Goal: Task Accomplishment & Management: Manage account settings

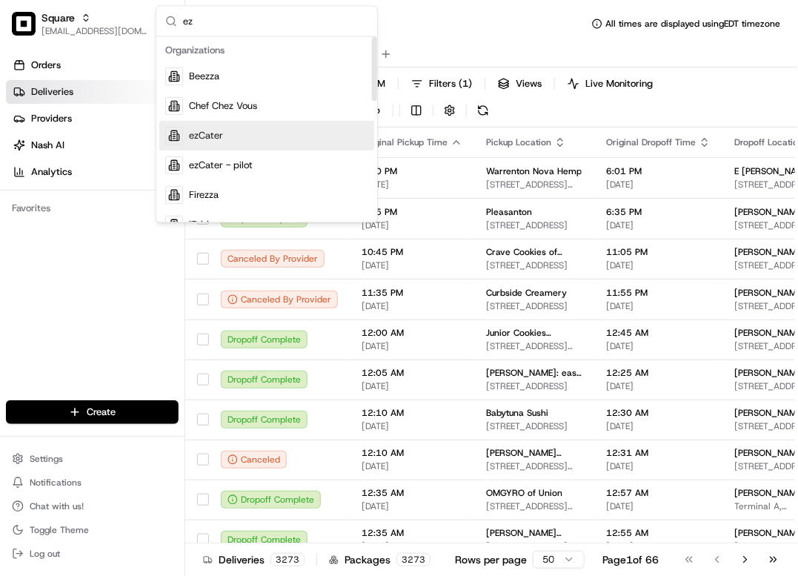
type input "ez"
click at [248, 124] on div "ezCater" at bounding box center [266, 137] width 215 height 30
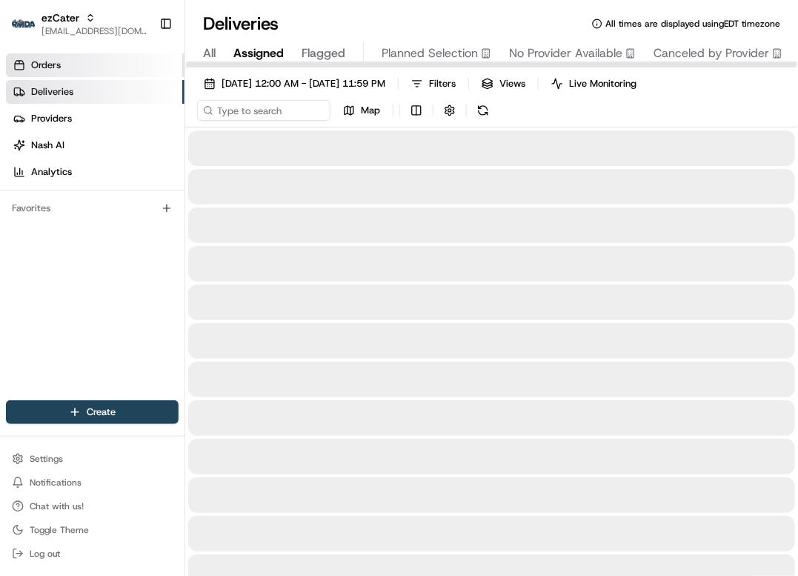
click at [86, 65] on link "Orders" at bounding box center [95, 65] width 179 height 24
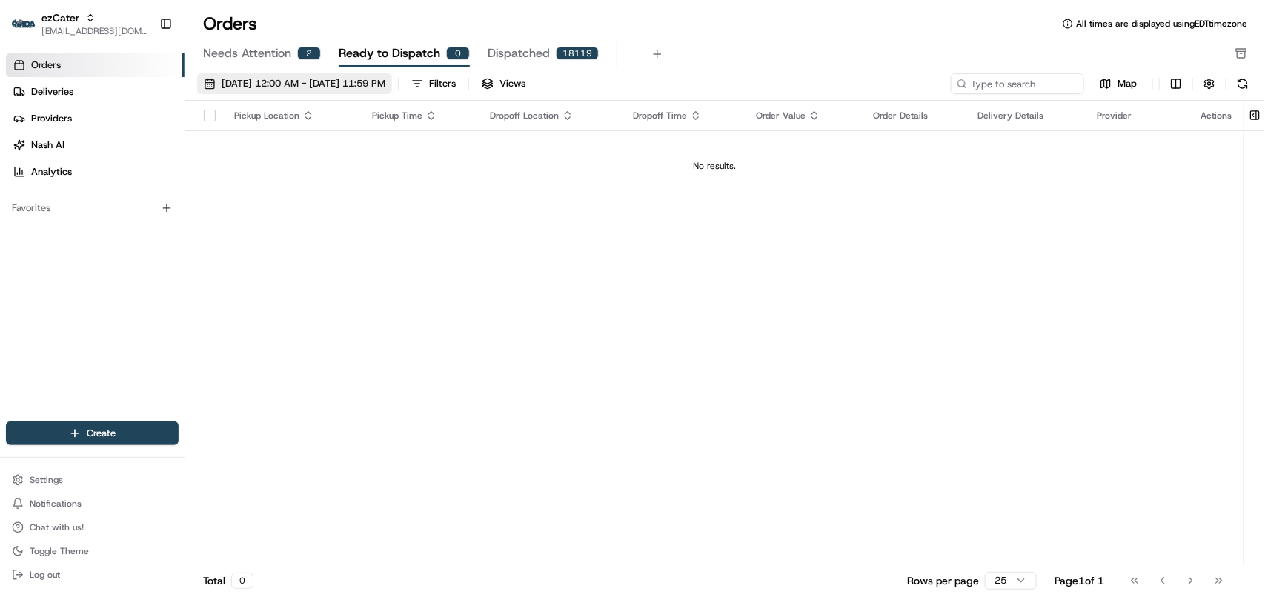
click at [339, 82] on span "08/01/2025 12:00 AM - 08/31/2025 11:59 PM" at bounding box center [304, 83] width 164 height 13
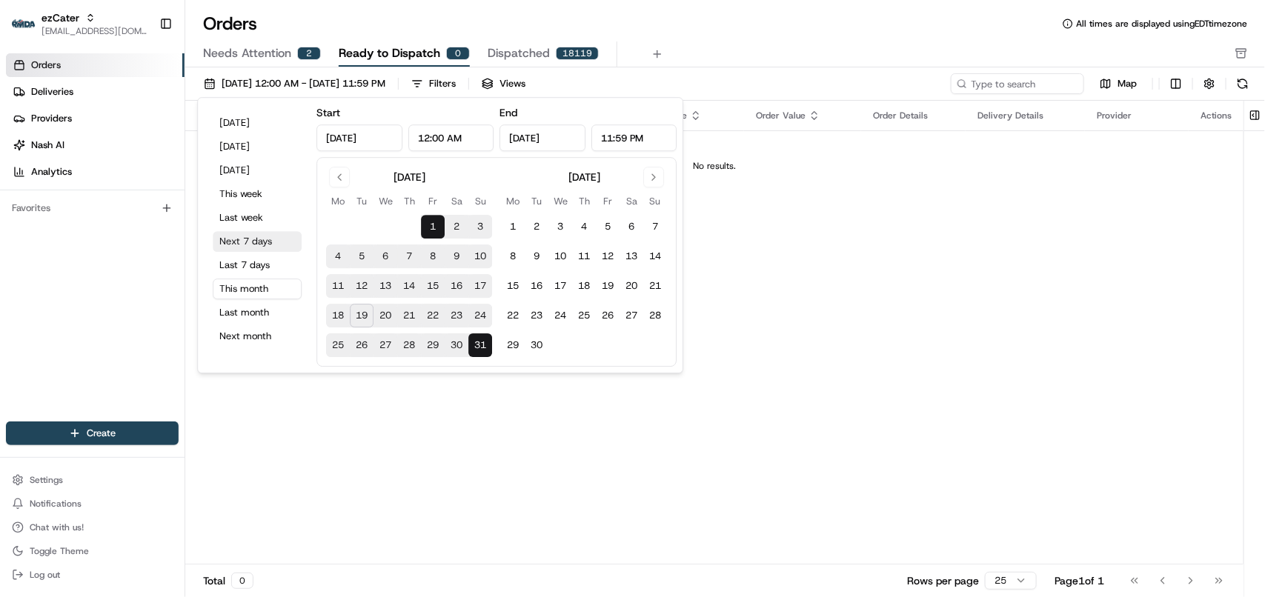
click at [269, 239] on button "Next 7 days" at bounding box center [257, 241] width 89 height 21
type input "Aug 19, 2025"
type input "Aug 26, 2025"
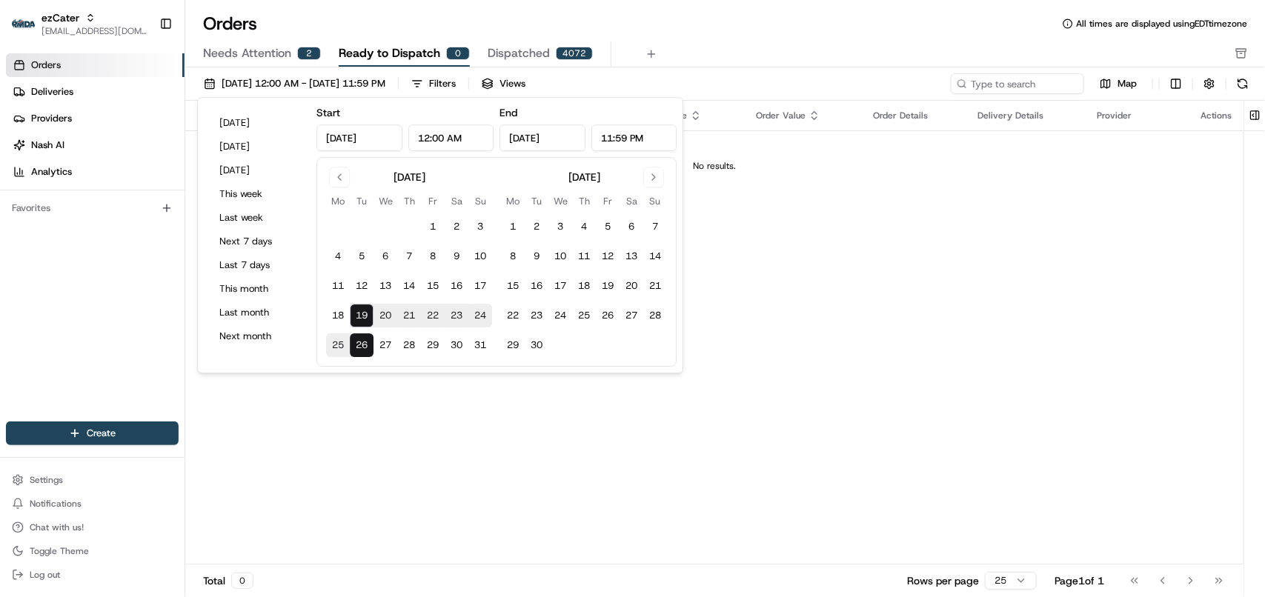
drag, startPoint x: 960, startPoint y: 245, endPoint x: 906, endPoint y: 228, distance: 57.2
click at [797, 228] on div "Pickup Location Pickup Time Dropoff Location Dropoff Time Order Value Order Det…" at bounding box center [714, 333] width 1058 height 464
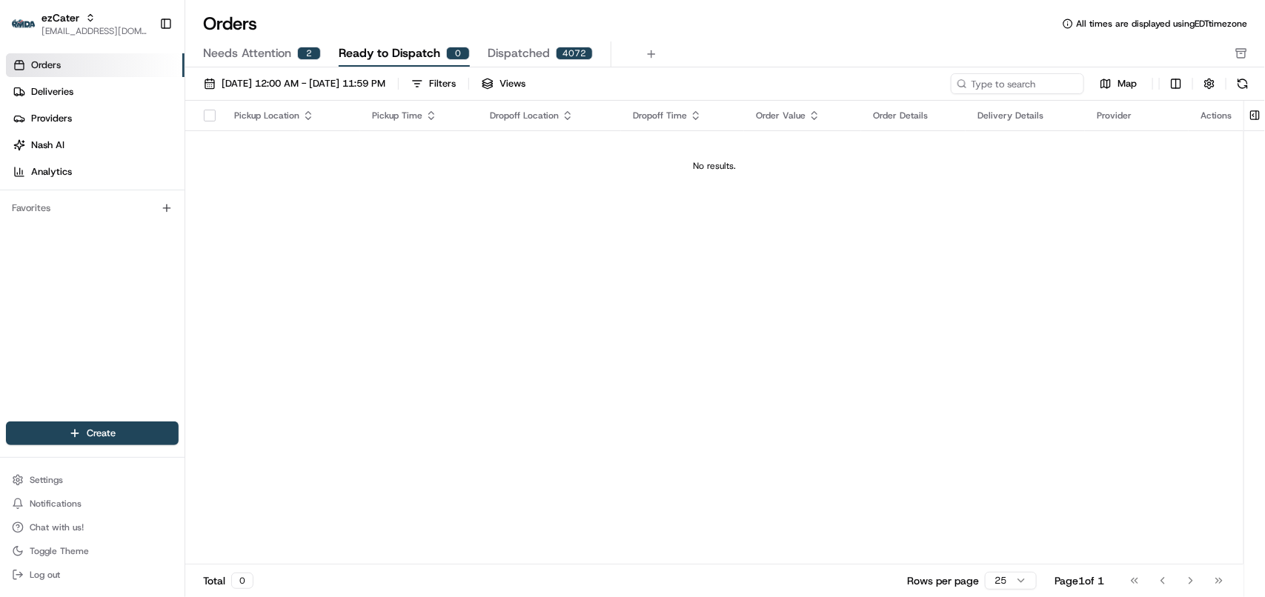
click at [245, 56] on span "Needs Attention" at bounding box center [247, 53] width 88 height 18
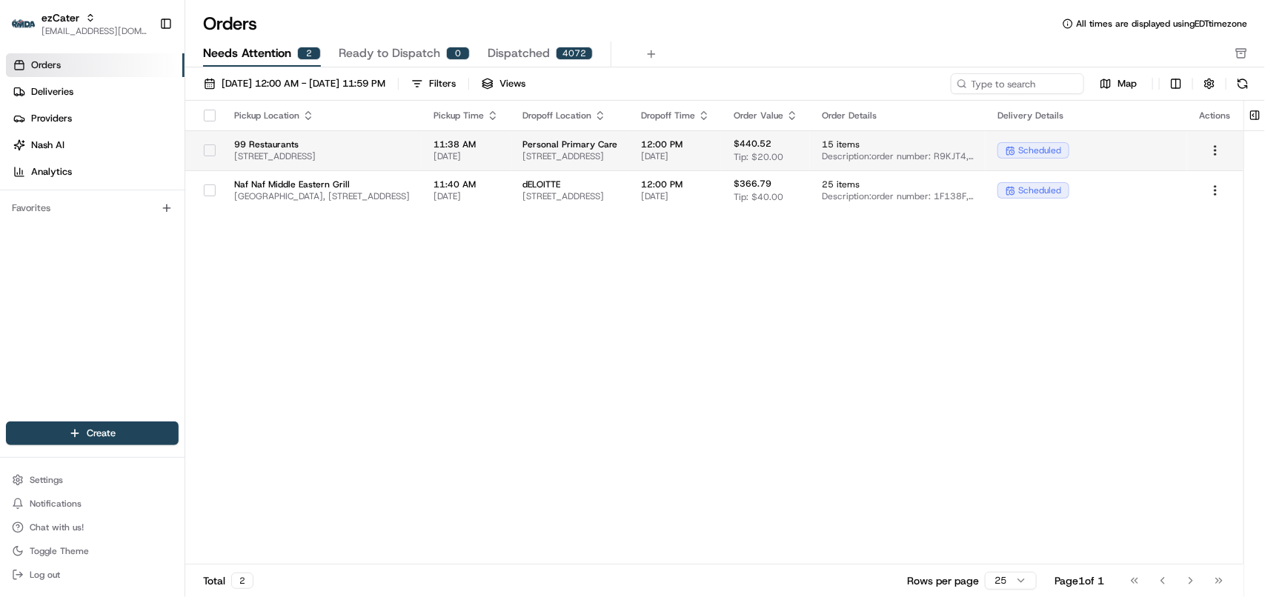
click at [797, 139] on td "$440.52 Tip: $20.00" at bounding box center [766, 150] width 88 height 40
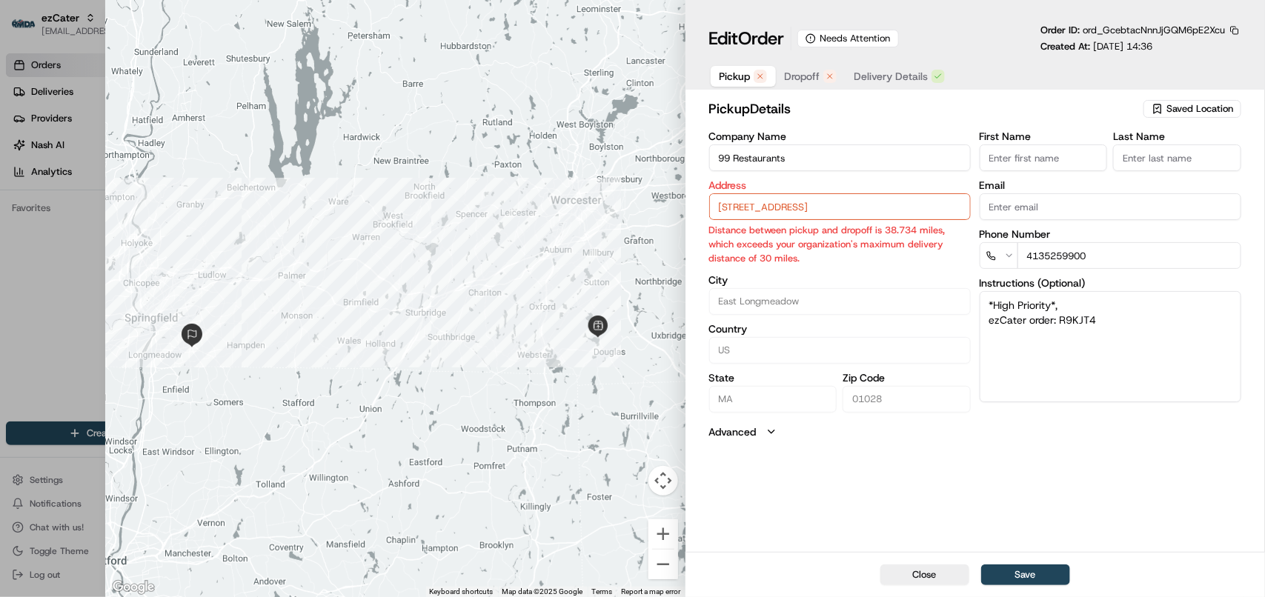
click at [797, 108] on span "Saved Location" at bounding box center [1199, 108] width 67 height 13
click at [797, 209] on body "ezCater avaldez@nashhelp.com Toggle Sidebar Orders Deliveries Providers Nash AI…" at bounding box center [632, 298] width 1265 height 597
click at [797, 209] on input "390 N Main St, Bldg. #7, East Longmeadow, MA, 01028" at bounding box center [840, 206] width 262 height 27
click at [797, 243] on div "390 N Main St bldg 7, East Longmeadow, MA 01028" at bounding box center [841, 239] width 254 height 22
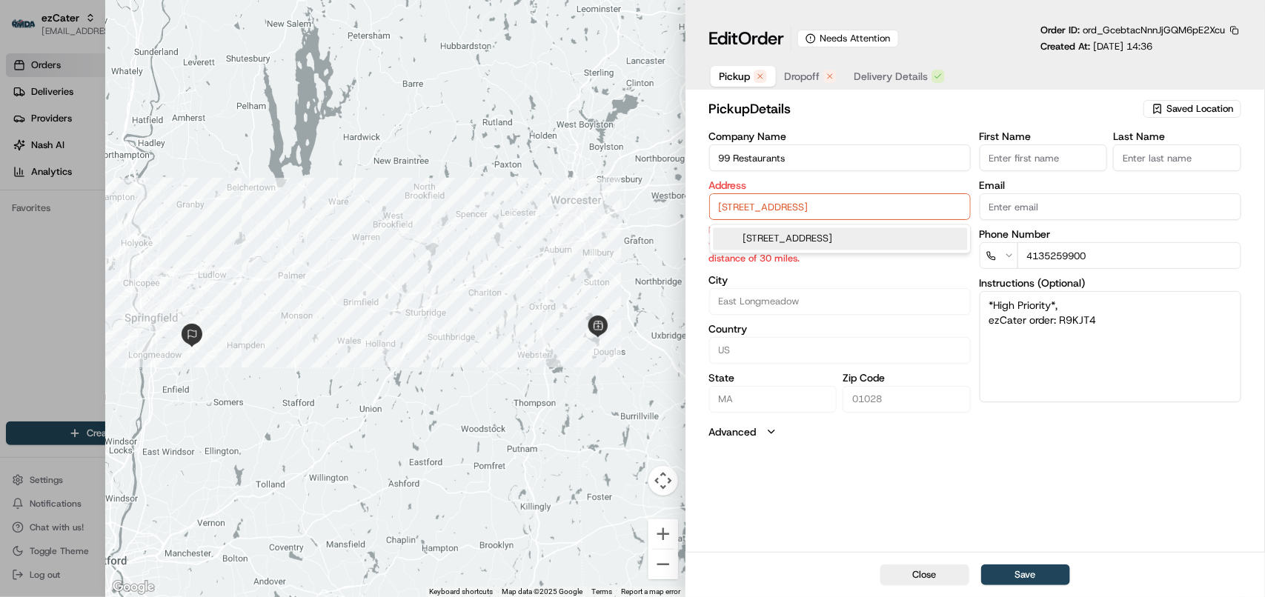
type input "East Longmeadow, MA 01028, USA"
type input "United States"
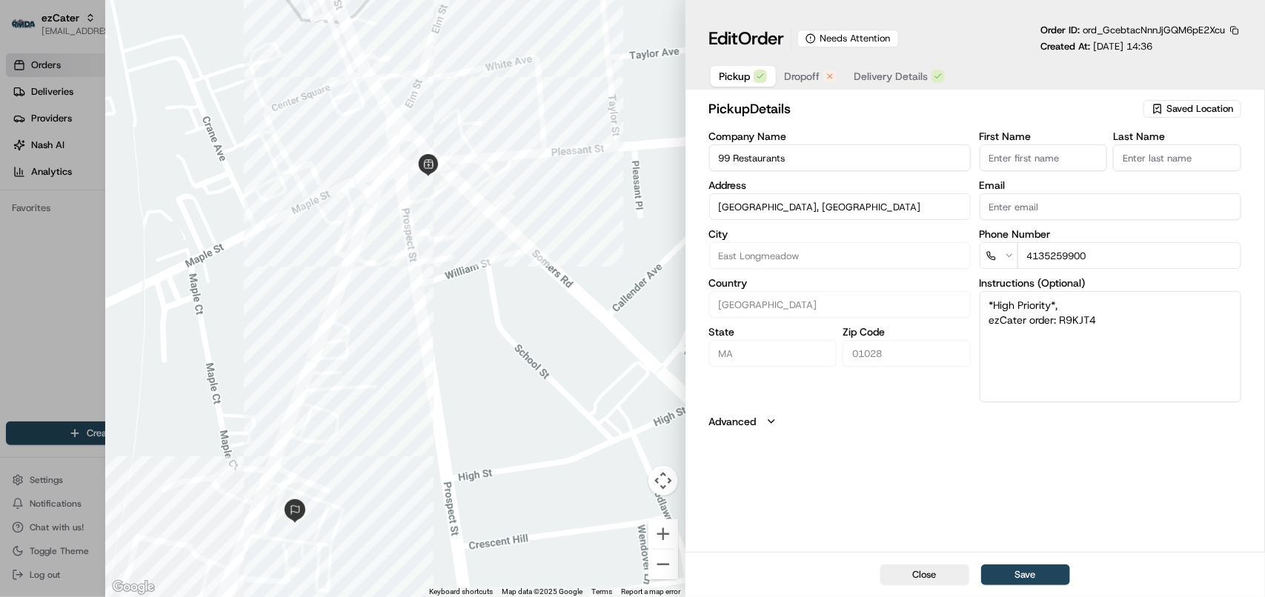
click at [797, 76] on span "Dropoff" at bounding box center [803, 76] width 36 height 15
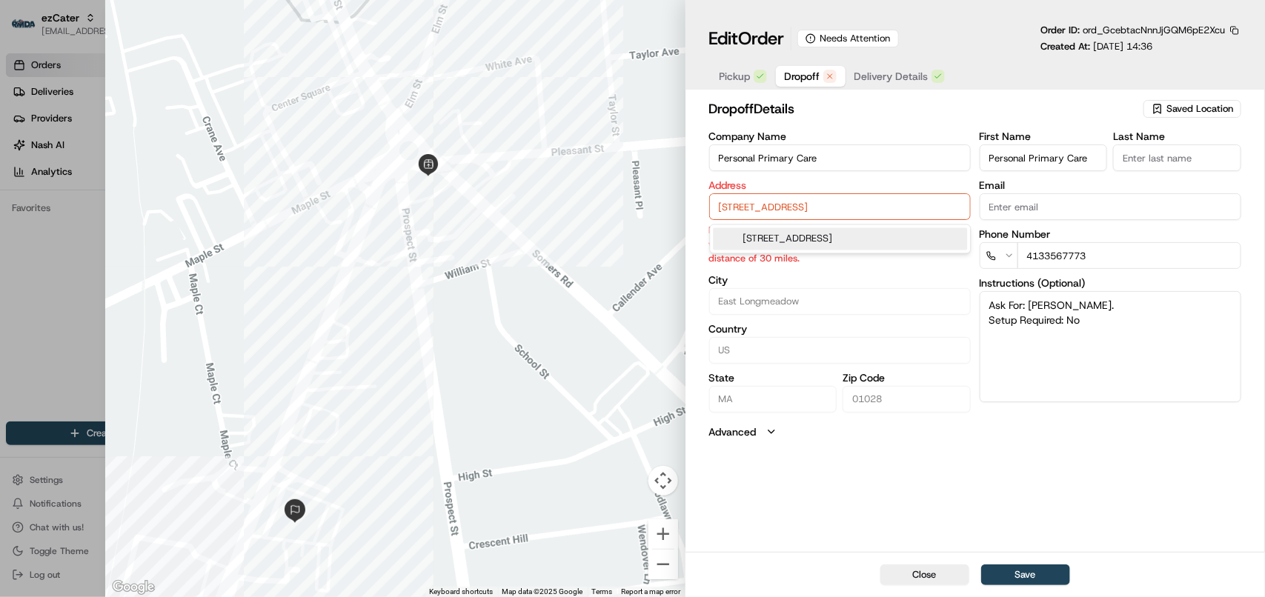
click at [797, 213] on input "98 Shaker Rd, East Longmeadow, MA, 01028" at bounding box center [840, 206] width 262 height 27
click at [797, 242] on div "98 Shaker Rd, East Longmeadow, MA 01028" at bounding box center [841, 239] width 254 height 22
type input "98 Shaker Rd, East Longmeadow, MA 01028, USA"
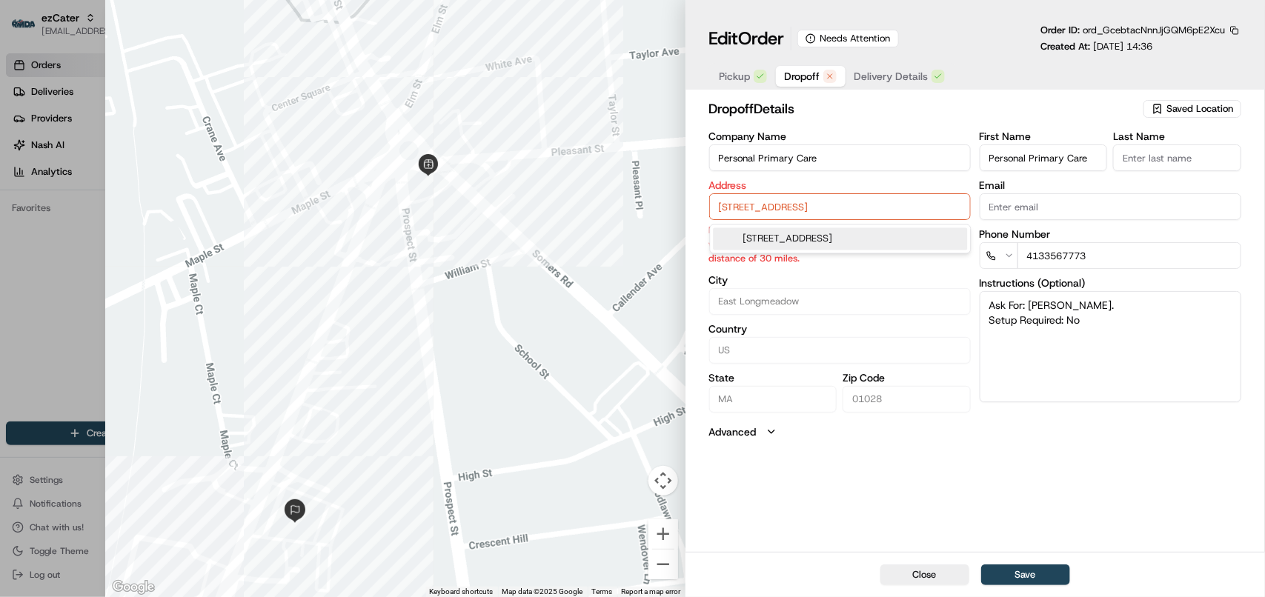
type input "United States"
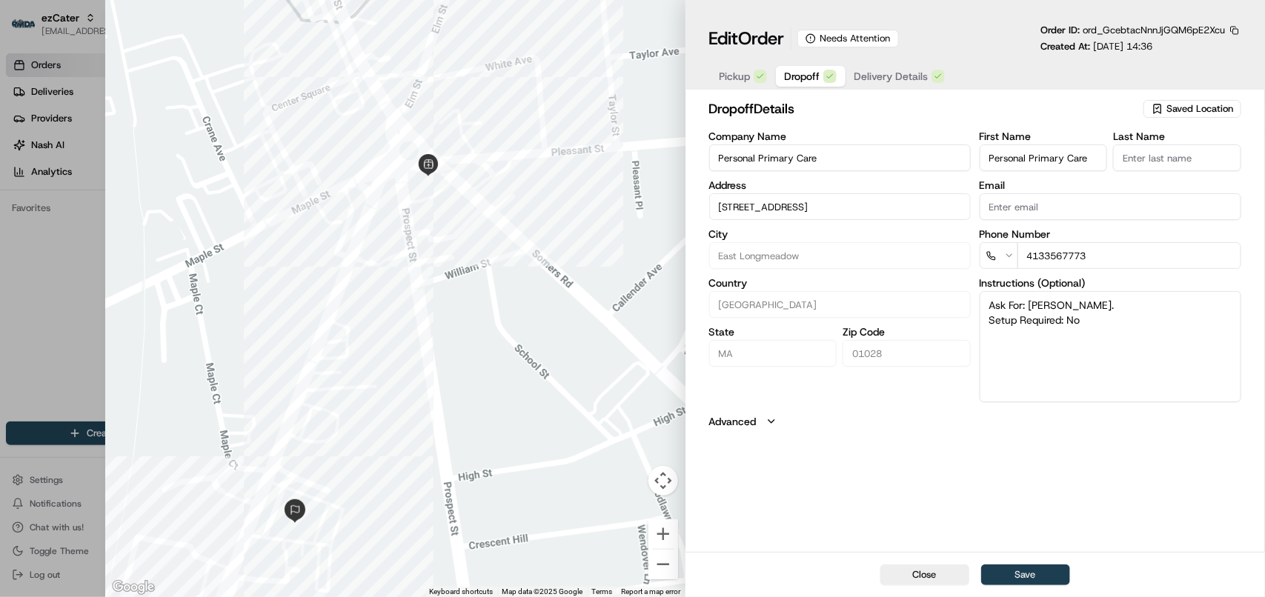
click at [797, 565] on button "Save" at bounding box center [1025, 575] width 89 height 21
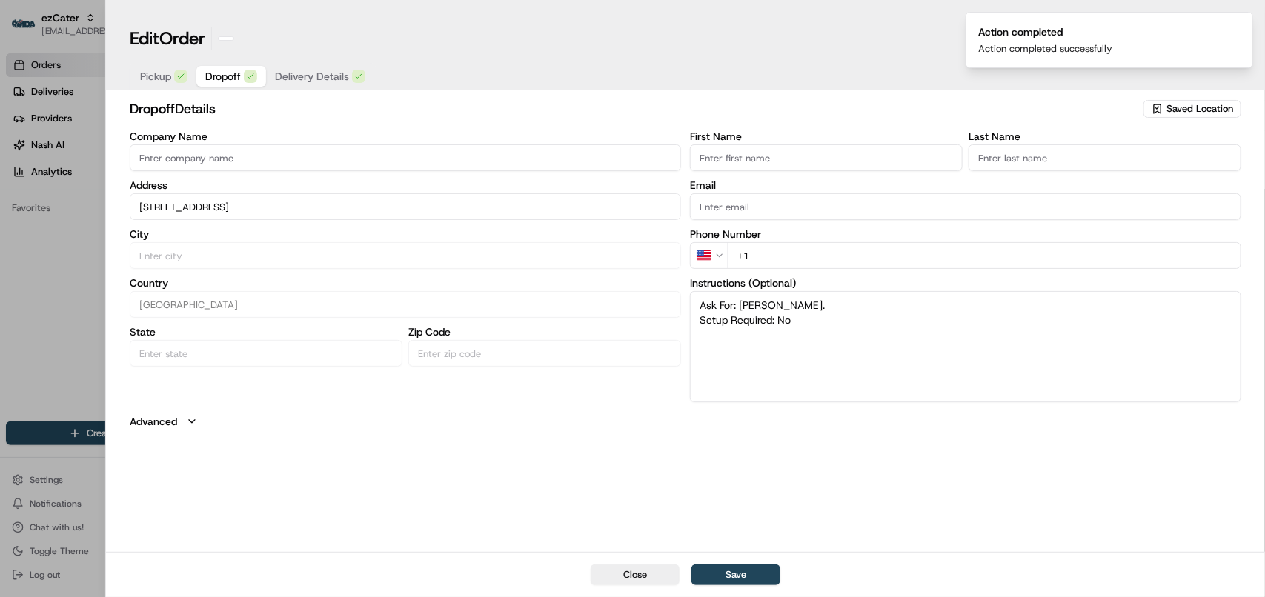
type input "+1"
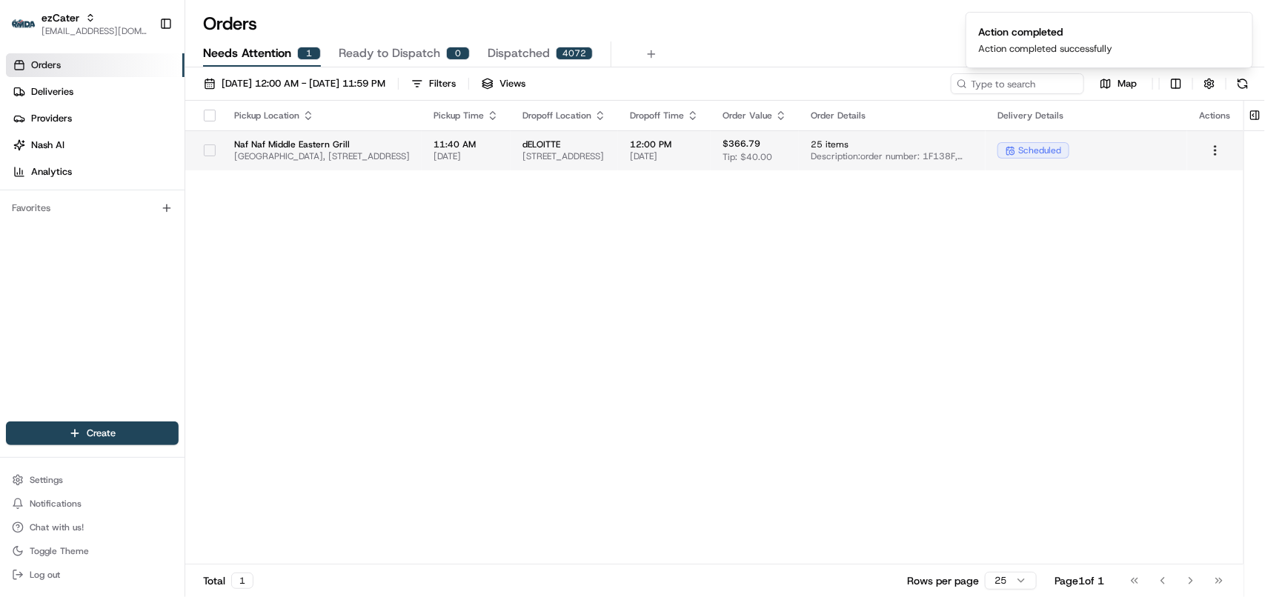
click at [606, 139] on span "dELOITTE" at bounding box center [564, 145] width 84 height 12
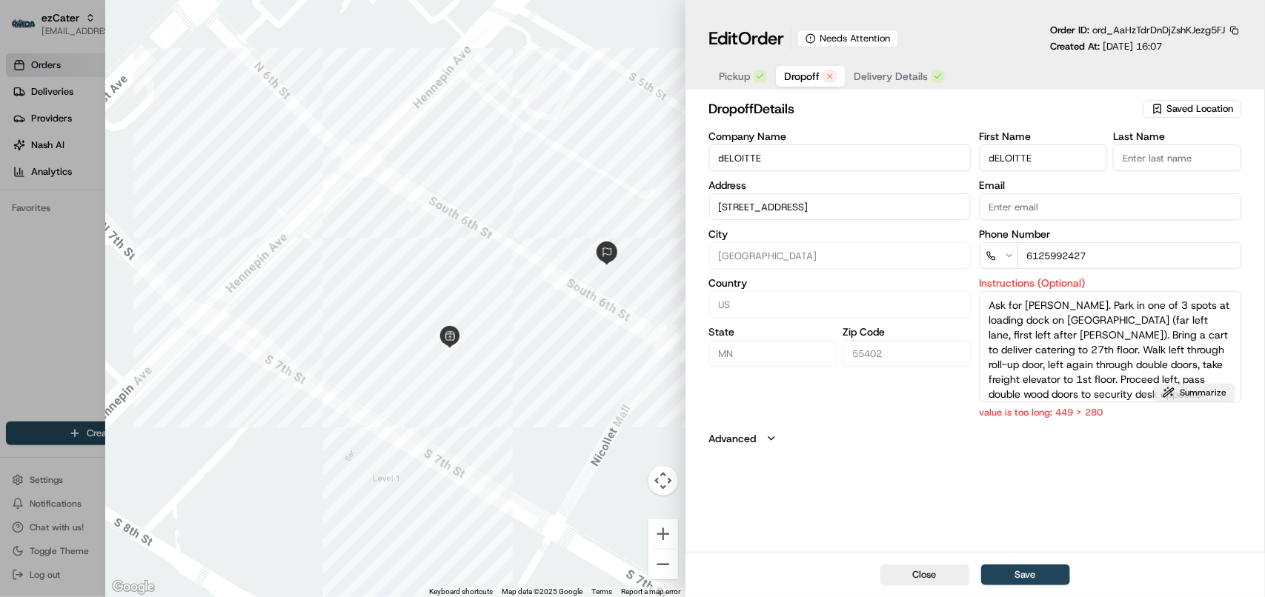
click at [797, 395] on button "Summarize" at bounding box center [1195, 393] width 82 height 18
type textarea "Kari Nelson. 6th St loading dock (far left lane, 1st left after Murray's), use …"
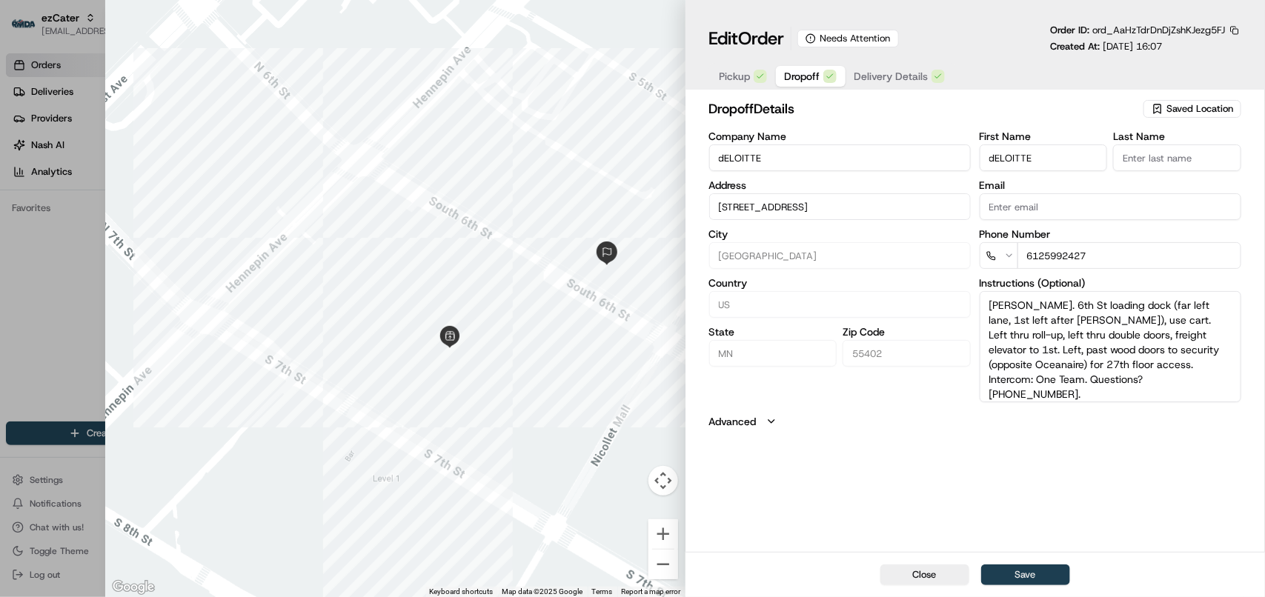
click at [797, 574] on button "Save" at bounding box center [1025, 575] width 89 height 21
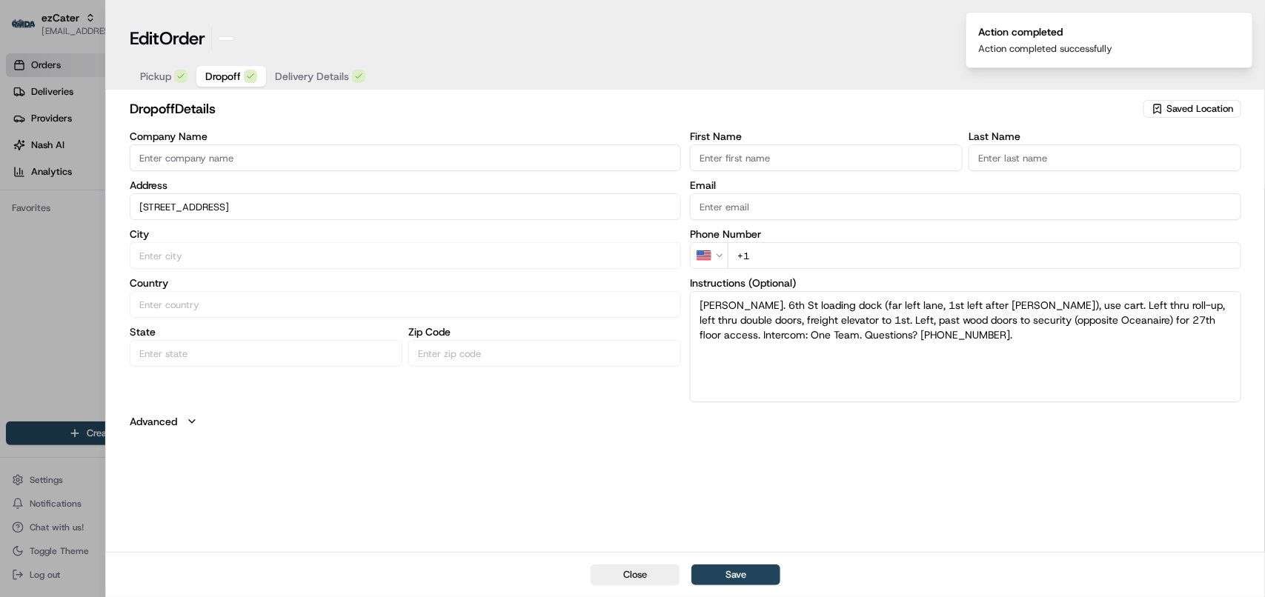
type input "+1"
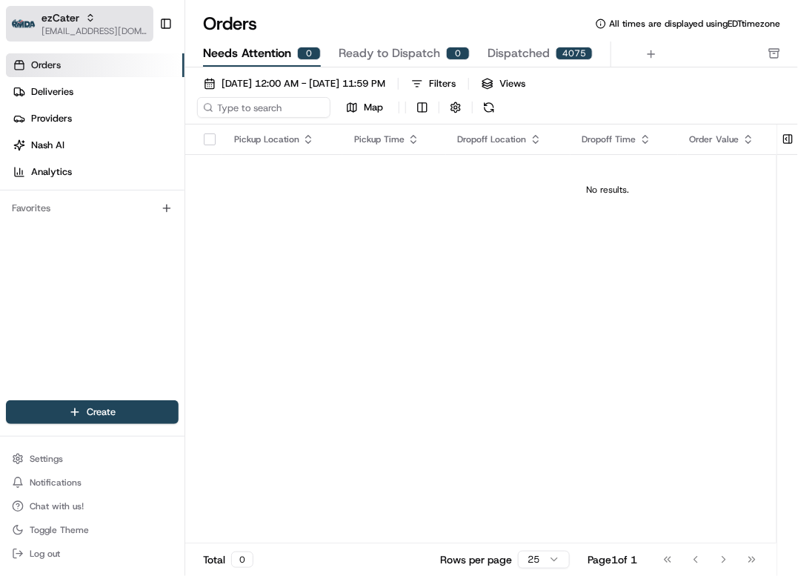
click at [50, 30] on span "[EMAIL_ADDRESS][DOMAIN_NAME]" at bounding box center [95, 31] width 106 height 12
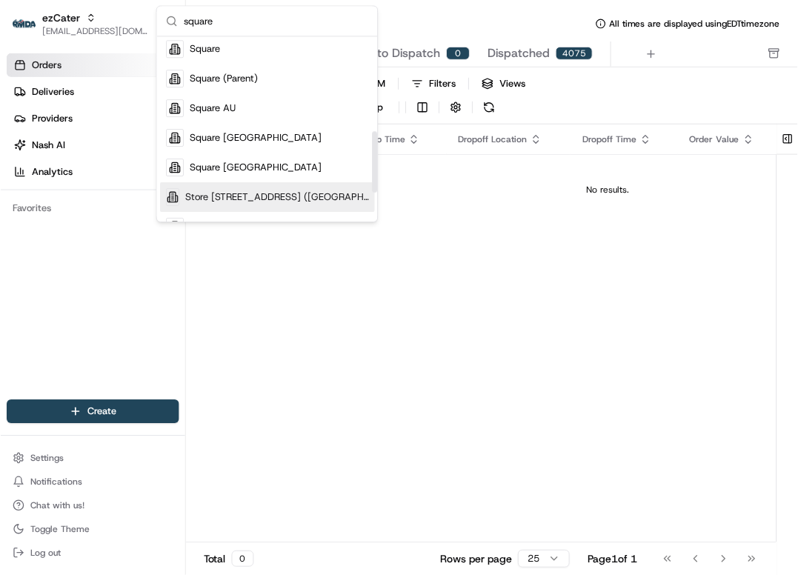
scroll to position [278, 0]
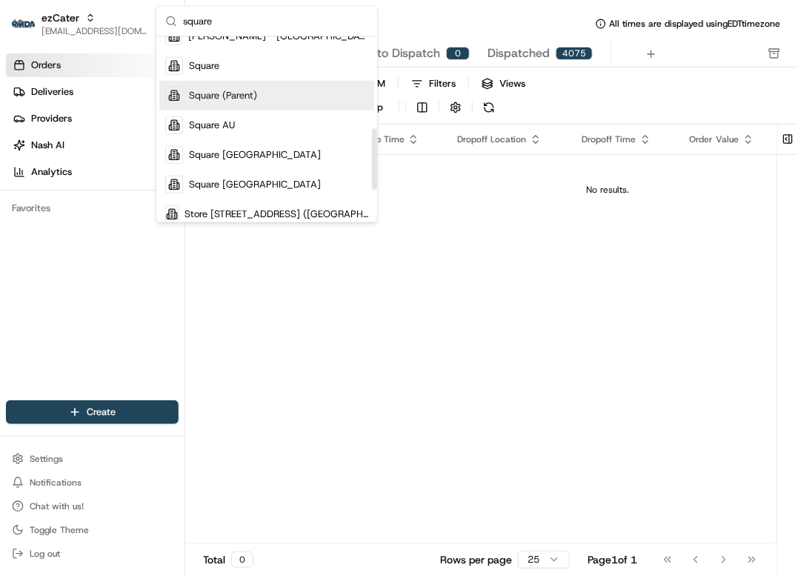
type input "square"
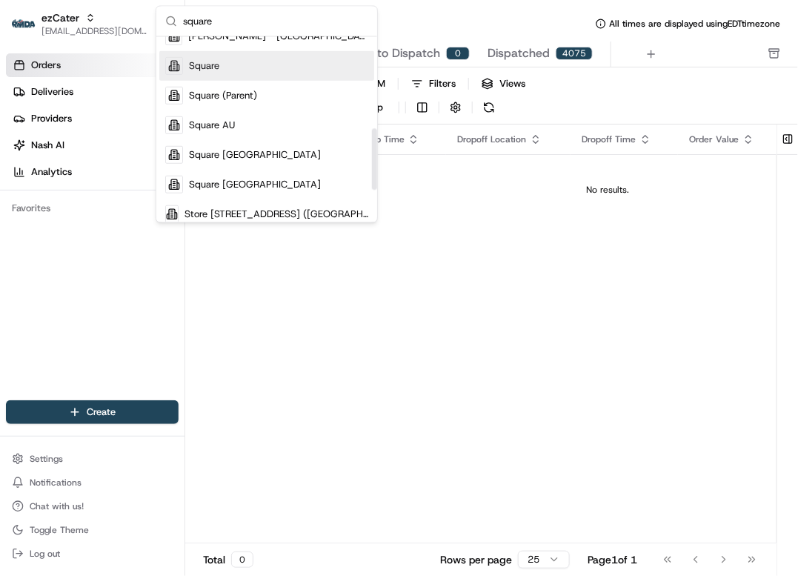
click at [239, 68] on div "Square" at bounding box center [266, 66] width 215 height 30
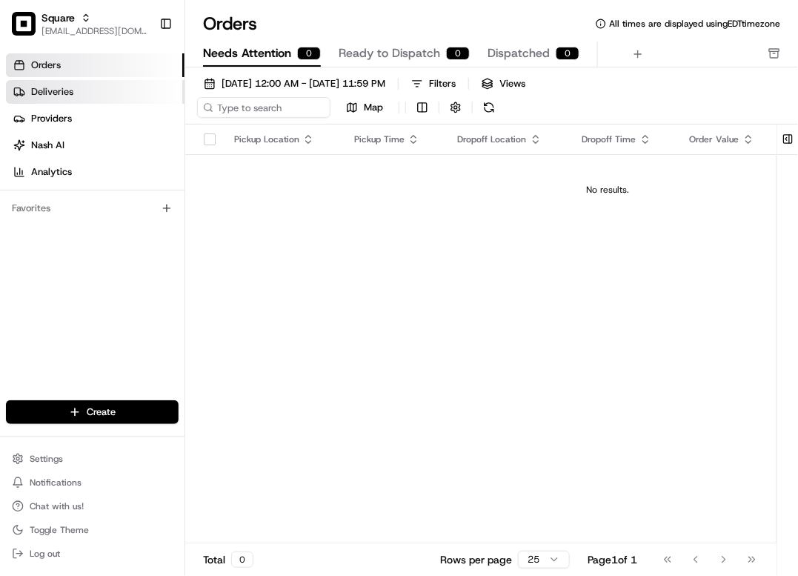
click at [109, 93] on link "Deliveries" at bounding box center [95, 92] width 179 height 24
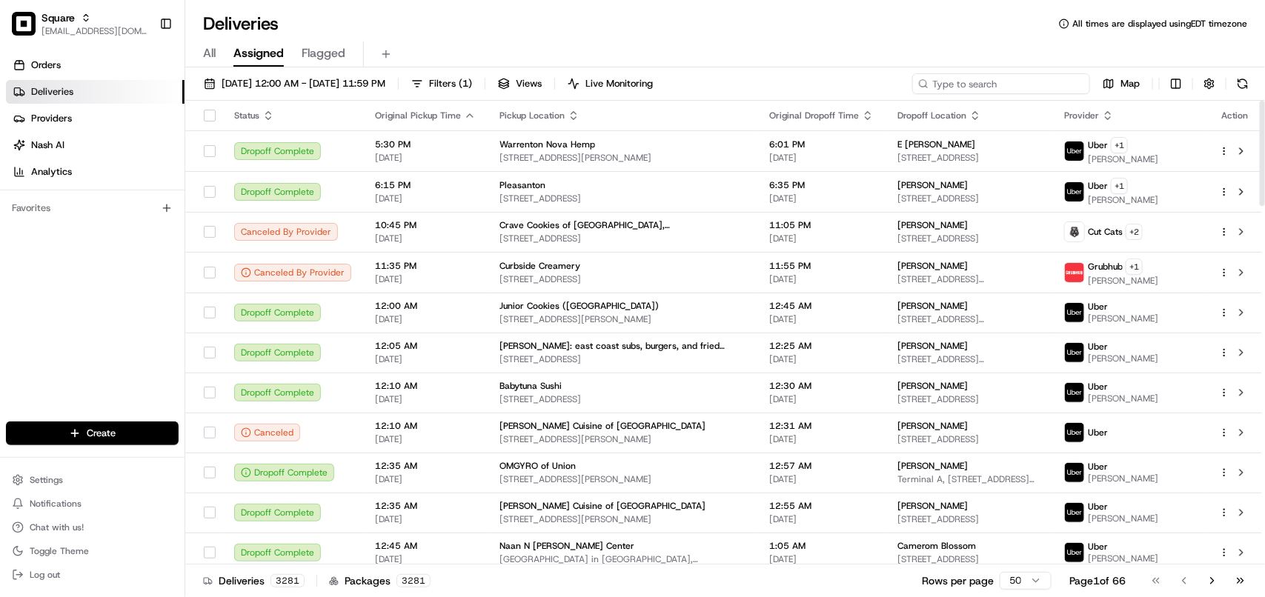
click at [797, 84] on input at bounding box center [1001, 83] width 178 height 21
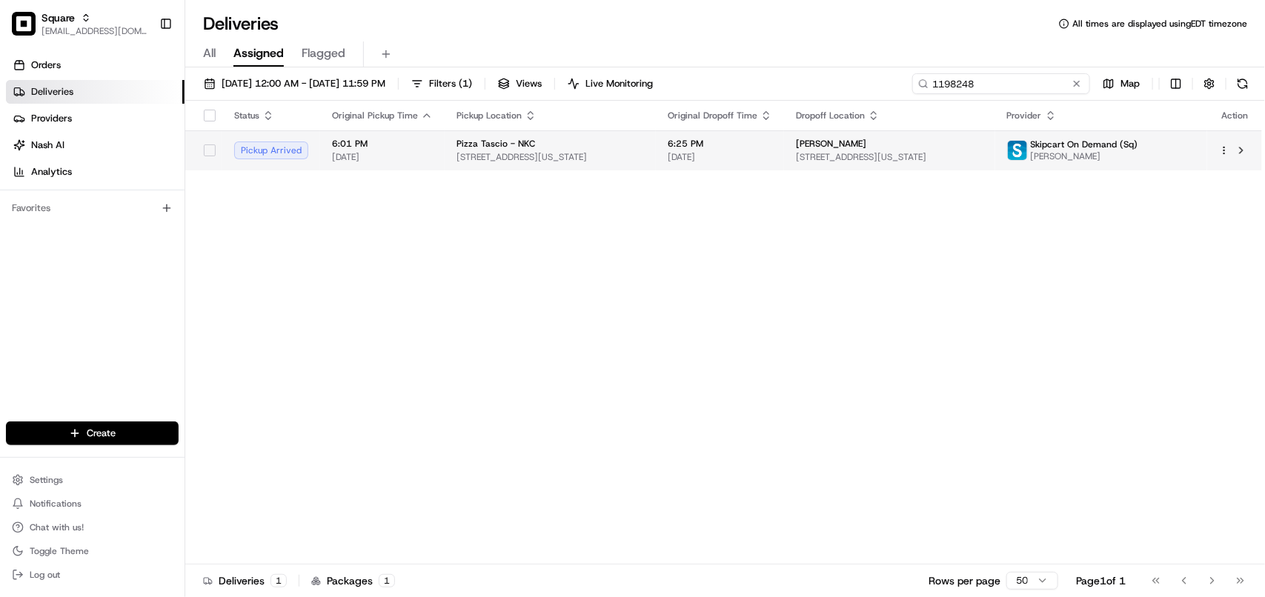
type input "1198248"
click at [767, 145] on span "6:25 PM" at bounding box center [720, 144] width 104 height 12
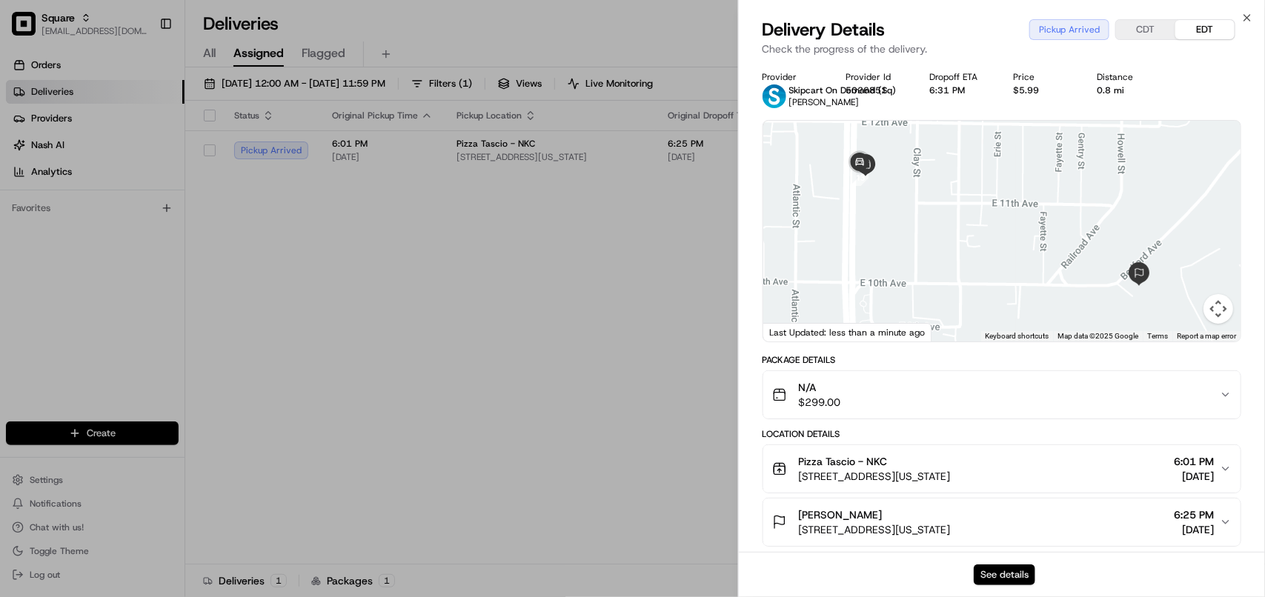
click at [797, 575] on button "See details" at bounding box center [1005, 575] width 62 height 21
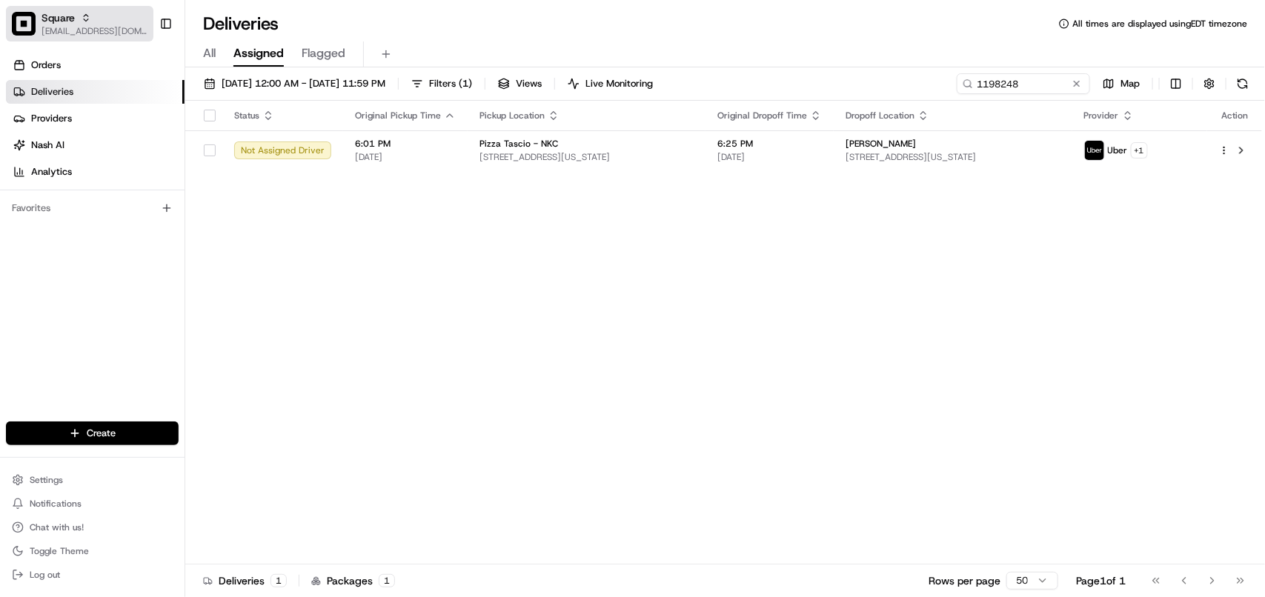
click at [87, 17] on icon "button" at bounding box center [86, 18] width 10 height 10
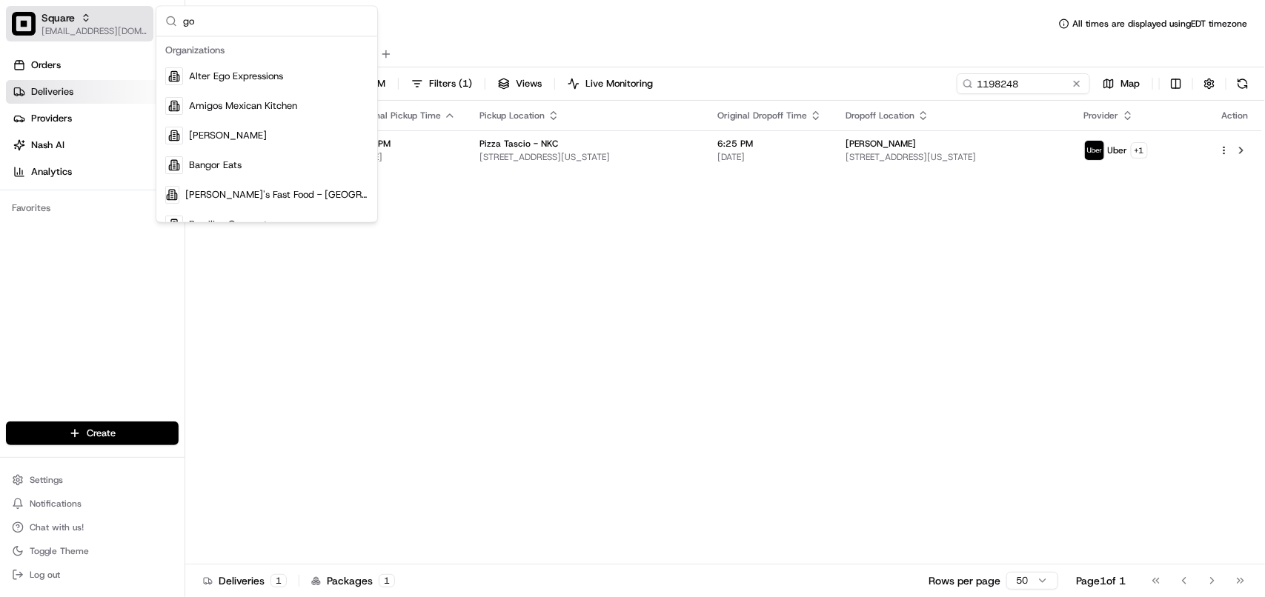
type input "g"
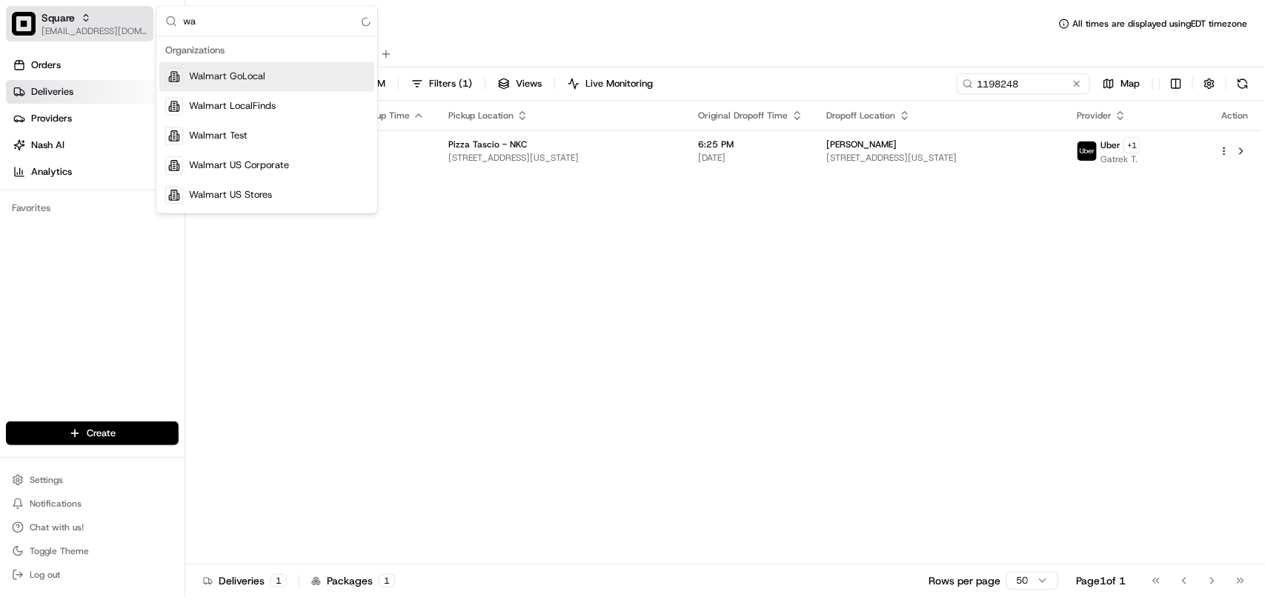
type input "w"
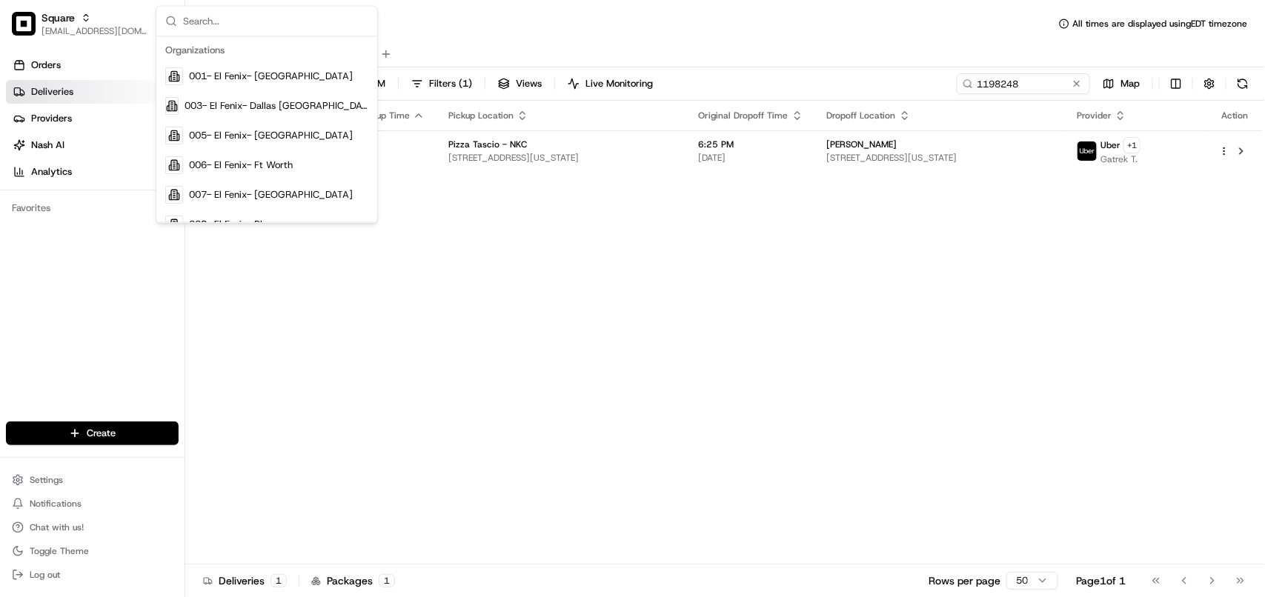
drag, startPoint x: 701, startPoint y: 328, endPoint x: 691, endPoint y: 264, distance: 64.6
click at [701, 320] on div "Status Original Pickup Time Pickup Location Original Dropoff Time Dropoff Locat…" at bounding box center [723, 333] width 1077 height 464
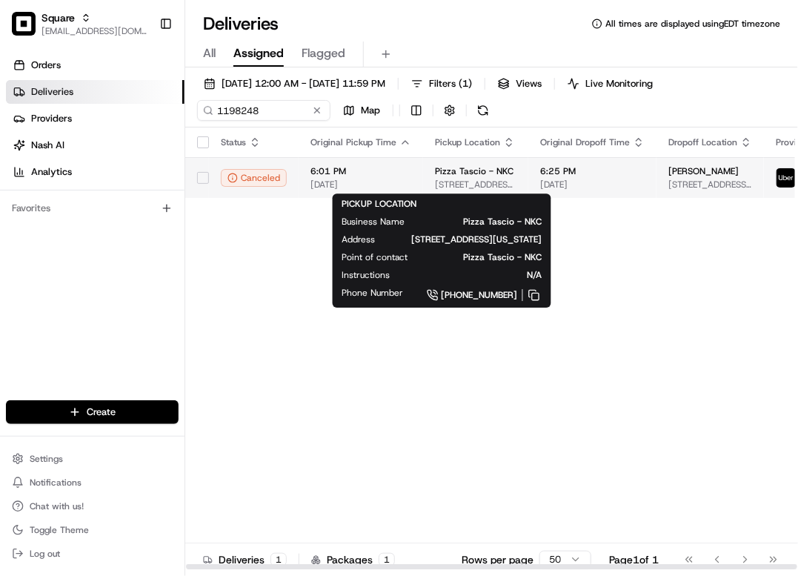
click at [447, 179] on span "1111 Burlington St, Kansas City, MO 64116, USA" at bounding box center [476, 185] width 82 height 12
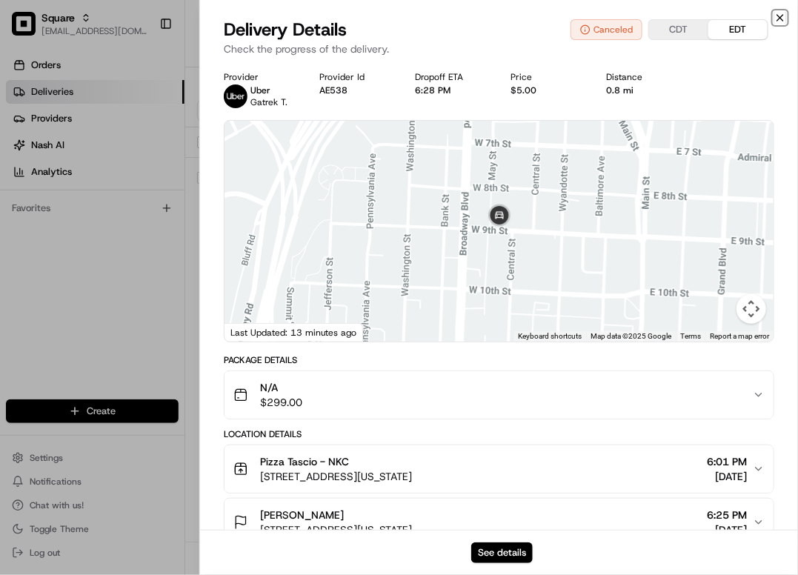
click at [782, 16] on icon "button" at bounding box center [780, 18] width 6 height 6
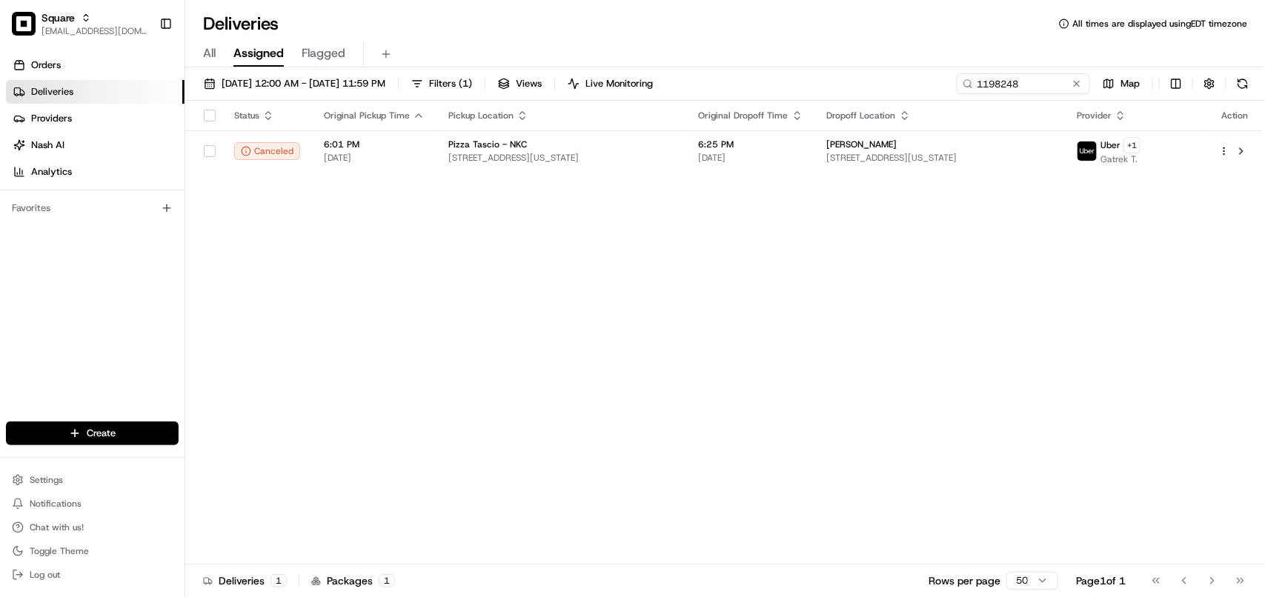
click at [745, 175] on div "Status Original Pickup Time Pickup Location Original Dropoff Time Dropoff Locat…" at bounding box center [723, 333] width 1077 height 464
click at [772, 145] on span "6:25 PM" at bounding box center [751, 145] width 104 height 12
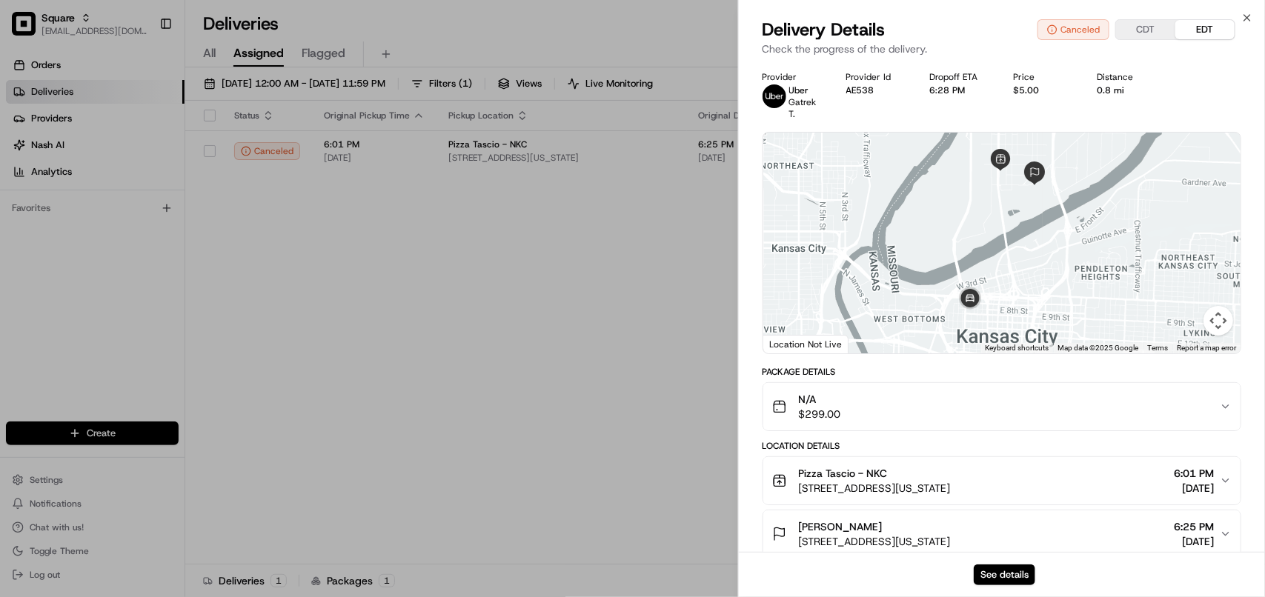
click at [797, 560] on div "See details" at bounding box center [1002, 574] width 526 height 45
click at [797, 571] on button "See details" at bounding box center [1005, 575] width 62 height 21
click at [797, 575] on button "See details" at bounding box center [1005, 575] width 62 height 21
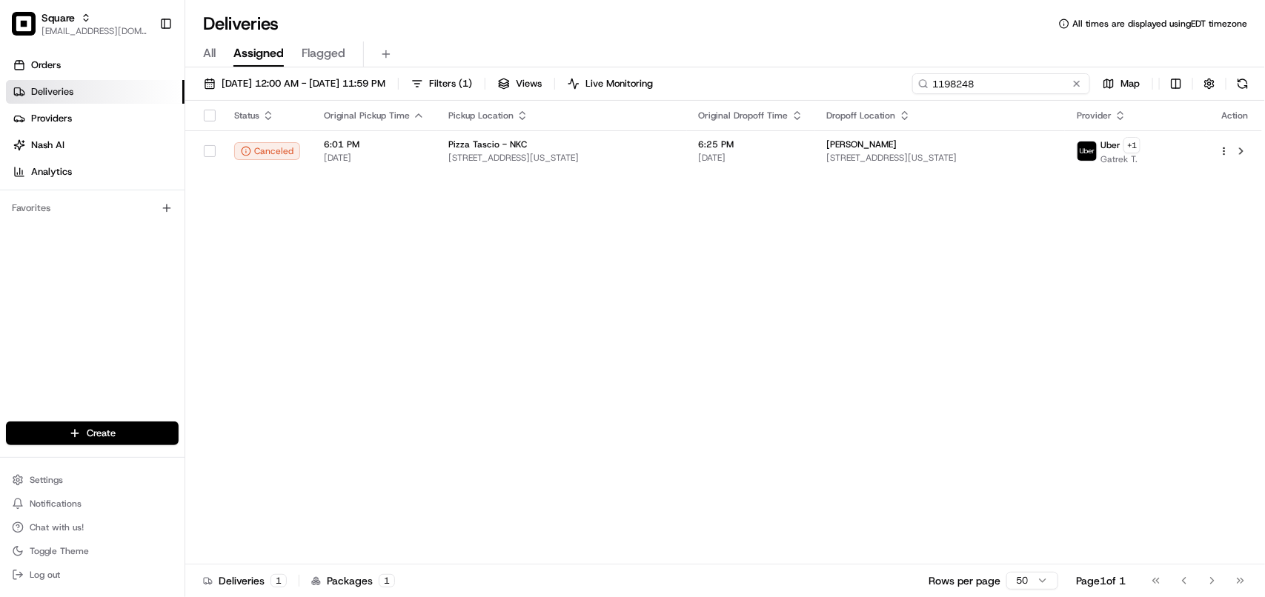
drag, startPoint x: 1038, startPoint y: 87, endPoint x: 903, endPoint y: 87, distance: 135.6
click at [797, 87] on div "08/18/2025 12:00 AM - 08/24/2025 11:59 PM Filters ( 1 ) Views Live Monitoring 1…" at bounding box center [725, 86] width 1080 height 27
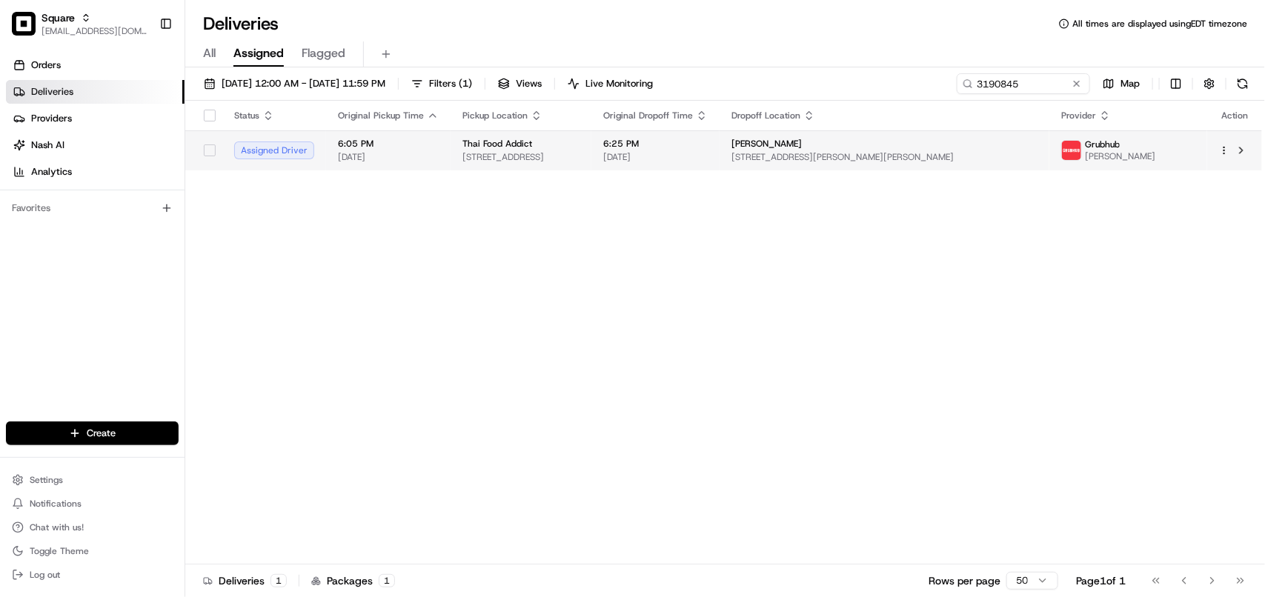
click at [797, 150] on div "[PERSON_NAME]" at bounding box center [884, 144] width 306 height 12
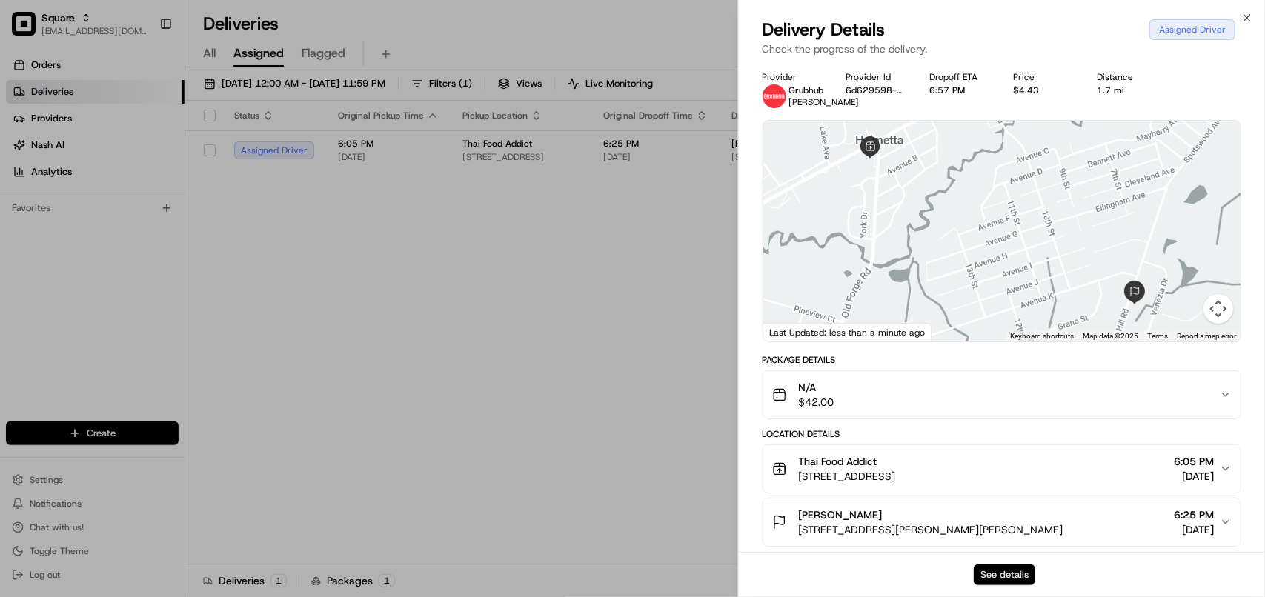
click at [797, 568] on button "See details" at bounding box center [1005, 575] width 62 height 21
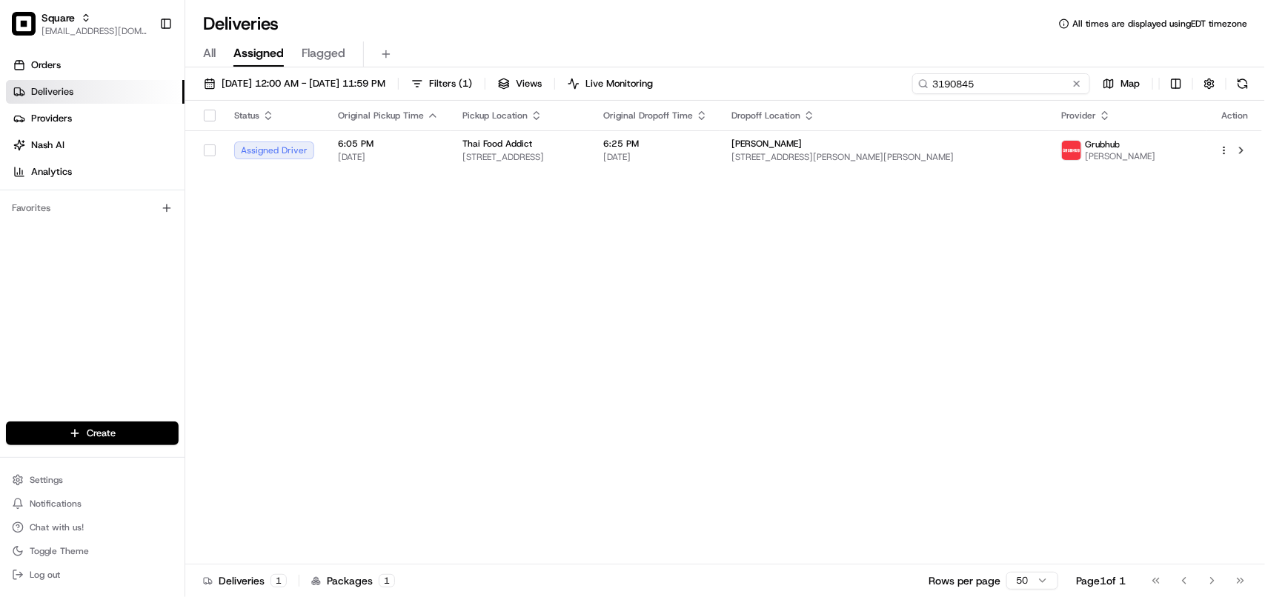
drag, startPoint x: 942, startPoint y: 87, endPoint x: 894, endPoint y: 87, distance: 48.2
click at [797, 87] on div "08/18/2025 12:00 AM - 08/24/2025 11:59 PM Filters ( 1 ) Views Live Monitoring 3…" at bounding box center [725, 86] width 1080 height 27
paste input "[PERSON_NAME]"
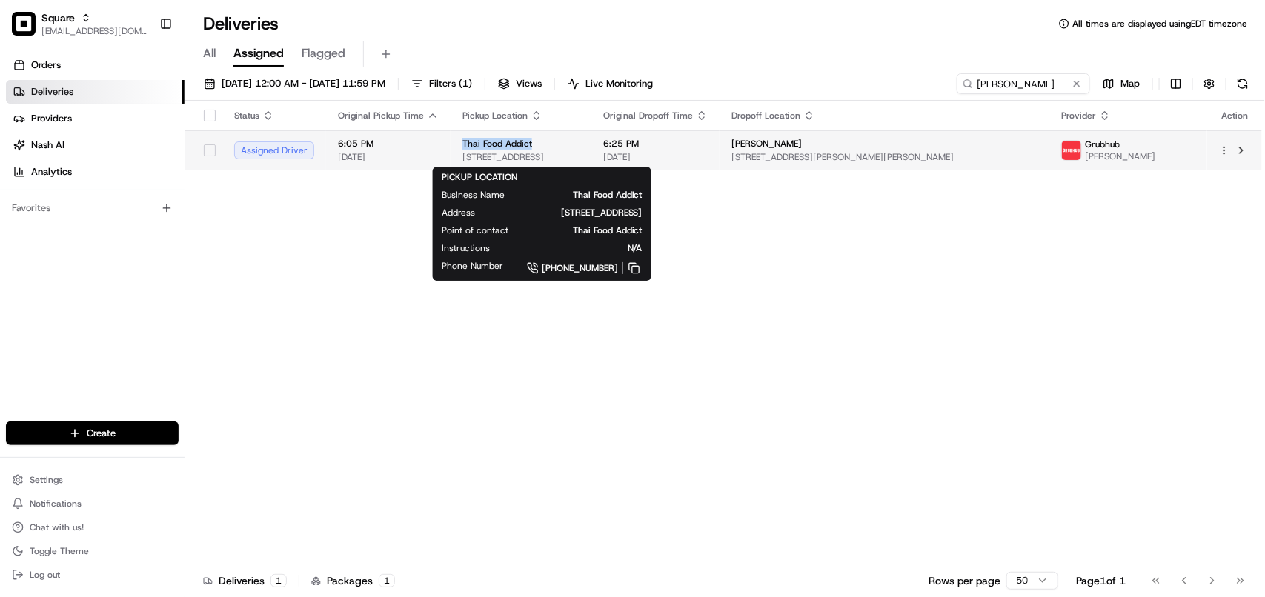
drag, startPoint x: 550, startPoint y: 142, endPoint x: 457, endPoint y: 150, distance: 93.7
click at [457, 150] on td "Thai Food Addict 2 Old Forge Rd, Helmetta, NJ 08828, USA" at bounding box center [521, 150] width 141 height 40
copy span "Thai Food Addict"
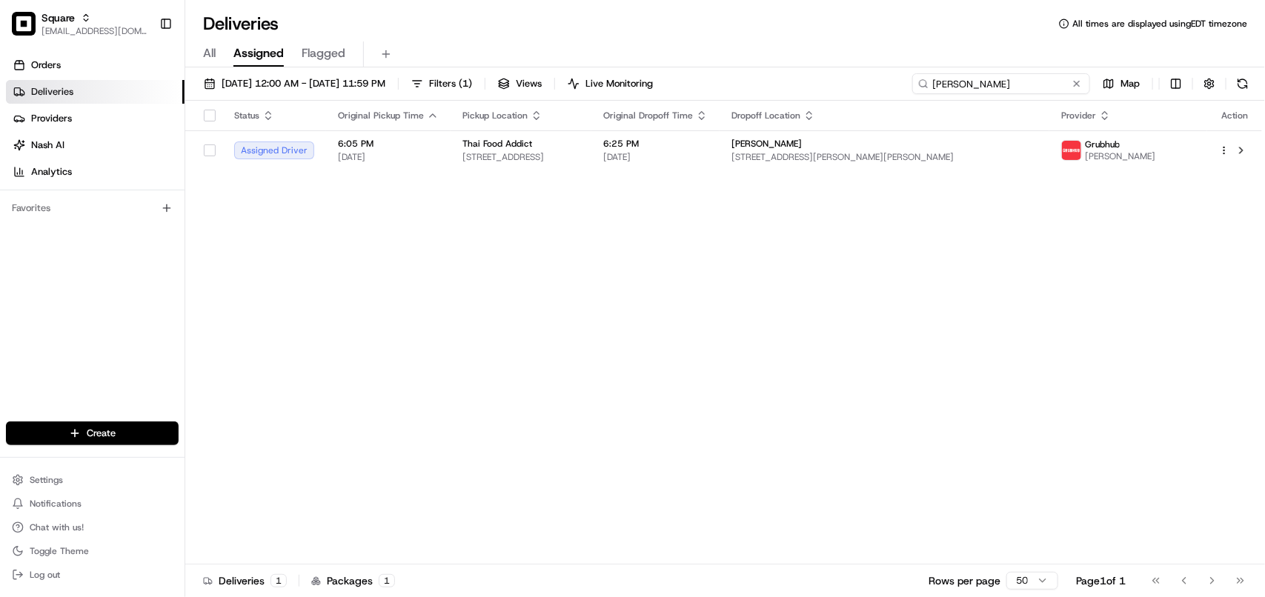
click at [797, 82] on input "FRANK SETTECASI" at bounding box center [1001, 83] width 178 height 21
paste input "Thai Food Addict"
type input "Thai Food Addict"
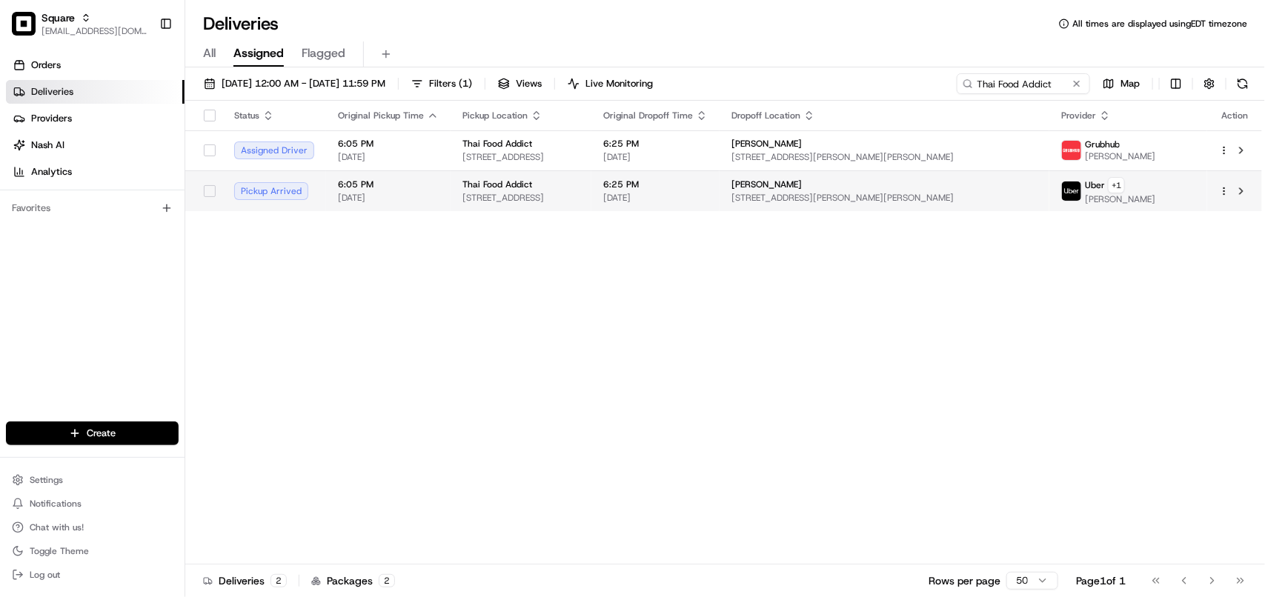
click at [797, 194] on span "46 Morton Ave, Monroe Township, NJ 08831, USA" at bounding box center [884, 198] width 306 height 12
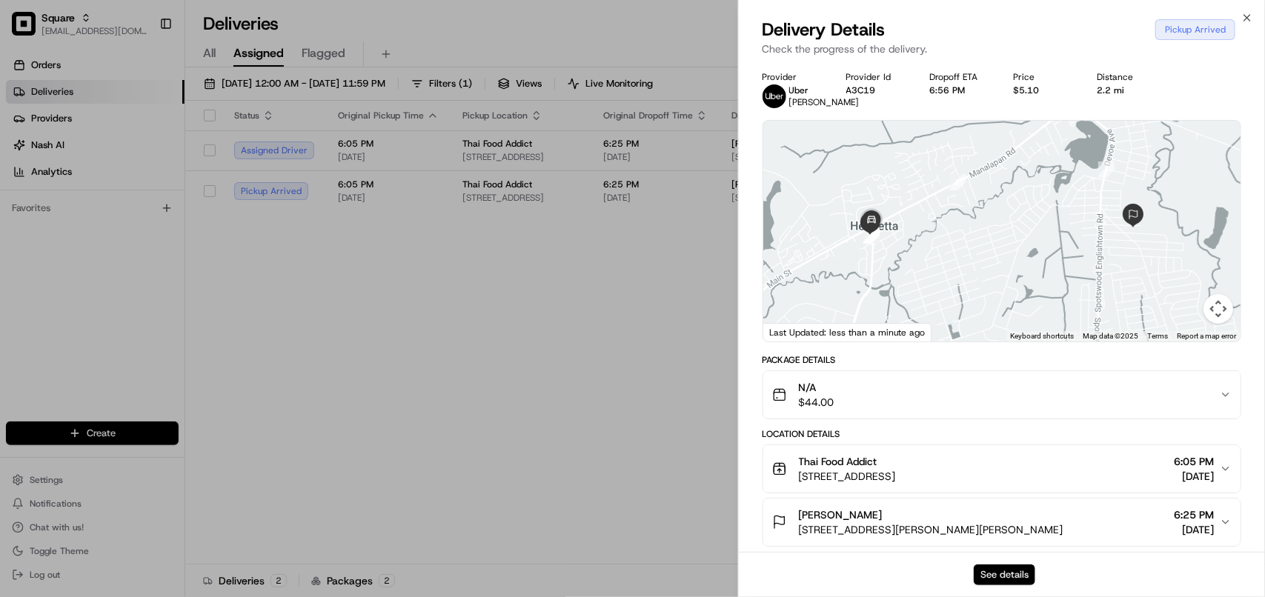
click at [797, 575] on button "See details" at bounding box center [1005, 575] width 62 height 21
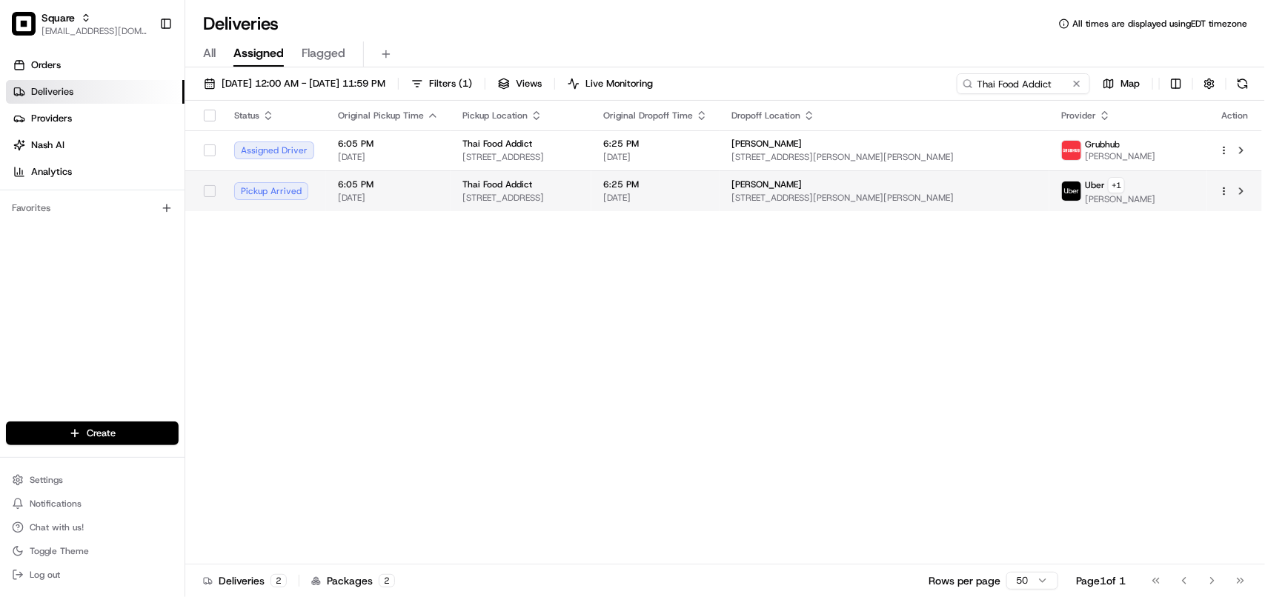
click at [797, 200] on span "46 Morton Ave, Monroe Township, NJ 08831, USA" at bounding box center [884, 198] width 306 height 12
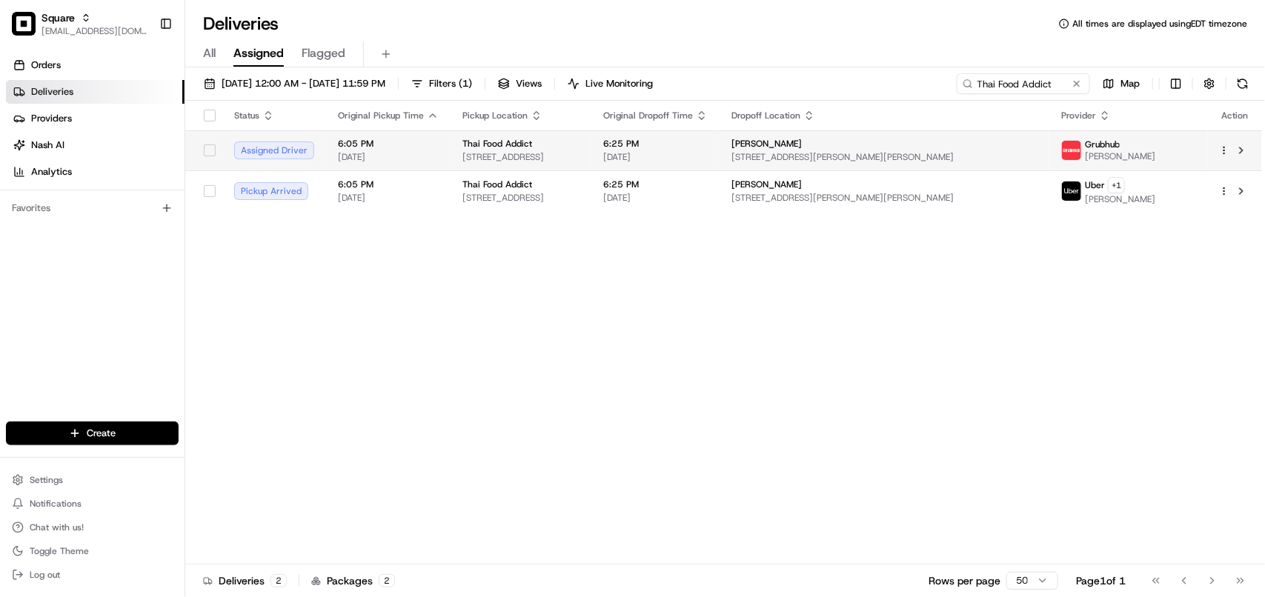
click at [797, 147] on div "FRANK SETTECASI" at bounding box center [884, 144] width 306 height 12
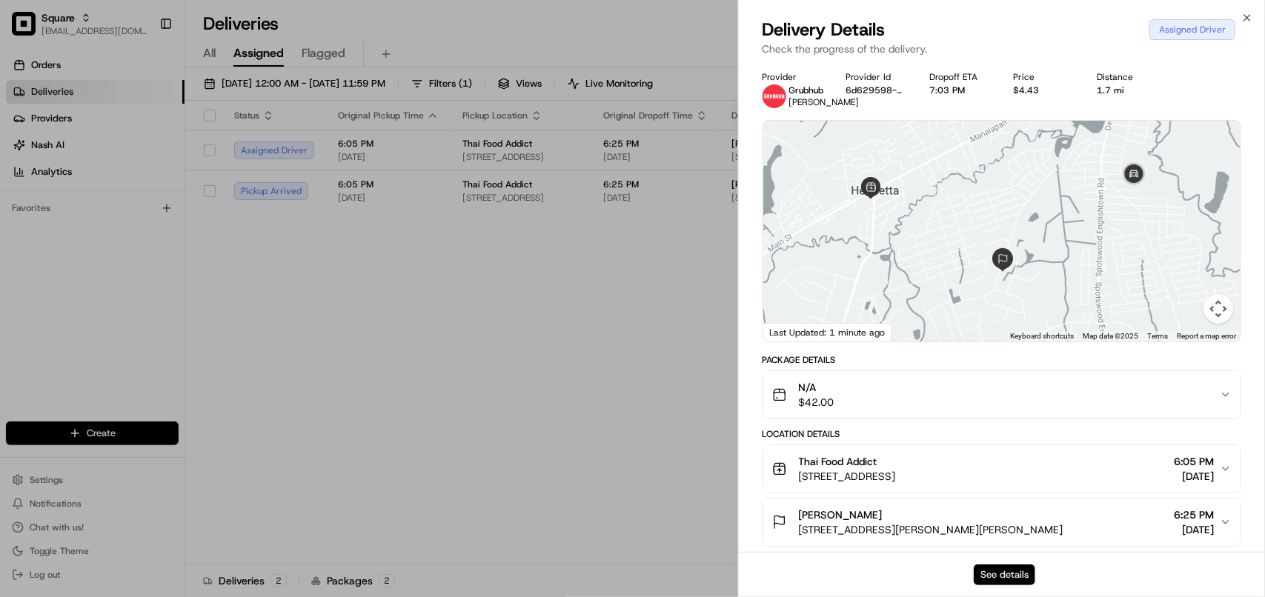
click at [797, 575] on button "See details" at bounding box center [1005, 575] width 62 height 21
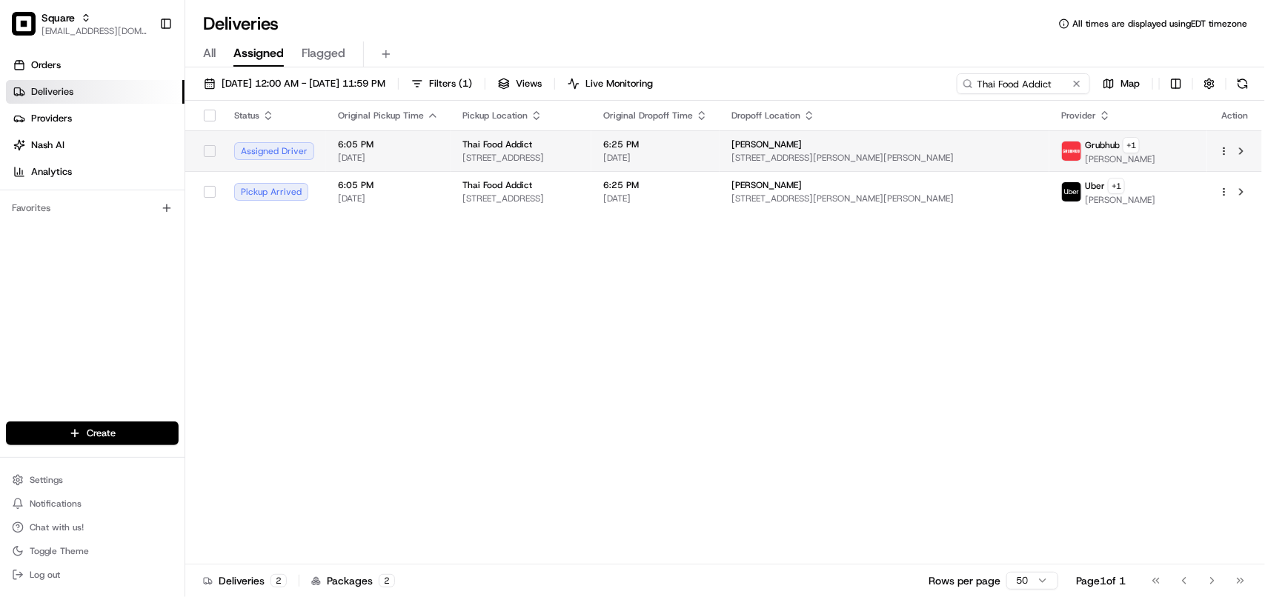
click at [797, 153] on span "[STREET_ADDRESS][PERSON_NAME][PERSON_NAME]" at bounding box center [884, 158] width 306 height 12
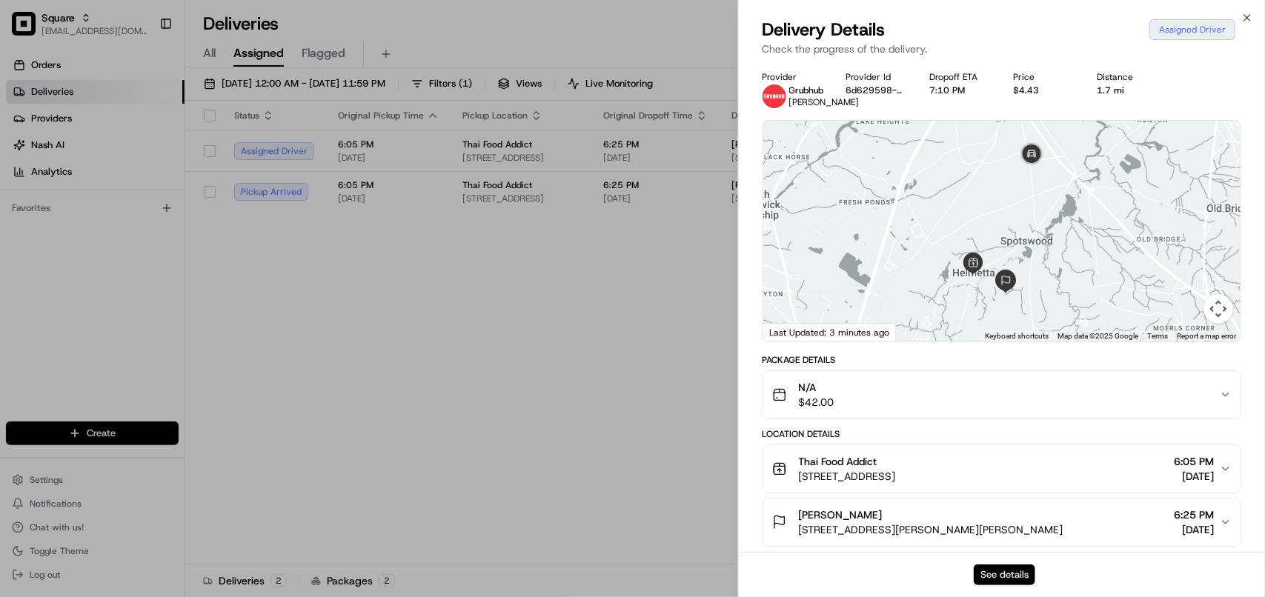
click at [797, 575] on button "See details" at bounding box center [1005, 575] width 62 height 21
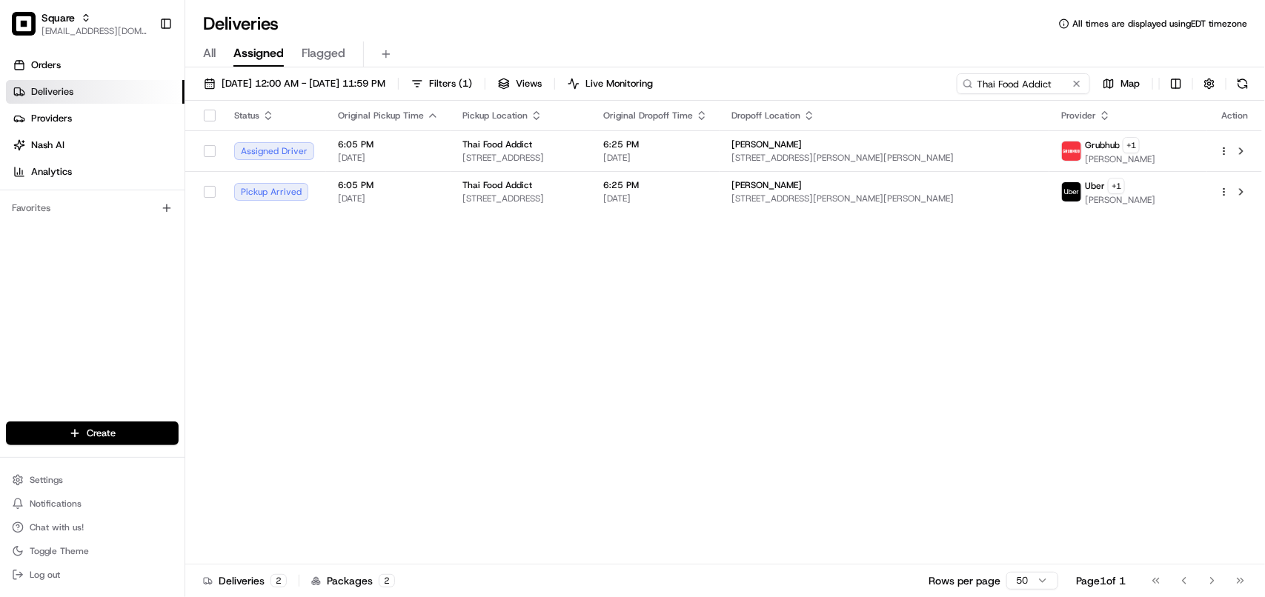
click at [797, 86] on button at bounding box center [1076, 83] width 15 height 15
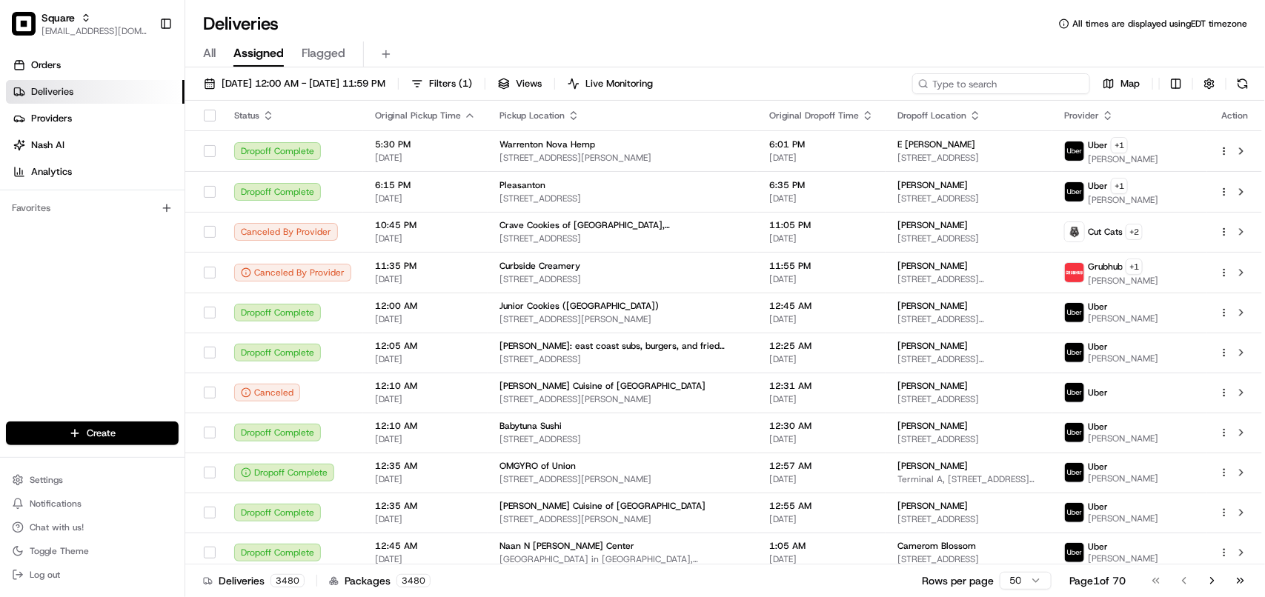
click at [797, 83] on input at bounding box center [1001, 83] width 178 height 21
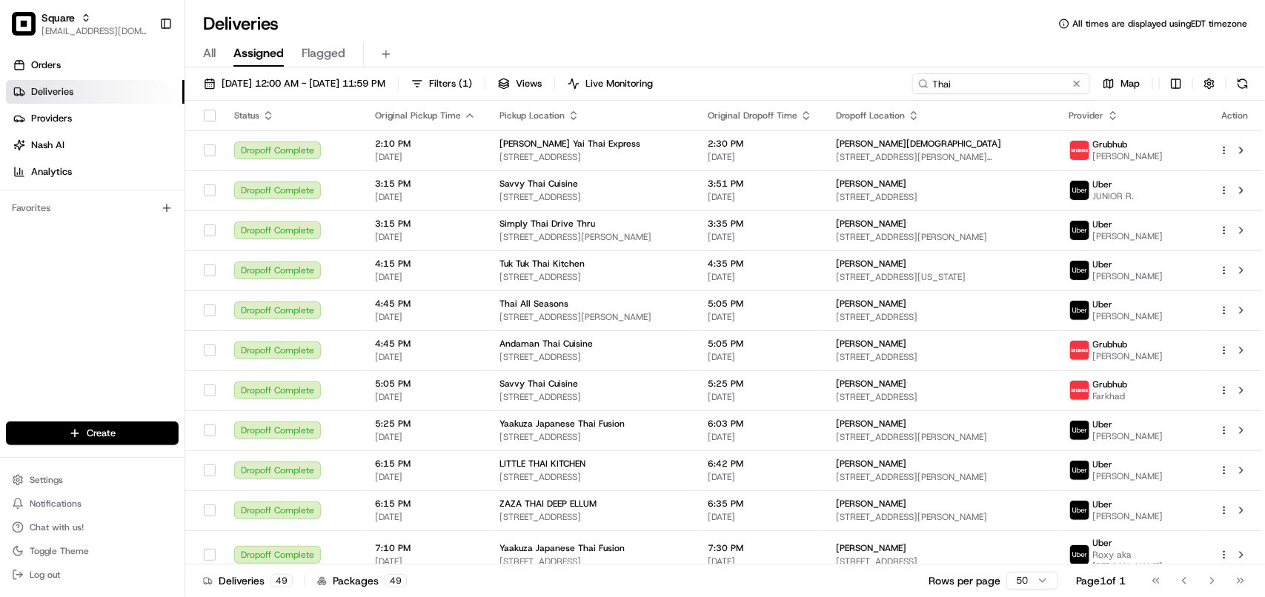
type input "Thai"
click at [739, 52] on div "All Assigned Flagged" at bounding box center [725, 55] width 1080 height 26
click at [797, 87] on input "Thai" at bounding box center [1001, 83] width 178 height 21
drag, startPoint x: 1035, startPoint y: 87, endPoint x: 834, endPoint y: 93, distance: 201.7
click at [797, 93] on div "08/18/2025 12:00 AM - 08/24/2025 11:59 PM Filters ( 1 ) Views Live Monitoring T…" at bounding box center [725, 86] width 1080 height 27
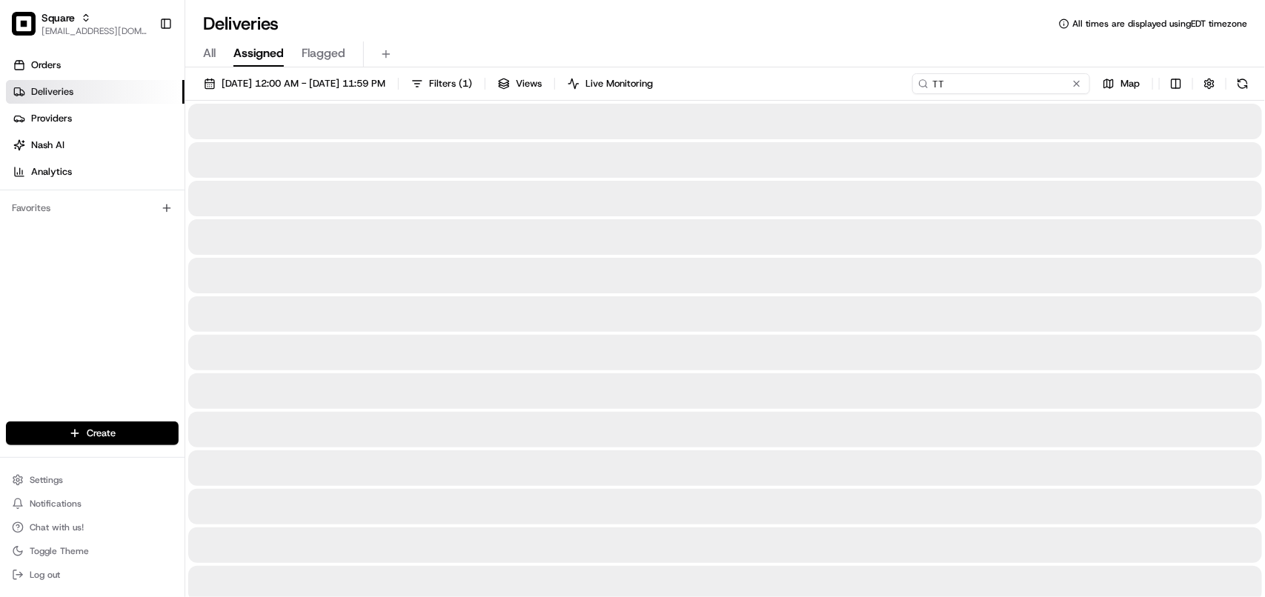
type input "T"
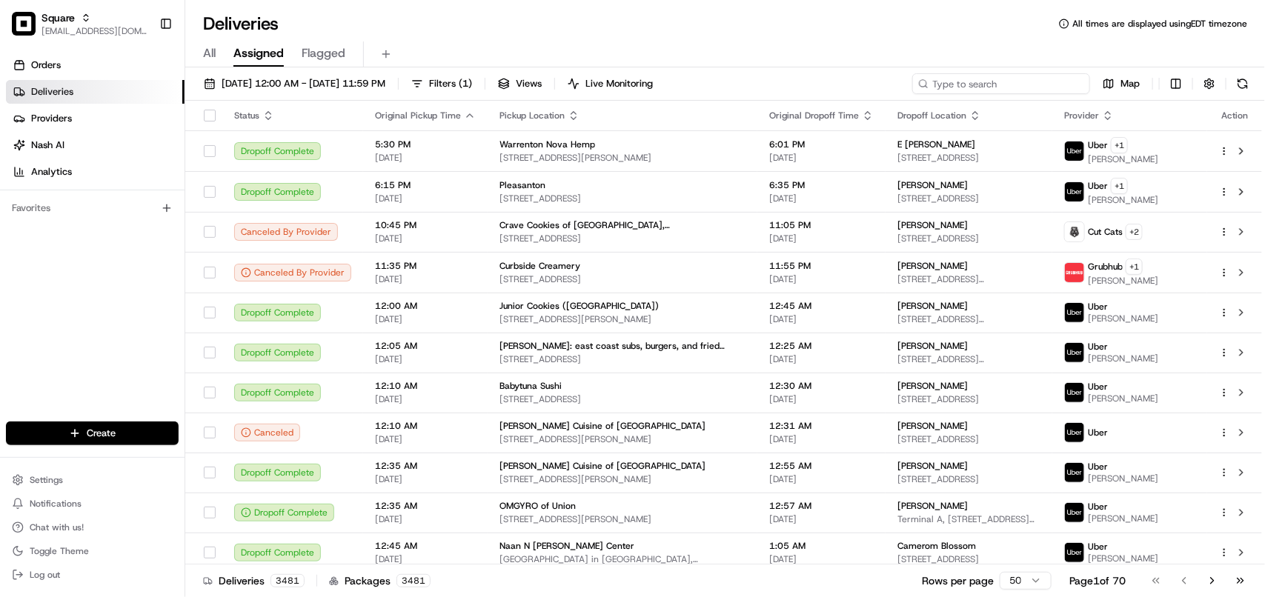
click at [797, 87] on input at bounding box center [1001, 83] width 178 height 21
paste input "Thai Food Addict"
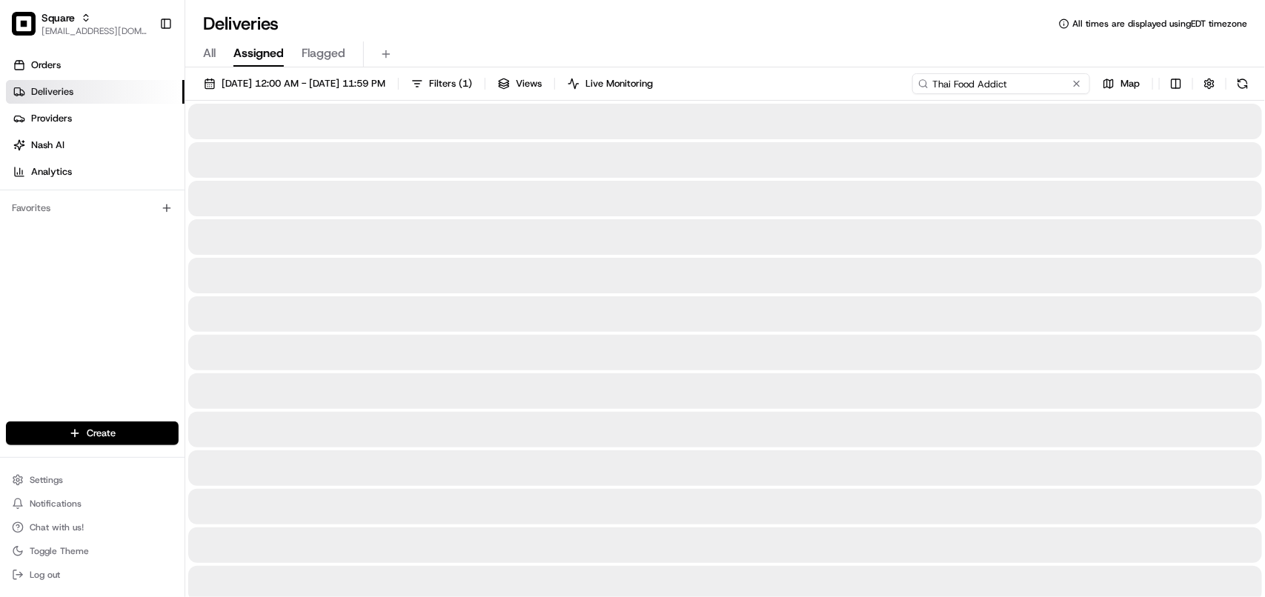
type input "Thai Food Addict"
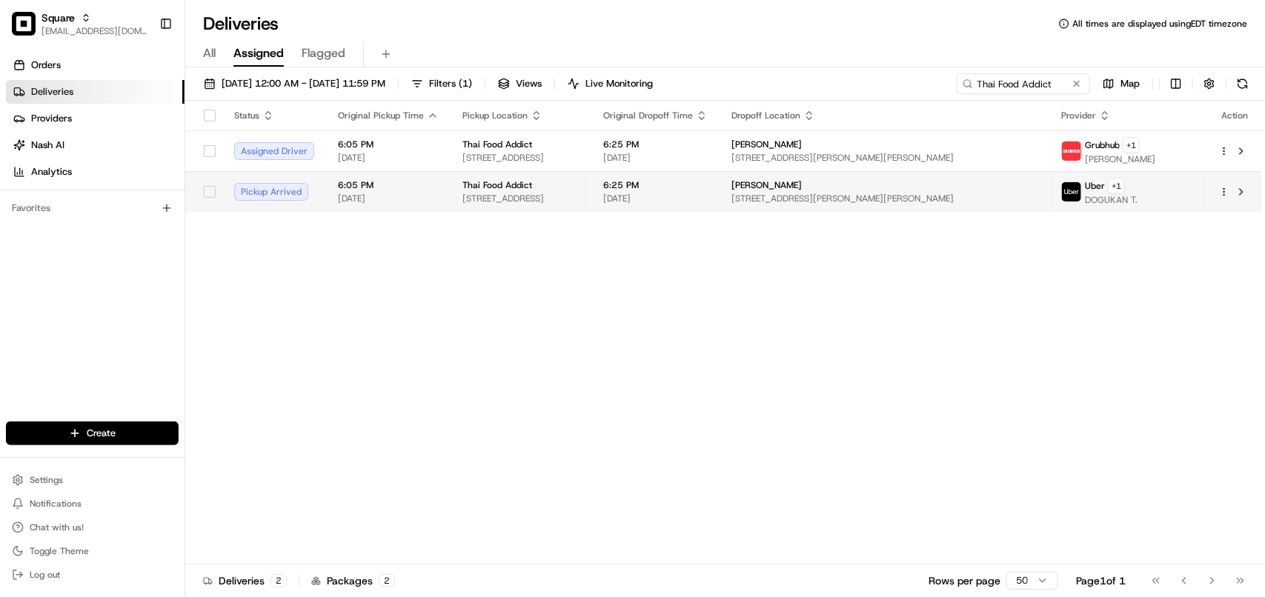
click at [797, 186] on span "michele herrington" at bounding box center [766, 185] width 70 height 12
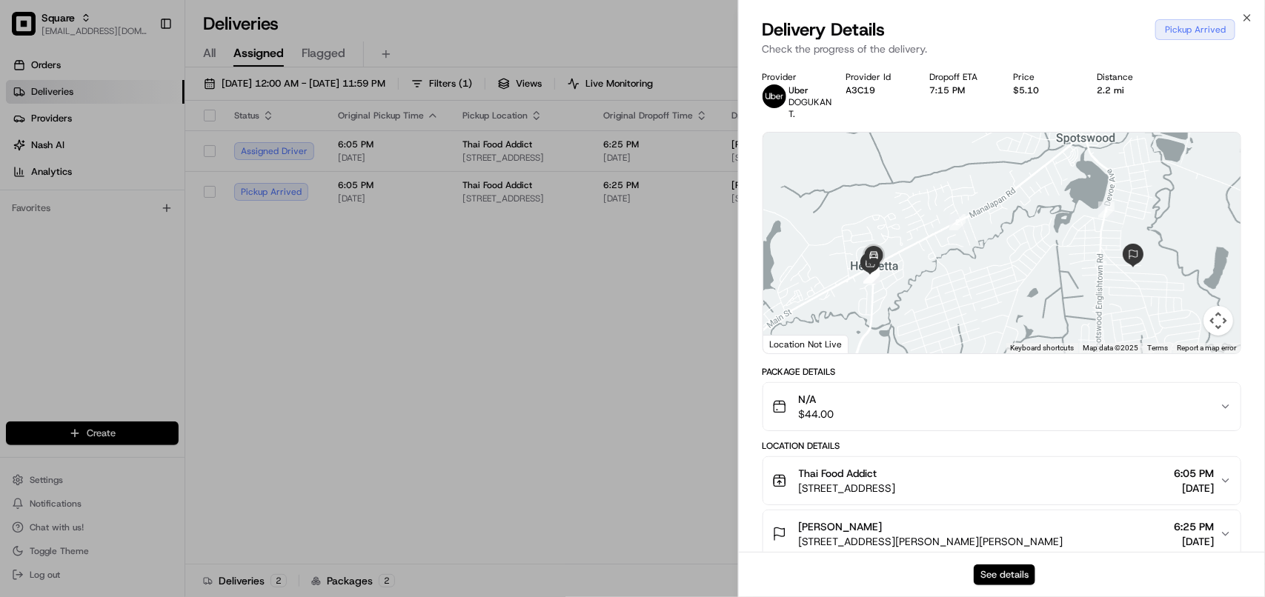
click at [797, 565] on button "See details" at bounding box center [1005, 575] width 62 height 21
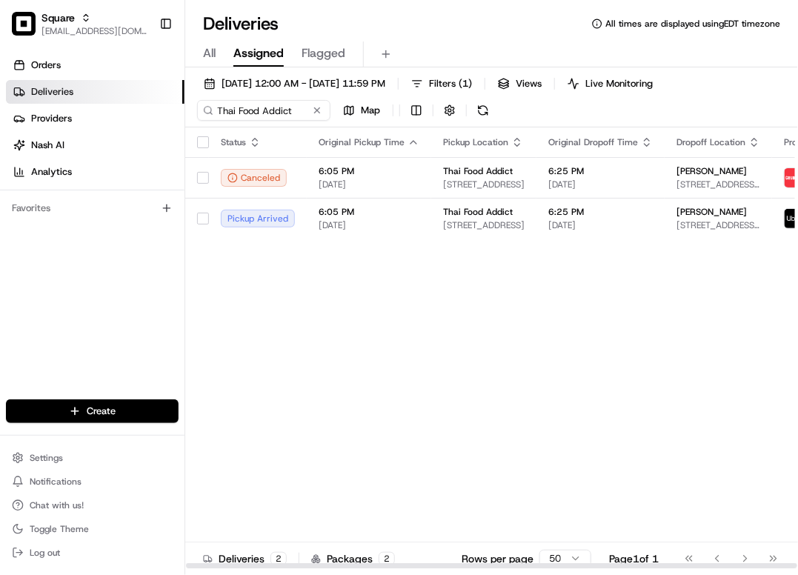
click at [391, 296] on div "Status Original Pickup Time Pickup Location Original Dropoff Time Dropoff Locat…" at bounding box center [565, 348] width 760 height 442
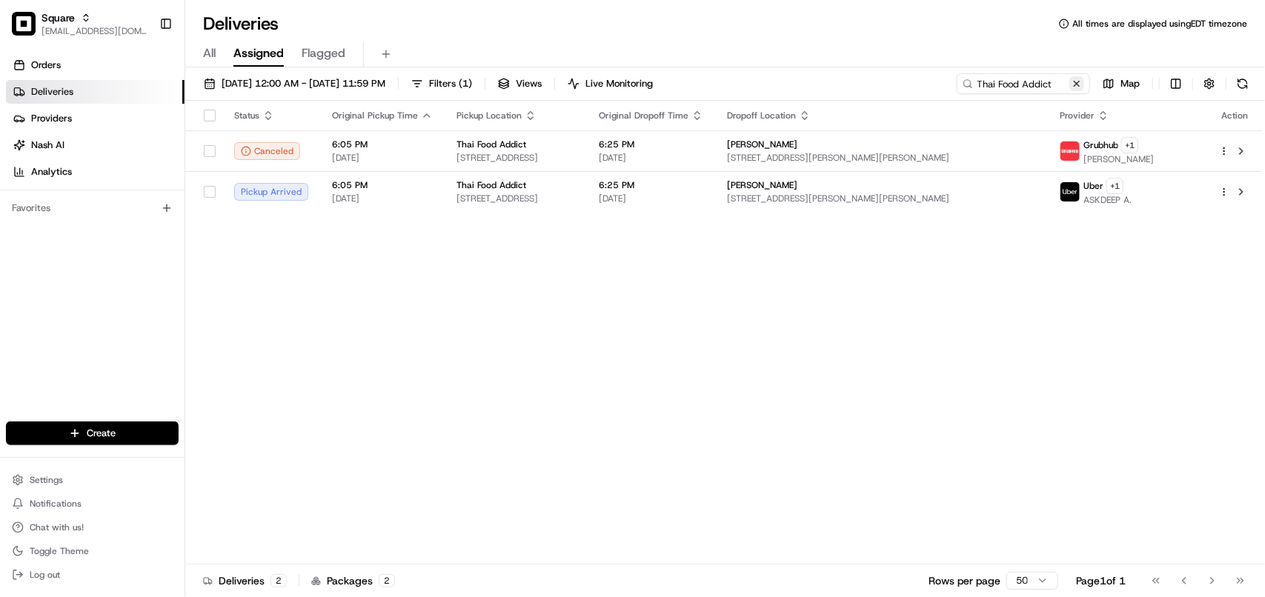
click at [797, 79] on button at bounding box center [1076, 83] width 15 height 15
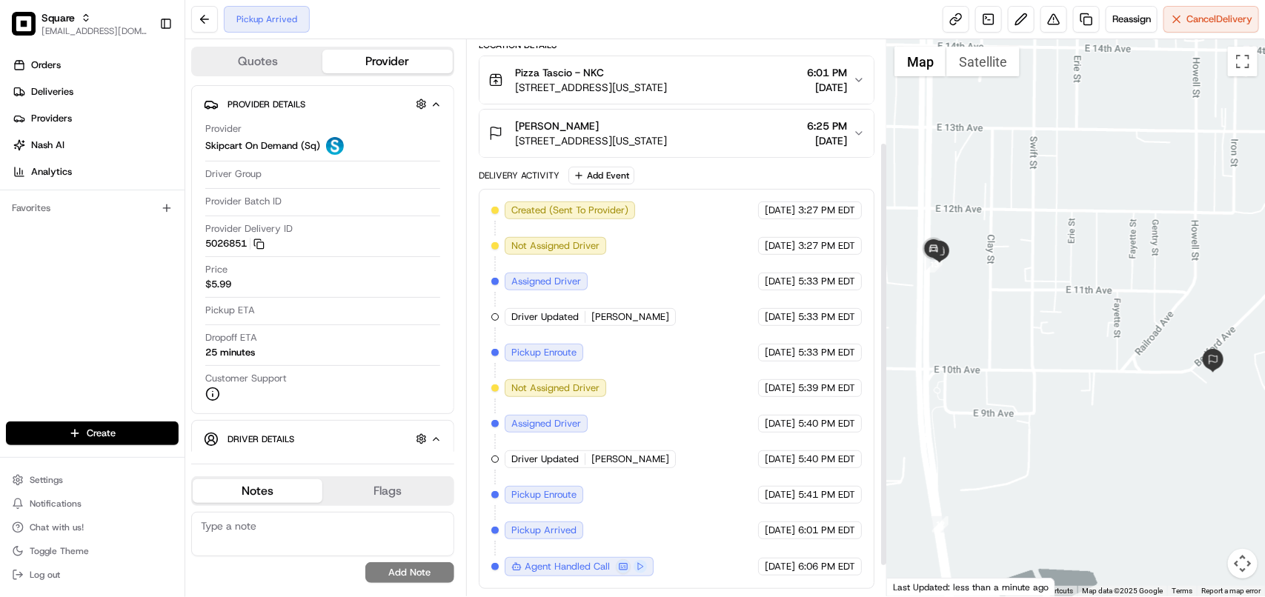
scroll to position [173, 0]
click at [807, 138] on span "[DATE]" at bounding box center [827, 140] width 40 height 15
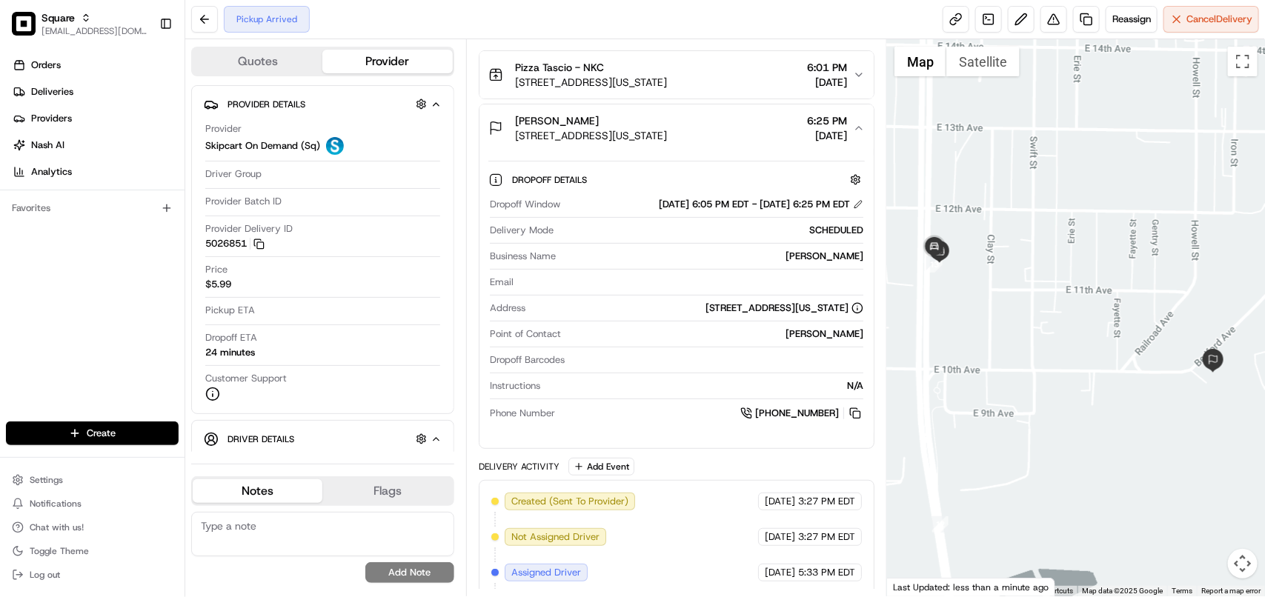
click at [807, 138] on span "[DATE]" at bounding box center [827, 135] width 40 height 15
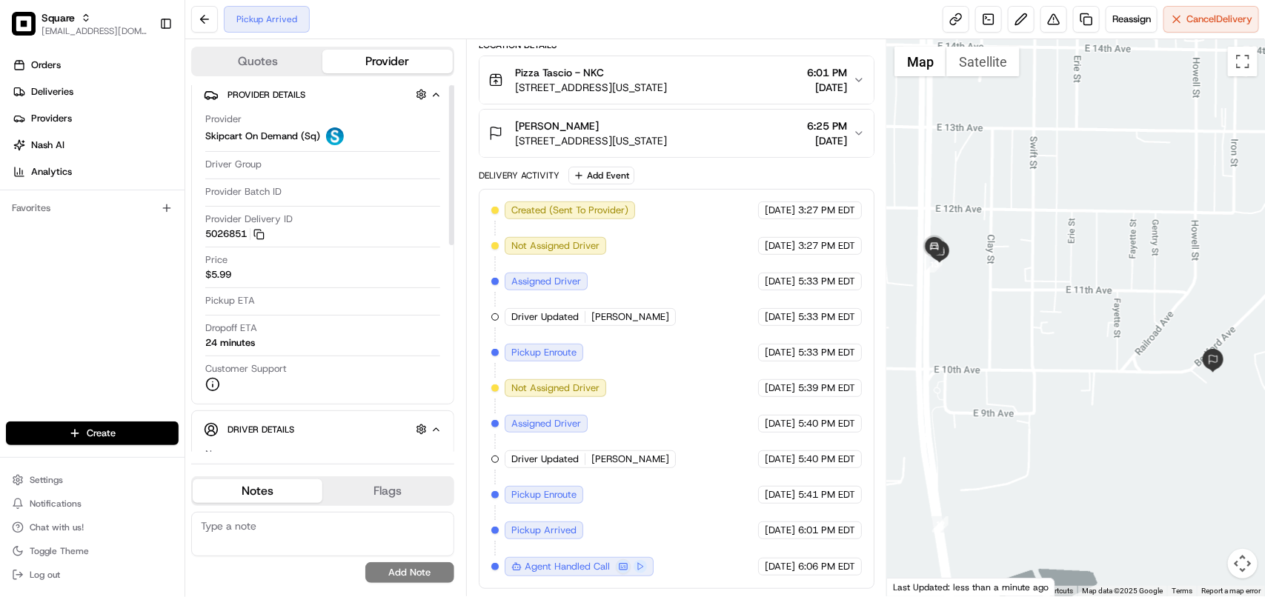
scroll to position [0, 0]
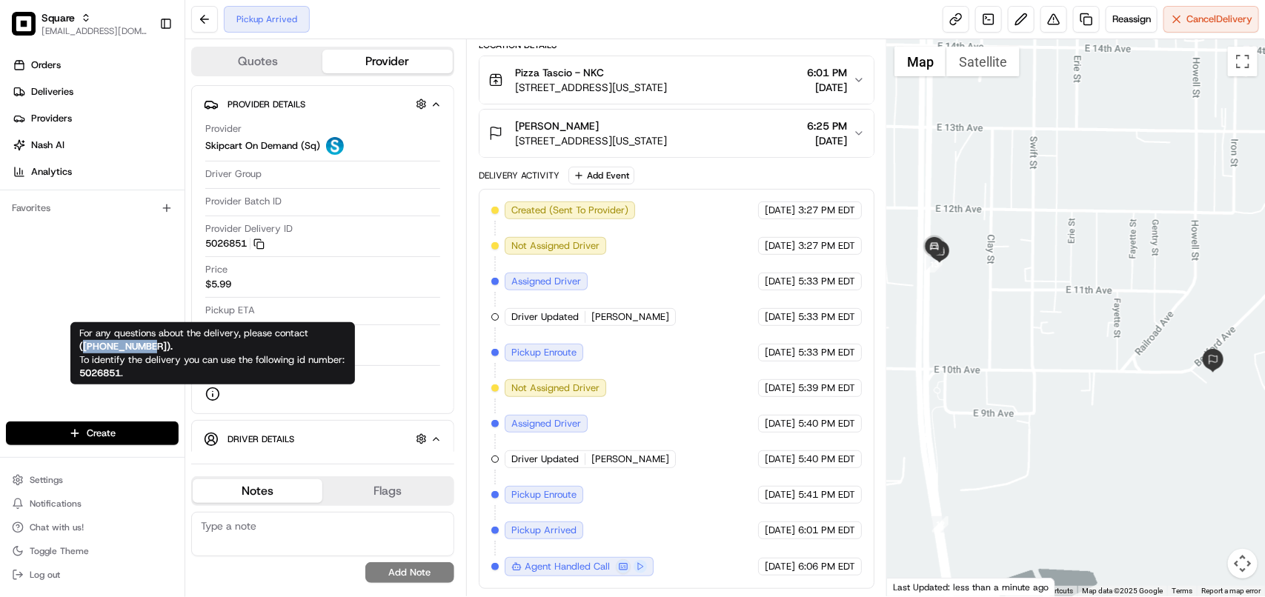
copy strong "+14194955525"
drag, startPoint x: 156, startPoint y: 345, endPoint x: 82, endPoint y: 349, distance: 73.5
click at [82, 349] on strong "( +14194955525 )." at bounding box center [125, 346] width 93 height 13
copy strong "+14194955525"
drag, startPoint x: 156, startPoint y: 347, endPoint x: 82, endPoint y: 350, distance: 74.2
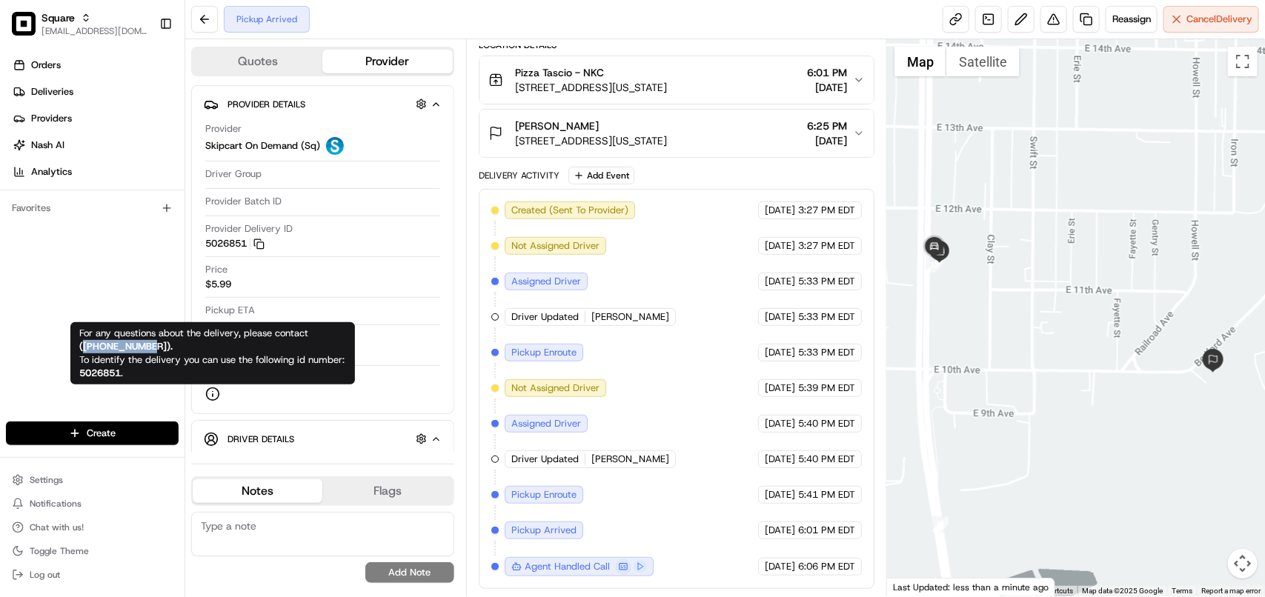
click at [82, 350] on strong "( +14194955525 )." at bounding box center [125, 346] width 93 height 13
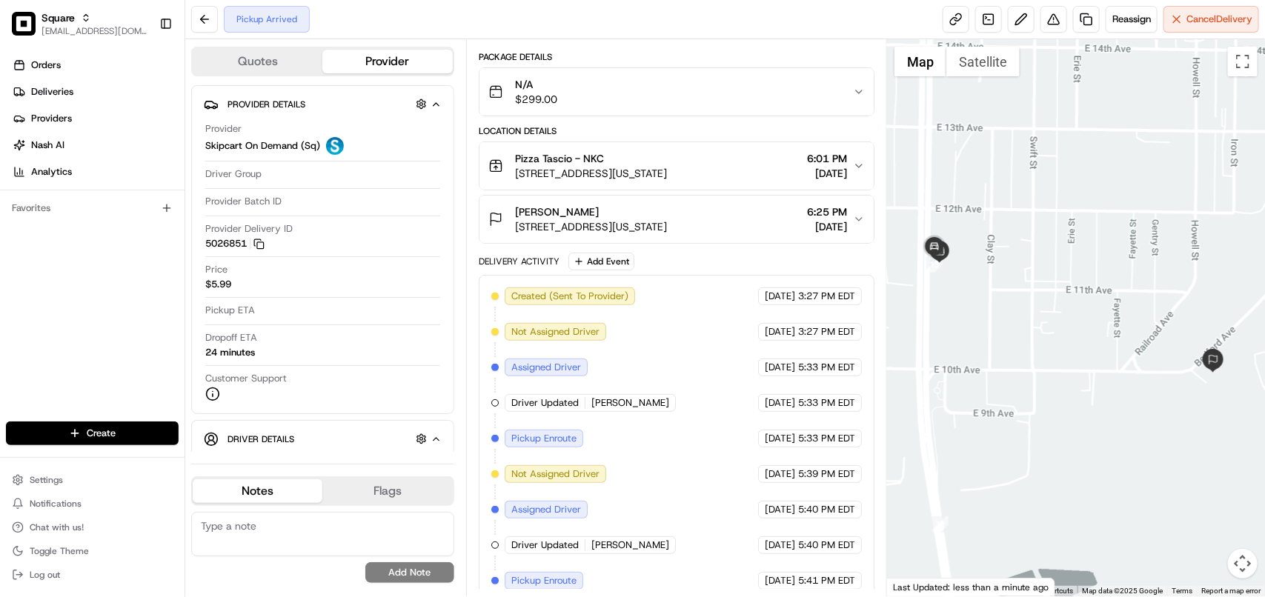
scroll to position [80, 0]
click at [667, 163] on div "Pizza Tascio - NKC" at bounding box center [591, 160] width 152 height 15
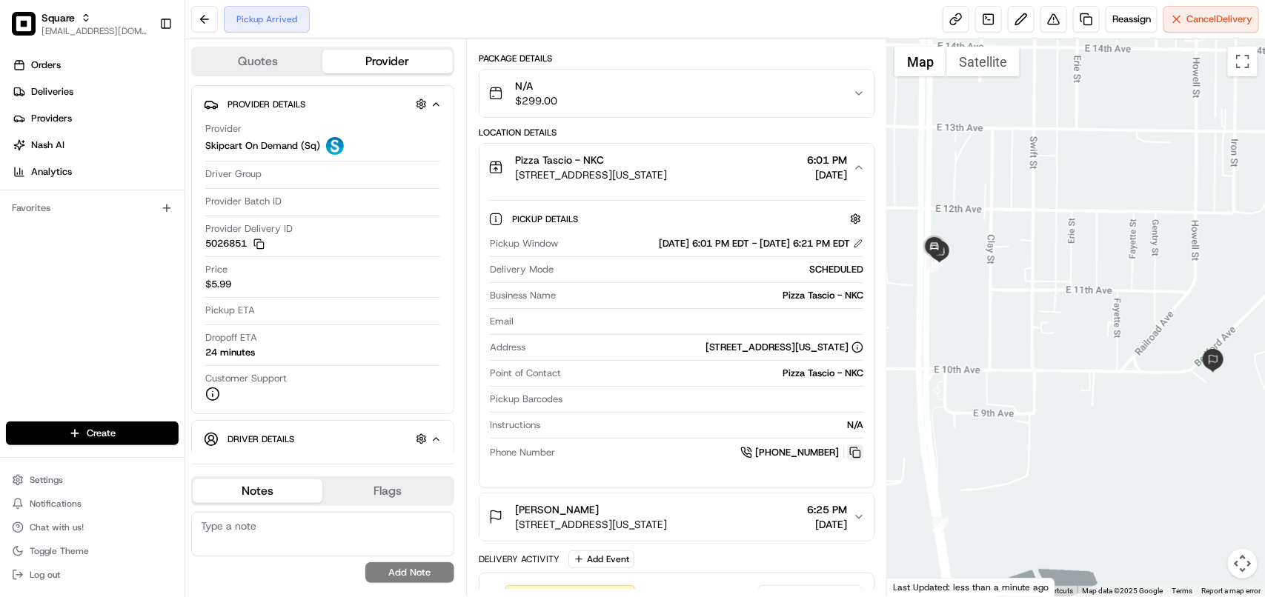
click at [857, 454] on button at bounding box center [855, 453] width 16 height 16
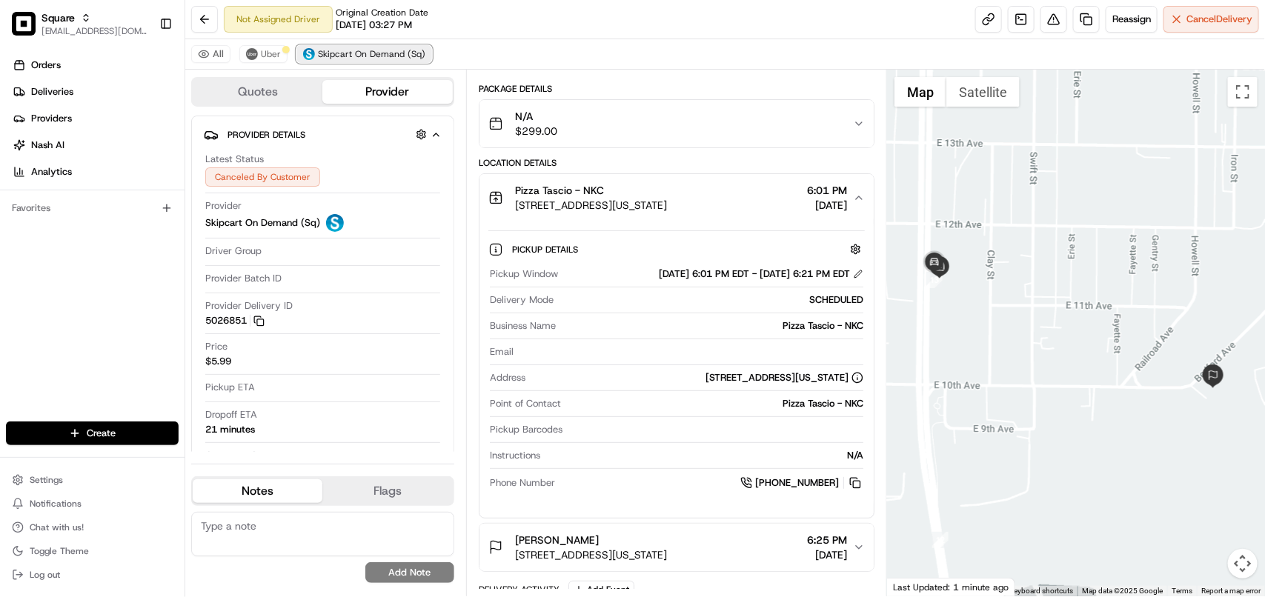
click at [422, 50] on span "Skipcart On Demand (Sq)" at bounding box center [371, 54] width 107 height 12
click at [271, 56] on span "Uber" at bounding box center [271, 54] width 20 height 12
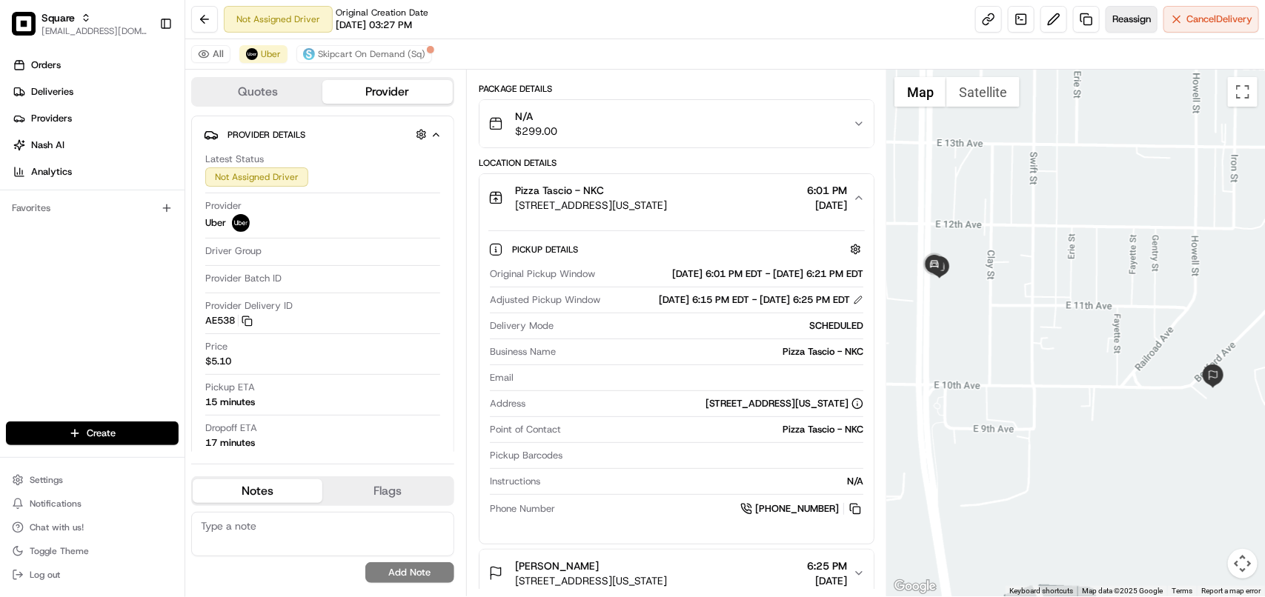
click at [1152, 19] on button "Reassign" at bounding box center [1132, 19] width 52 height 27
click at [1206, 23] on span "Cancel Delivery" at bounding box center [1219, 19] width 66 height 13
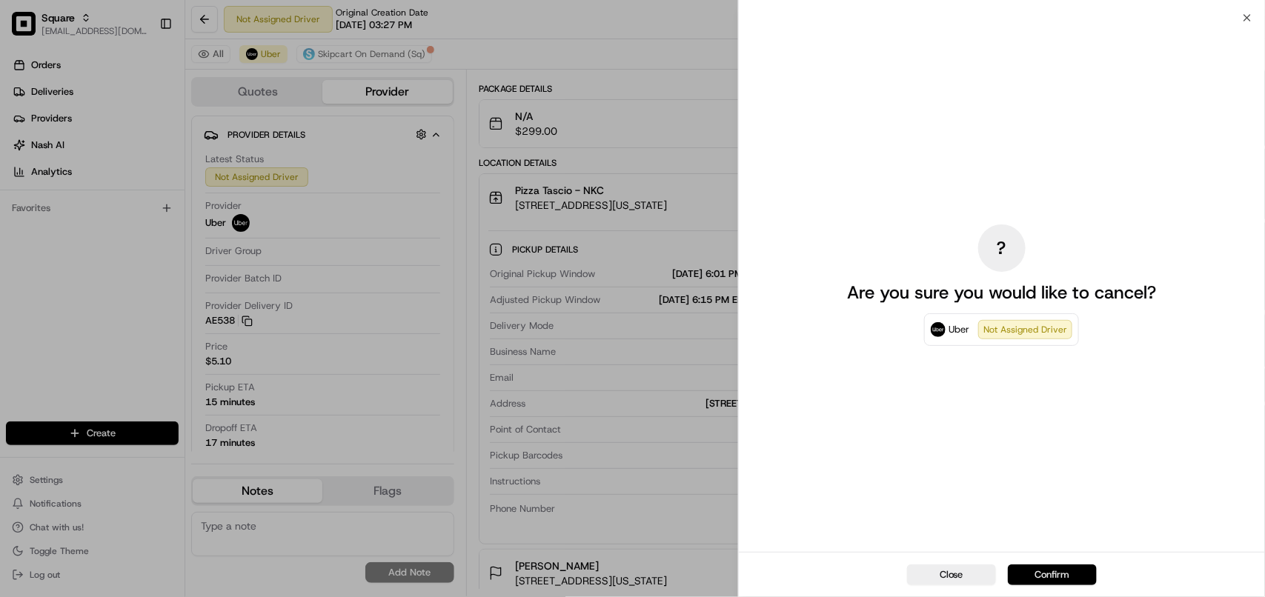
click at [1050, 569] on button "Confirm" at bounding box center [1052, 575] width 89 height 21
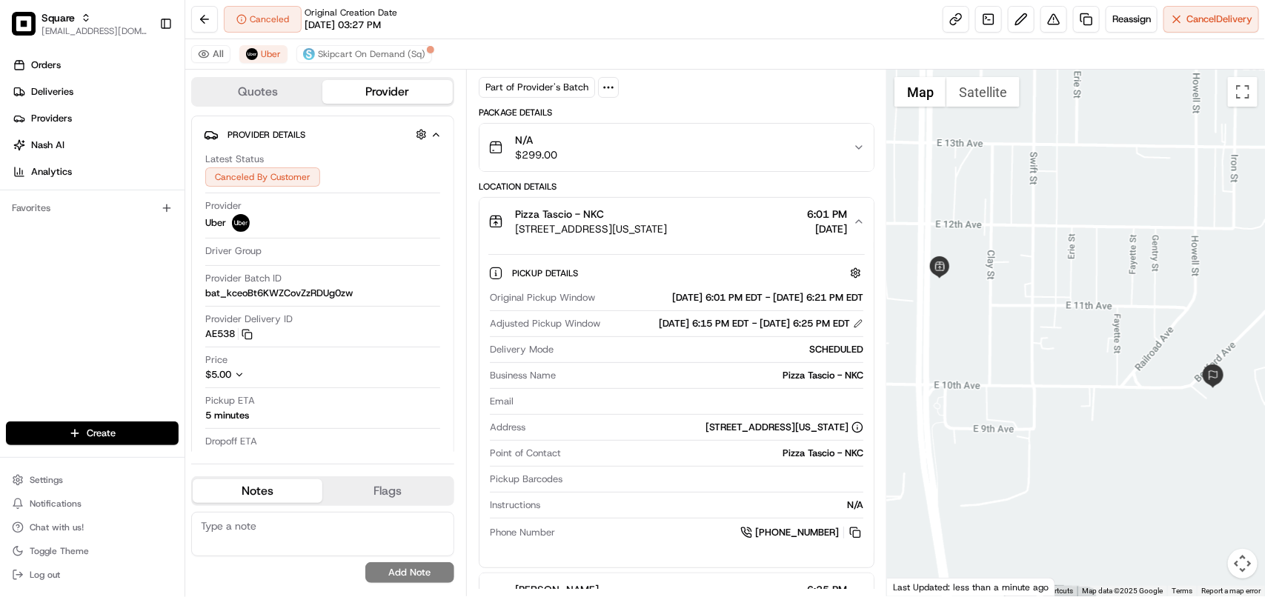
scroll to position [104, 0]
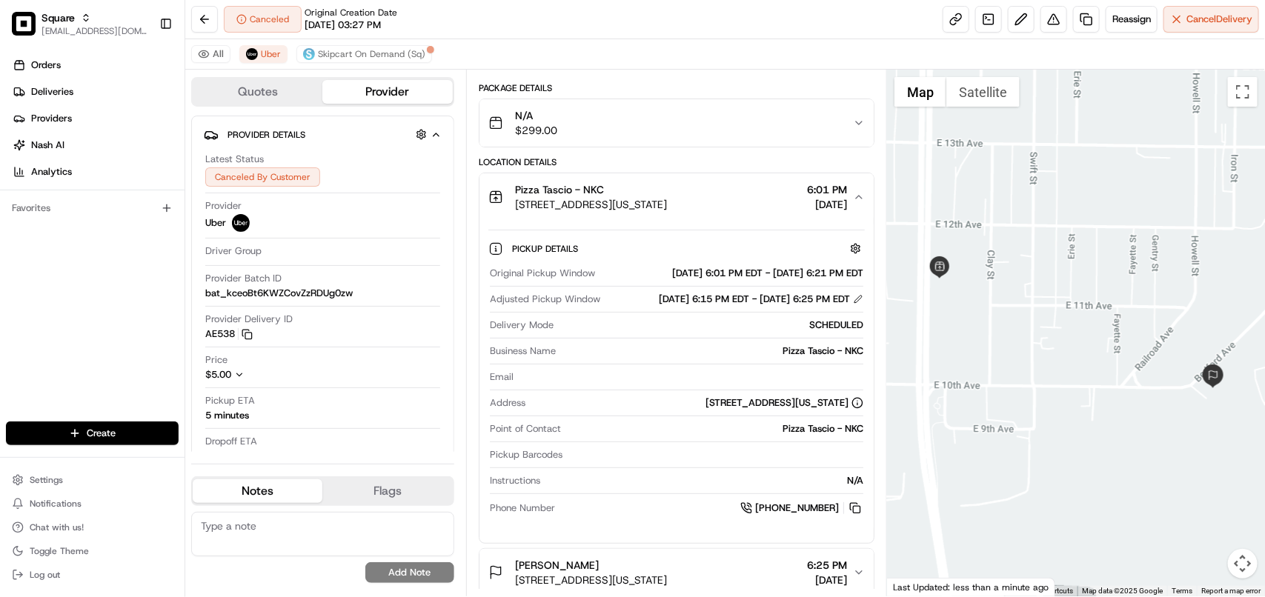
click at [379, 43] on div "All Uber Skipcart On Demand (Sq)" at bounding box center [725, 54] width 1080 height 30
click at [379, 47] on button "Skipcart On Demand (Sq)" at bounding box center [364, 54] width 136 height 18
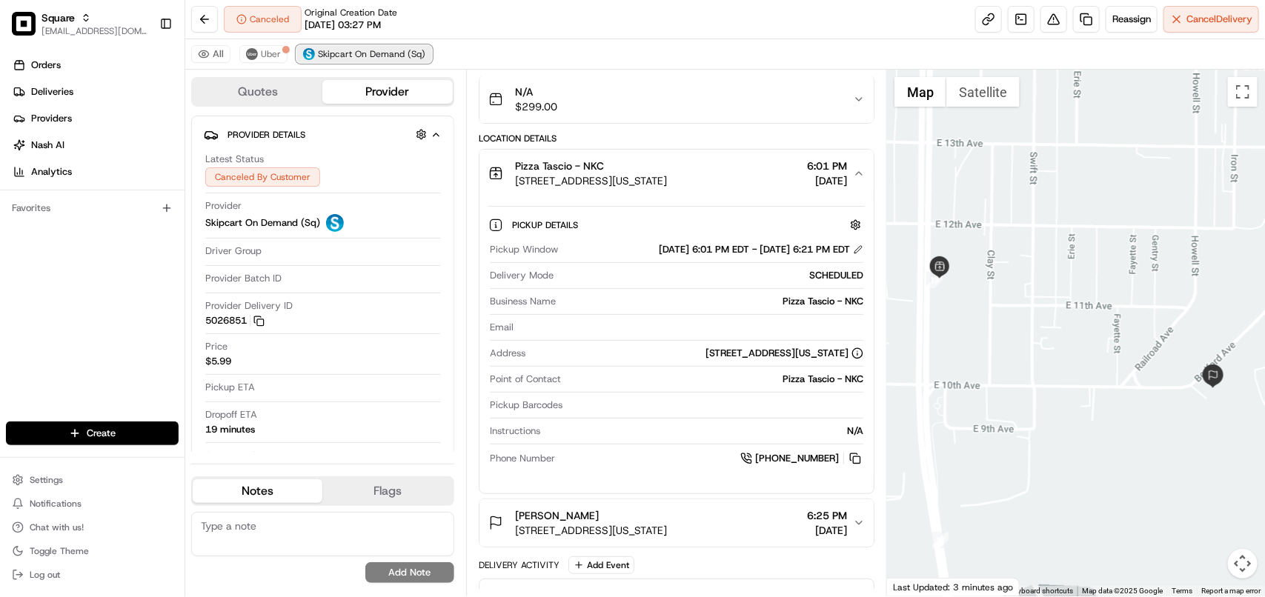
scroll to position [80, 0]
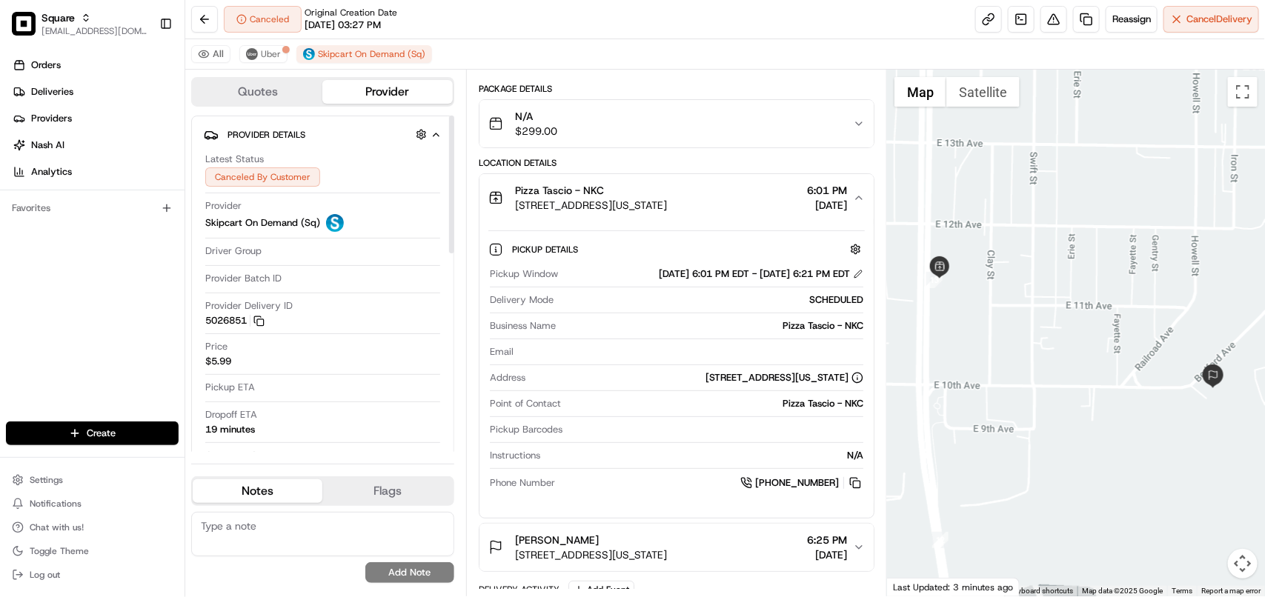
click at [379, 534] on textarea at bounding box center [322, 534] width 263 height 44
paste textarea "**Caller Information: Merchant **Reason for calling: Order already pick-up by t…"
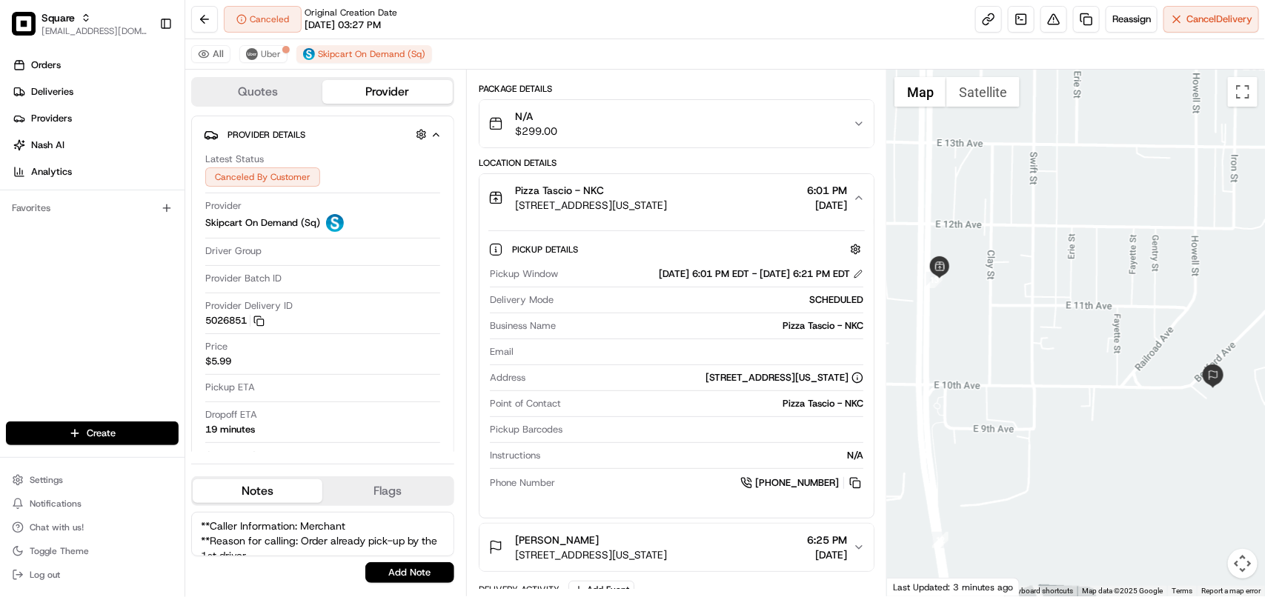
scroll to position [52, 0]
type textarea "**Caller Information: Merchant **Reason for calling: Order already pick-up by t…"
click at [402, 577] on button "Add Note" at bounding box center [409, 572] width 89 height 21
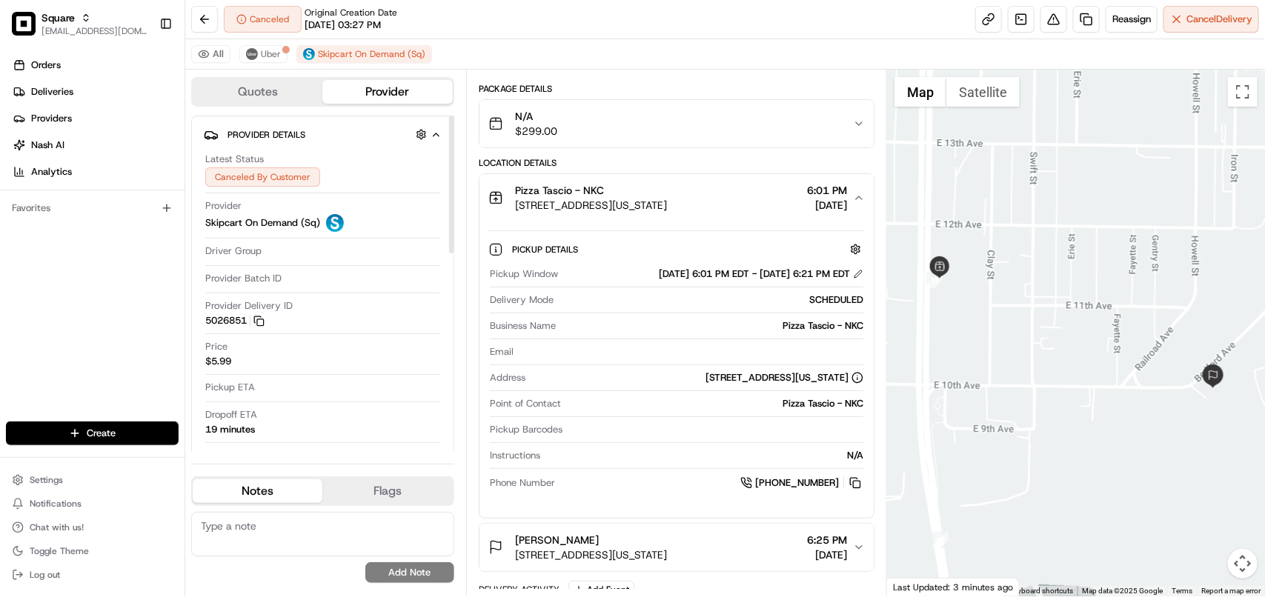
scroll to position [0, 0]
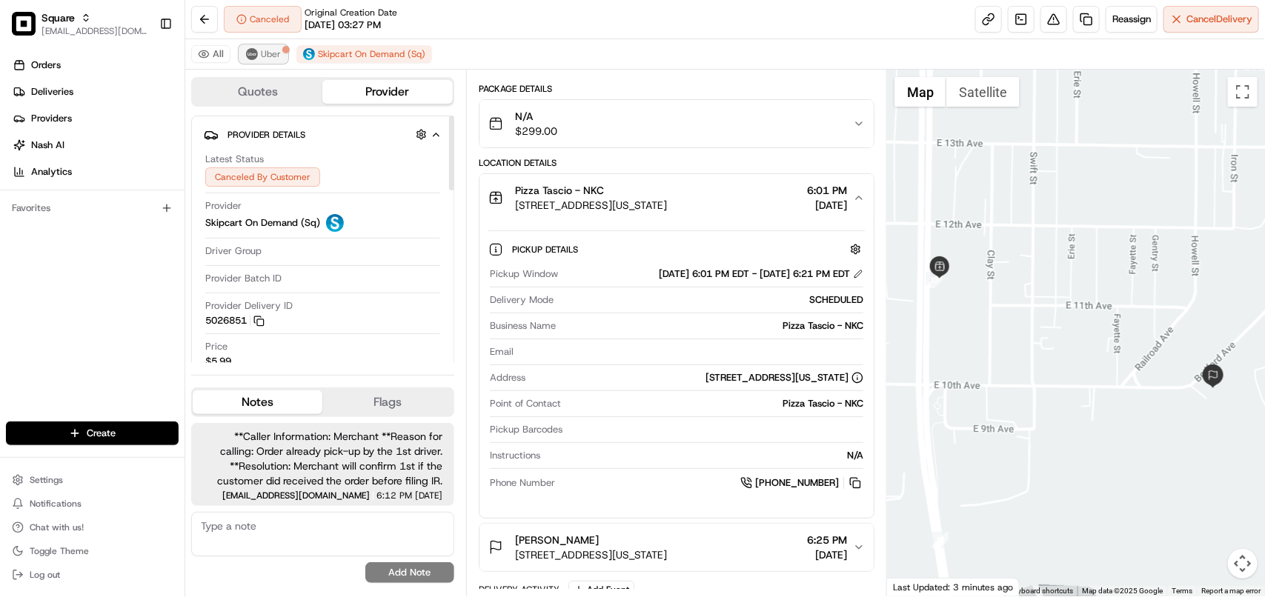
click at [249, 57] on img at bounding box center [252, 54] width 12 height 12
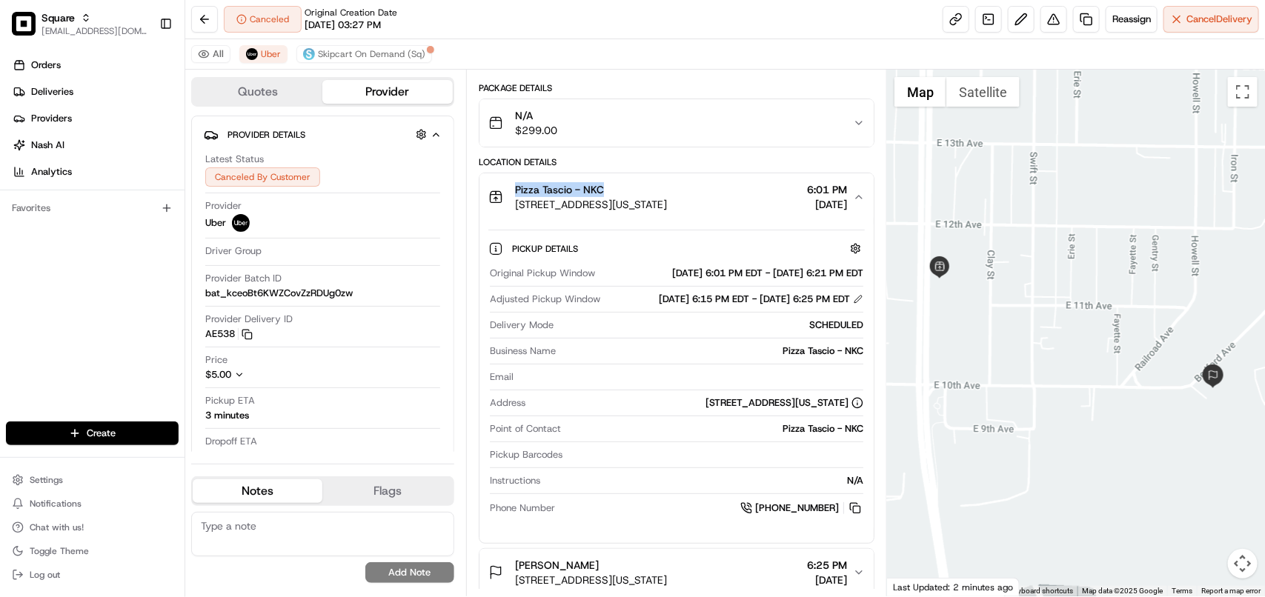
drag, startPoint x: 631, startPoint y: 187, endPoint x: 516, endPoint y: 190, distance: 115.7
click at [516, 190] on div "Pizza Tascio - NKC" at bounding box center [591, 189] width 152 height 15
click at [753, 205] on div "Pizza Tascio - NKC 1111 Burlington St, Kansas City, MO 64116, USA 6:01 PM 08/19…" at bounding box center [670, 197] width 365 height 30
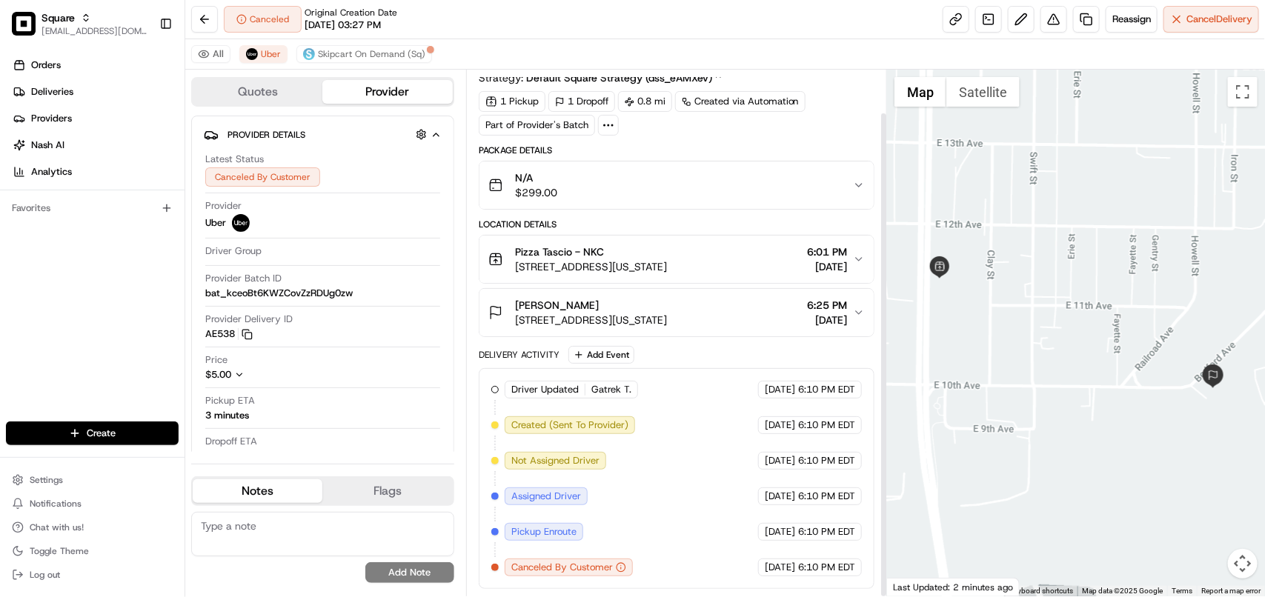
drag, startPoint x: 757, startPoint y: 205, endPoint x: 712, endPoint y: 205, distance: 44.5
click at [712, 205] on button "N/A $299.00" at bounding box center [676, 185] width 394 height 47
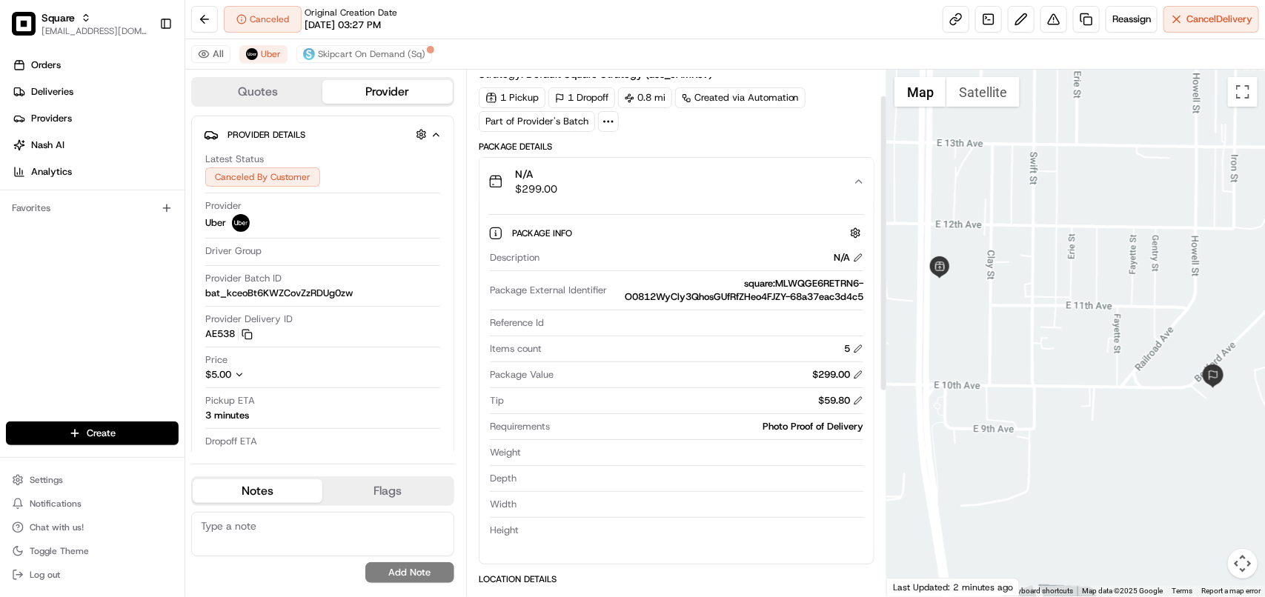
click at [720, 182] on div "N/A $299.00" at bounding box center [670, 182] width 365 height 30
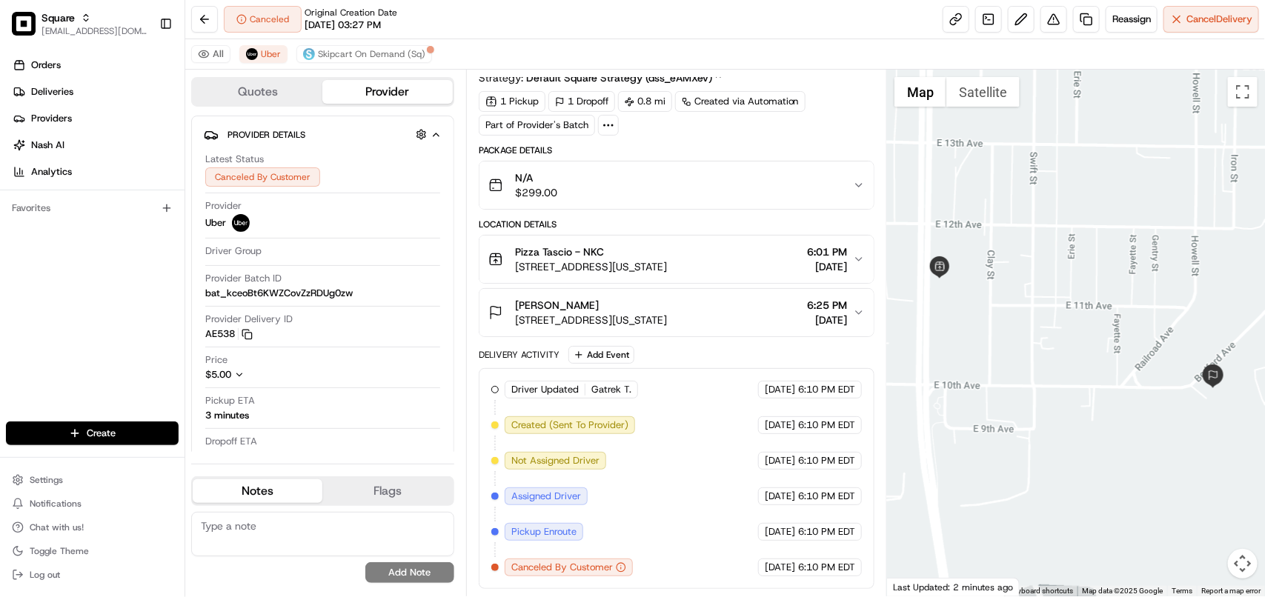
click at [734, 242] on button "Pizza Tascio - NKC 1111 Burlington St, Kansas City, MO 64116, USA 6:01 PM 08/19…" at bounding box center [676, 259] width 394 height 47
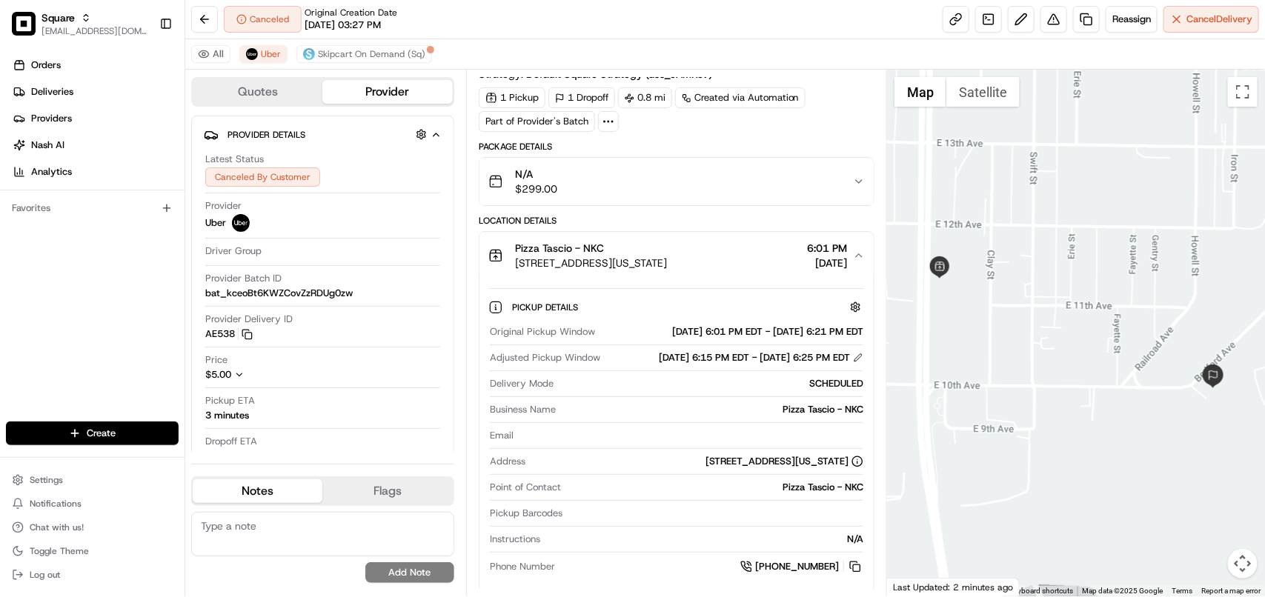
copy div "Pizza Tascio - NKC 1111 Burlington St, Kansas City, MO 64116, USA"
drag, startPoint x: 758, startPoint y: 265, endPoint x: 505, endPoint y: 248, distance: 253.2
click at [505, 248] on div "Pizza Tascio - NKC 1111 Burlington St, Kansas City, MO 64116, USA 6:01 PM 08/19…" at bounding box center [670, 256] width 365 height 30
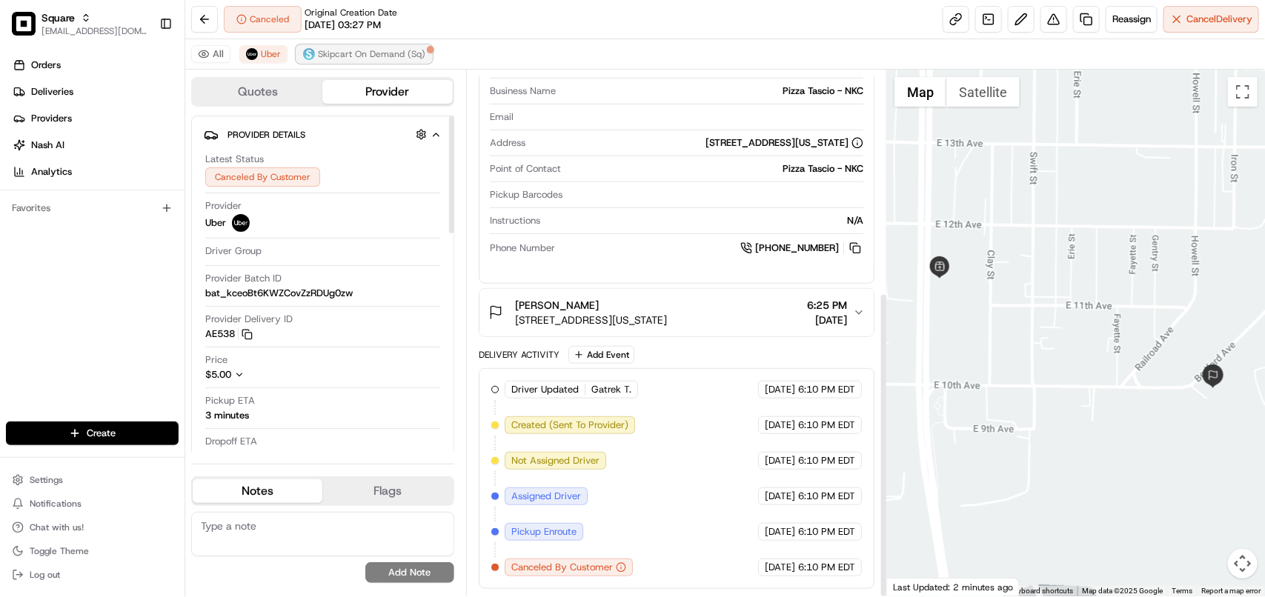
click at [387, 54] on span "Skipcart On Demand (Sq)" at bounding box center [371, 54] width 107 height 12
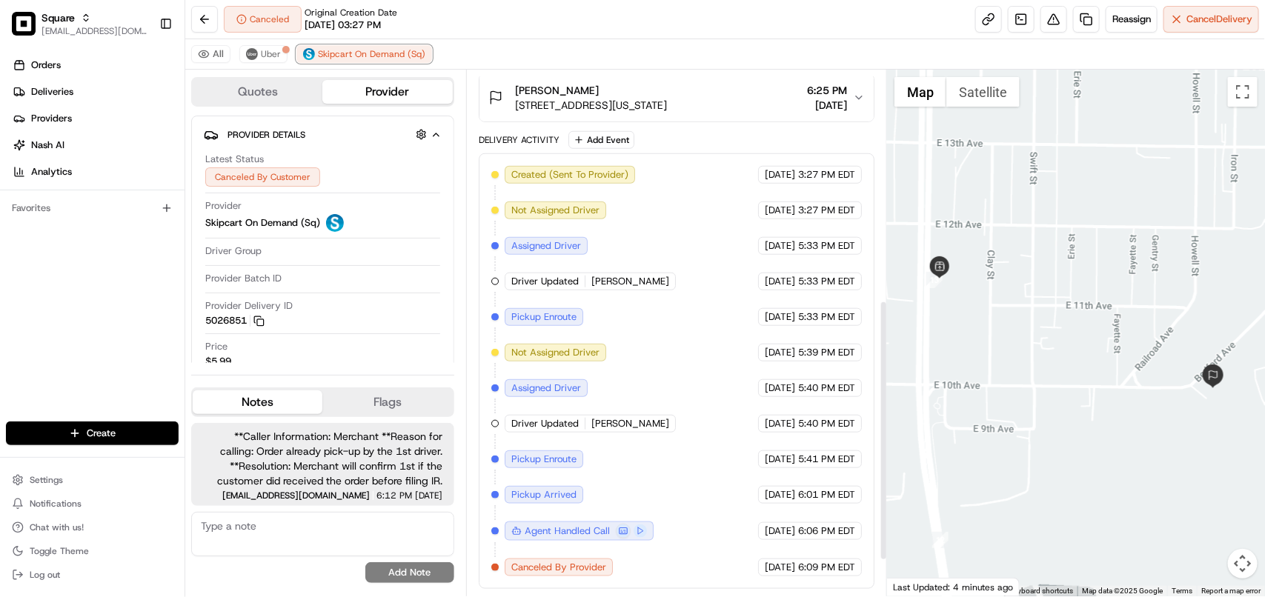
scroll to position [352, 0]
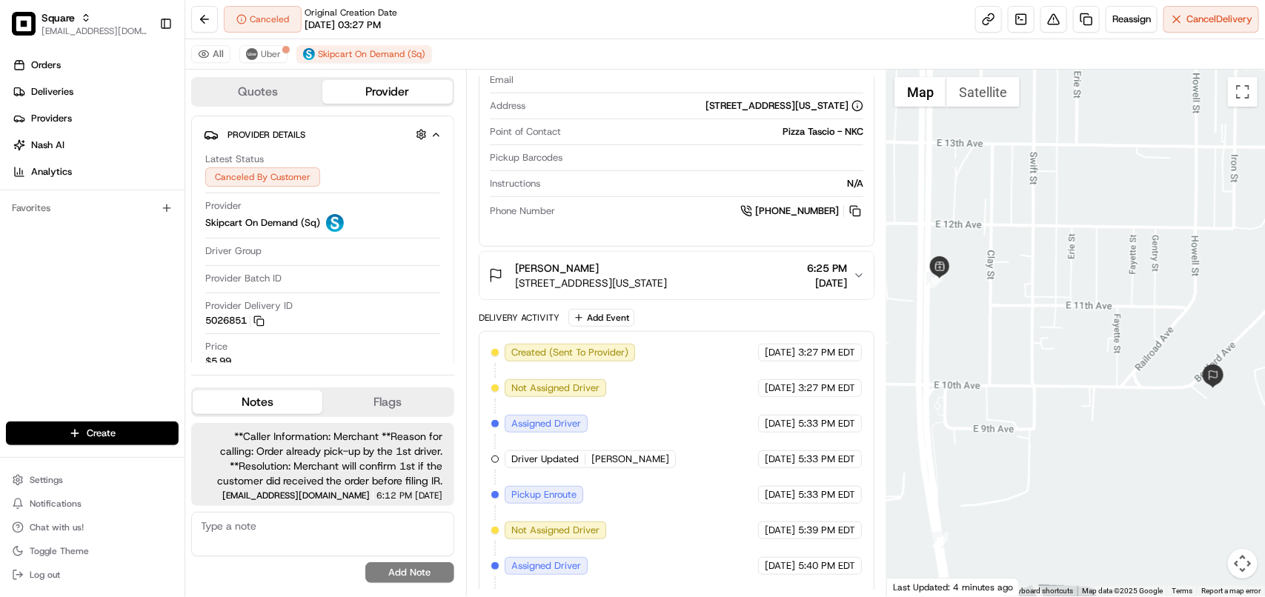
click at [667, 283] on span "1001 Bedford Ave, North Kansas City, MO 64116, USA" at bounding box center [591, 283] width 152 height 15
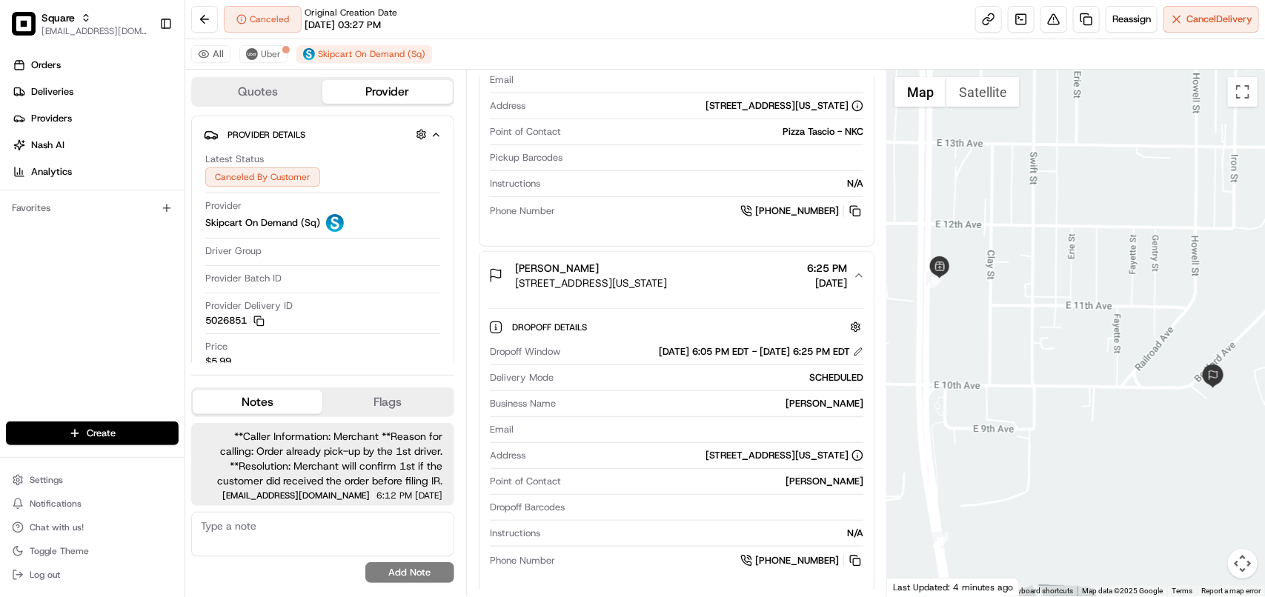
click at [667, 286] on span "1001 Bedford Ave, North Kansas City, MO 64116, USA" at bounding box center [591, 283] width 152 height 15
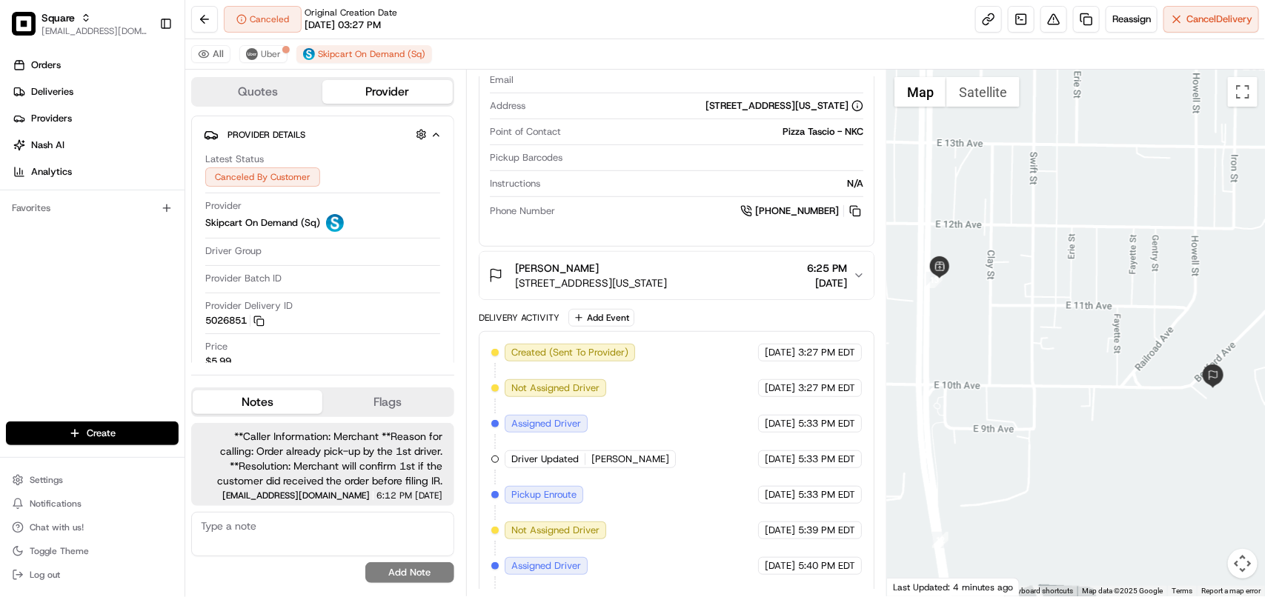
click at [667, 287] on span "1001 Bedford Ave, North Kansas City, MO 64116, USA" at bounding box center [591, 283] width 152 height 15
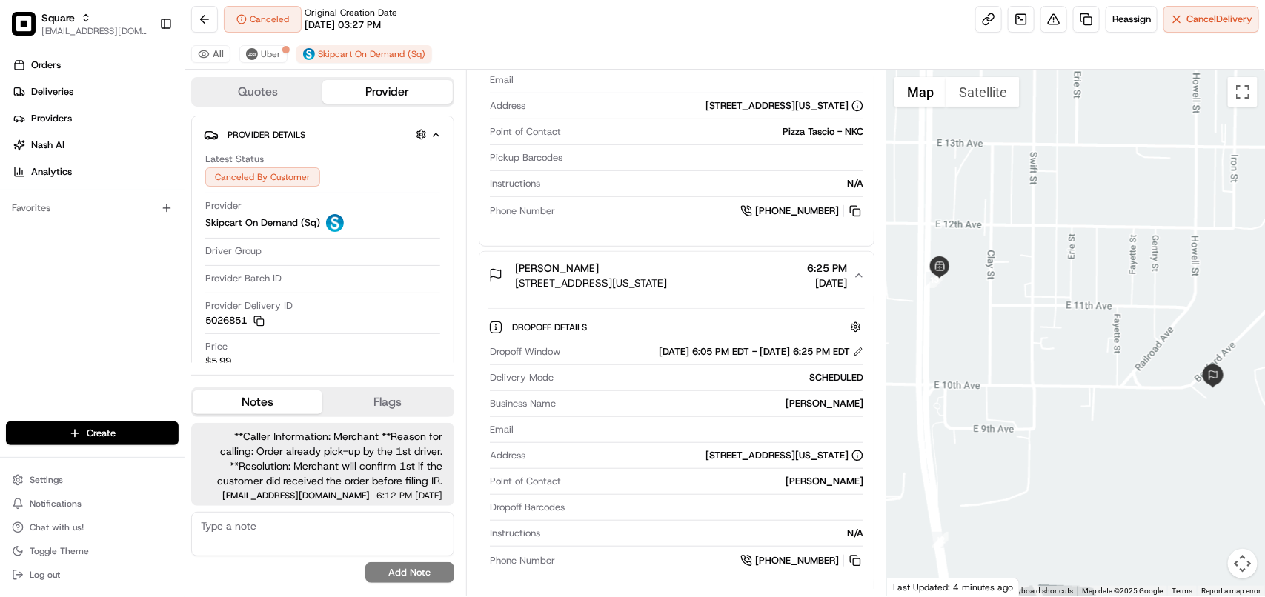
copy div "Nick Brown 1001 Bedford Ave, North Kansas City, MO 64116,"
drag, startPoint x: 765, startPoint y: 282, endPoint x: 516, endPoint y: 269, distance: 249.4
click at [516, 269] on div "Nick Brown 1001 Bedford Ave, North Kansas City, MO 64116, USA" at bounding box center [591, 276] width 152 height 30
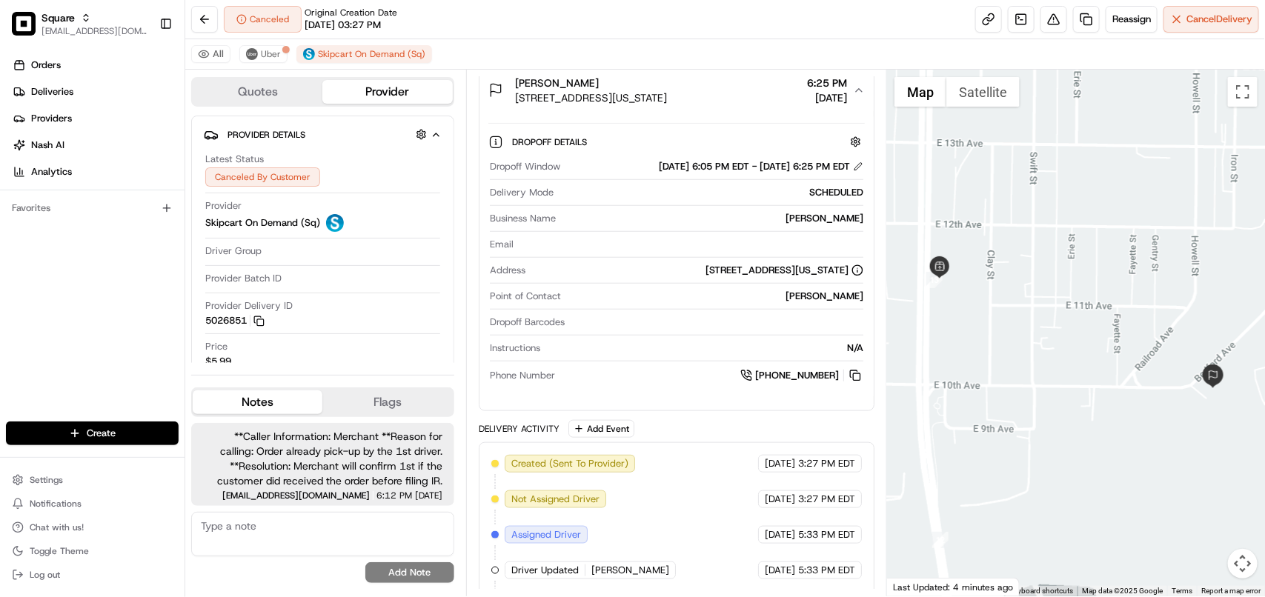
scroll to position [834, 0]
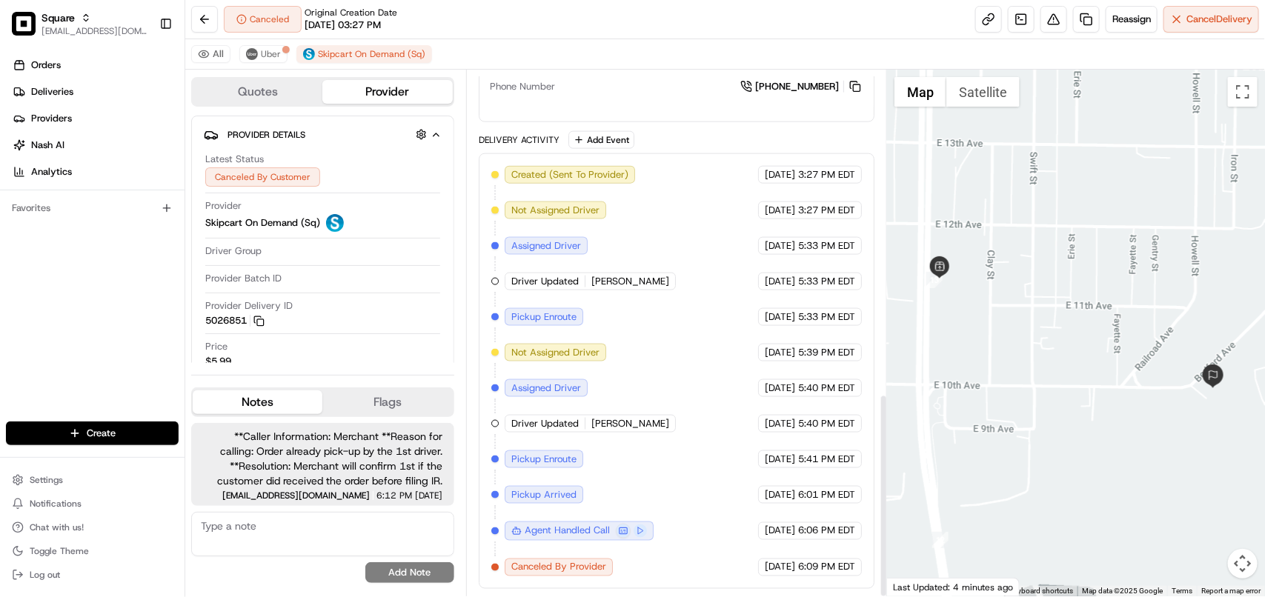
drag, startPoint x: 660, startPoint y: 575, endPoint x: 616, endPoint y: 516, distance: 74.1
click at [608, 556] on div "Created (Sent To Provider) Skipcart On Demand (Sq) 08/18/2025 3:27 PM EDT Not A…" at bounding box center [676, 371] width 371 height 411
click at [656, 367] on div "Created (Sent To Provider) Skipcart On Demand (Sq) 08/18/2025 3:27 PM EDT Not A…" at bounding box center [676, 371] width 371 height 411
copy span "Montrel Daniel"
drag, startPoint x: 657, startPoint y: 276, endPoint x: 591, endPoint y: 279, distance: 66.0
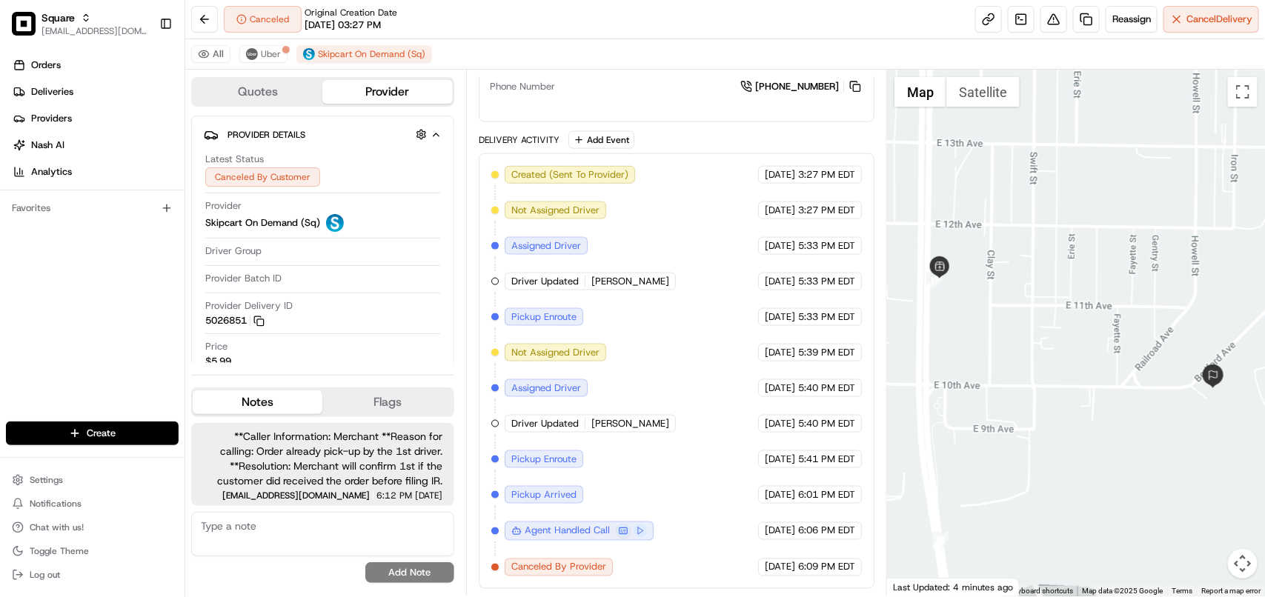
click at [591, 279] on div "Driver Updated Montrel Daniel" at bounding box center [590, 282] width 171 height 18
click at [342, 52] on span "Skipcart On Demand (Sq)" at bounding box center [371, 54] width 107 height 12
drag, startPoint x: 287, startPoint y: 100, endPoint x: 279, endPoint y: 82, distance: 20.2
click at [284, 93] on button "Quotes" at bounding box center [258, 92] width 130 height 24
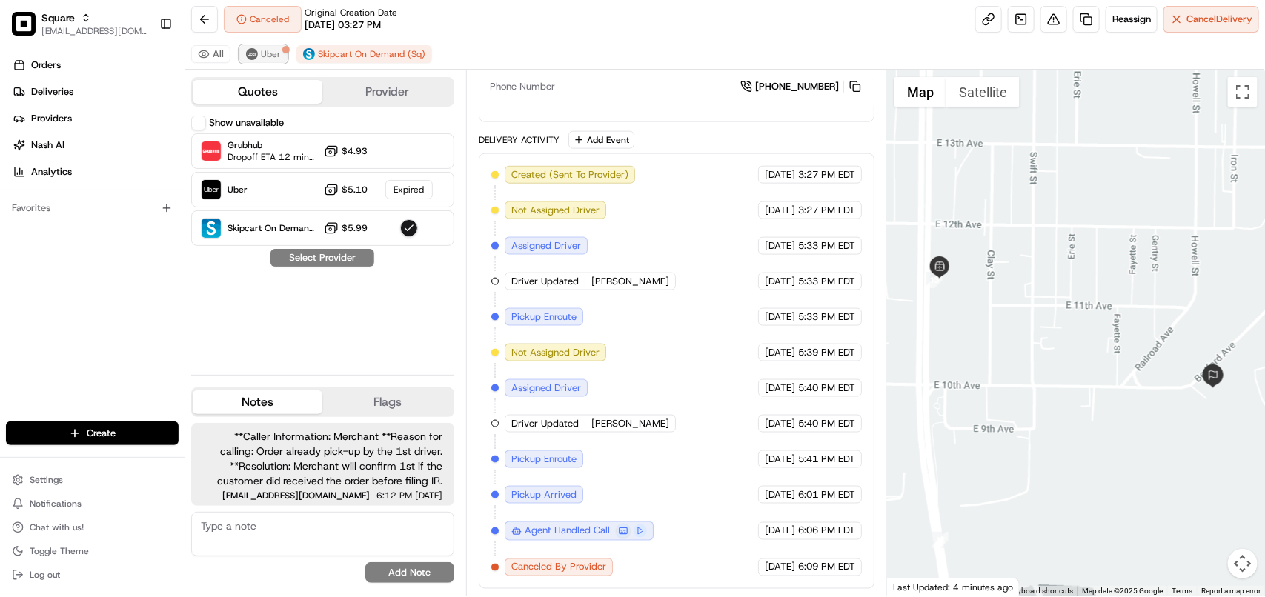
click at [267, 59] on span "Uber" at bounding box center [271, 54] width 20 height 12
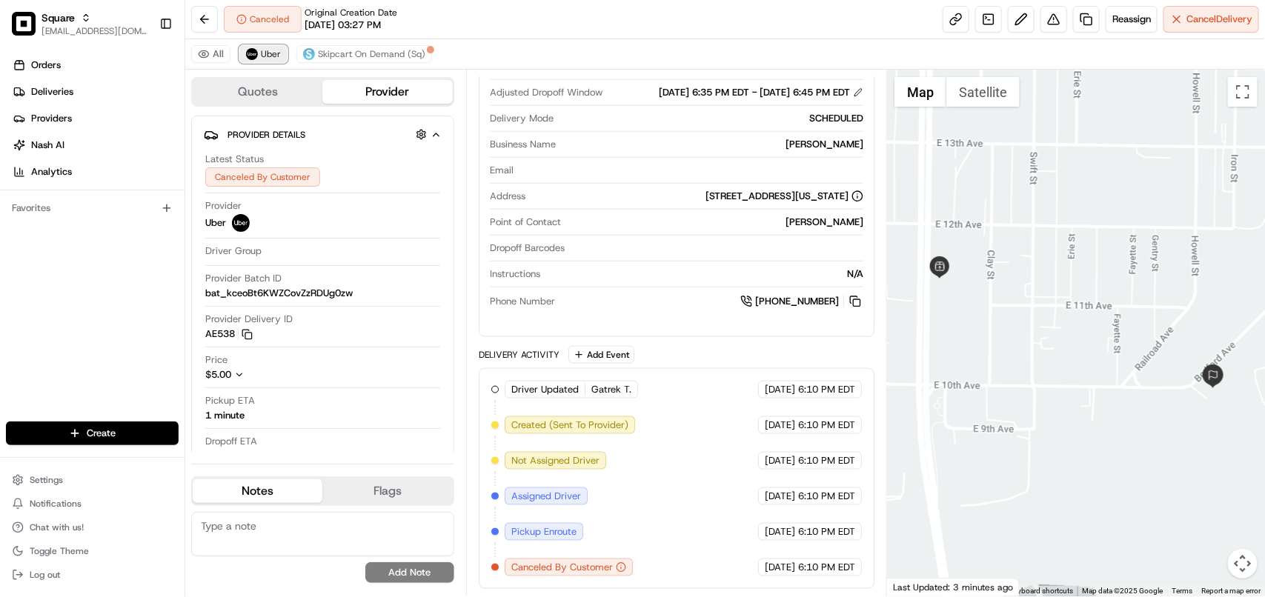
scroll to position [720, 0]
click at [368, 57] on span "Skipcart On Demand (Sq)" at bounding box center [371, 54] width 107 height 12
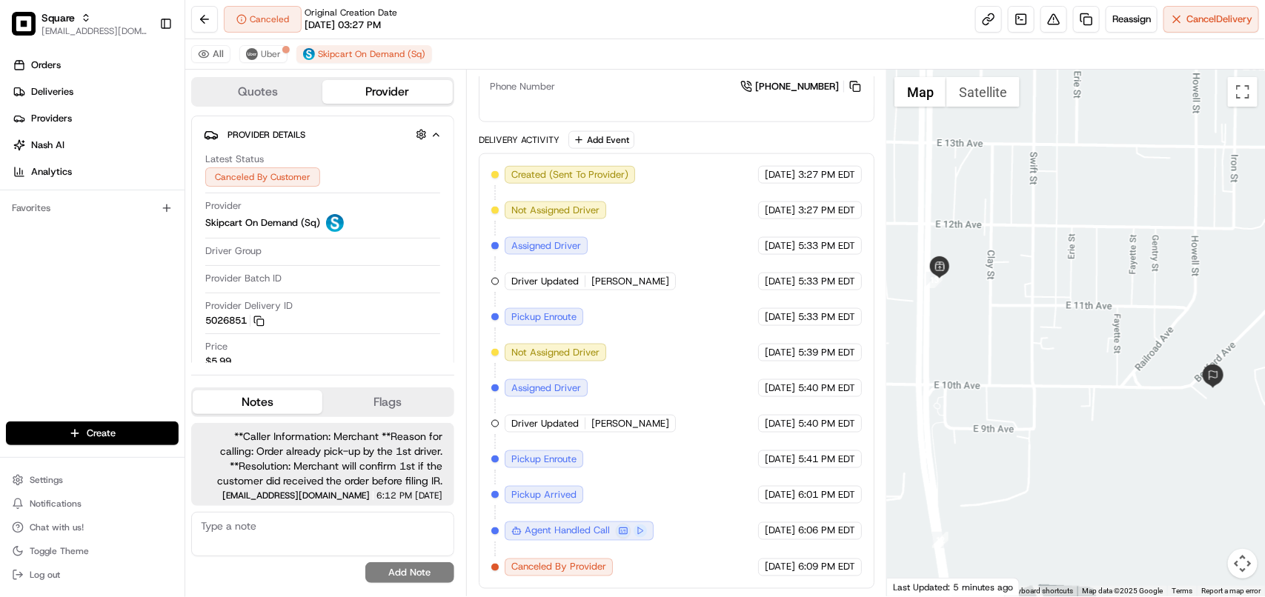
click at [261, 528] on textarea at bounding box center [322, 534] width 263 height 44
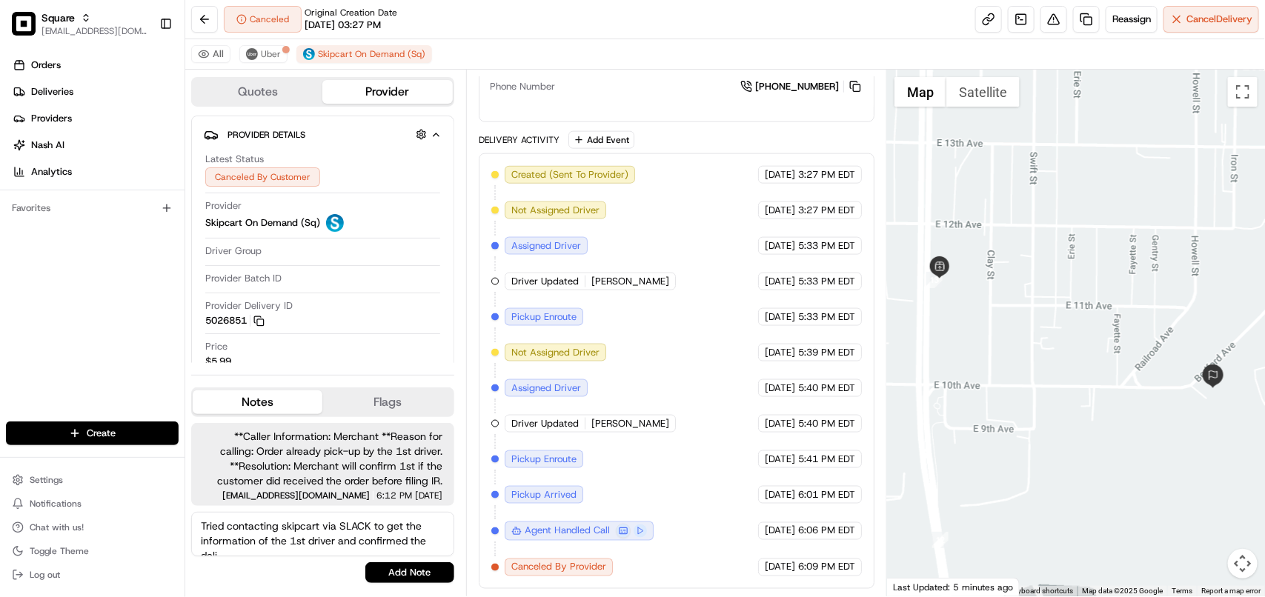
scroll to position [7, 0]
click at [371, 519] on textarea "Tried contacting skipcart via SLACK to get the information of the 1st driver an…" at bounding box center [322, 534] width 263 height 44
type textarea "Tried contacting skipcart via SLACK/PYLON to get the information of the 1st dri…"
click at [411, 568] on button "Add Note" at bounding box center [409, 572] width 89 height 21
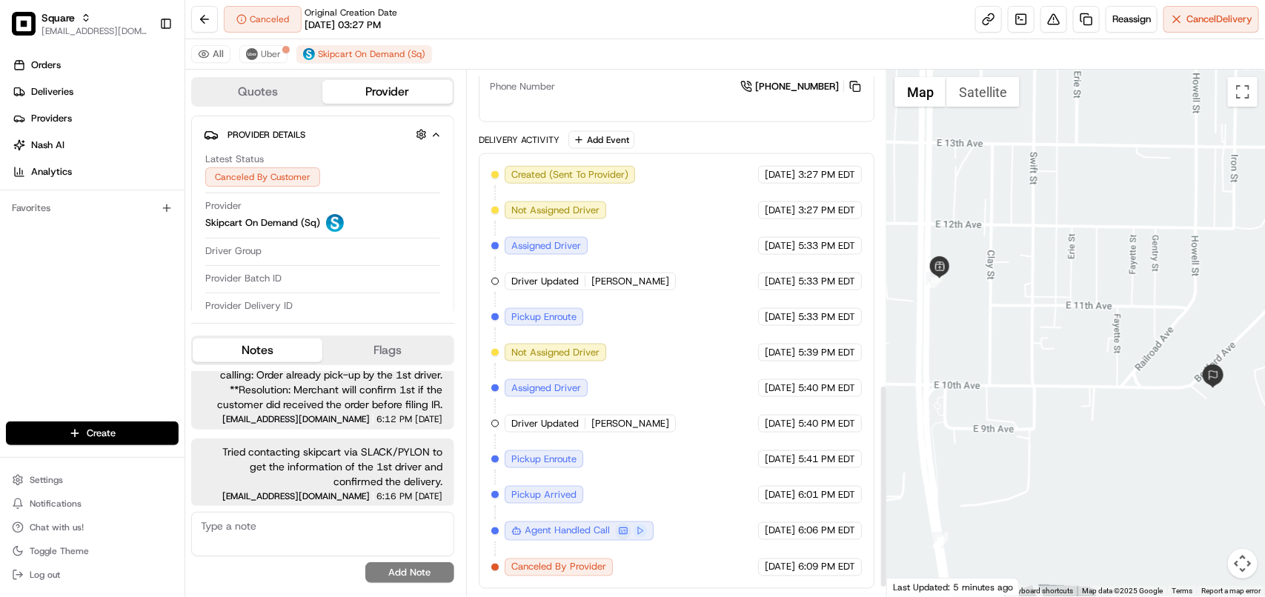
scroll to position [741, 0]
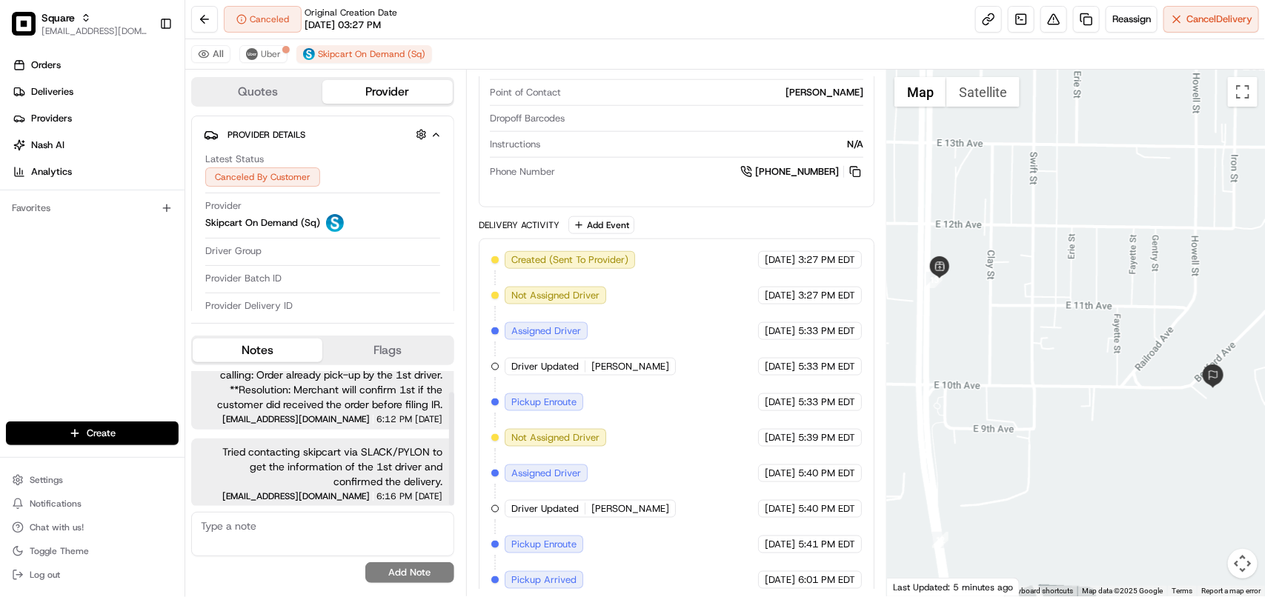
click at [342, 542] on textarea at bounding box center [322, 534] width 263 height 44
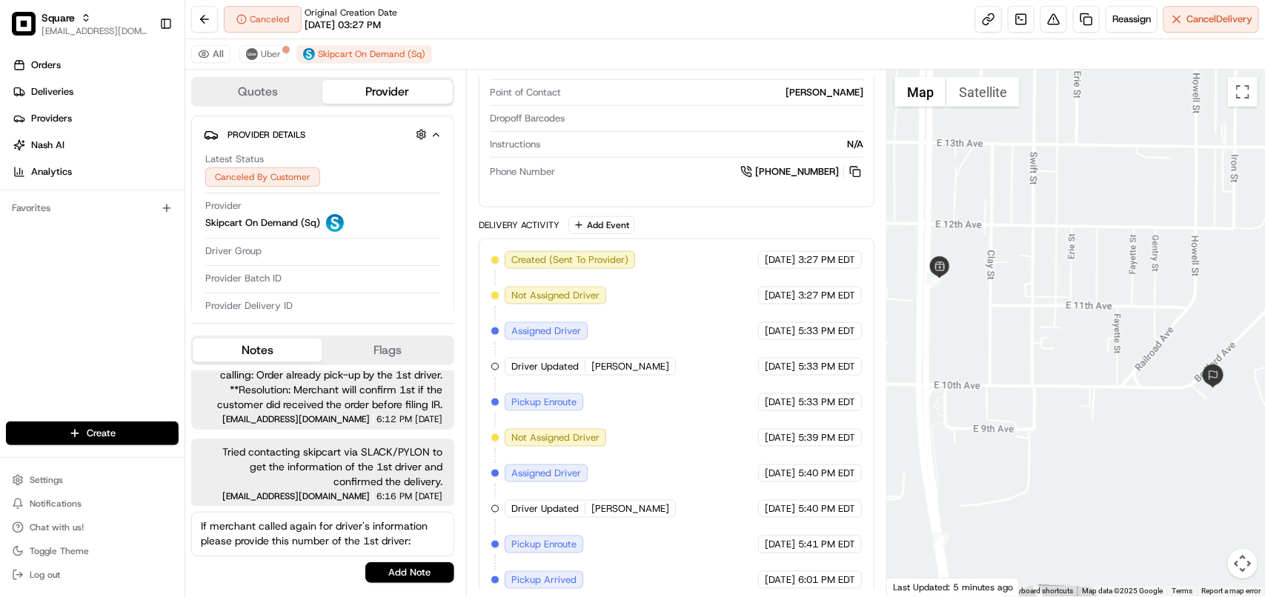
paste textarea "Montrel Daniel- (816) 768-1567"
type textarea "If merchant called again for driver's information please provide this number of…"
click at [414, 569] on button "Add Note" at bounding box center [409, 572] width 89 height 21
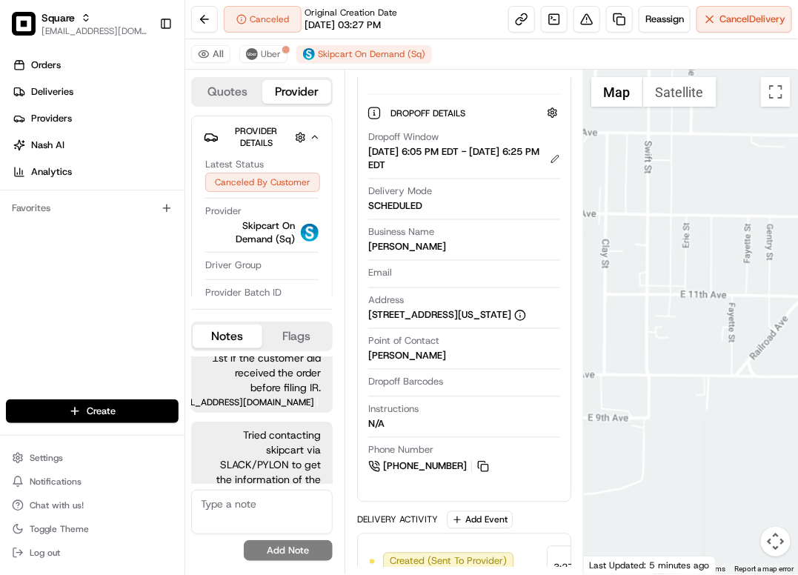
scroll to position [1032, 0]
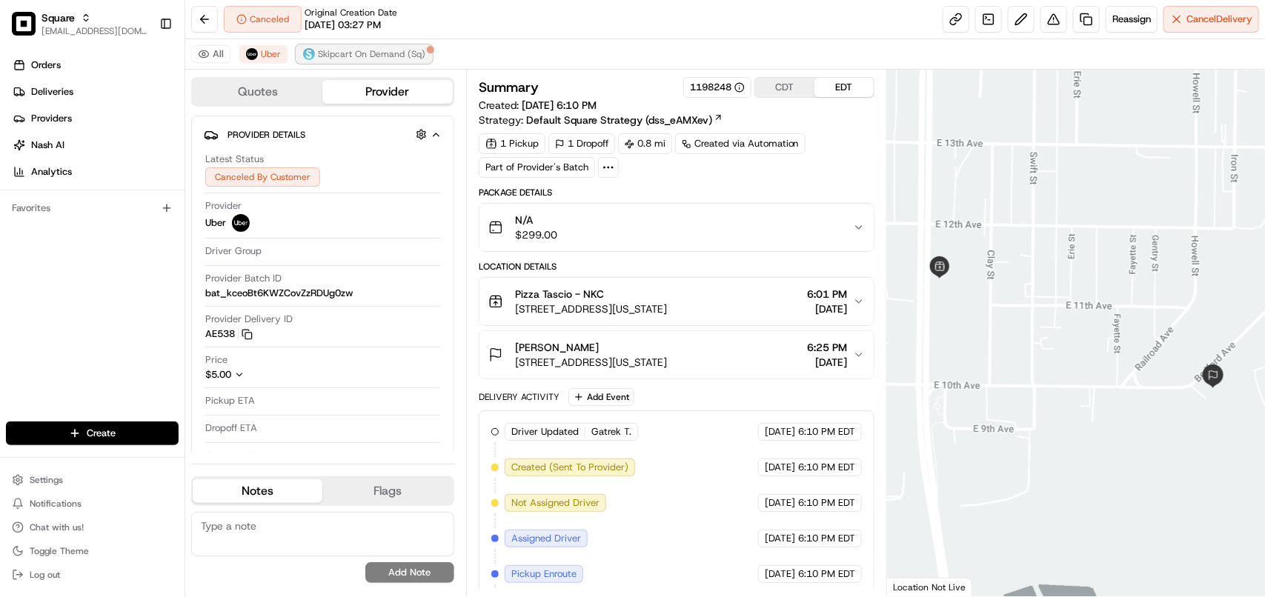
click at [382, 60] on span "Skipcart On Demand (Sq)" at bounding box center [371, 54] width 107 height 12
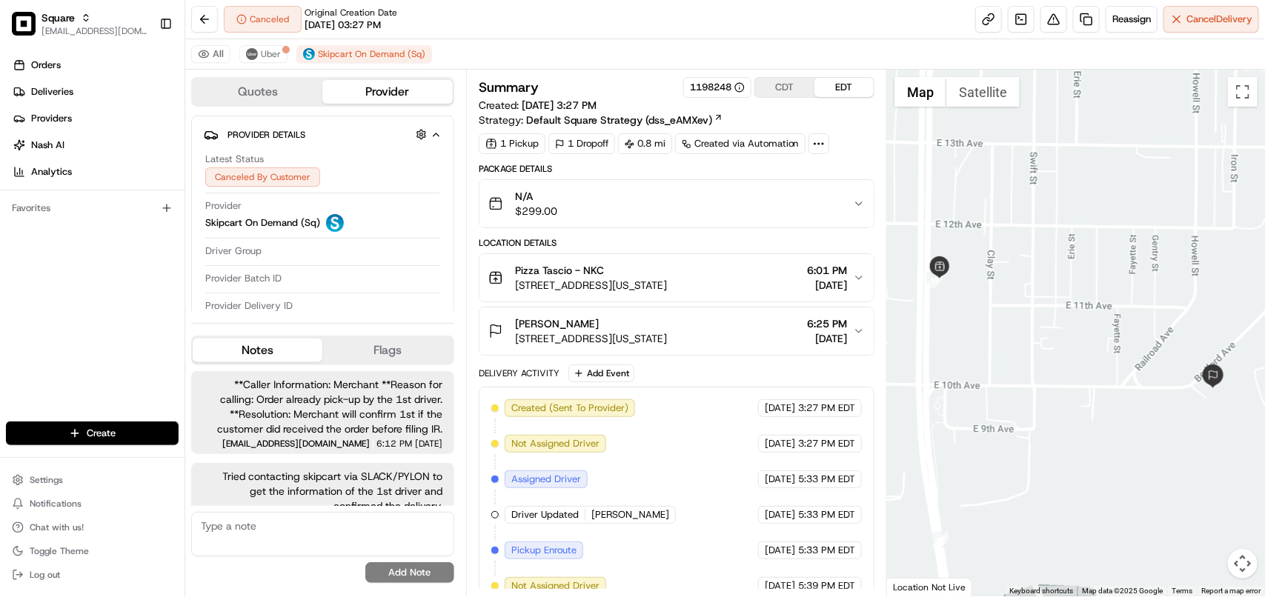
click at [747, 350] on button "Nick Brown 1001 Bedford Ave, North Kansas City, MO 64116, USA 6:25 PM 08/19/2025" at bounding box center [676, 331] width 394 height 47
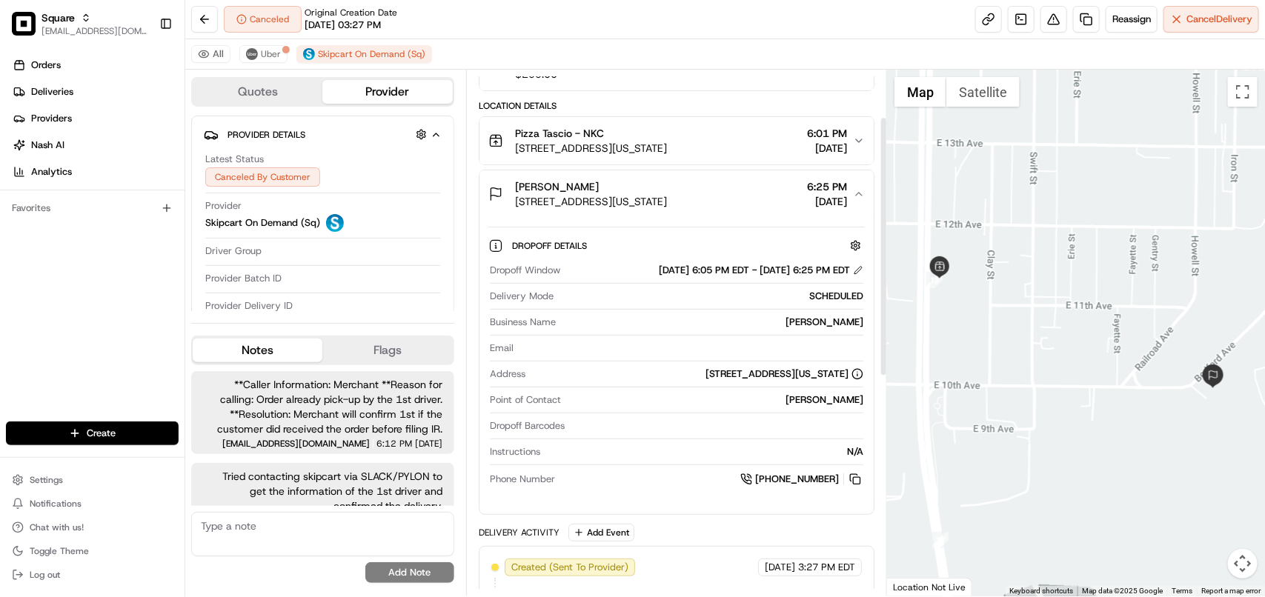
scroll to position [93, 0]
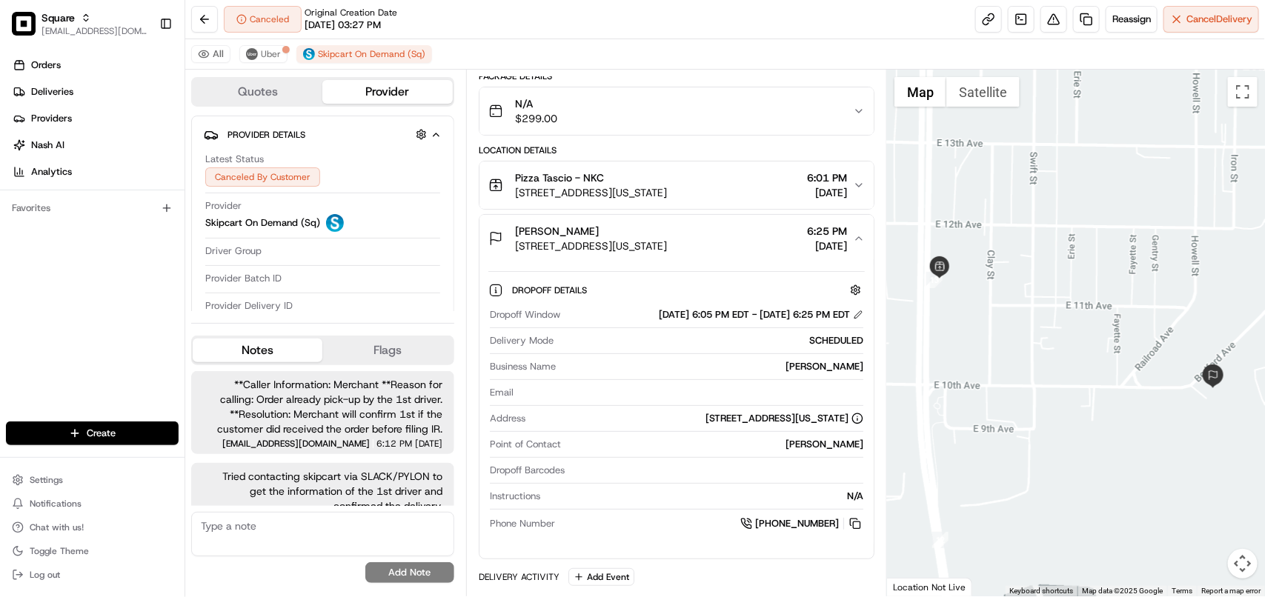
click at [828, 187] on span "[DATE]" at bounding box center [827, 192] width 40 height 15
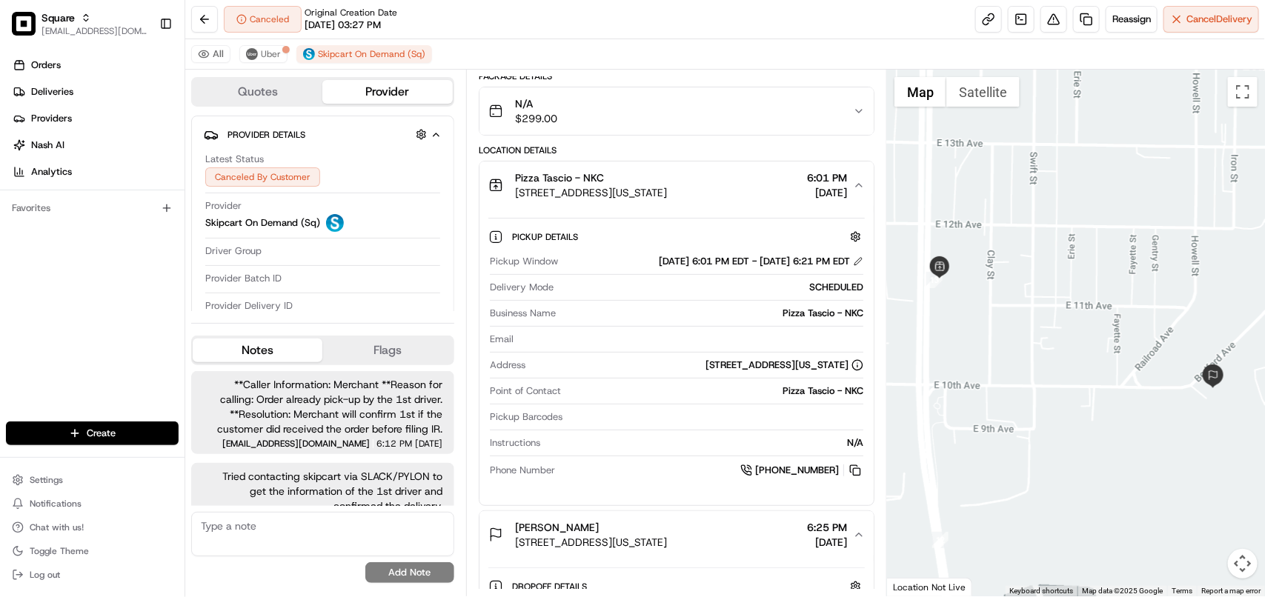
click at [828, 187] on span "[DATE]" at bounding box center [827, 192] width 40 height 15
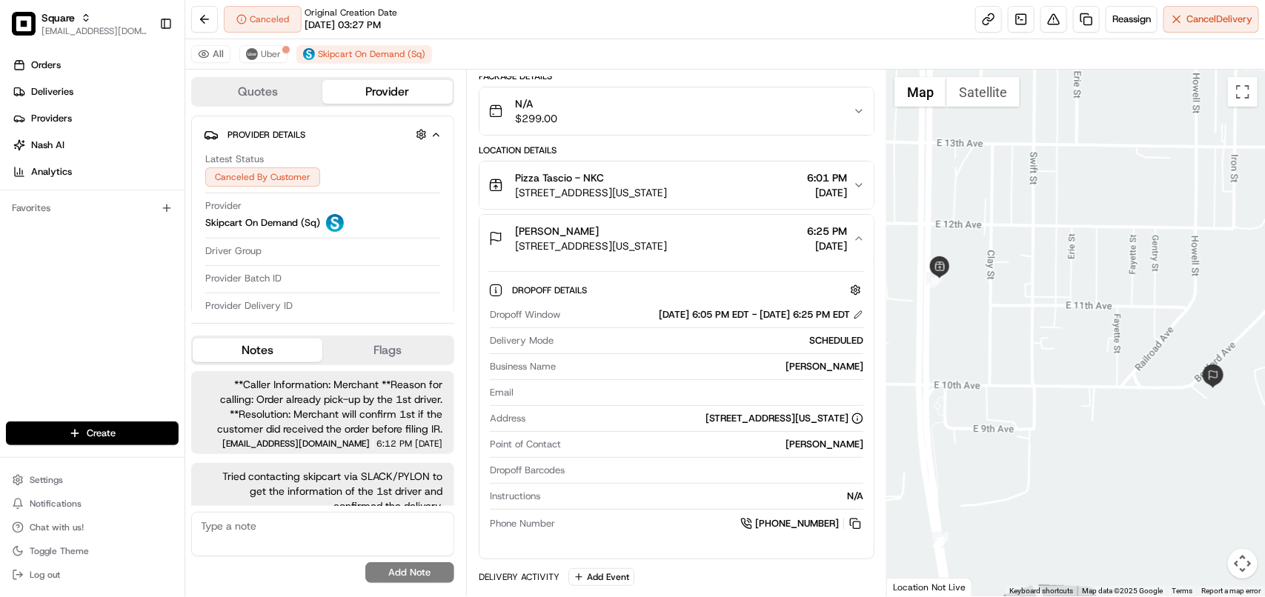
click at [840, 246] on span "[DATE]" at bounding box center [827, 246] width 40 height 15
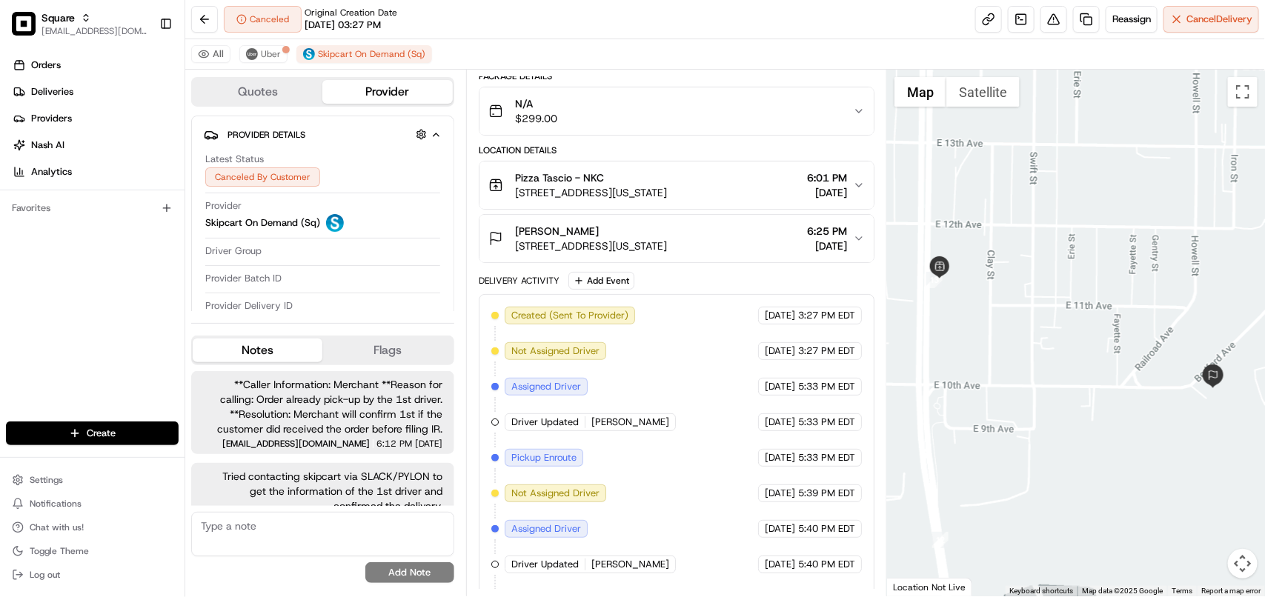
click at [820, 174] on span "6:01 PM" at bounding box center [827, 177] width 40 height 15
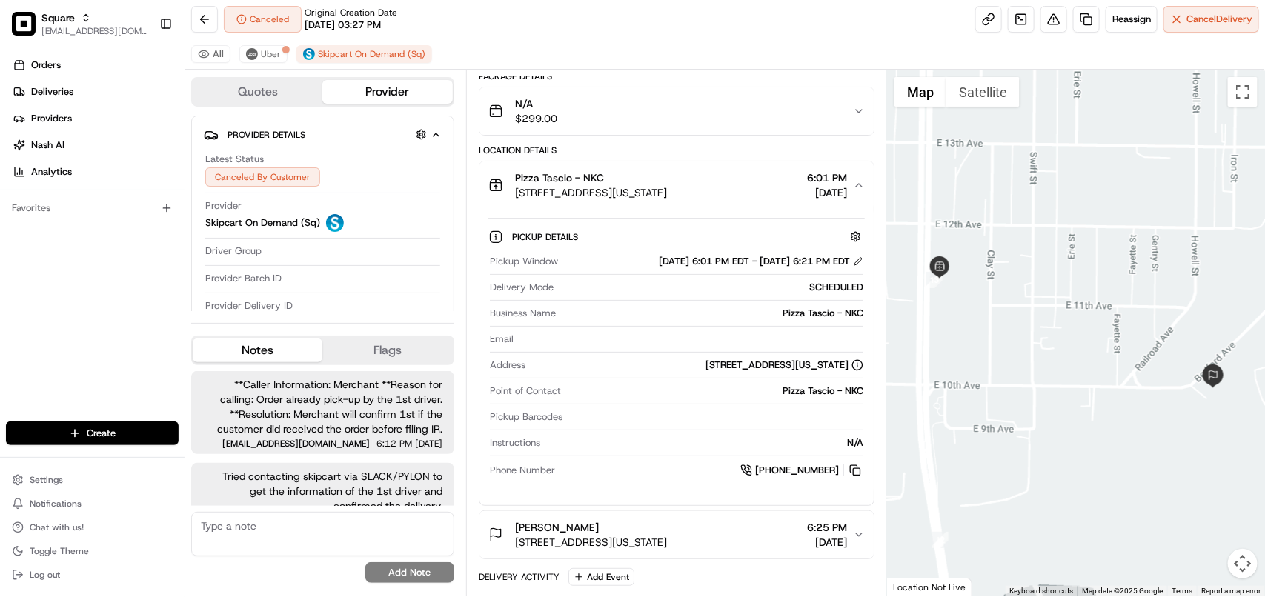
click at [820, 174] on span "6:01 PM" at bounding box center [827, 177] width 40 height 15
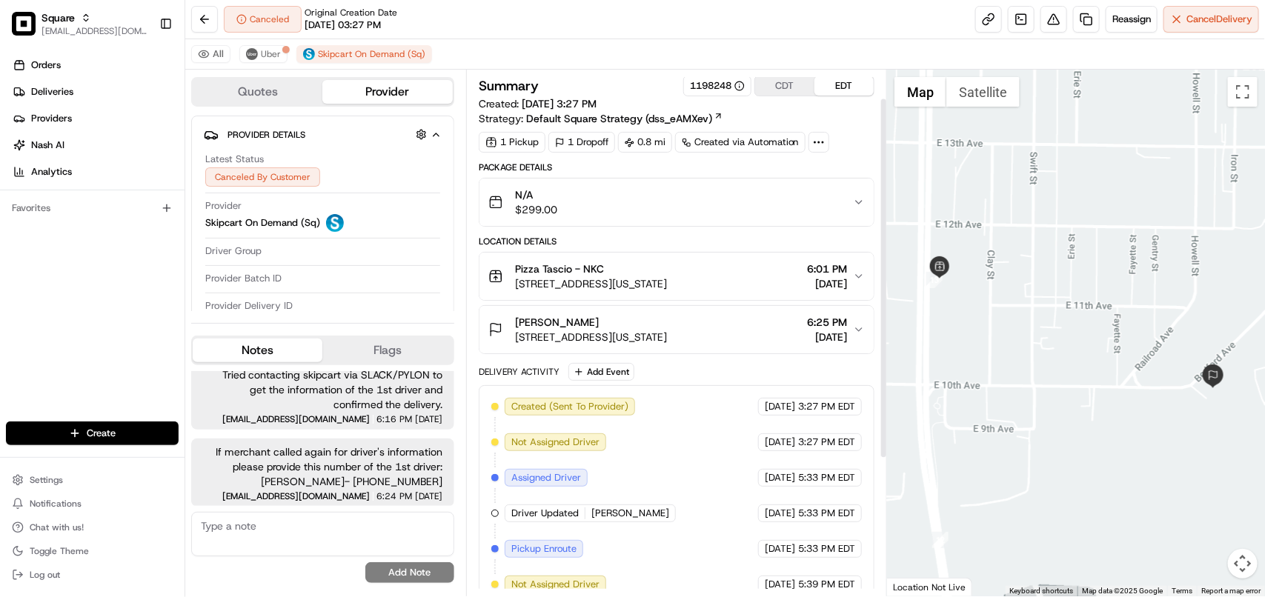
scroll to position [0, 0]
click at [863, 337] on icon "button" at bounding box center [859, 331] width 12 height 12
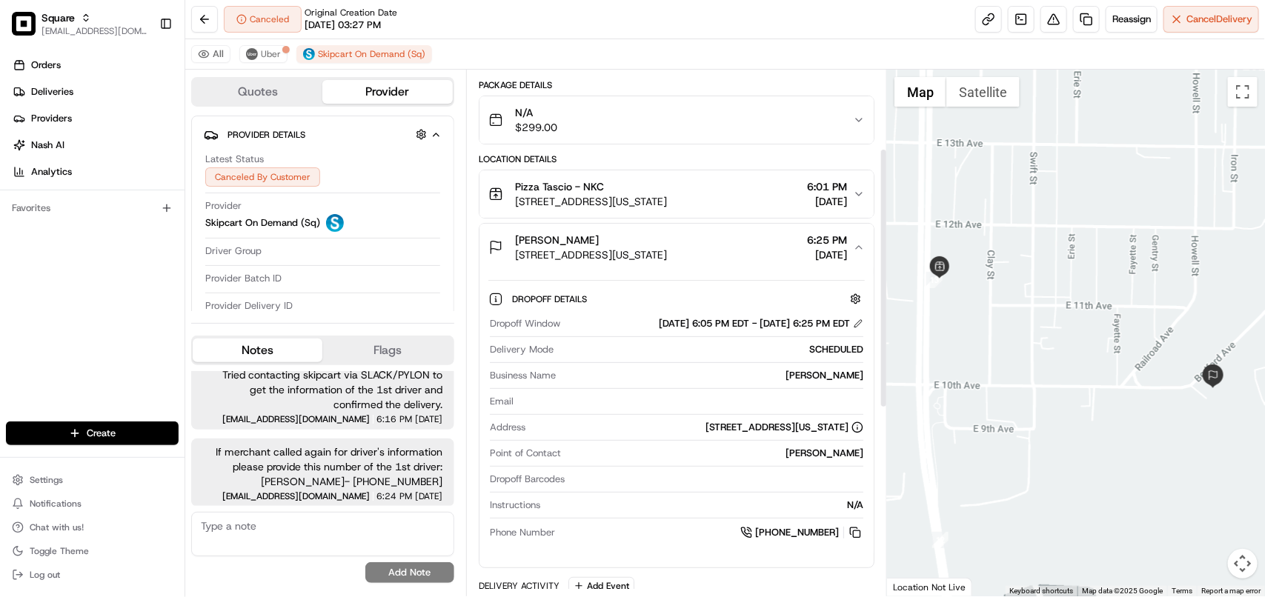
scroll to position [185, 0]
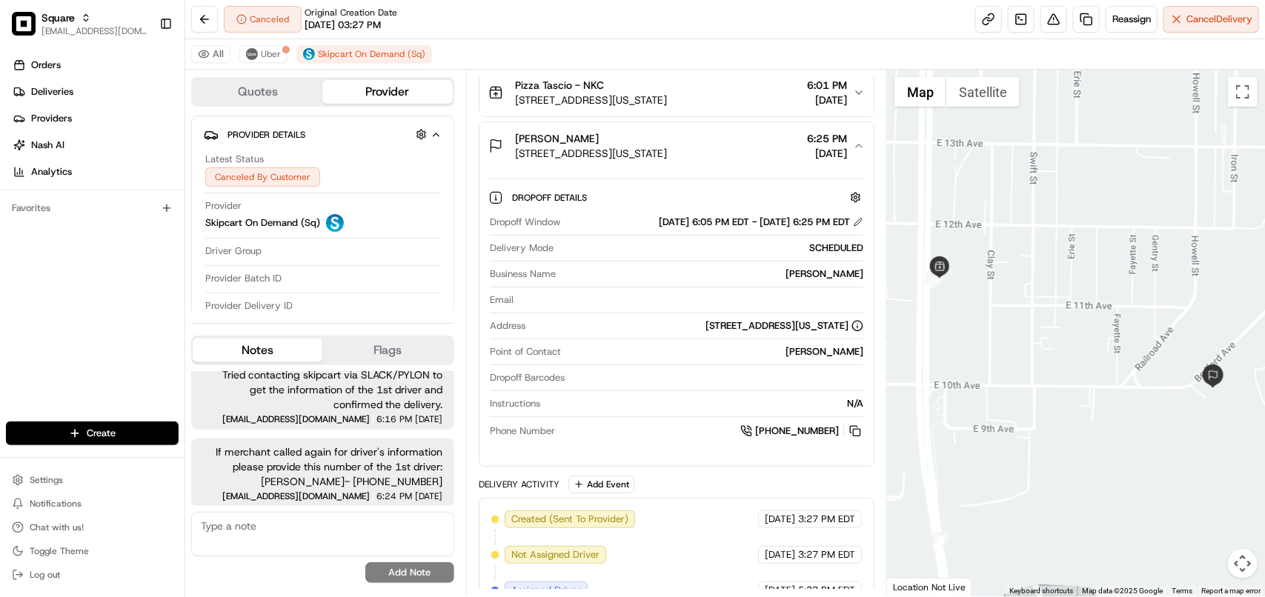
click at [827, 102] on span "[DATE]" at bounding box center [827, 100] width 40 height 15
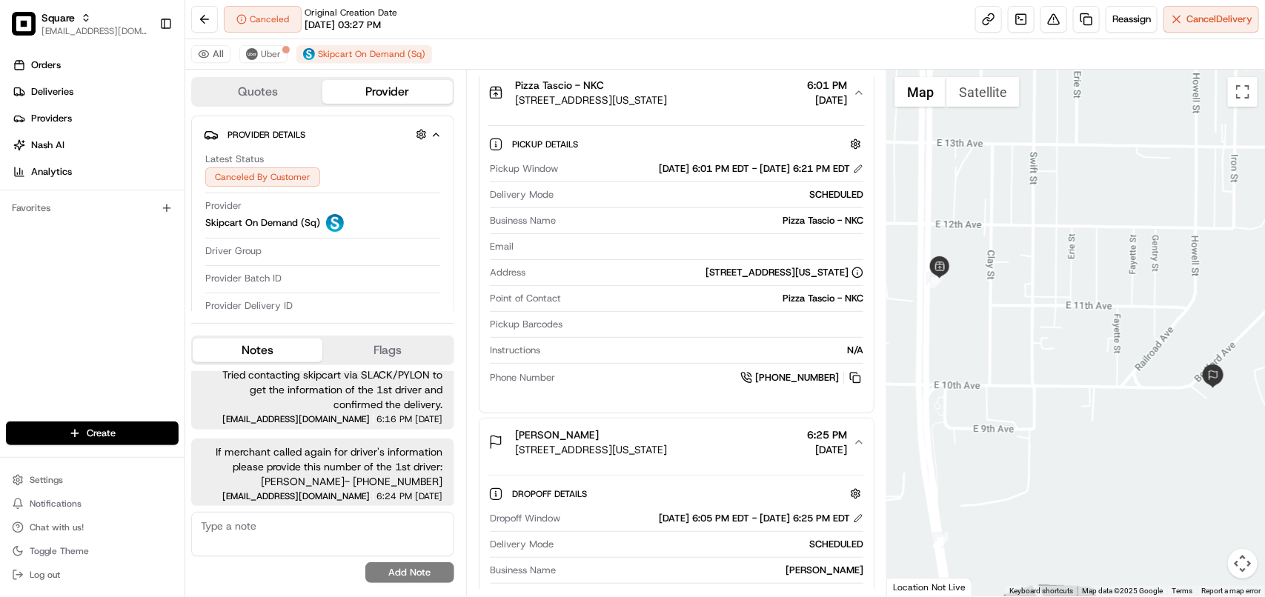
click at [827, 102] on span "[DATE]" at bounding box center [827, 100] width 40 height 15
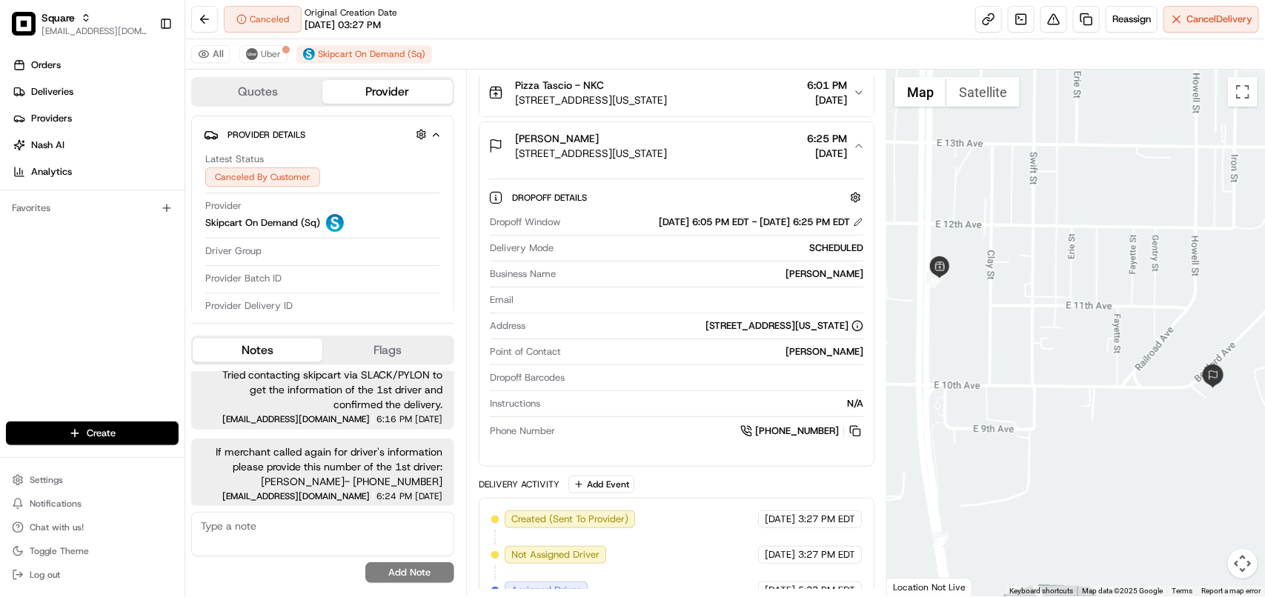
click at [849, 462] on div "Dropoff Details Dropoff Window 08/19/2025 6:05 PM EDT - 08/19/2025 6:25 PM EDT …" at bounding box center [676, 318] width 394 height 296
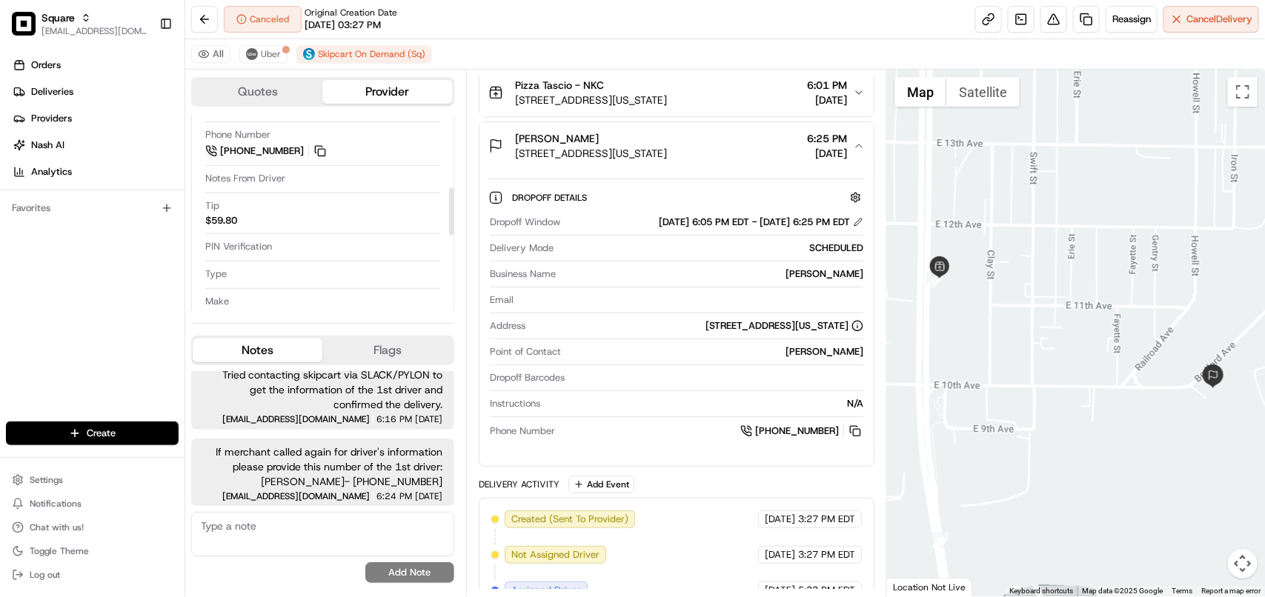
scroll to position [614, 0]
drag, startPoint x: 450, startPoint y: 172, endPoint x: 468, endPoint y: 330, distance: 158.9
click at [454, 311] on div at bounding box center [451, 287] width 5 height 47
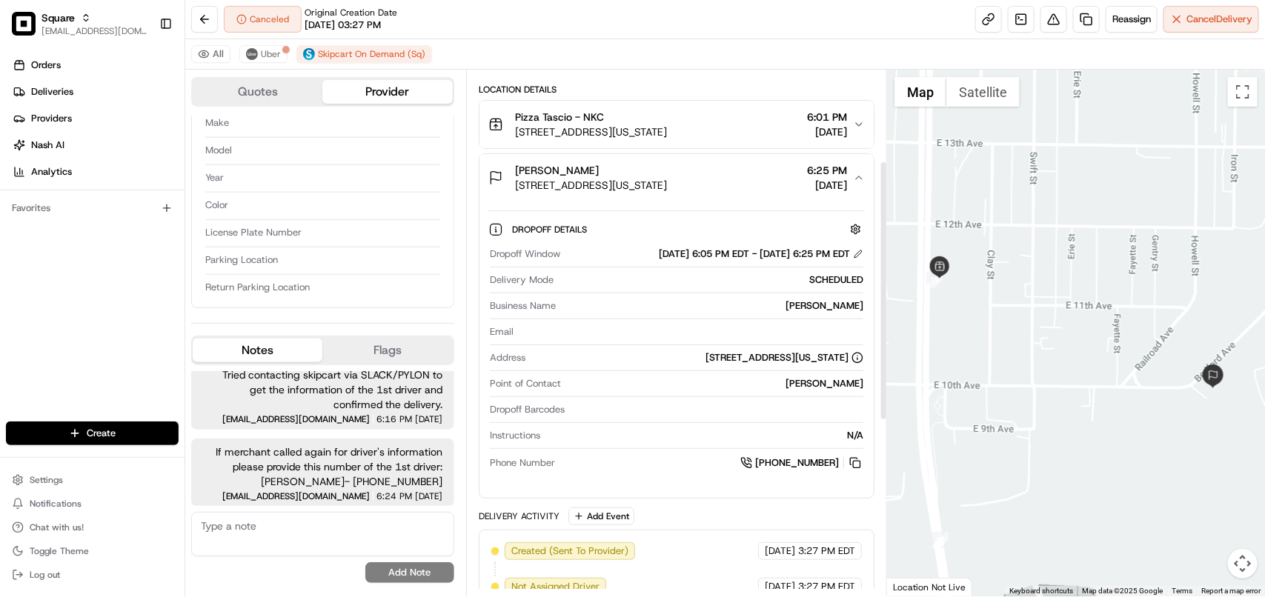
scroll to position [185, 0]
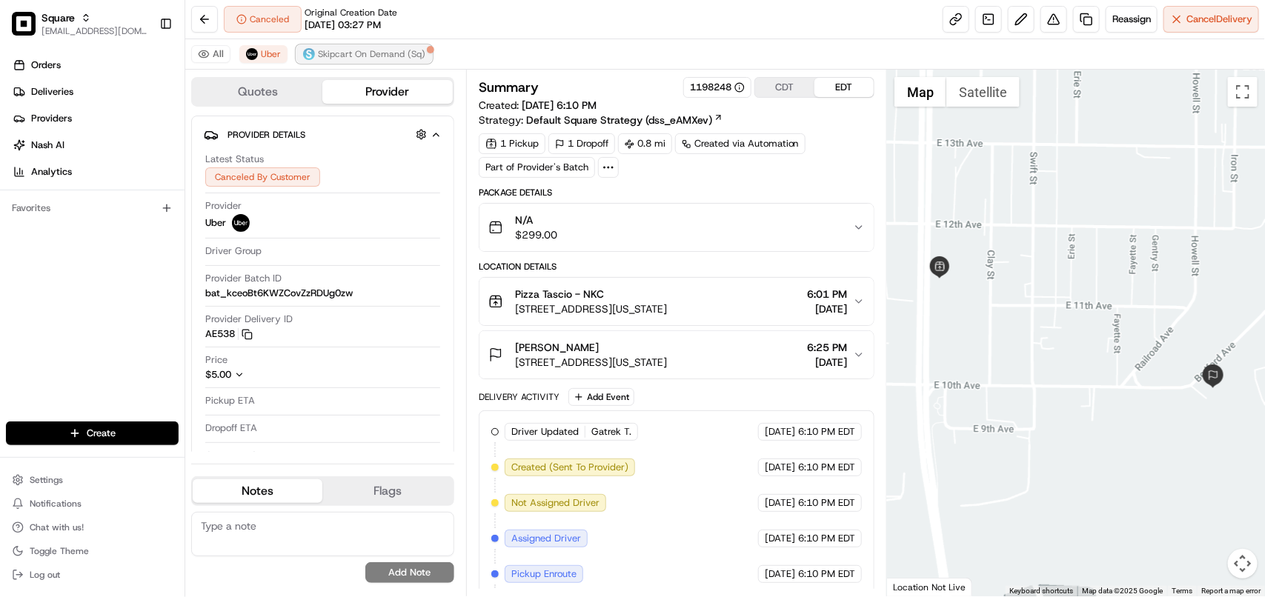
click at [362, 56] on span "Skipcart On Demand (Sq)" at bounding box center [371, 54] width 107 height 12
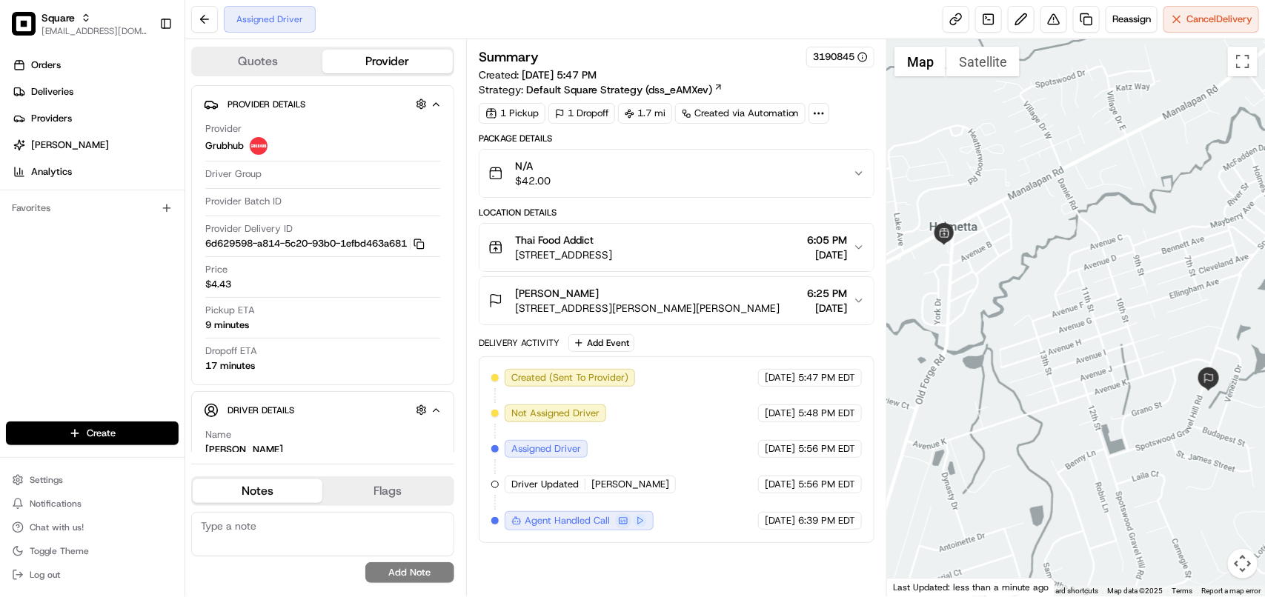
click at [313, 17] on div "Assigned Driver Reassign Cancel Delivery" at bounding box center [725, 19] width 1080 height 39
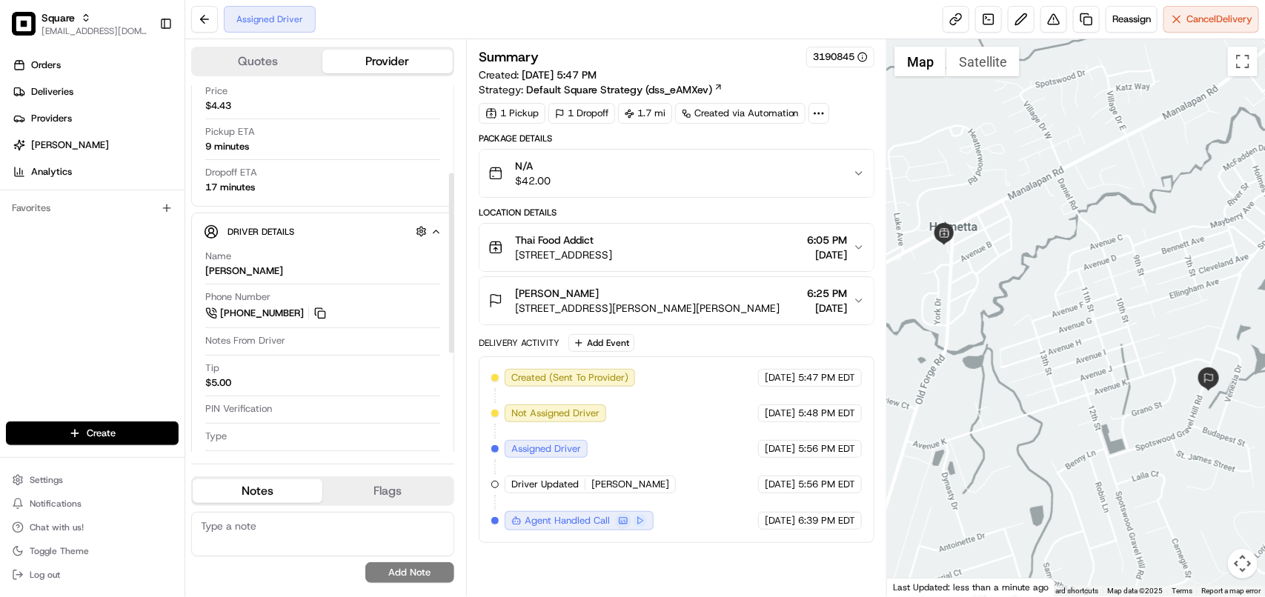
drag, startPoint x: 451, startPoint y: 248, endPoint x: 343, endPoint y: 336, distance: 138.5
click at [449, 337] on div at bounding box center [451, 263] width 5 height 180
click at [319, 313] on button at bounding box center [320, 312] width 16 height 16
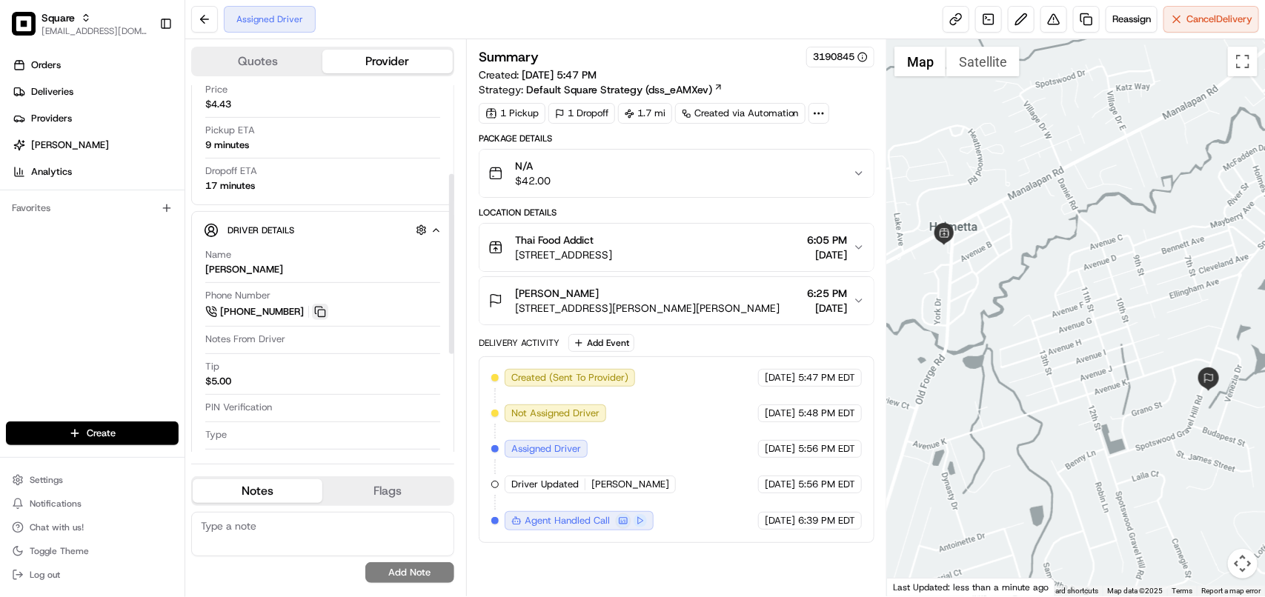
click at [319, 313] on button at bounding box center [320, 312] width 16 height 16
click at [320, 313] on button at bounding box center [320, 312] width 16 height 16
click at [319, 313] on button at bounding box center [320, 312] width 16 height 16
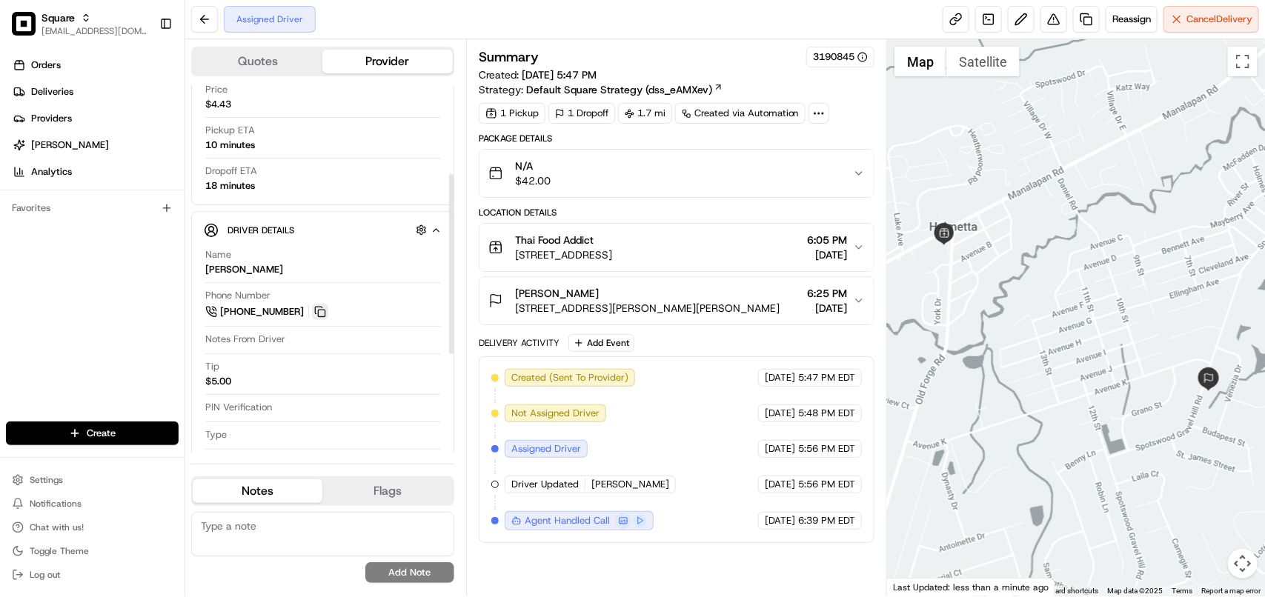
click at [319, 313] on button at bounding box center [320, 312] width 16 height 16
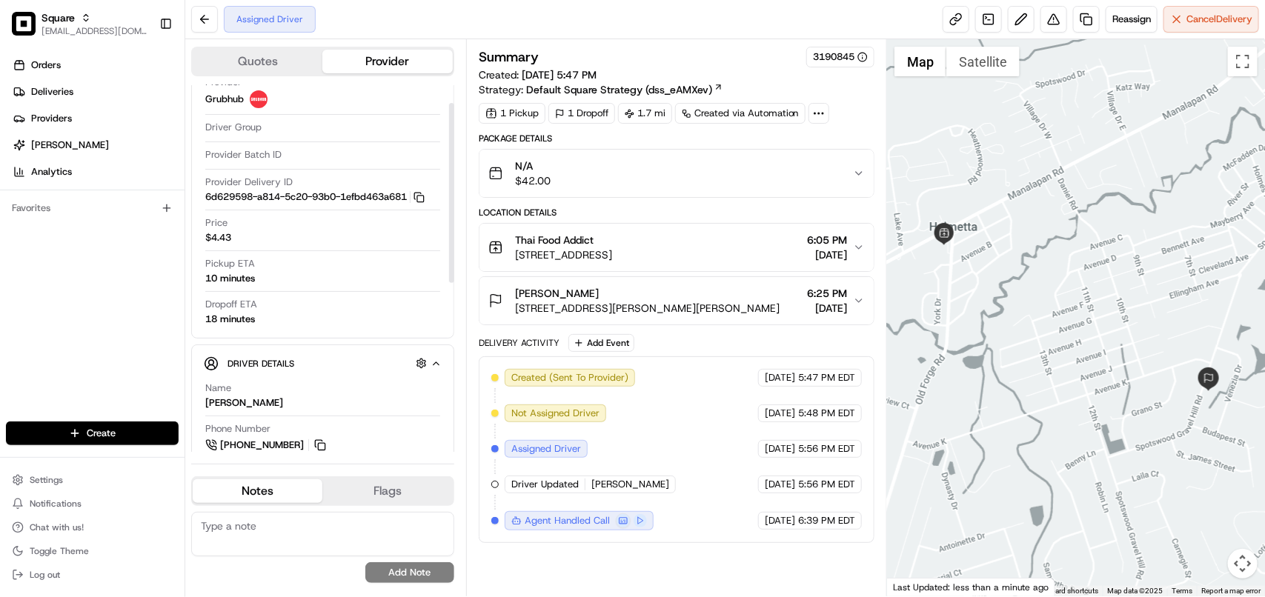
scroll to position [0, 0]
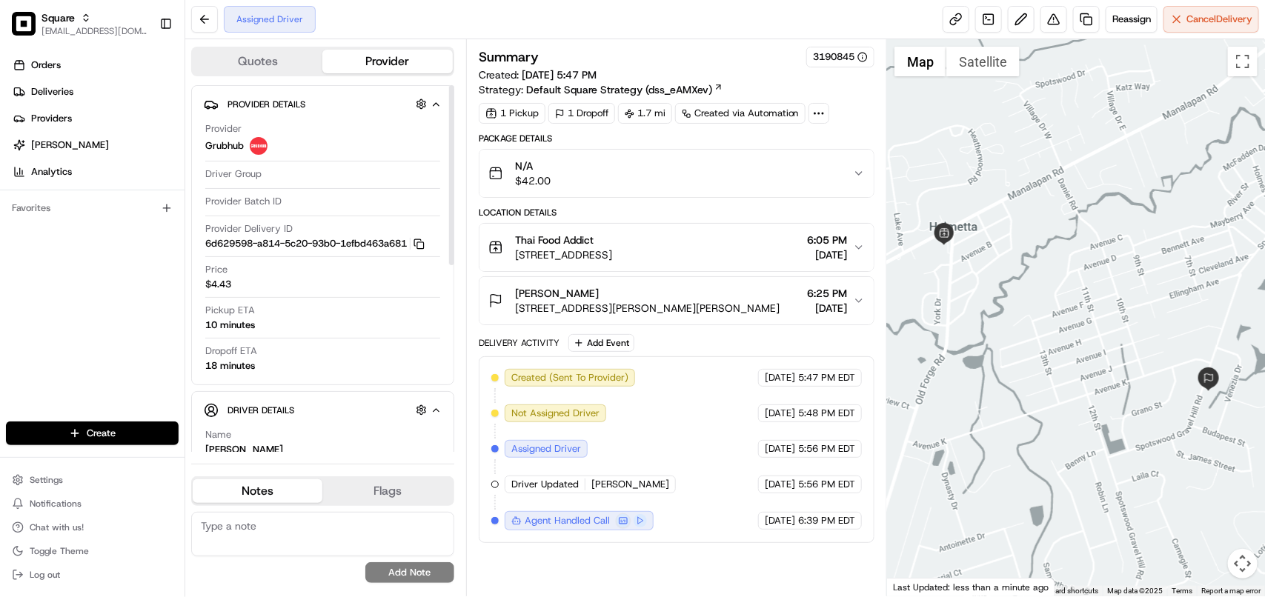
drag, startPoint x: 450, startPoint y: 245, endPoint x: 421, endPoint y: 205, distance: 49.4
click at [449, 205] on div at bounding box center [451, 175] width 5 height 180
drag, startPoint x: 448, startPoint y: 228, endPoint x: 447, endPoint y: 195, distance: 32.6
click at [449, 199] on div at bounding box center [451, 175] width 5 height 180
copy span "FRANK SETTECASI"
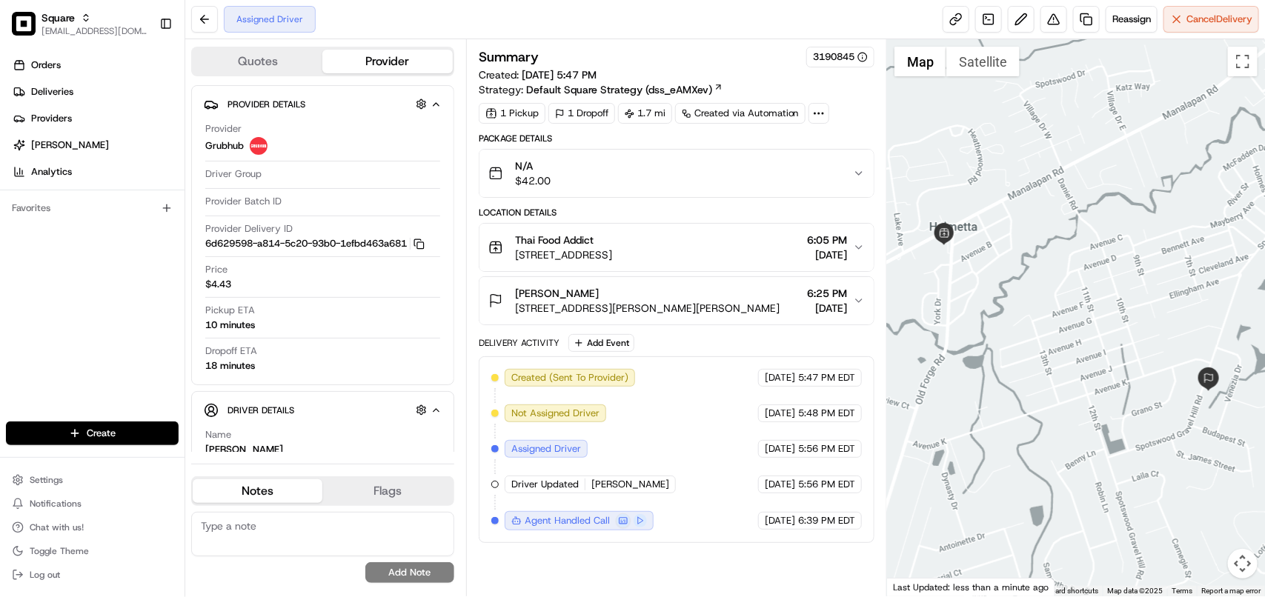
drag, startPoint x: 617, startPoint y: 293, endPoint x: 517, endPoint y: 290, distance: 100.1
click at [517, 290] on div "FRANK SETTECASI" at bounding box center [647, 293] width 265 height 15
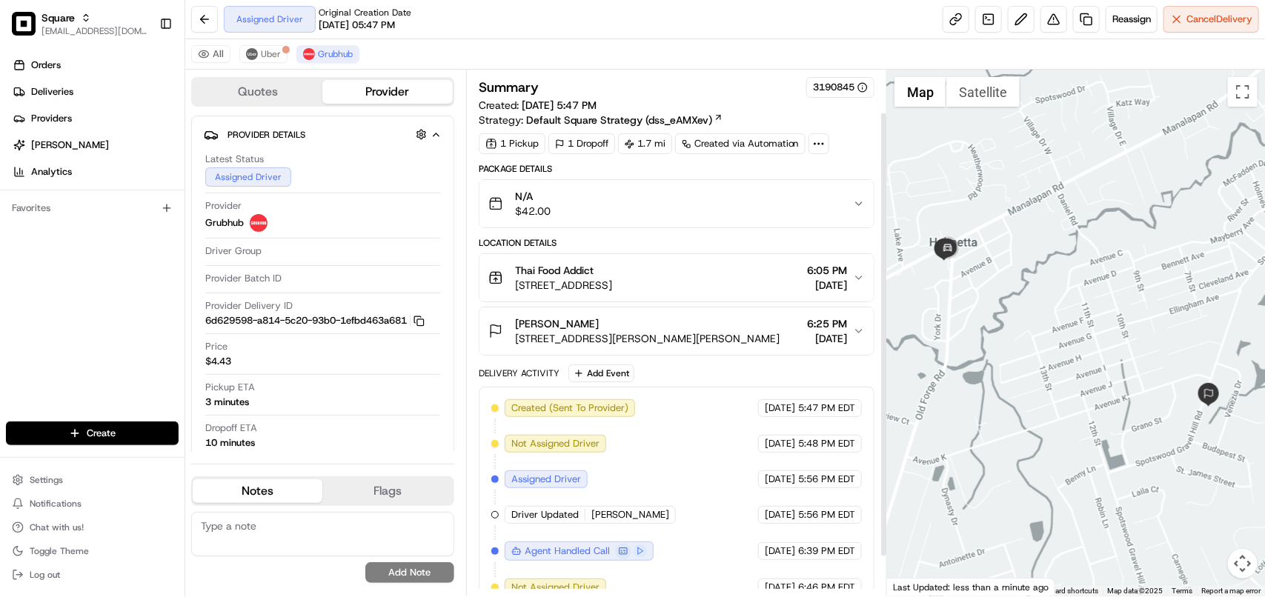
scroll to position [93, 0]
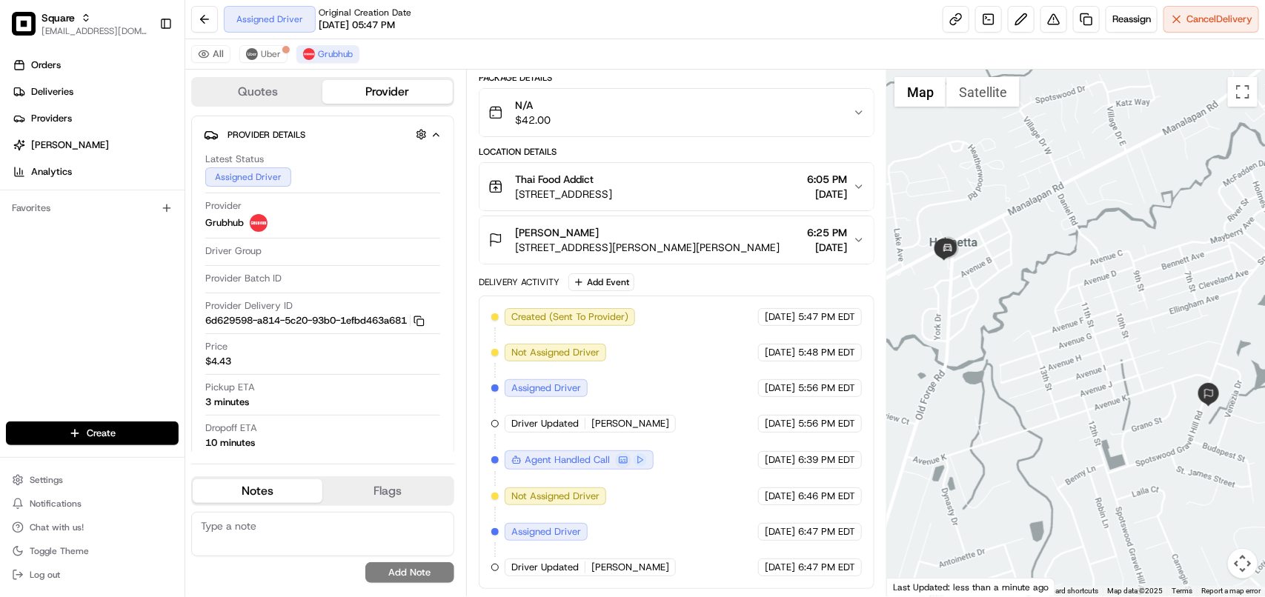
click at [654, 234] on div "FRANK SETTECASI" at bounding box center [647, 232] width 265 height 15
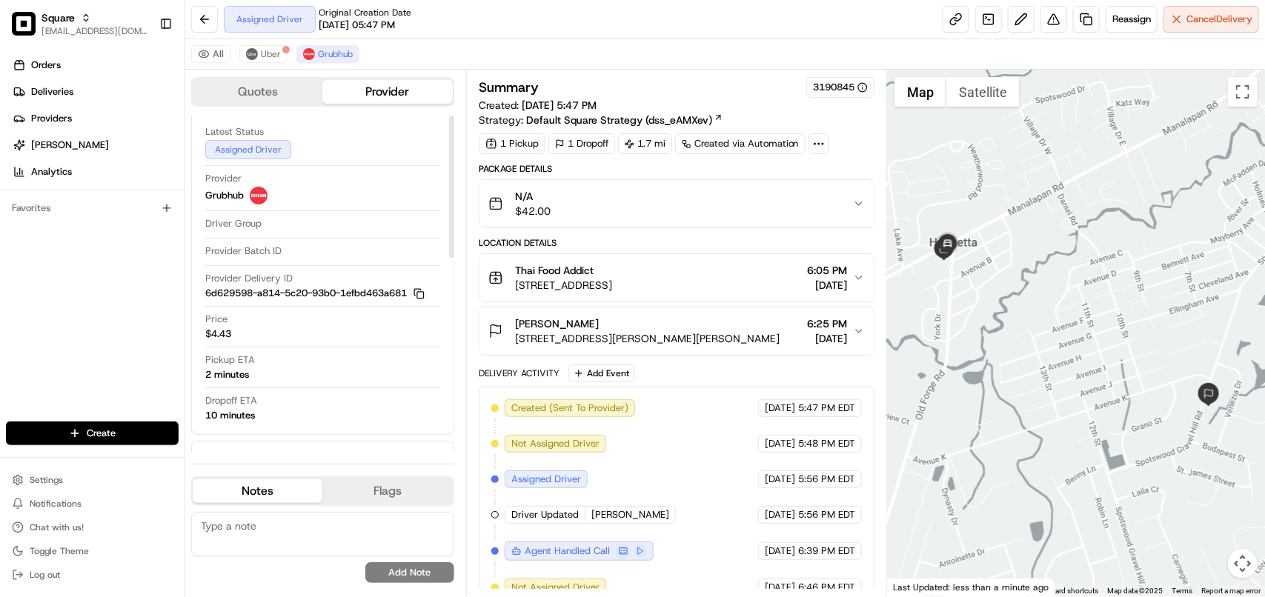
scroll to position [0, 0]
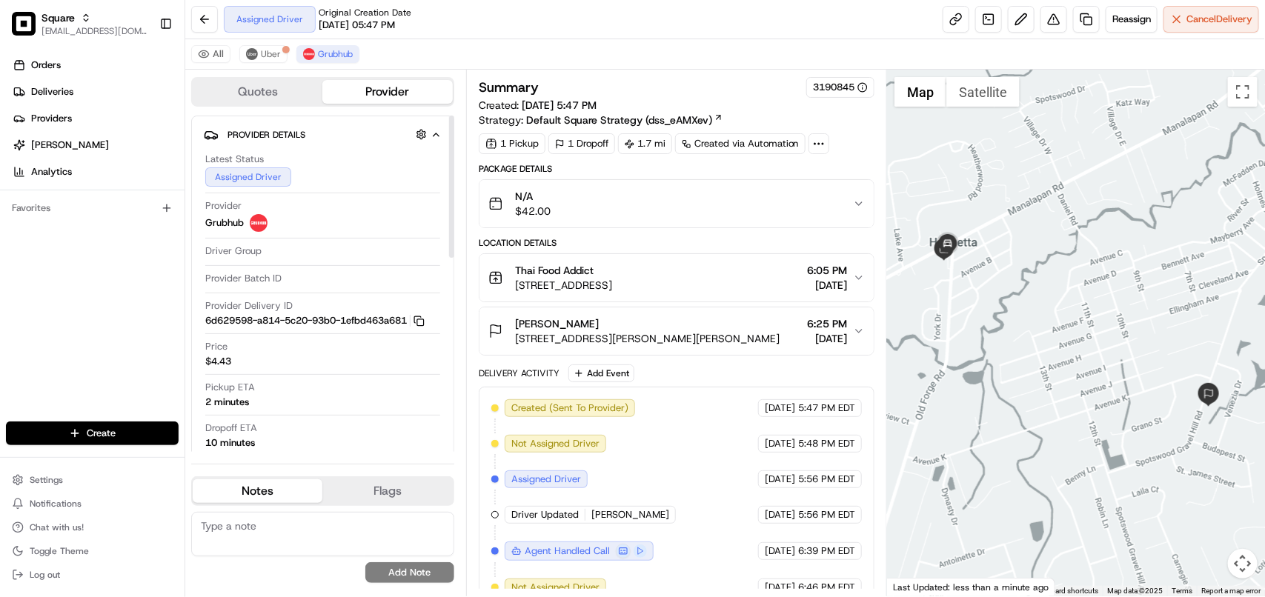
click at [382, 278] on div "Provider Batch ID" at bounding box center [322, 279] width 235 height 15
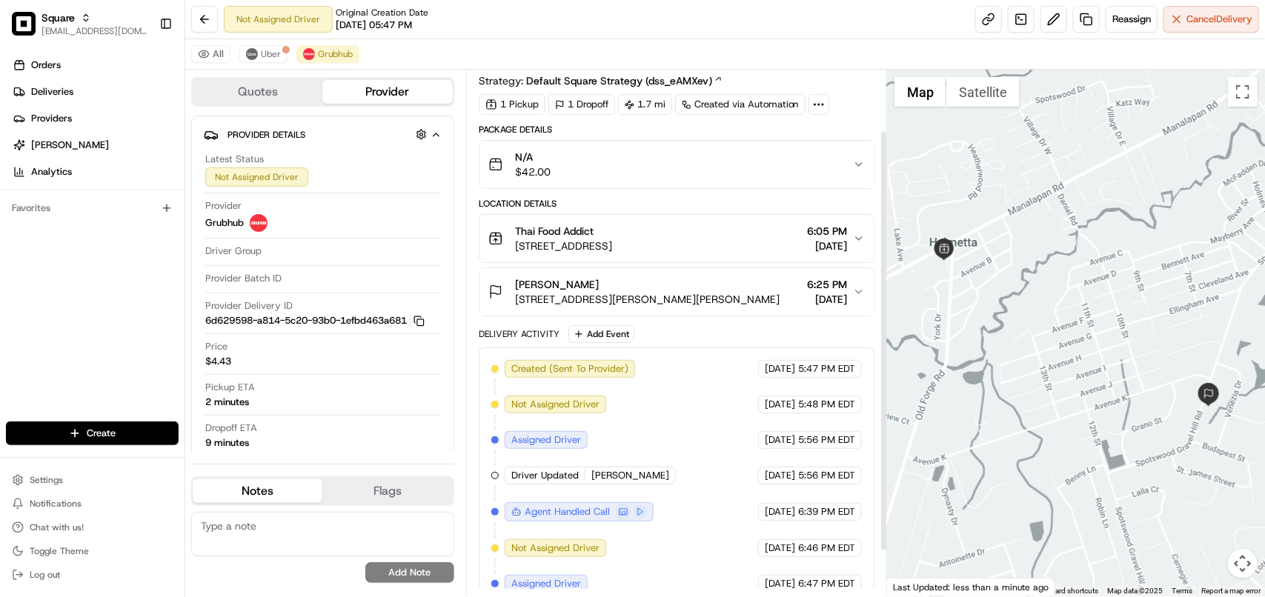
scroll to position [132, 0]
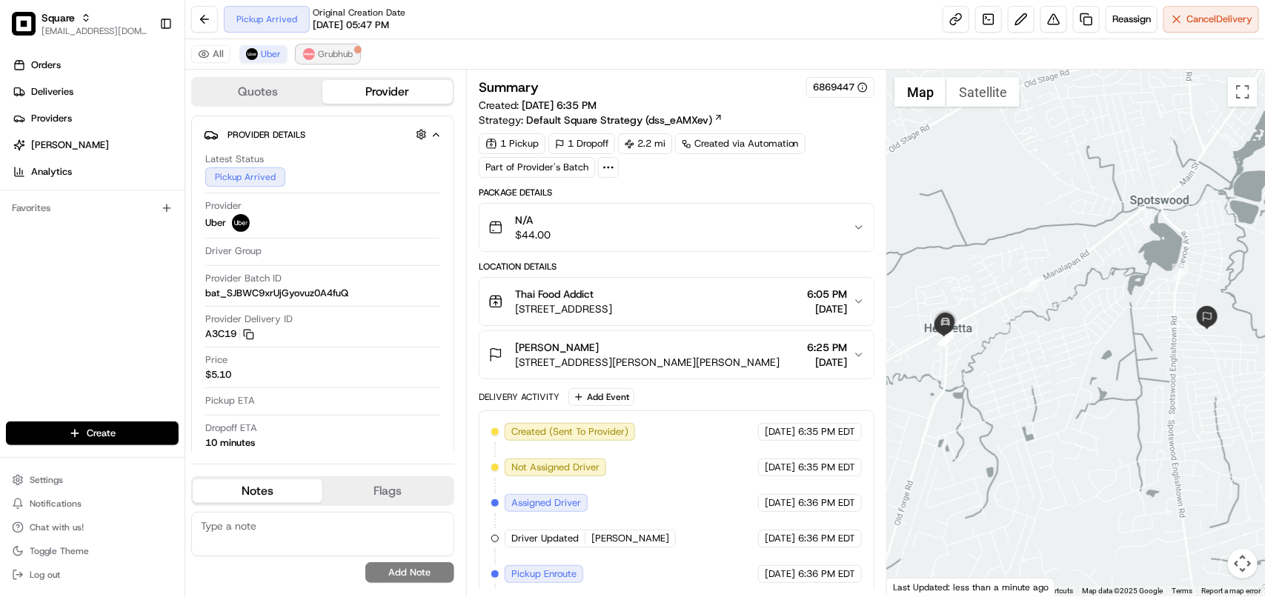
click at [331, 53] on span "Grubhub" at bounding box center [335, 54] width 35 height 12
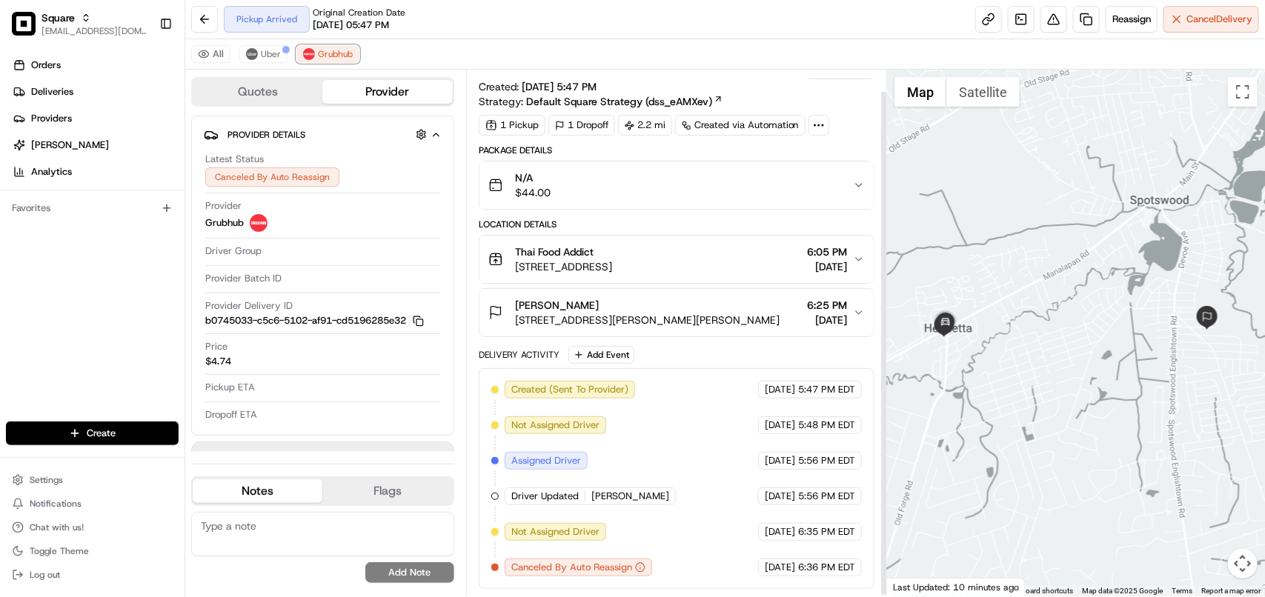
scroll to position [22, 0]
click at [264, 57] on span "Uber" at bounding box center [271, 54] width 20 height 12
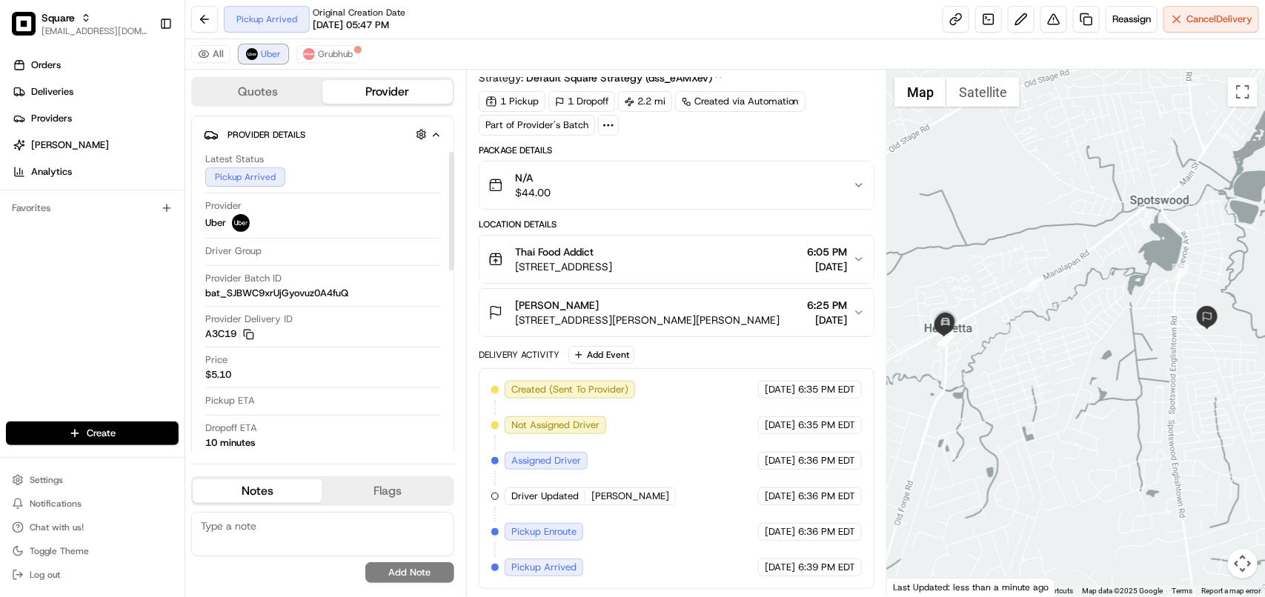
scroll to position [185, 0]
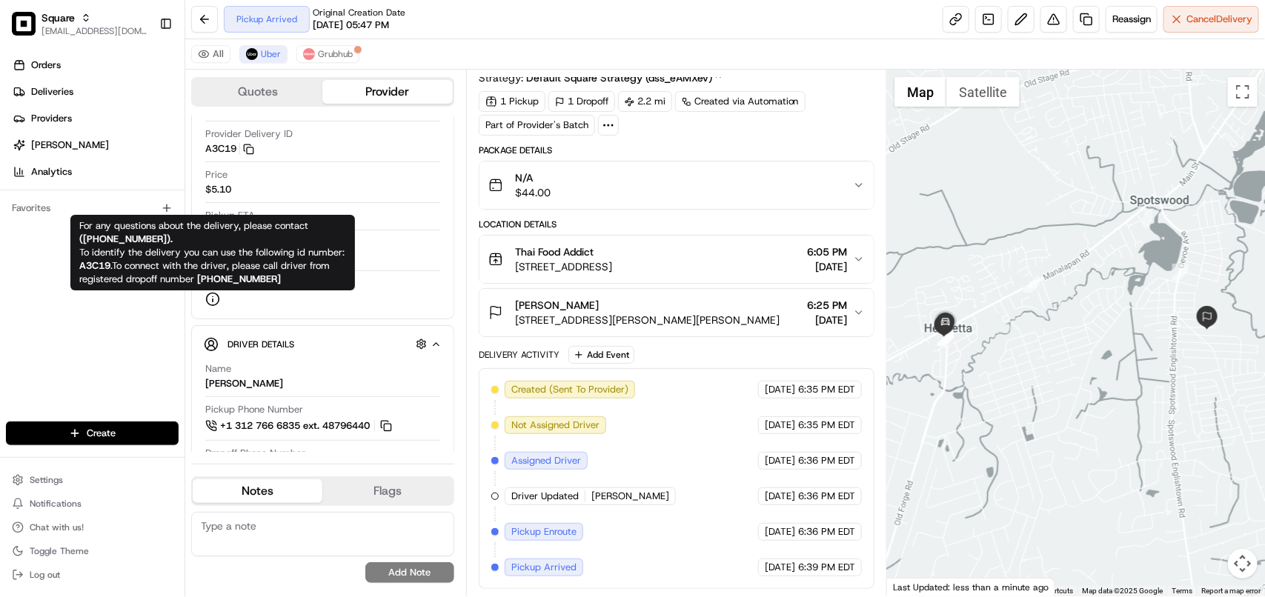
click at [153, 235] on strong "( [PHONE_NUMBER] )." at bounding box center [125, 239] width 93 height 13
copy strong "[PHONE_NUMBER]"
drag, startPoint x: 156, startPoint y: 237, endPoint x: 85, endPoint y: 243, distance: 70.7
click at [85, 243] on strong "( [PHONE_NUMBER] )." at bounding box center [125, 239] width 93 height 13
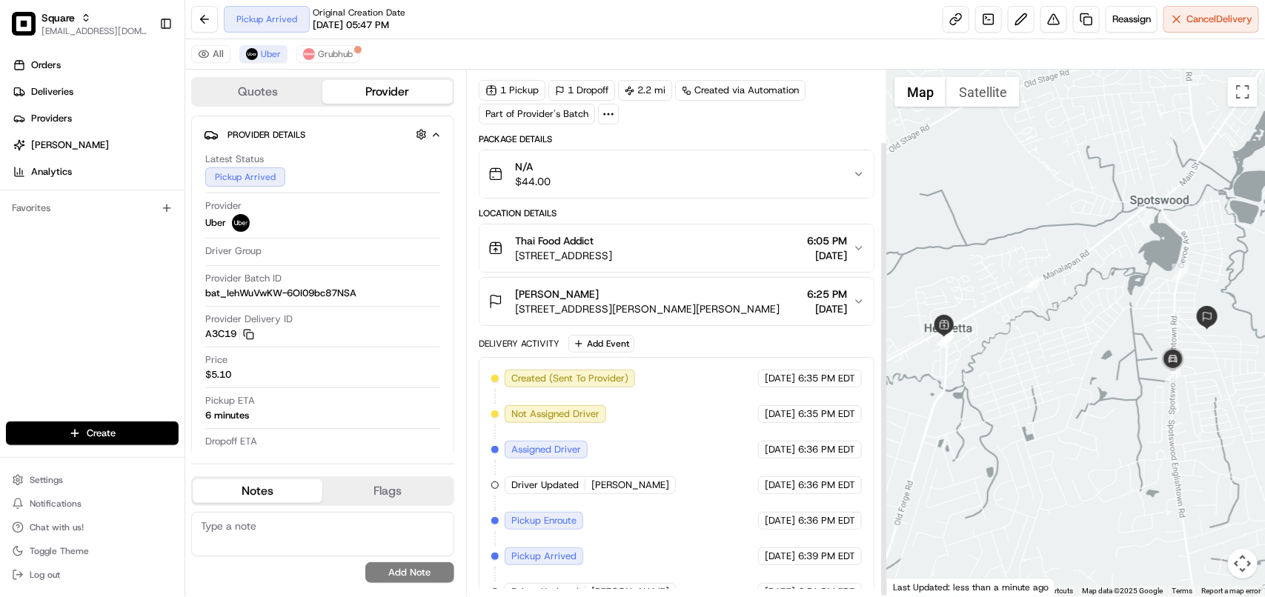
scroll to position [82, 0]
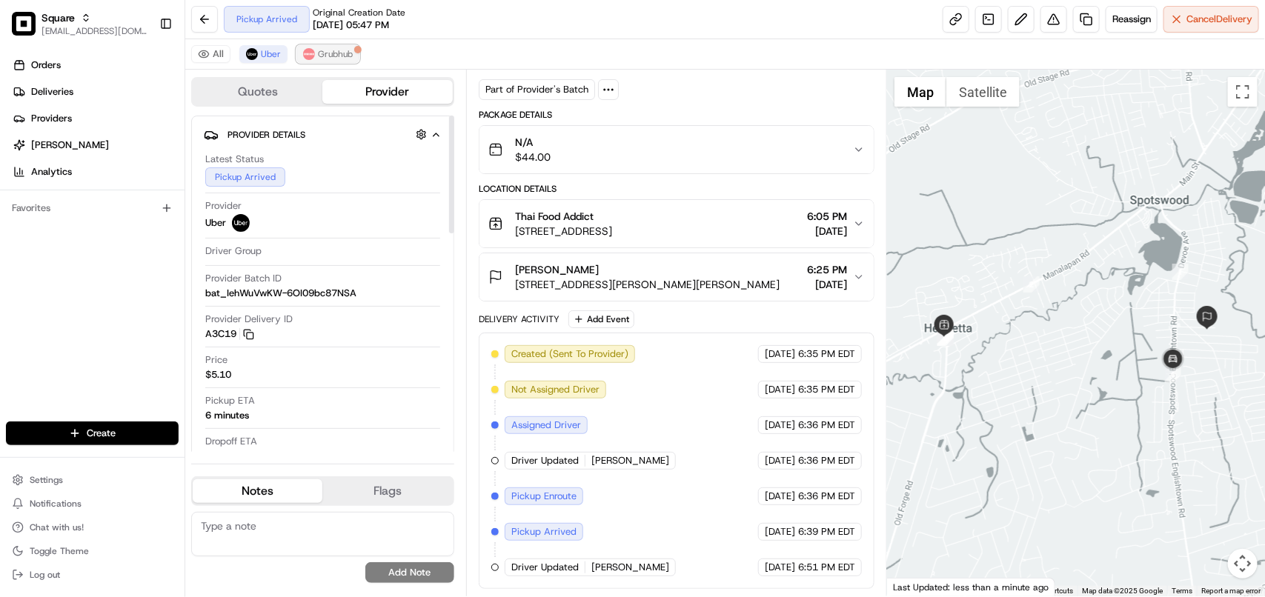
click at [339, 56] on span "Grubhub" at bounding box center [335, 54] width 35 height 12
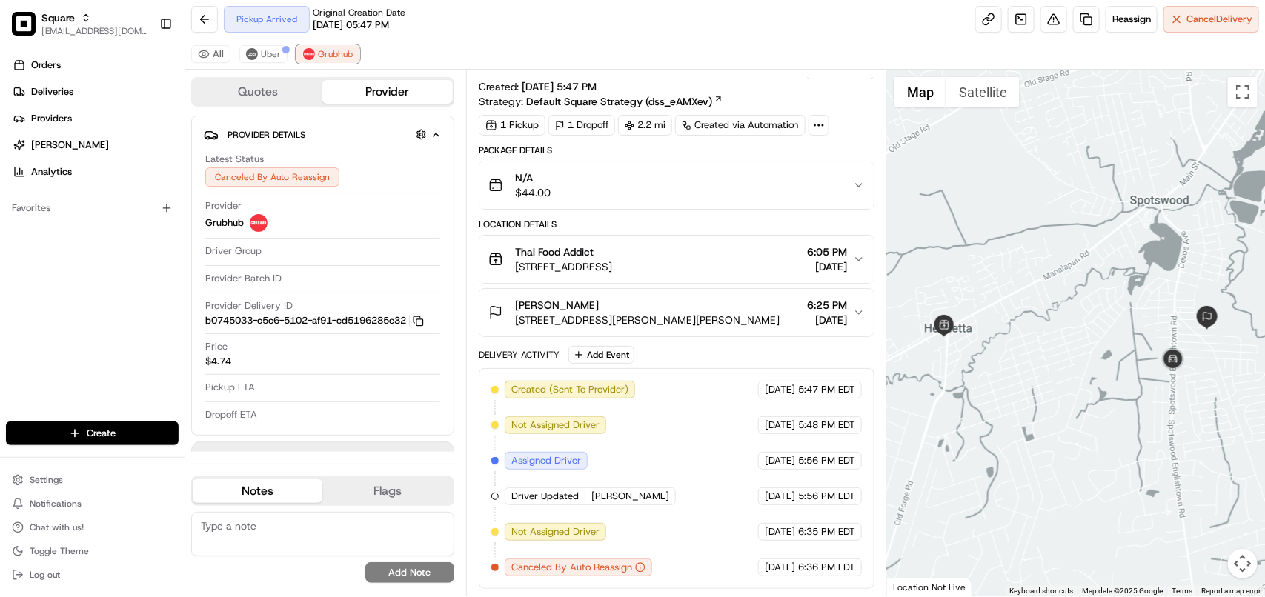
scroll to position [22, 0]
click at [737, 256] on div "Thai Food Addict [STREET_ADDRESS] 6:05 PM [DATE]" at bounding box center [670, 260] width 365 height 30
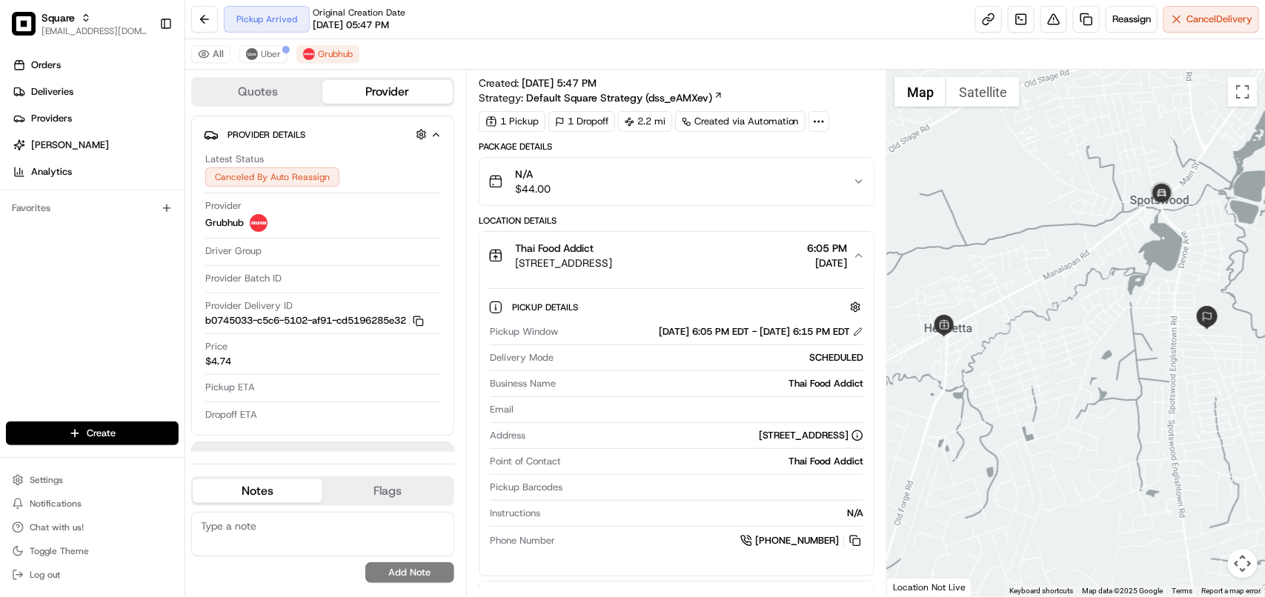
click at [737, 256] on div "Thai Food Addict [STREET_ADDRESS] 6:05 PM [DATE]" at bounding box center [670, 256] width 365 height 30
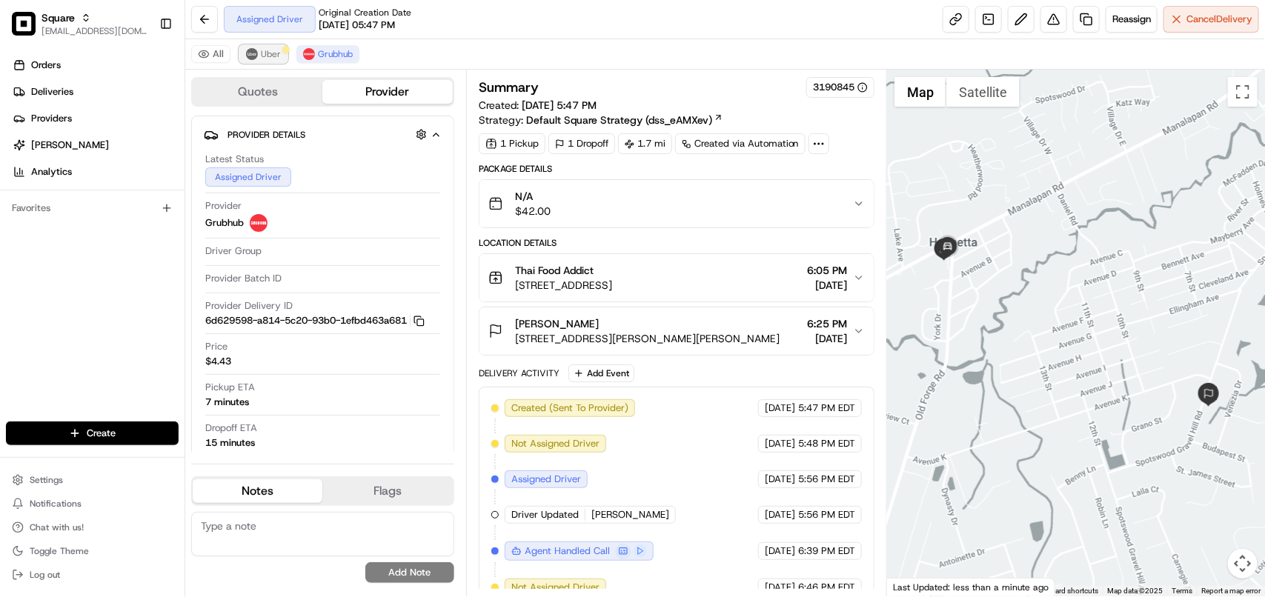
click at [274, 61] on button "Uber" at bounding box center [263, 54] width 48 height 18
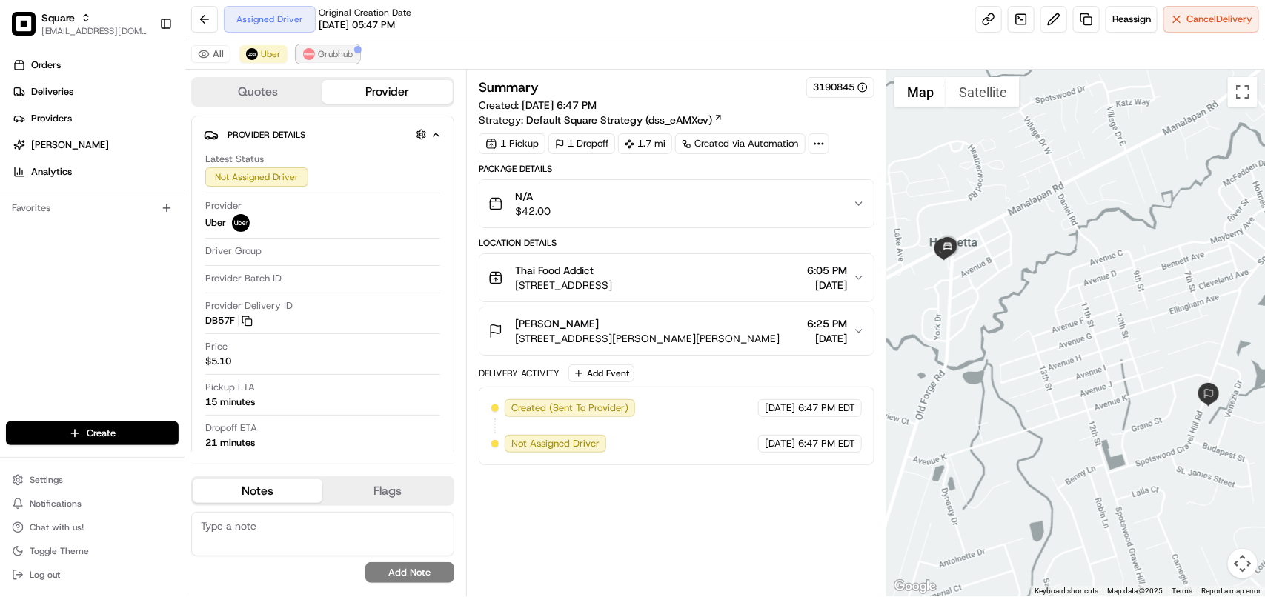
click at [336, 50] on span "Grubhub" at bounding box center [335, 54] width 35 height 12
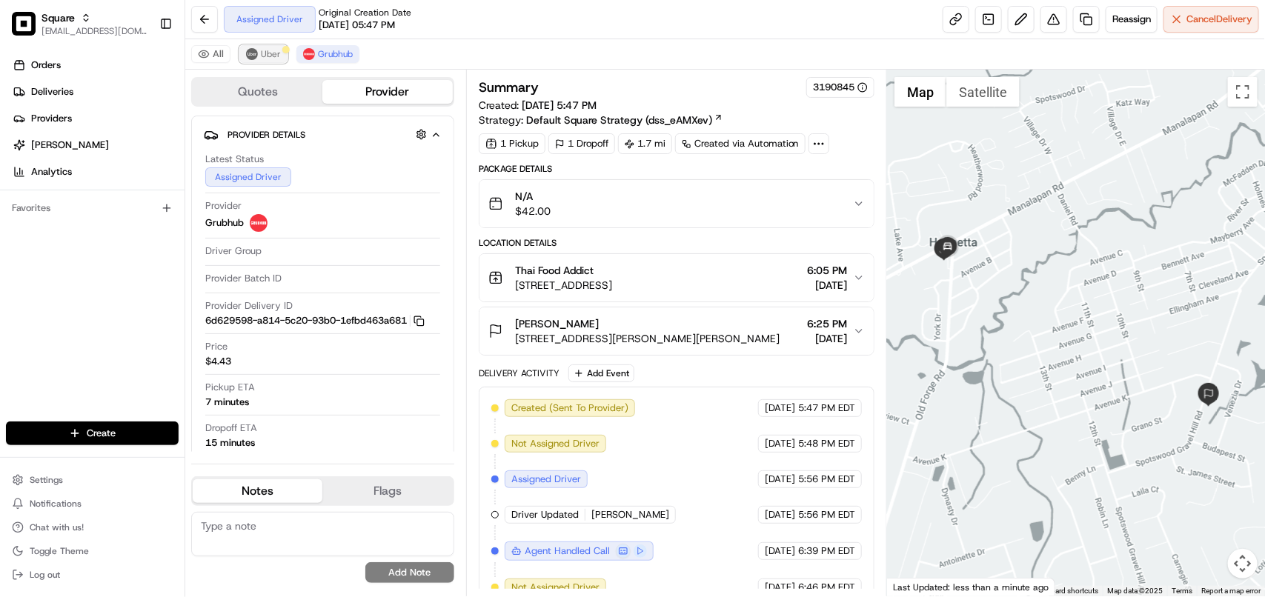
click at [259, 62] on button "Uber" at bounding box center [263, 54] width 48 height 18
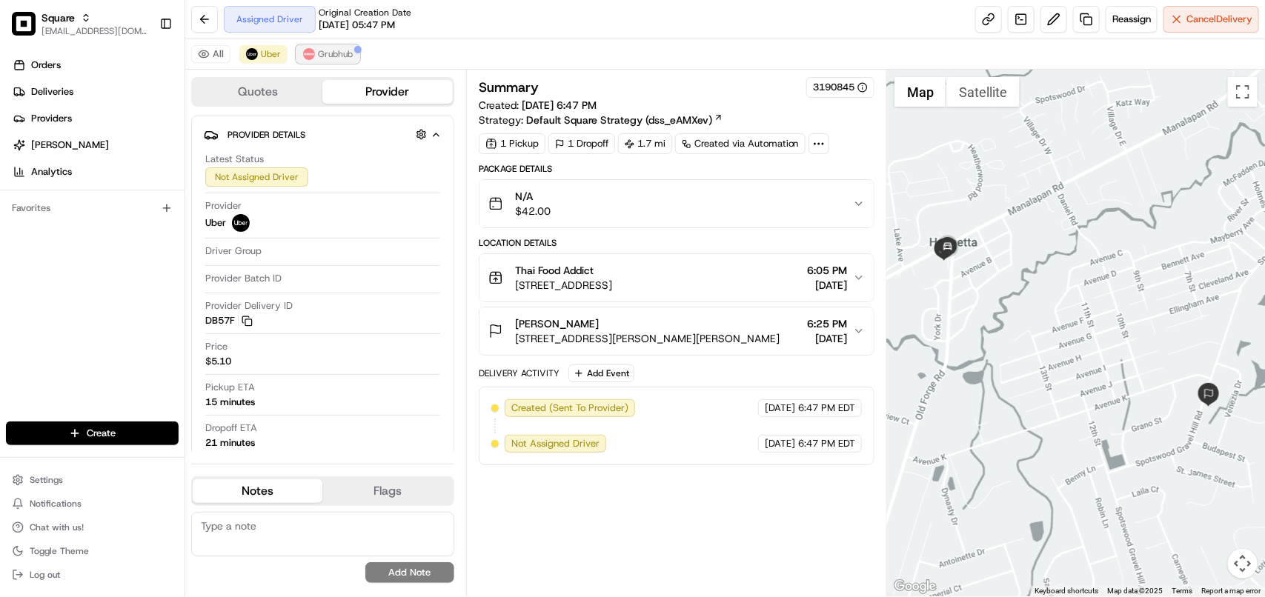
click at [323, 62] on button "Grubhub" at bounding box center [327, 54] width 63 height 18
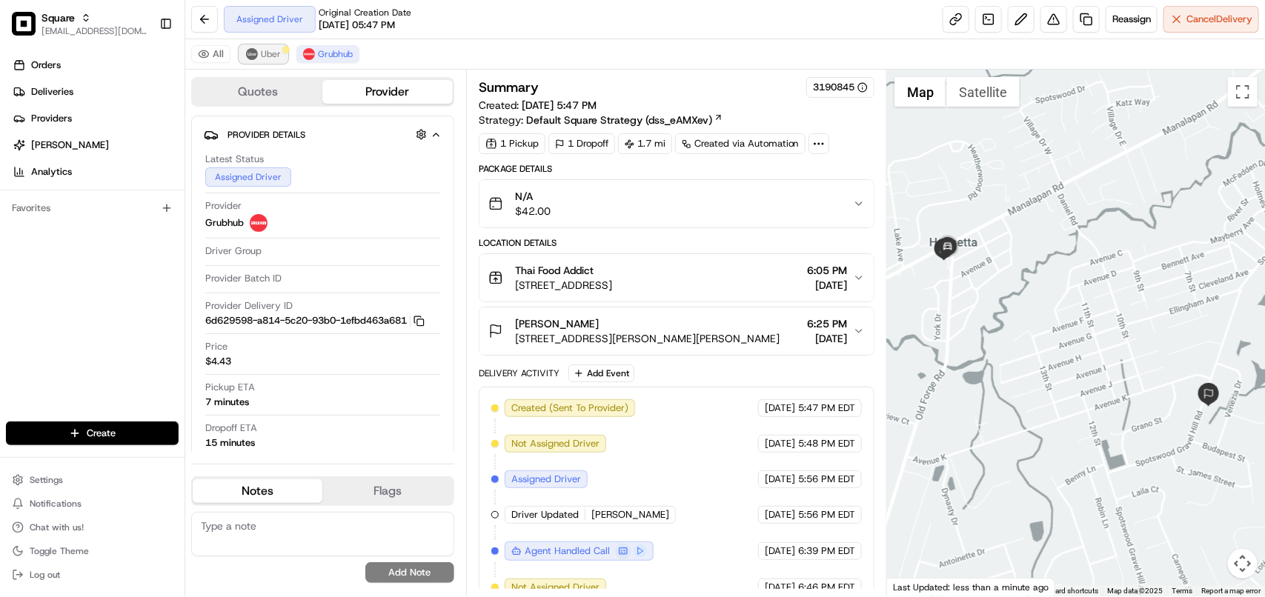
click at [258, 52] on button "Uber" at bounding box center [263, 54] width 48 height 18
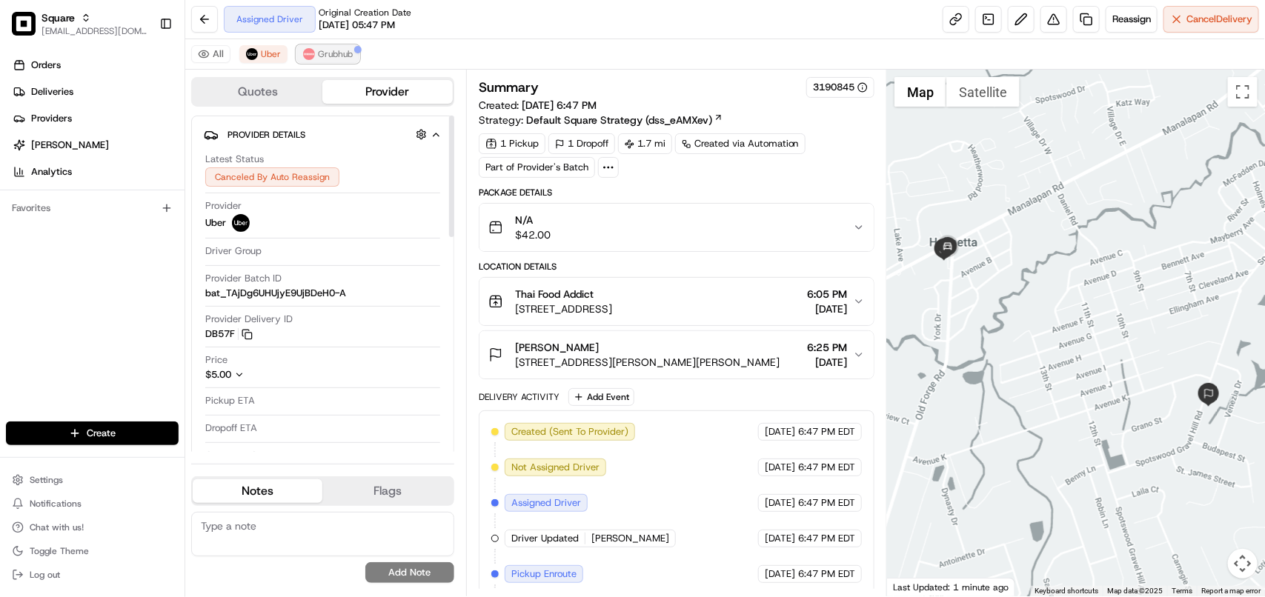
click at [320, 50] on span "Grubhub" at bounding box center [335, 54] width 35 height 12
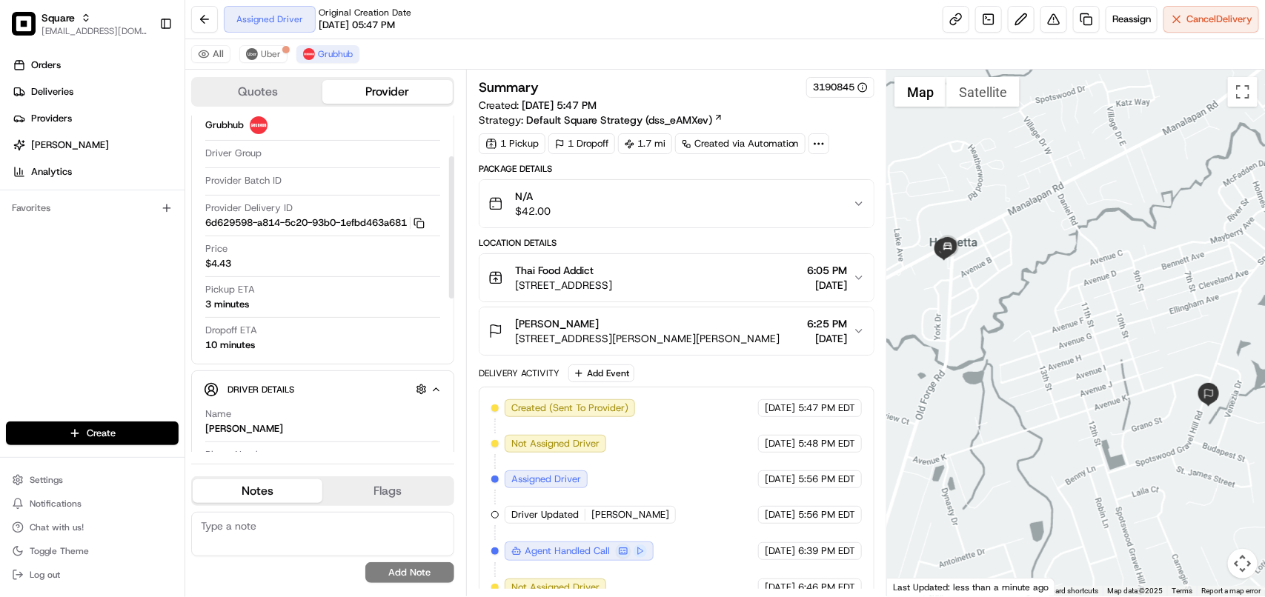
scroll to position [107, 0]
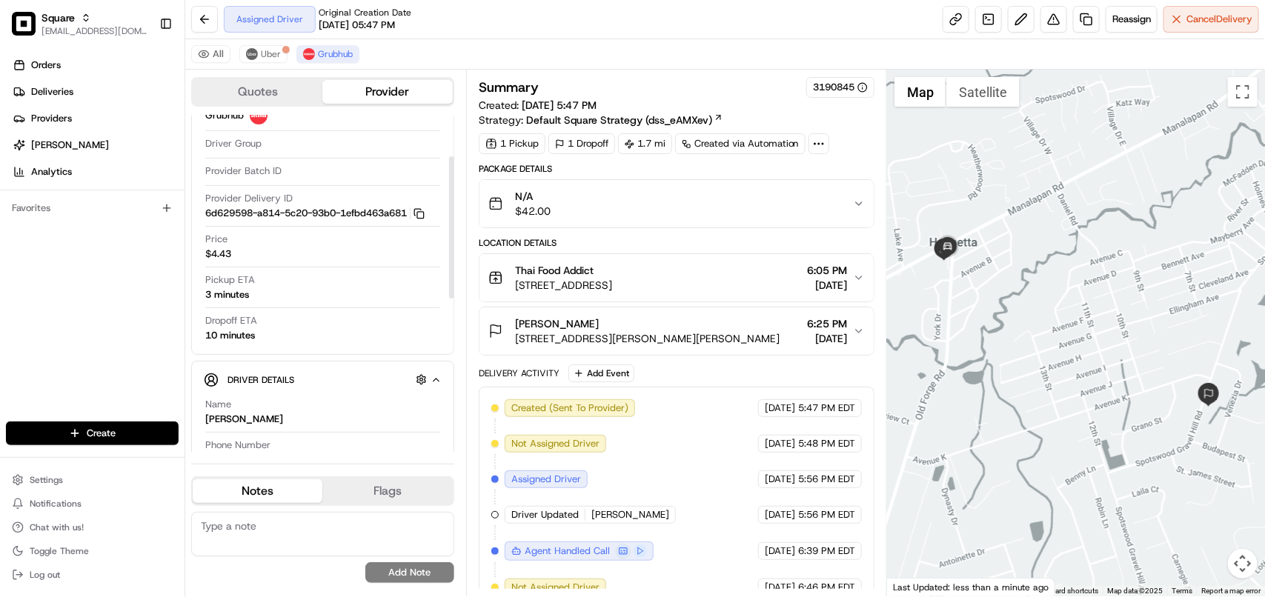
drag, startPoint x: 452, startPoint y: 228, endPoint x: 450, endPoint y: 273, distance: 45.3
click at [450, 273] on div at bounding box center [451, 227] width 5 height 142
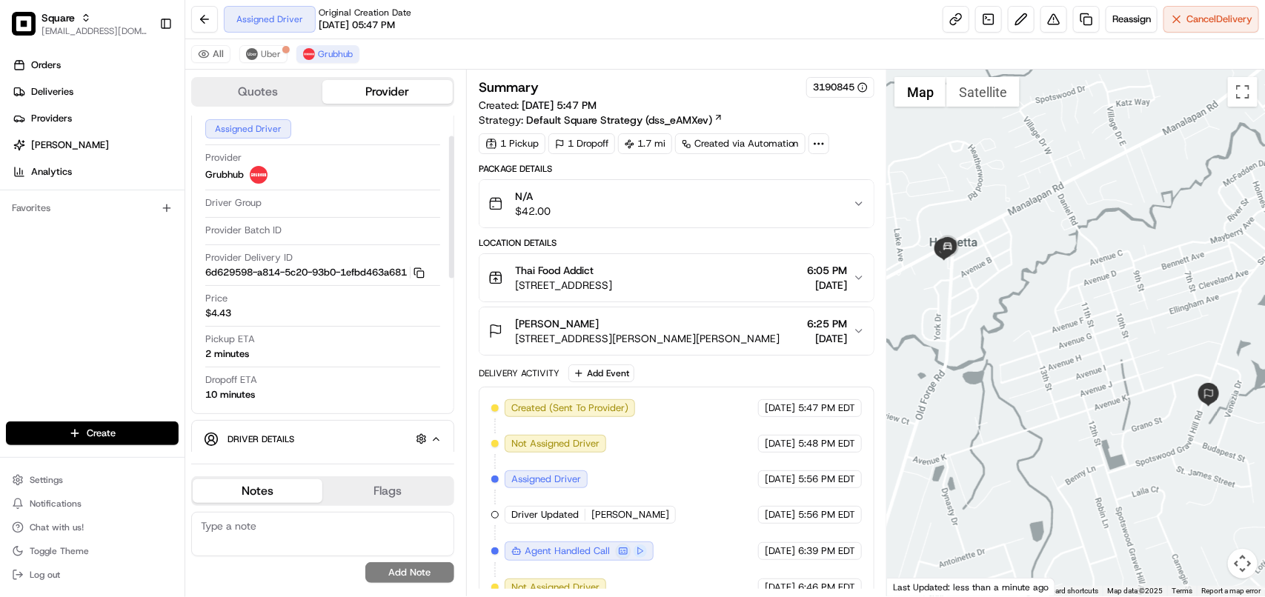
scroll to position [0, 0]
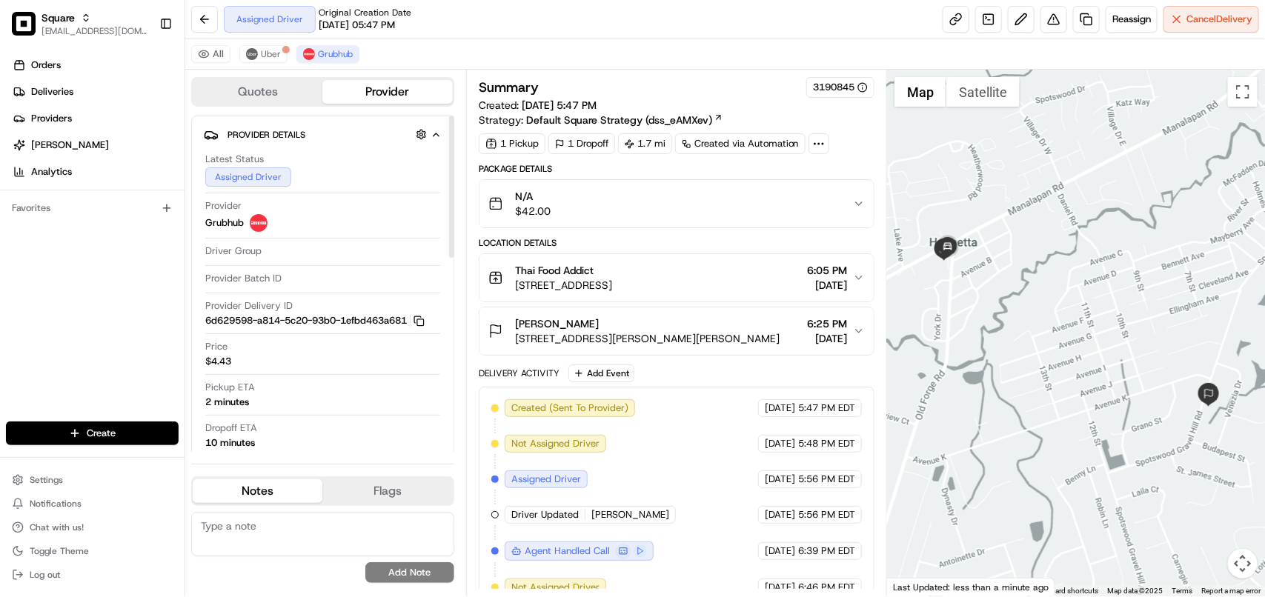
drag, startPoint x: 449, startPoint y: 287, endPoint x: 454, endPoint y: 159, distance: 127.5
click at [454, 159] on div at bounding box center [451, 187] width 5 height 142
click at [341, 45] on button "Grubhub" at bounding box center [327, 54] width 63 height 18
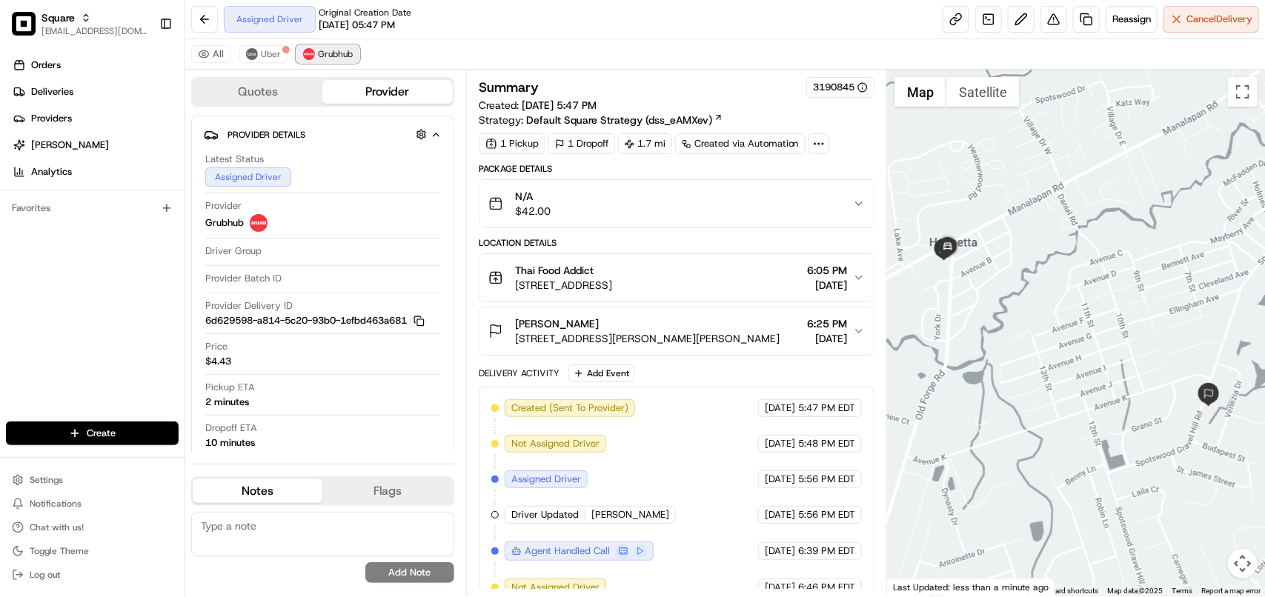
click at [341, 45] on button "Grubhub" at bounding box center [327, 54] width 63 height 18
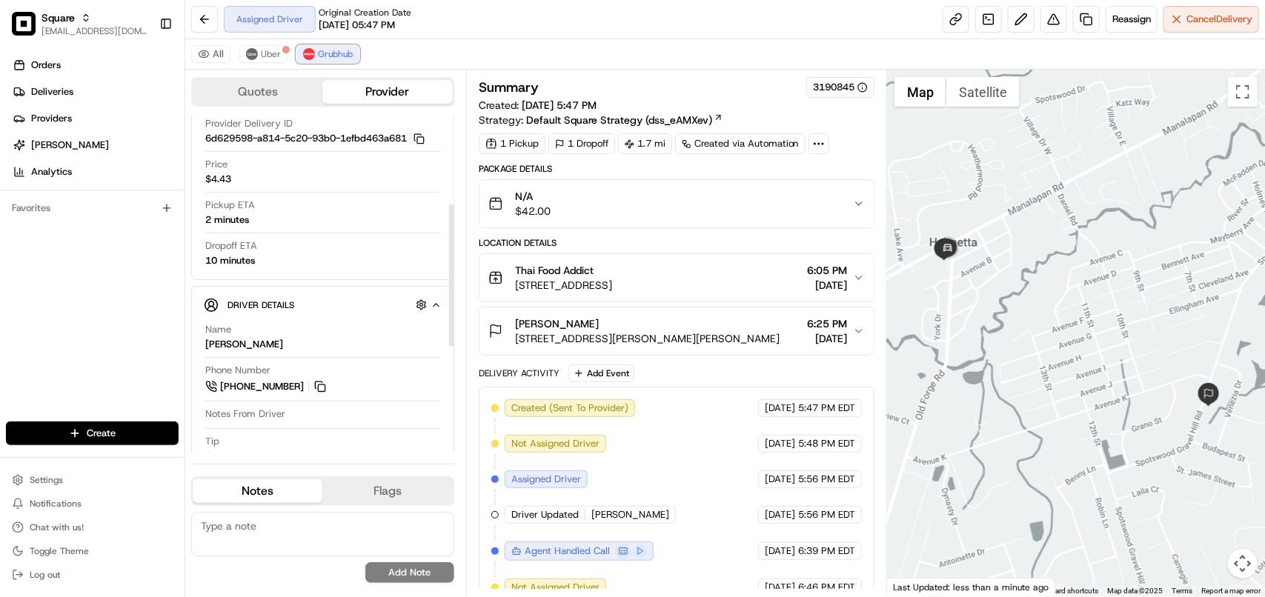
scroll to position [179, 0]
click at [851, 289] on div "Thai Food Addict 2 Old Forge Rd, Helmetta, NJ 08828, USA 6:05 PM 08/19/2025" at bounding box center [670, 278] width 365 height 30
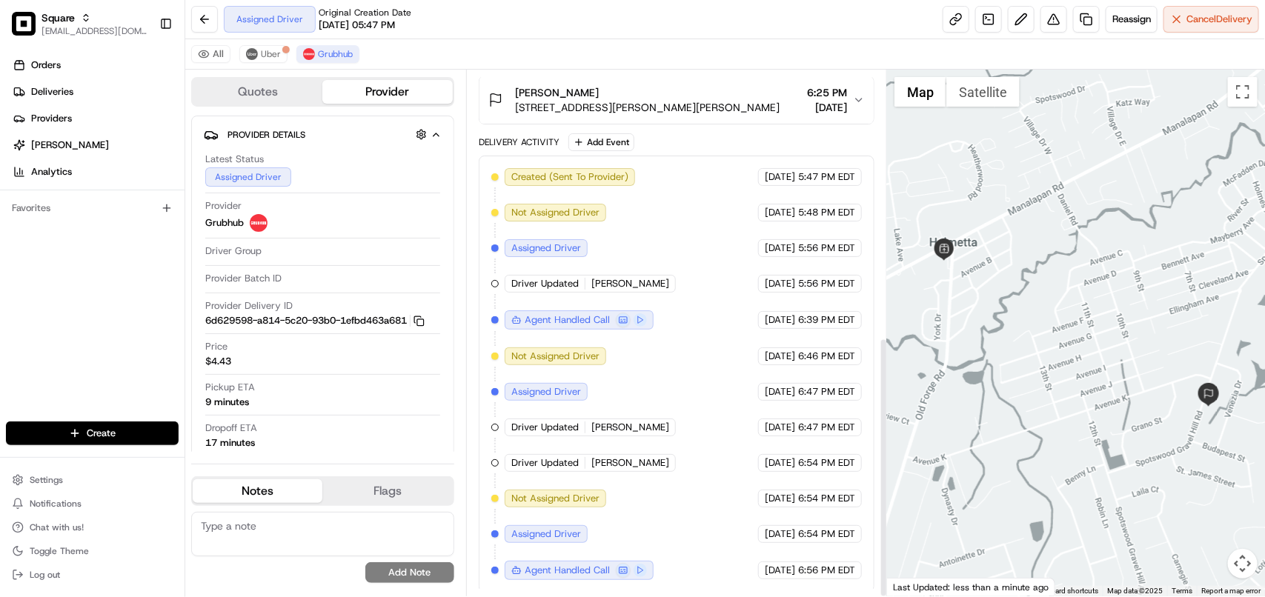
scroll to position [539, 0]
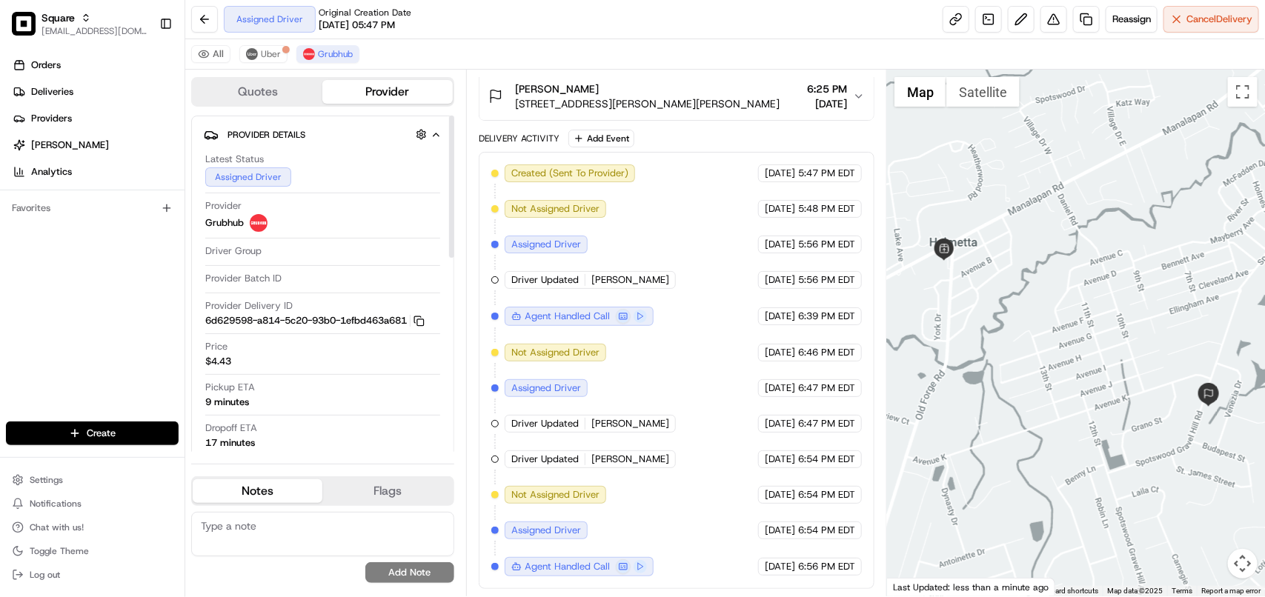
click at [351, 528] on textarea at bounding box center [322, 534] width 263 height 44
paste textarea "**Caller Information: Merchant **Reason for calling: Order already pick-up by t…"
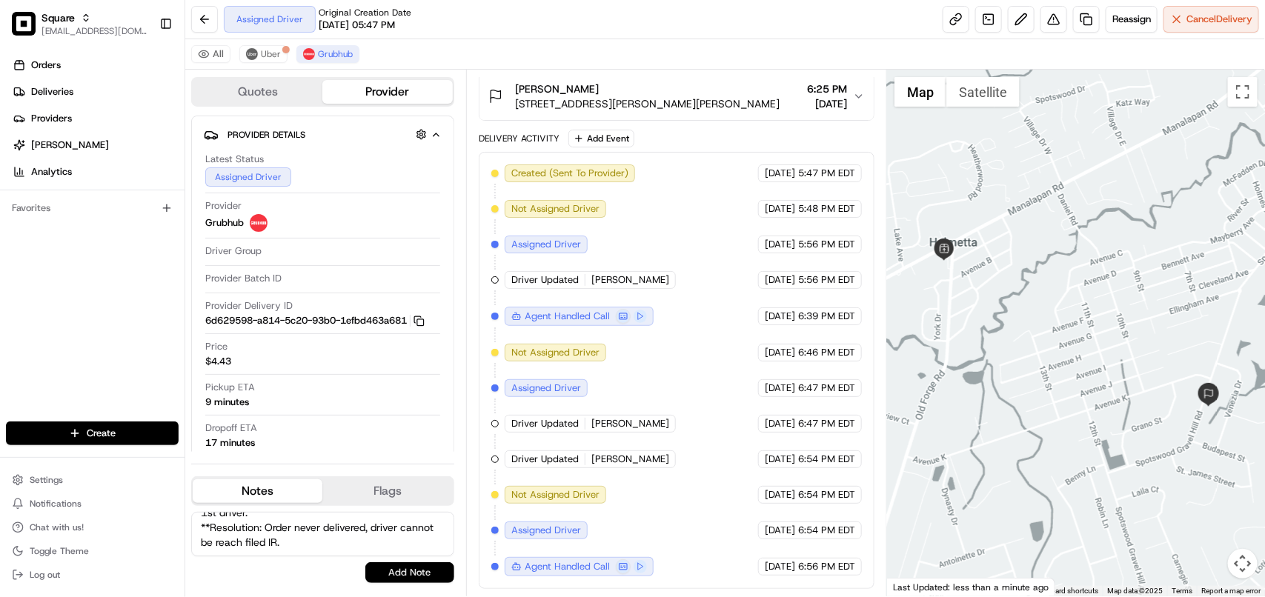
type textarea "**Caller Information: Merchant **Reason for calling: Order already pick-up by t…"
click at [399, 572] on button "Add Note" at bounding box center [409, 572] width 89 height 21
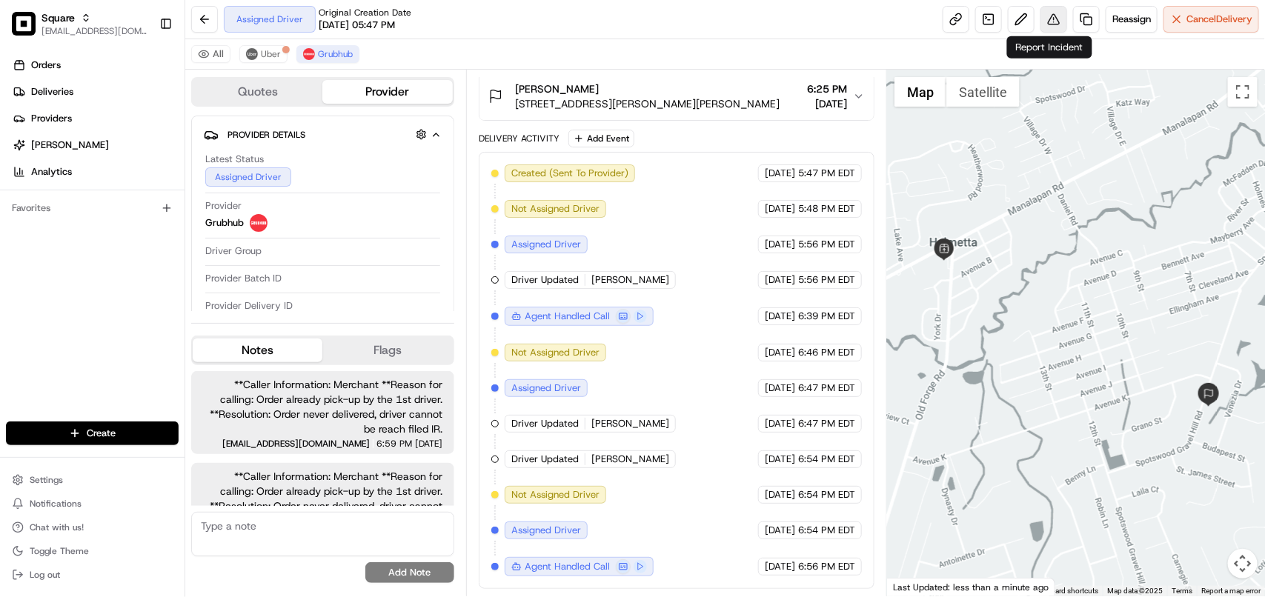
scroll to position [39, 0]
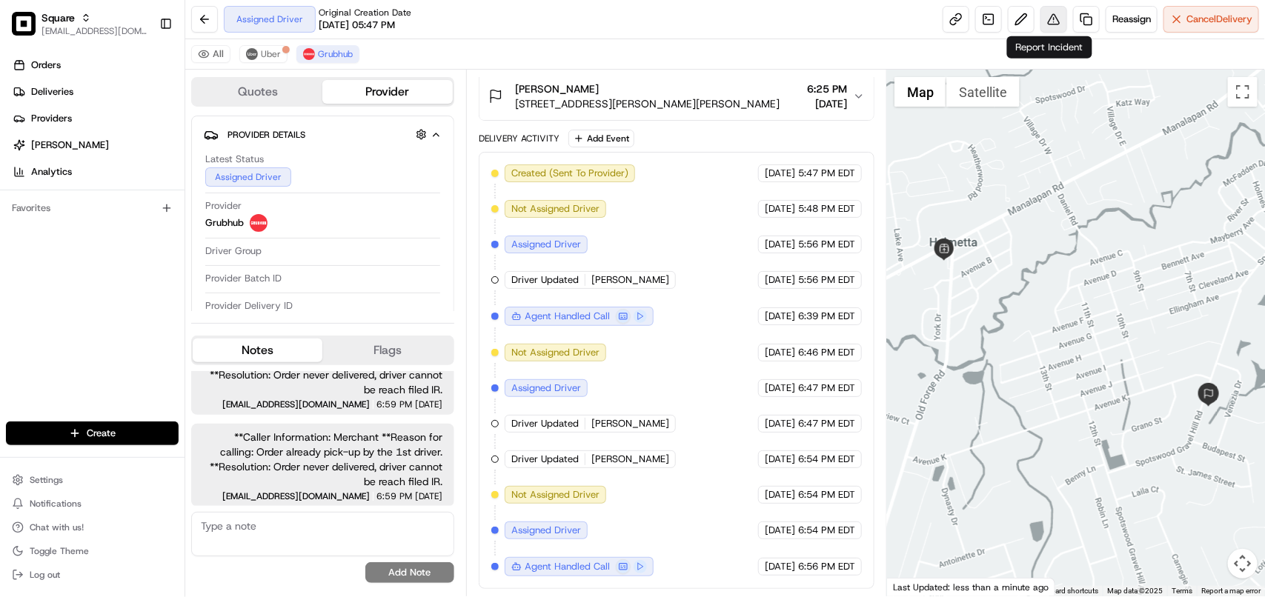
click at [1050, 27] on button at bounding box center [1053, 19] width 27 height 27
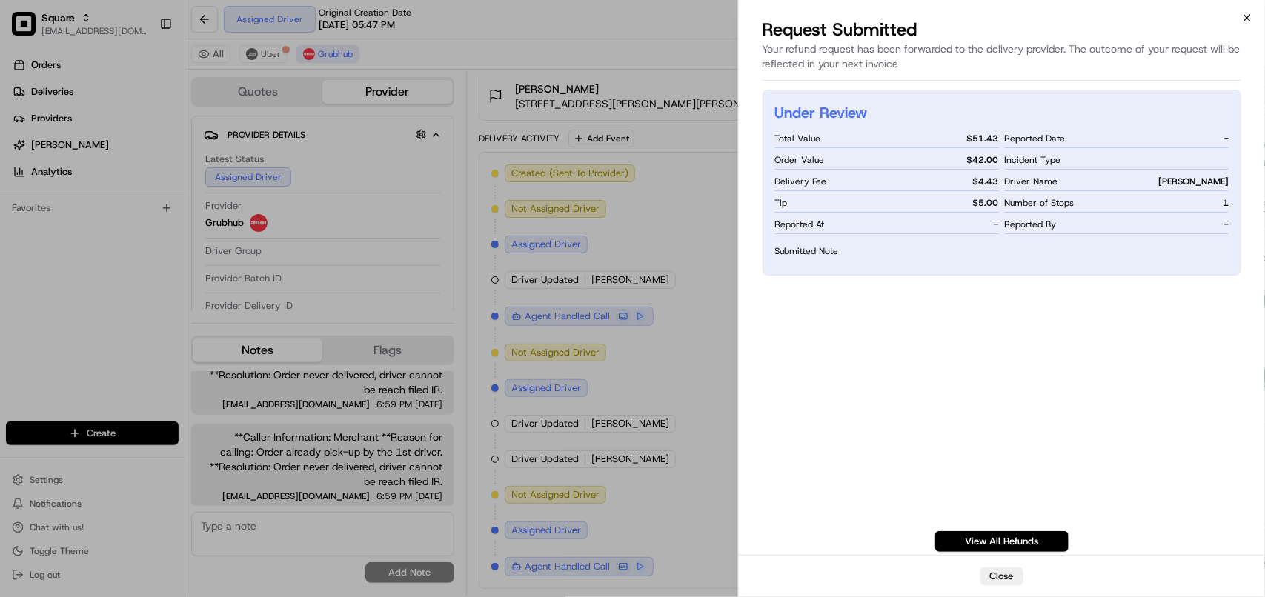
click at [1249, 19] on icon "button" at bounding box center [1247, 18] width 12 height 12
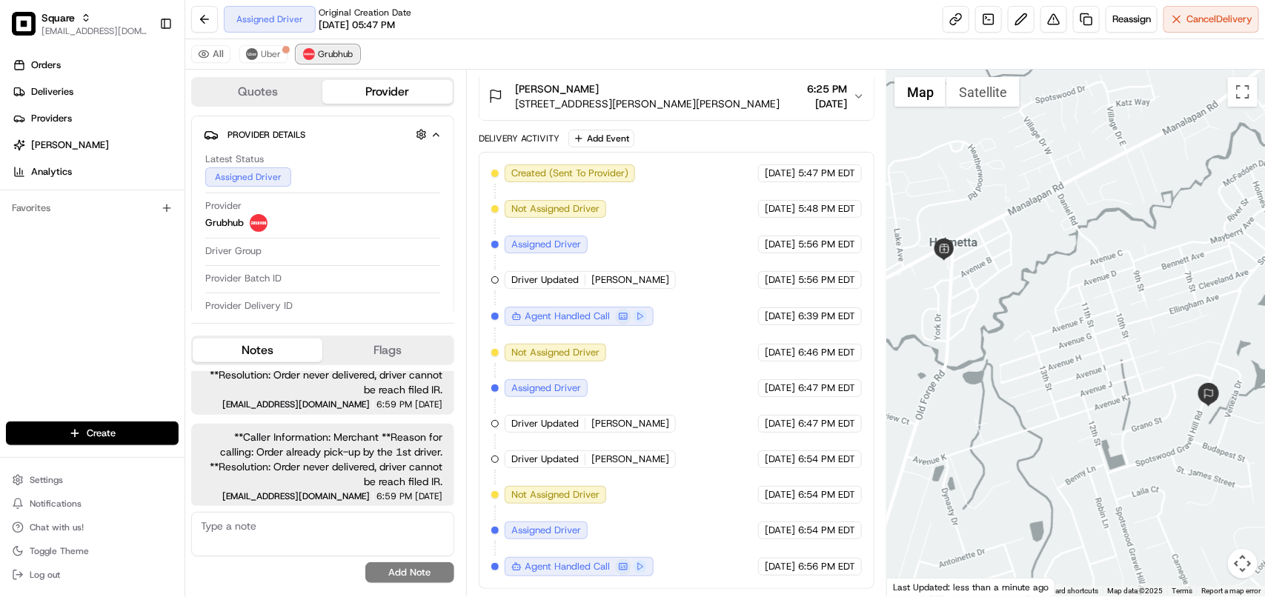
click at [334, 46] on button "Grubhub" at bounding box center [327, 54] width 63 height 18
click at [1051, 20] on button at bounding box center [1053, 19] width 27 height 27
click at [331, 545] on textarea at bounding box center [322, 534] width 263 height 44
type textarea "I"
type textarea "IR was already filed."
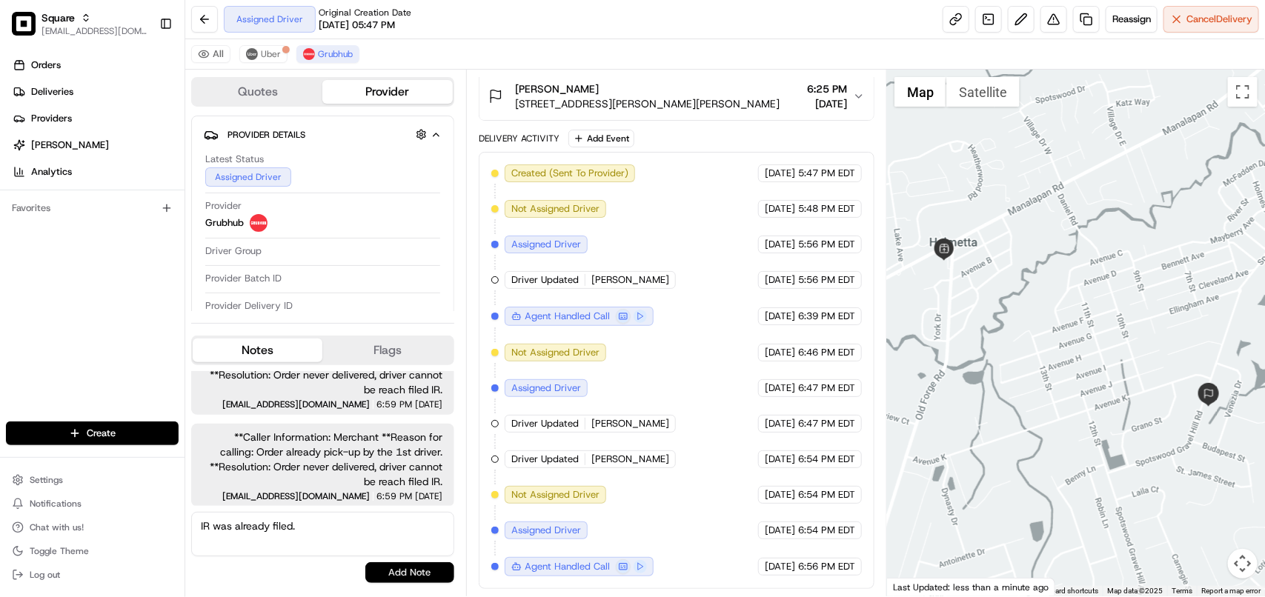
click at [423, 578] on button "Add Note" at bounding box center [409, 572] width 89 height 21
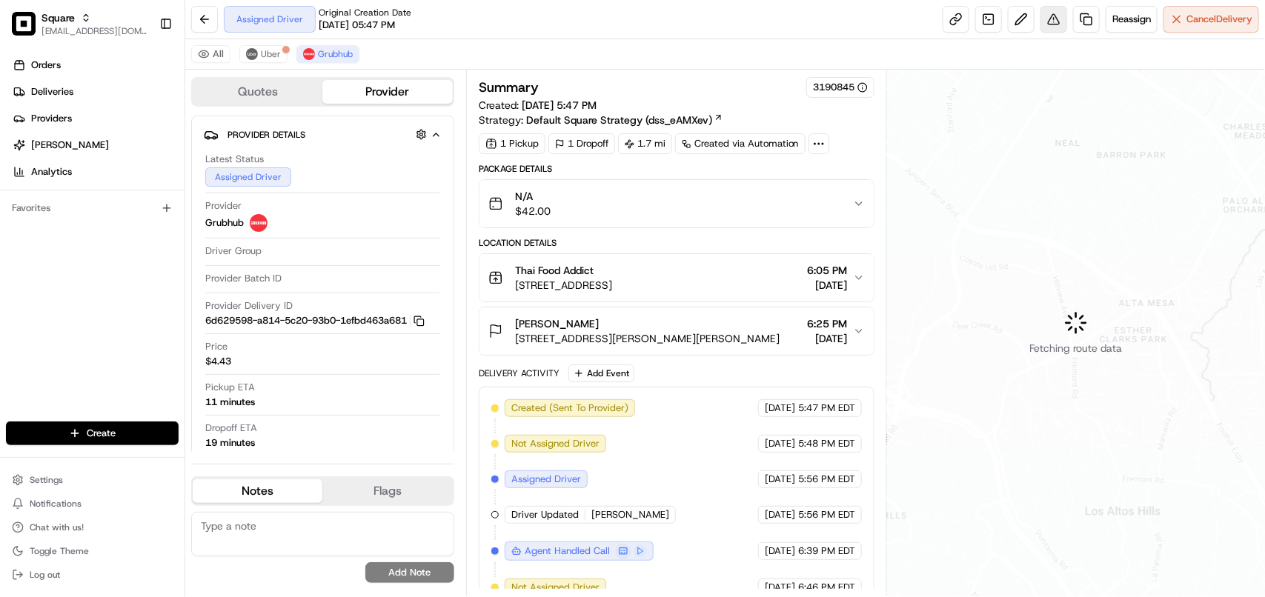
click at [1054, 17] on button at bounding box center [1053, 19] width 27 height 27
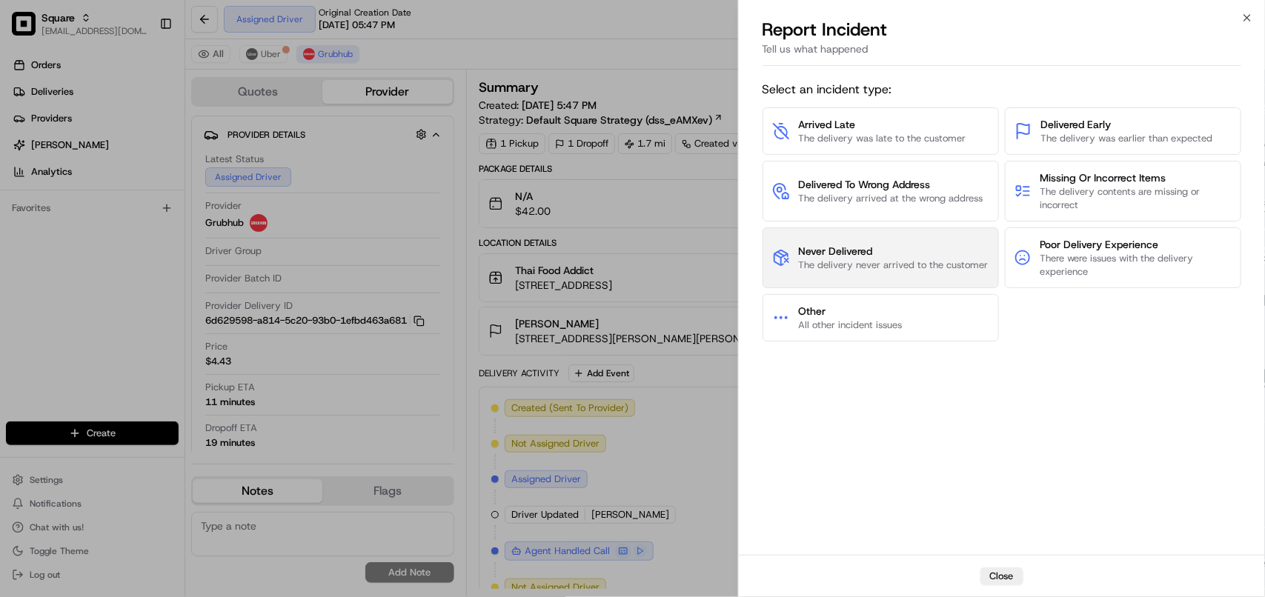
click at [860, 258] on span "Never Delivered" at bounding box center [894, 251] width 190 height 15
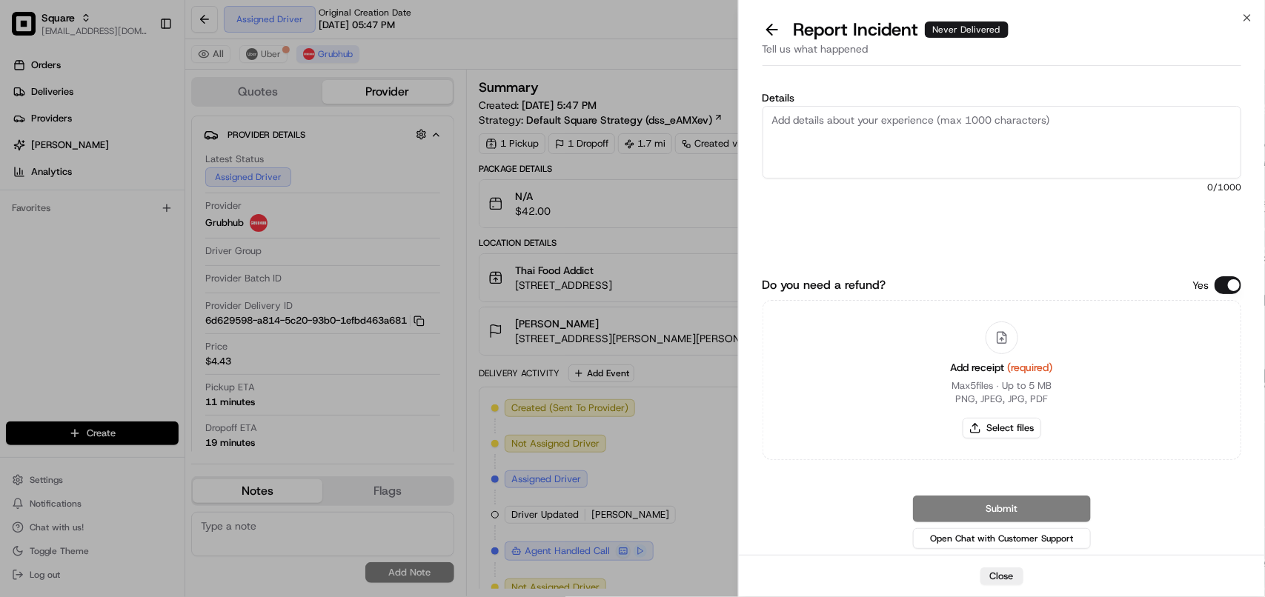
click at [853, 160] on textarea "Details" at bounding box center [1002, 142] width 479 height 73
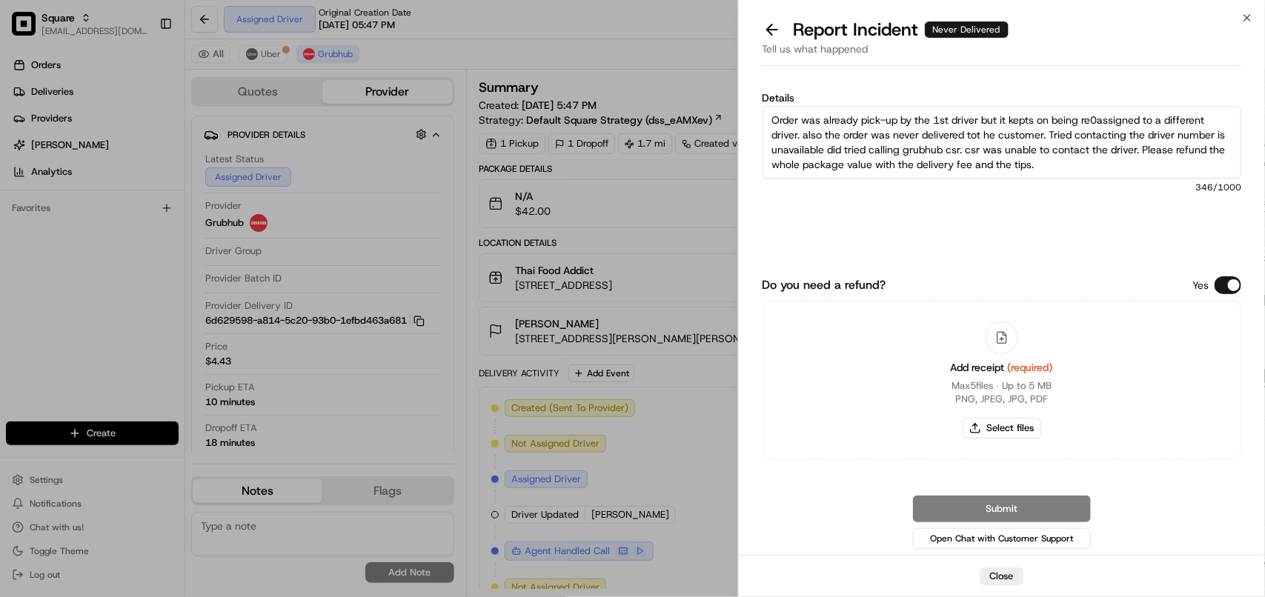
drag, startPoint x: 749, startPoint y: 82, endPoint x: 632, endPoint y: 32, distance: 126.5
click at [632, 32] on body "Square avaldez@nashhelp.com Toggle Sidebar Orders Deliveries Providers Nash AI …" at bounding box center [632, 298] width 1265 height 597
type textarea "Order was already pick-up by the 1st driver but it kepts on being re0assigned t…"
click at [1232, 287] on button "Do you need a refund?" at bounding box center [1228, 285] width 27 height 18
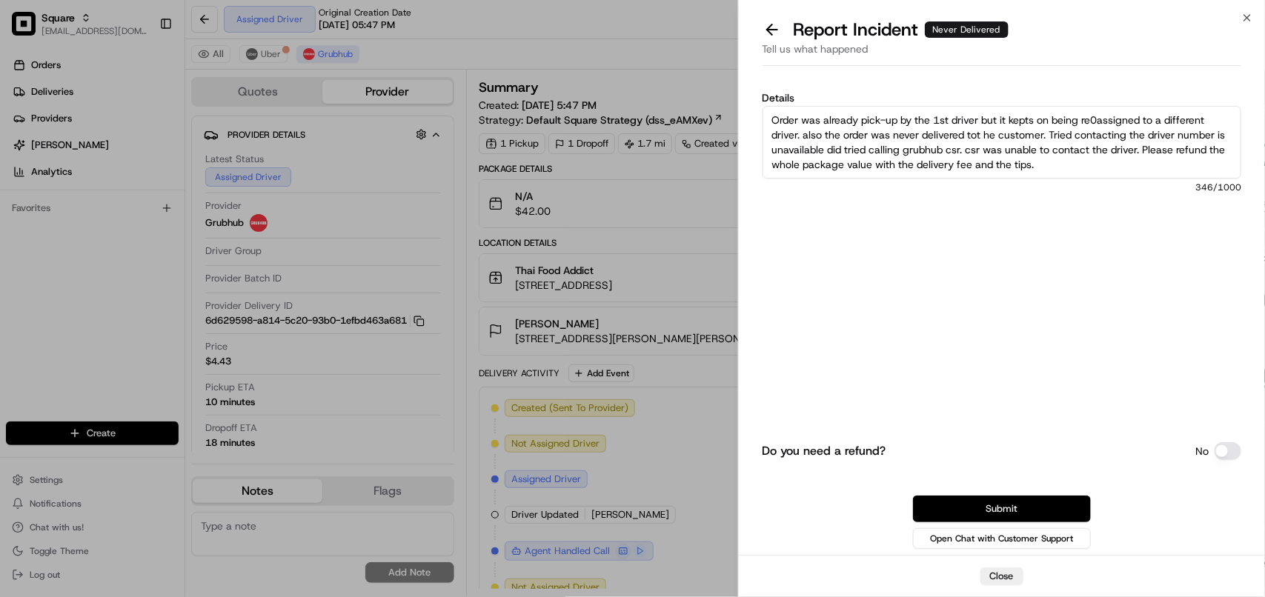
click at [1043, 508] on button "Submit" at bounding box center [1002, 509] width 178 height 27
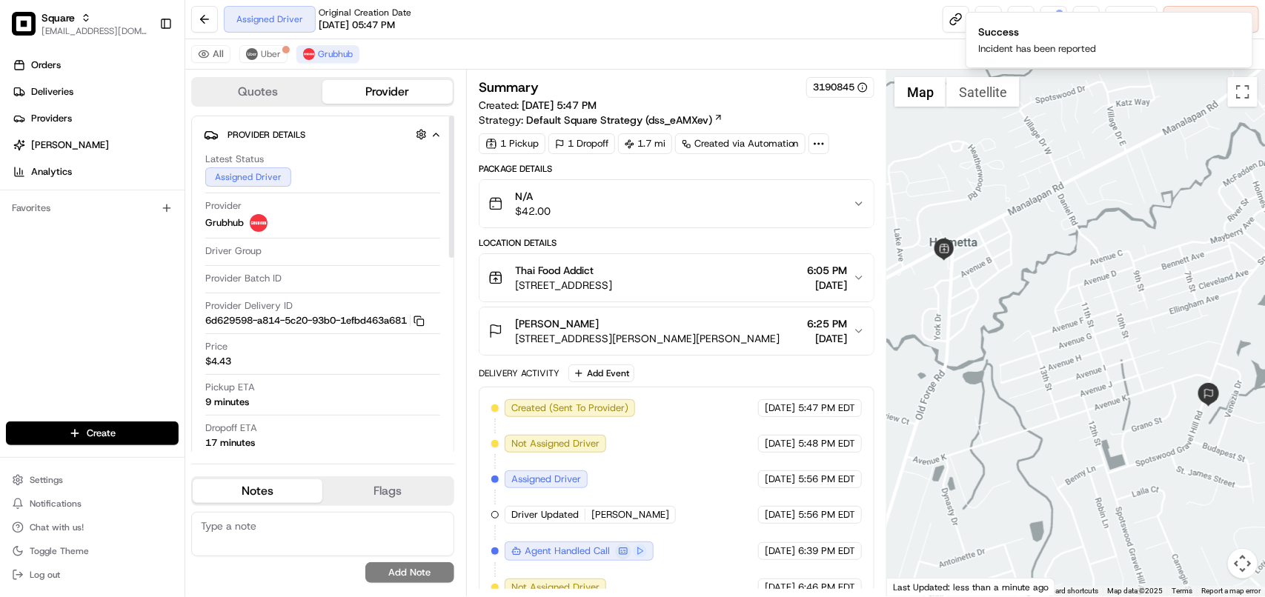
click at [356, 531] on textarea at bounding box center [322, 534] width 263 height 44
paste textarea "**Caller Information: Merchant **Reason for calling: Order already pick-up by t…"
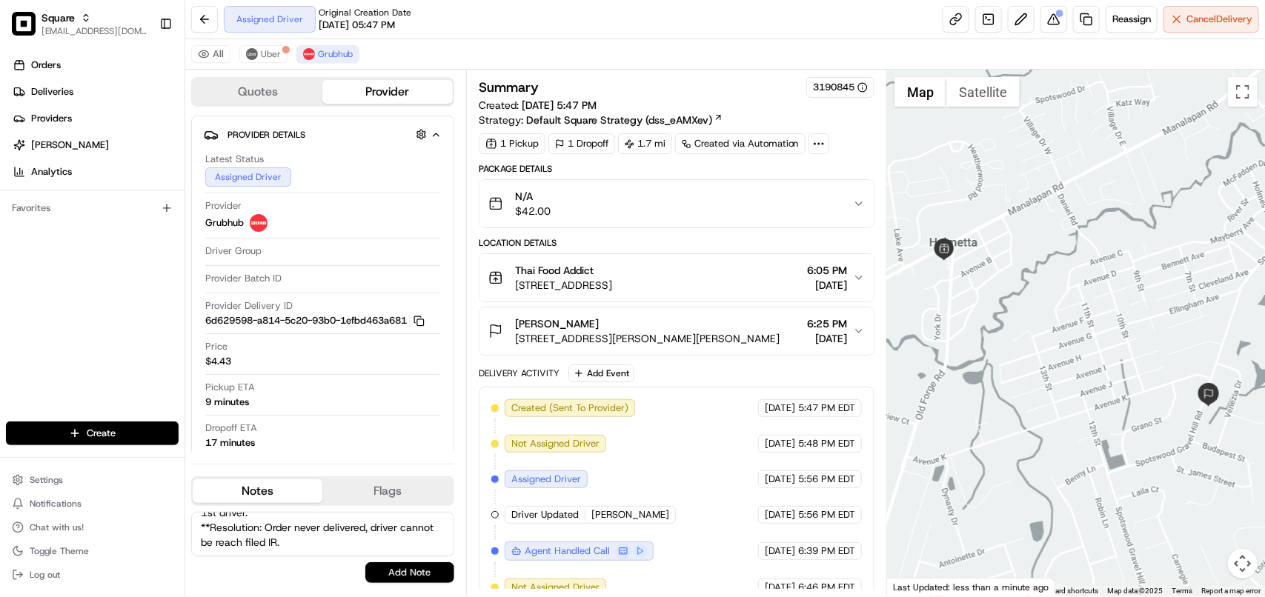
type textarea "**Caller Information: Merchant **Reason for calling: Order already pick-up by t…"
click at [388, 571] on button "Add Note" at bounding box center [409, 572] width 89 height 21
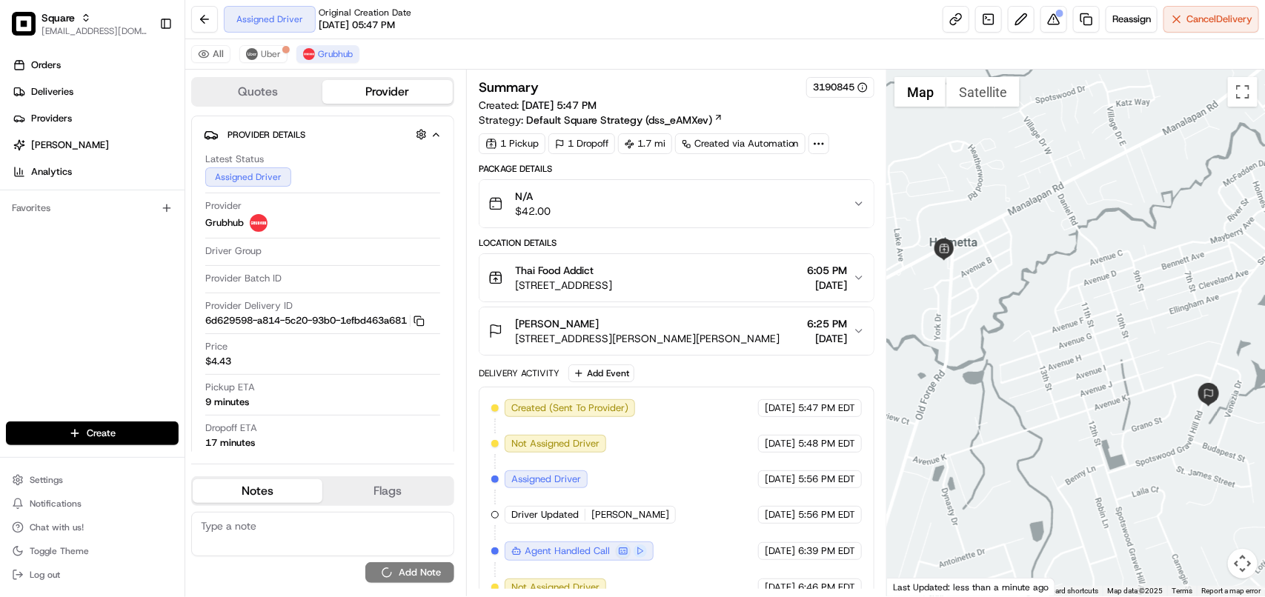
scroll to position [0, 0]
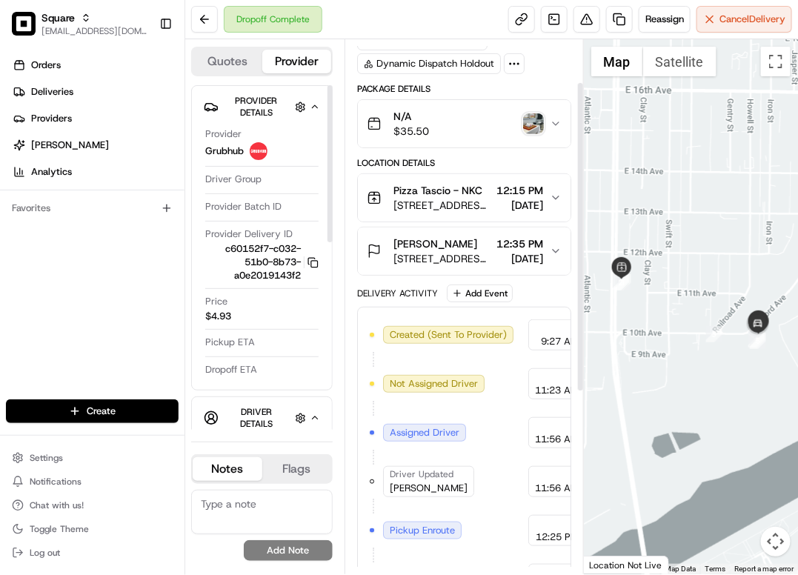
scroll to position [185, 0]
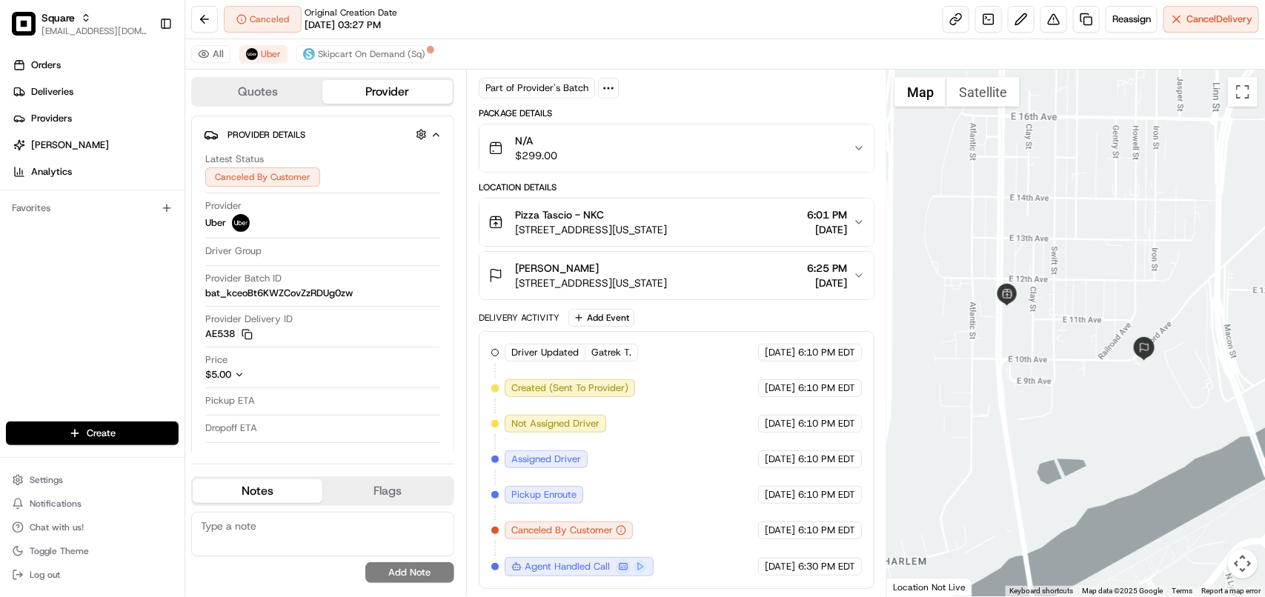
scroll to position [84, 0]
drag, startPoint x: 527, startPoint y: 267, endPoint x: 515, endPoint y: 268, distance: 11.9
click at [515, 268] on div "[PERSON_NAME]" at bounding box center [591, 268] width 152 height 15
copy span "[PERSON_NAME]"
click at [205, 16] on button at bounding box center [204, 19] width 27 height 27
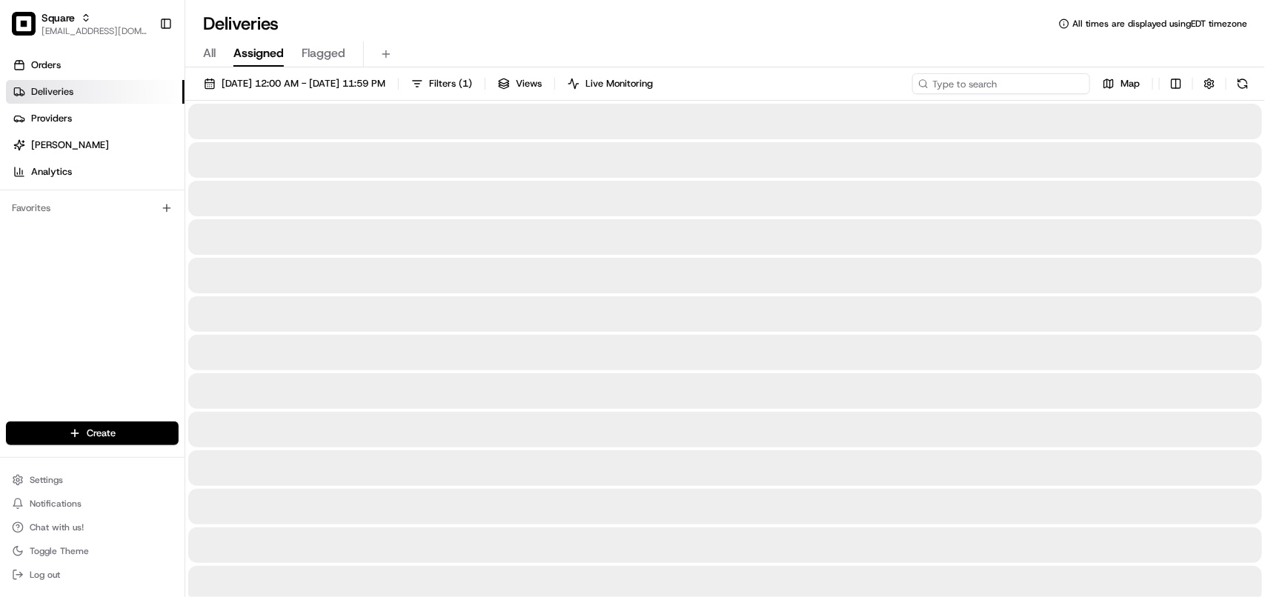
click at [797, 87] on input at bounding box center [1001, 83] width 178 height 21
paste input "[PERSON_NAME]"
type input "[PERSON_NAME]"
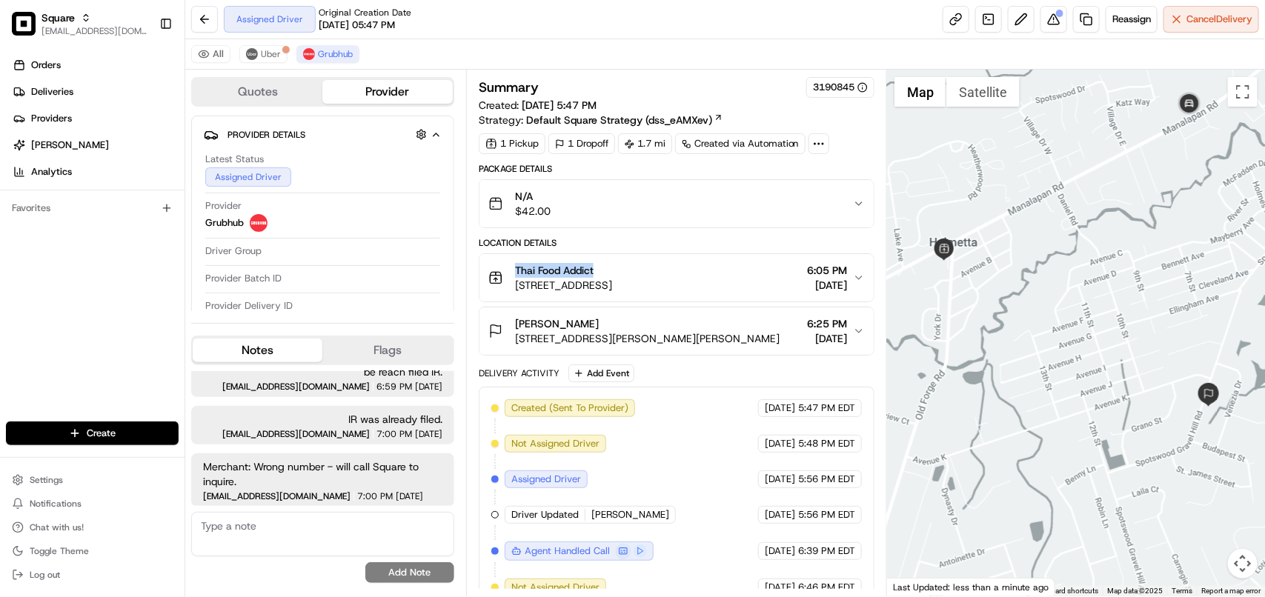
drag, startPoint x: 599, startPoint y: 271, endPoint x: 494, endPoint y: 276, distance: 105.3
click at [494, 276] on div "Thai Food Addict [STREET_ADDRESS]" at bounding box center [550, 278] width 124 height 30
copy span "Thai Food Addict"
click at [1049, 19] on button at bounding box center [1053, 19] width 27 height 27
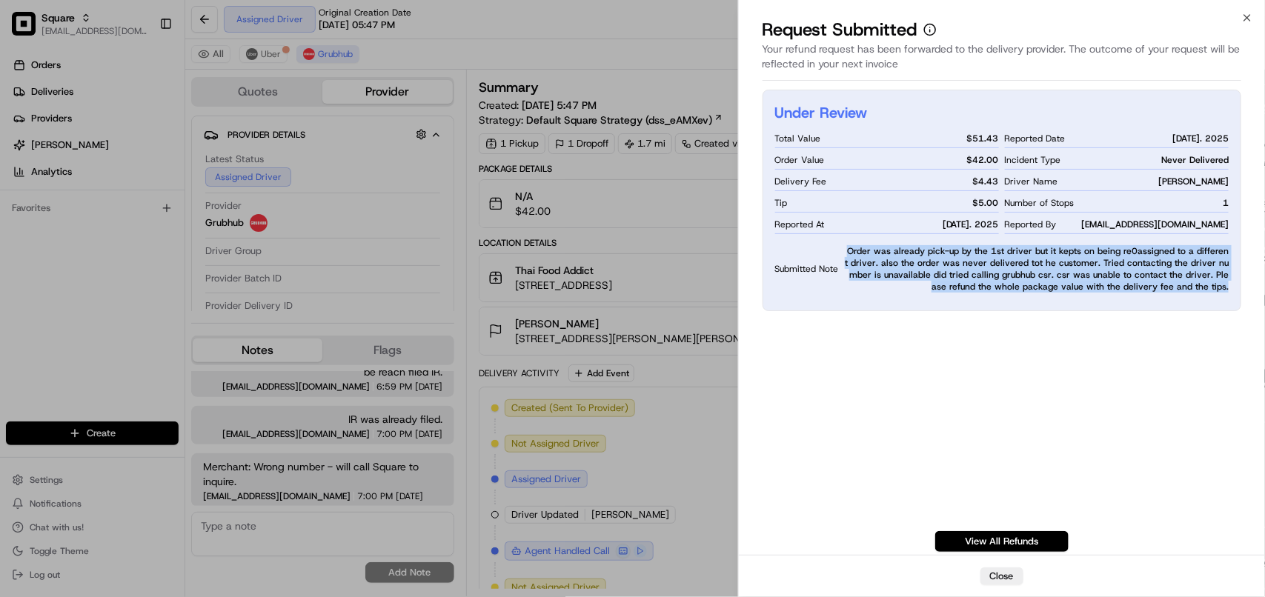
drag, startPoint x: 845, startPoint y: 249, endPoint x: 1228, endPoint y: 287, distance: 385.0
click at [1228, 287] on span "Order was already pick-up by the 1st driver but it kepts on being re0assigned t…" at bounding box center [1037, 268] width 384 height 47
copy span "Order was already pick-up by the 1st driver but it kepts on being re0assigned t…"
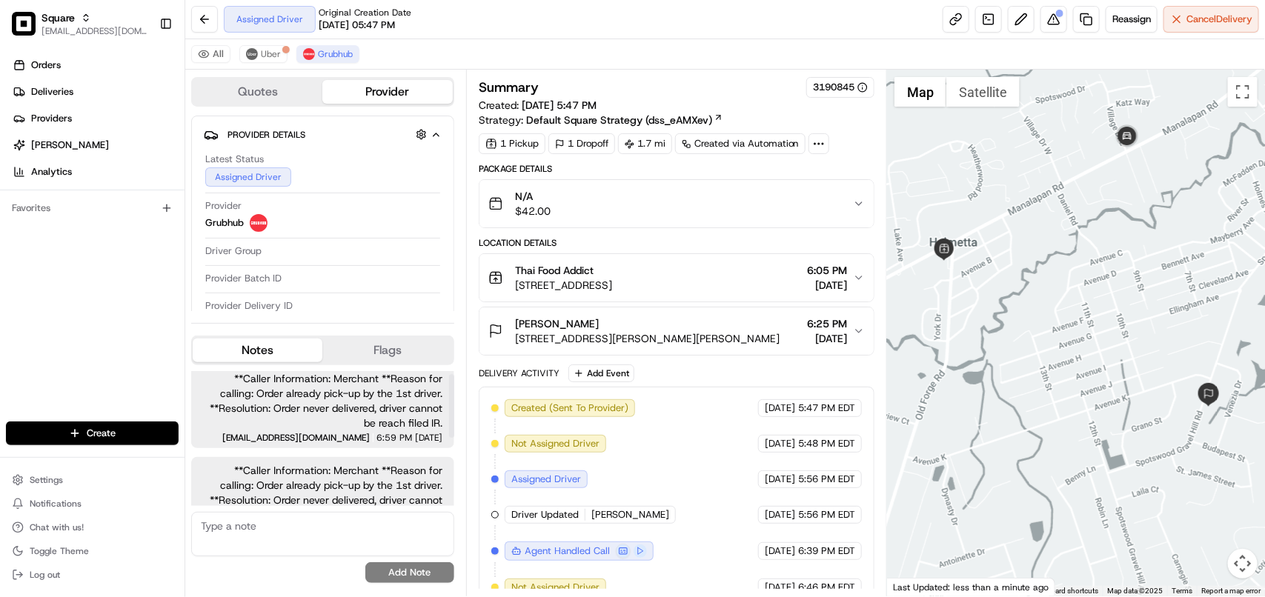
scroll to position [0, 0]
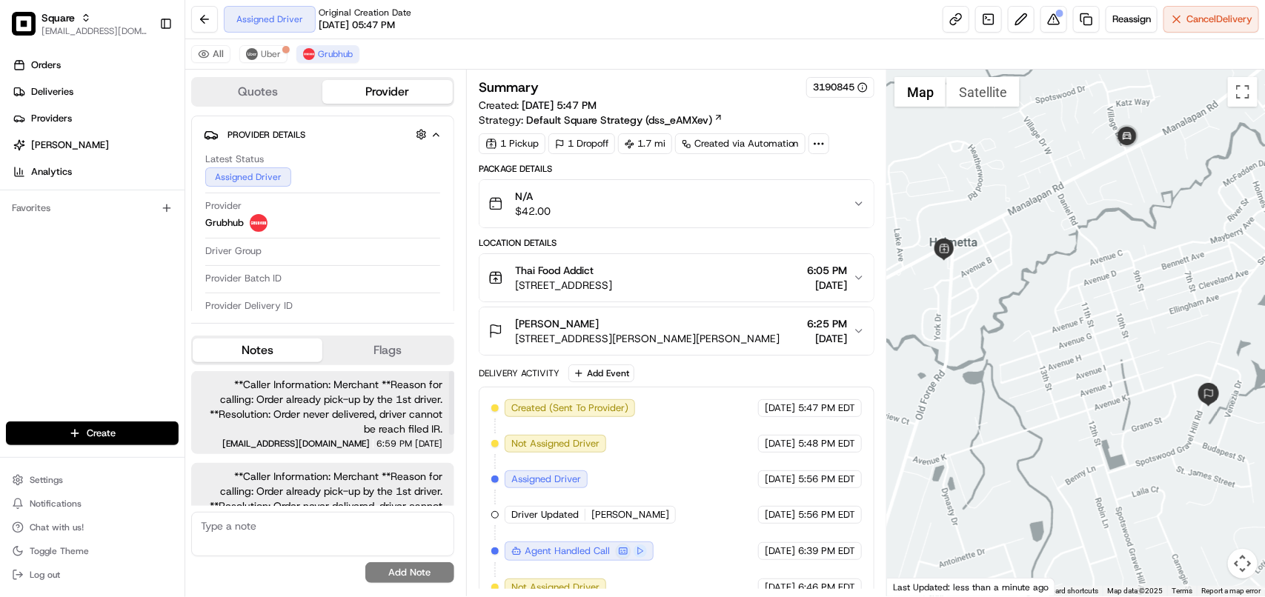
drag, startPoint x: 450, startPoint y: 469, endPoint x: 459, endPoint y: 384, distance: 85.8
click at [454, 384] on div at bounding box center [451, 403] width 5 height 64
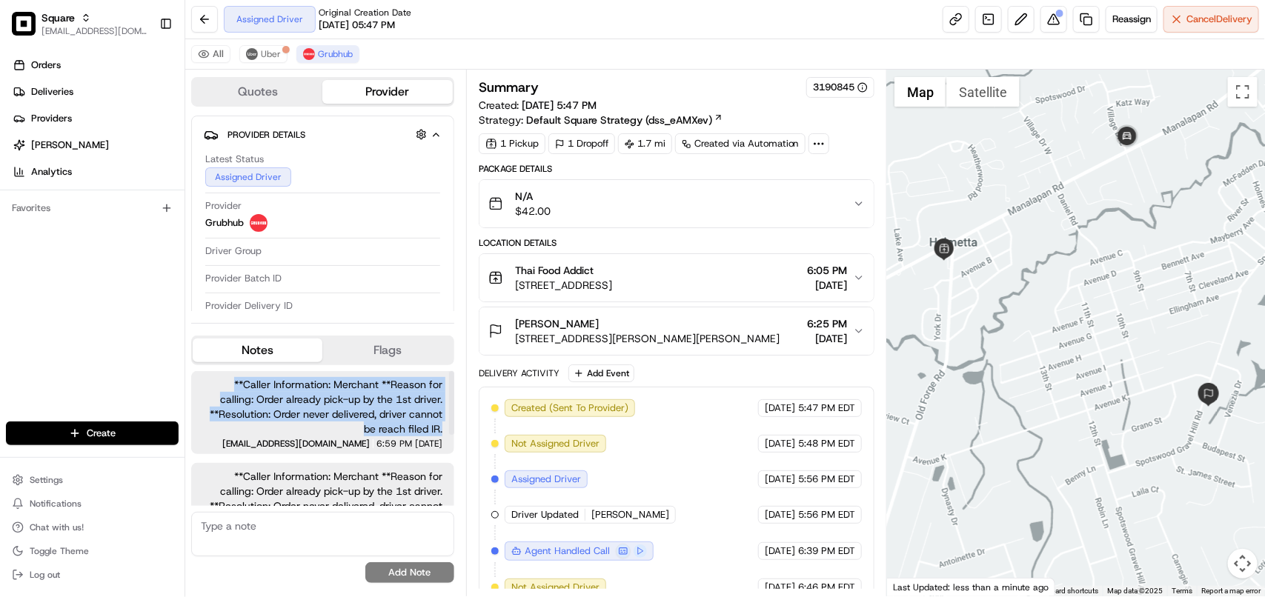
drag, startPoint x: 442, startPoint y: 426, endPoint x: 233, endPoint y: 386, distance: 212.8
click at [233, 386] on div "**Caller Information: Merchant **Reason for calling: Order already pick-up by t…" at bounding box center [322, 412] width 263 height 83
copy span "**Caller Information: Merchant **Reason for calling: Order already pick-up by t…"
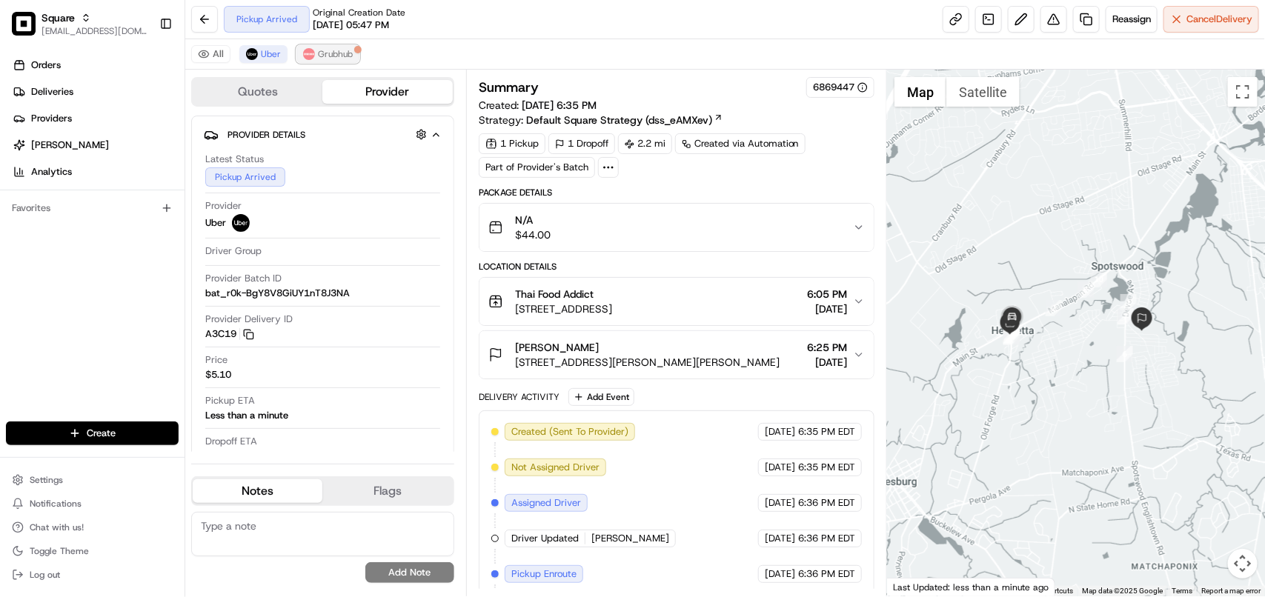
click at [311, 54] on img at bounding box center [309, 54] width 12 height 12
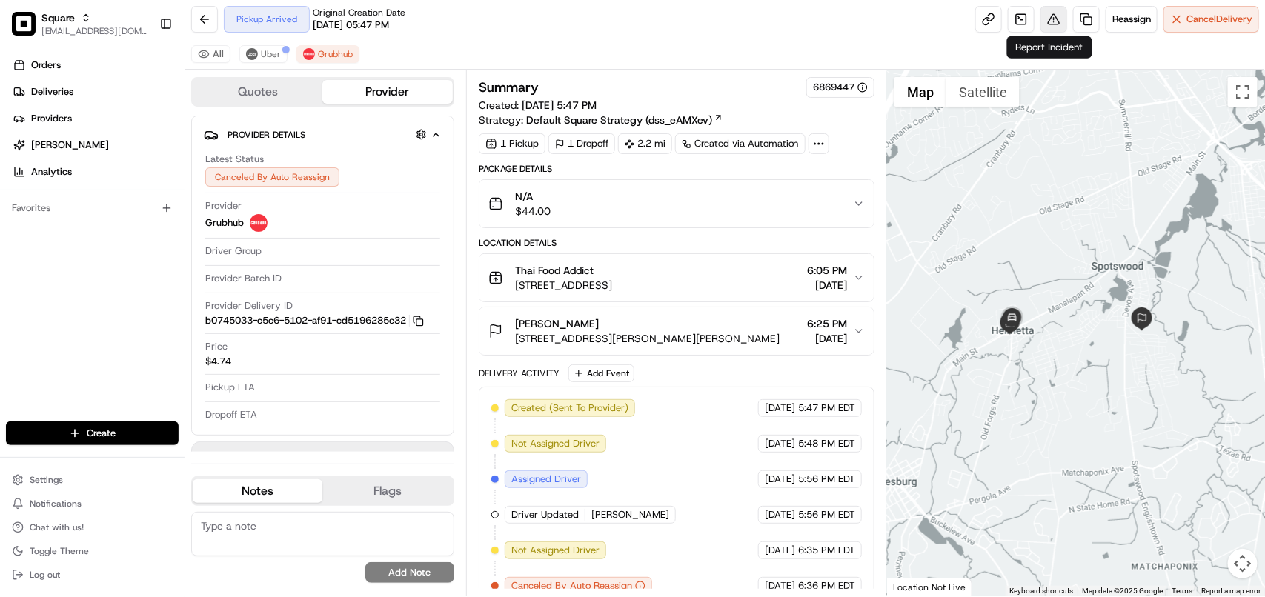
click at [1043, 30] on button at bounding box center [1053, 19] width 27 height 27
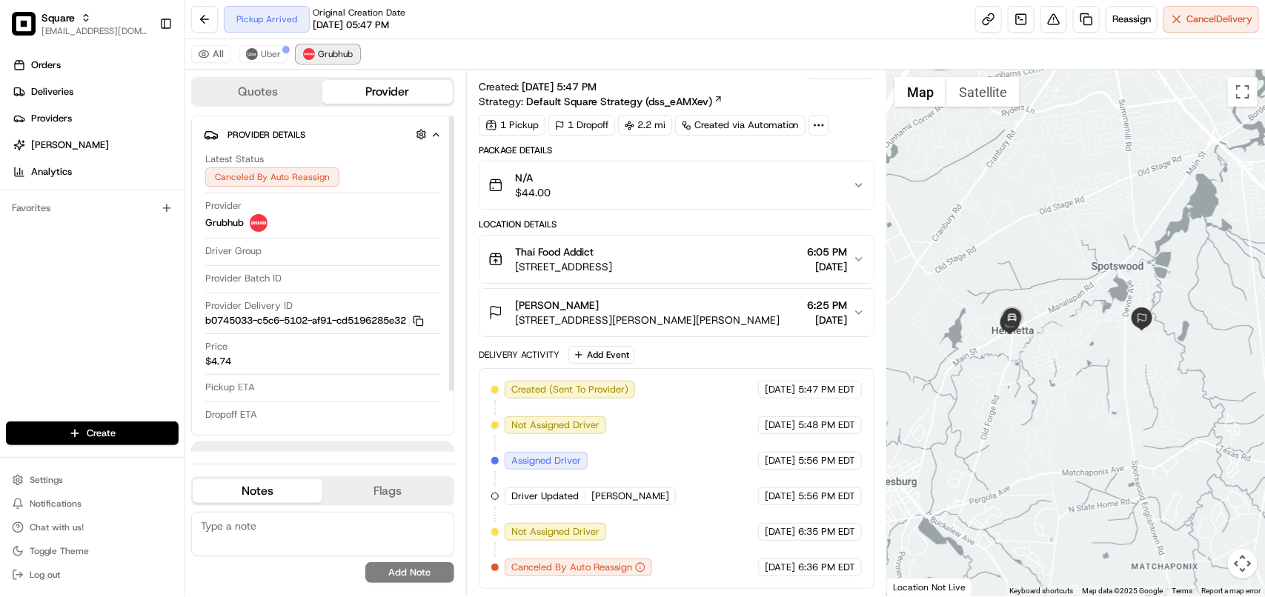
click at [308, 53] on img at bounding box center [309, 54] width 12 height 12
click at [1049, 19] on button at bounding box center [1053, 19] width 27 height 27
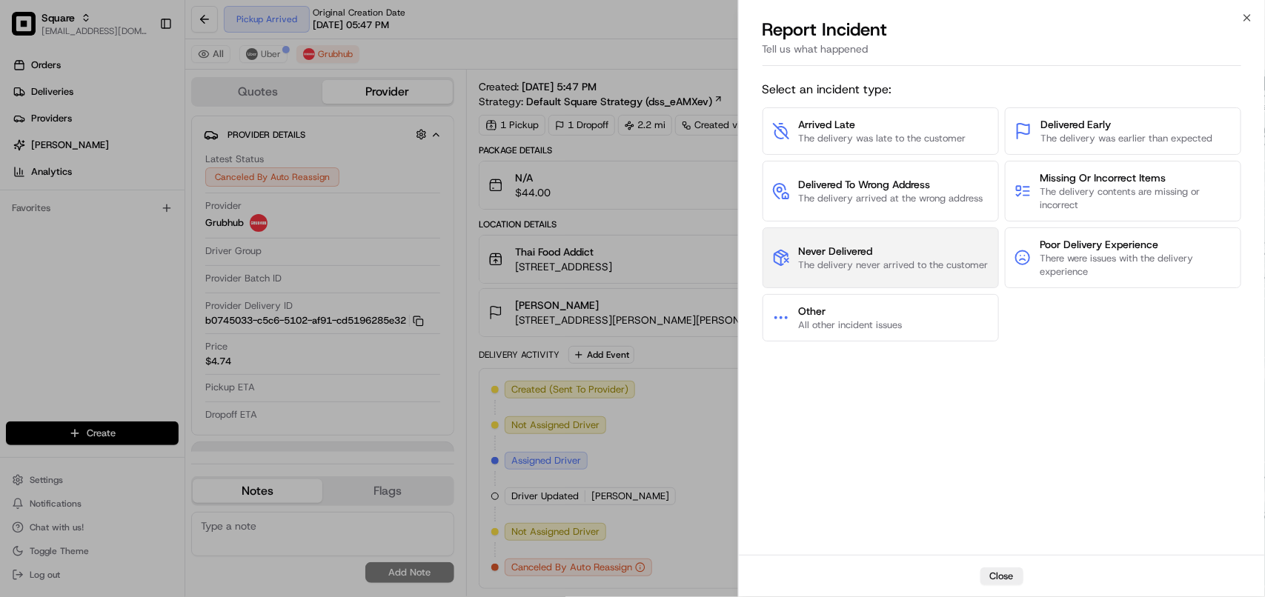
click at [824, 257] on span "Never Delivered The delivery never arrived to the customer" at bounding box center [894, 258] width 190 height 28
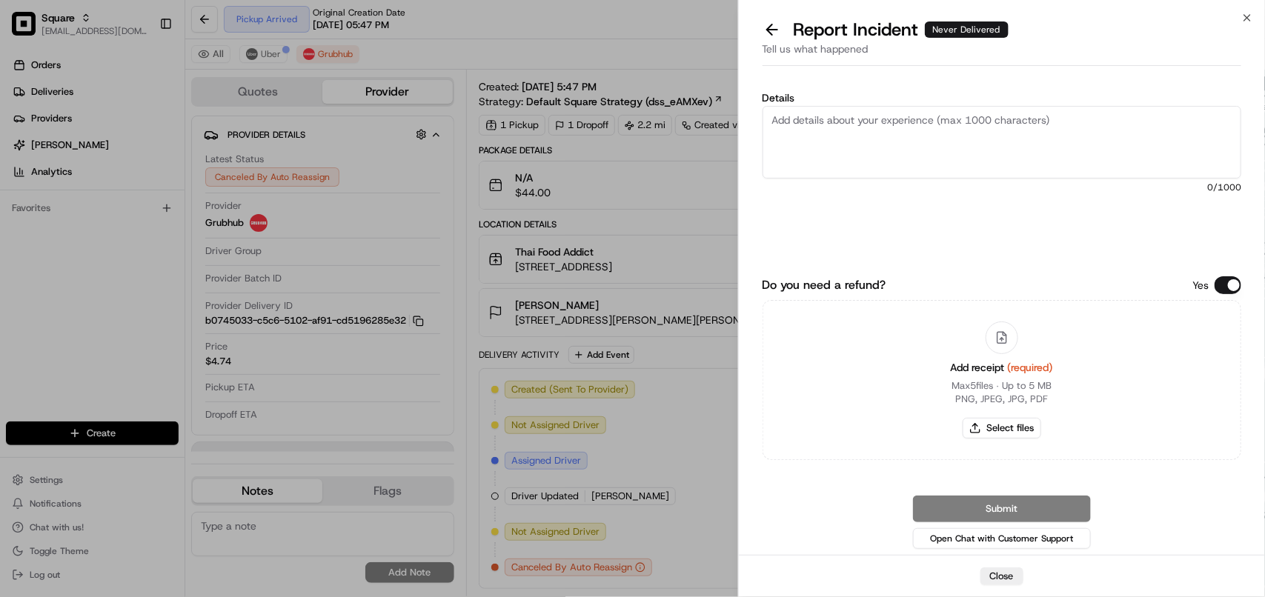
click at [869, 135] on textarea "Details" at bounding box center [1002, 142] width 479 height 73
paste textarea "Order was already pick-up by the 1st driver but it kepts on being re0assigned t…"
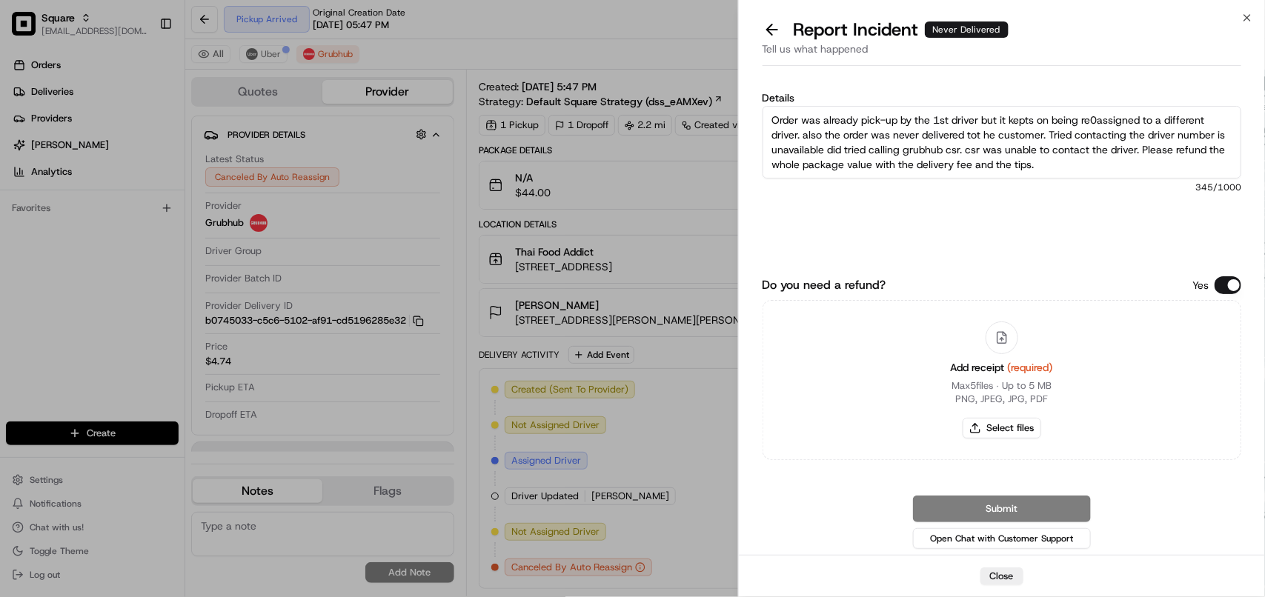
type textarea "Order was already pick-up by the 1st driver but it kepts on being re0assigned t…"
drag, startPoint x: 1232, startPoint y: 285, endPoint x: 1177, endPoint y: 356, distance: 90.3
click at [1232, 285] on button "Do you need a refund?" at bounding box center [1228, 285] width 27 height 18
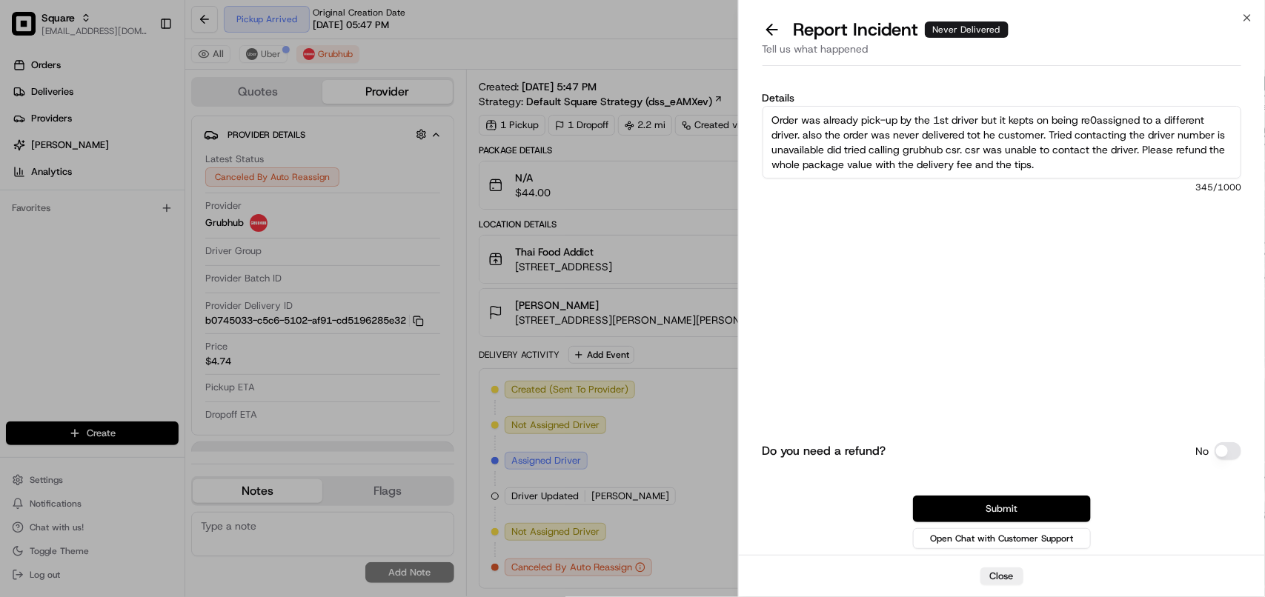
click at [1049, 504] on button "Submit" at bounding box center [1002, 509] width 178 height 27
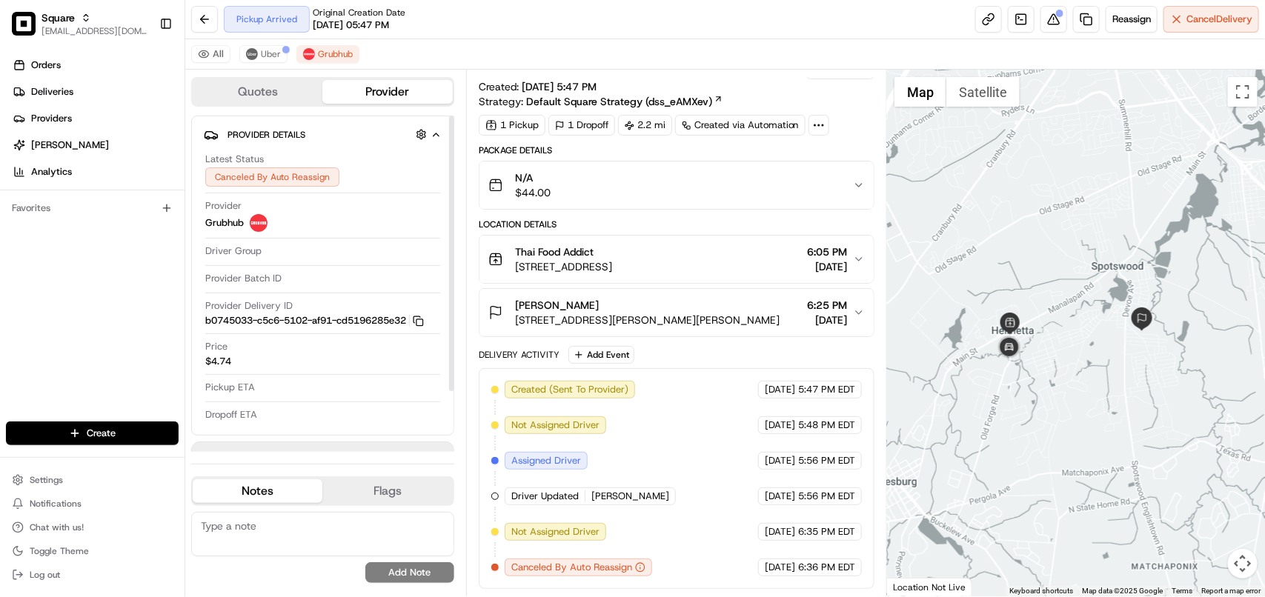
click at [331, 532] on textarea at bounding box center [322, 534] width 263 height 44
paste textarea "**Caller Information: Merchant **Reason for calling: Order already pick-up by t…"
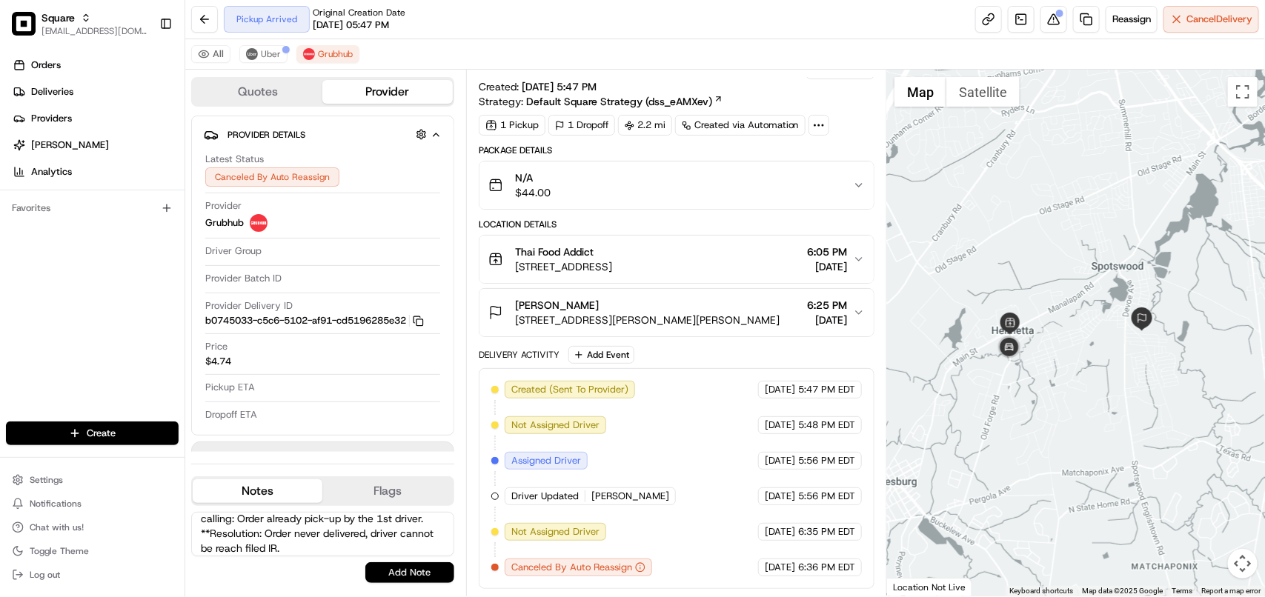
type textarea "**Caller Information: Merchant **Reason for calling: Order already pick-up by t…"
drag, startPoint x: 373, startPoint y: 579, endPoint x: 365, endPoint y: 516, distance: 63.5
click at [373, 578] on button "Add Note" at bounding box center [409, 572] width 89 height 21
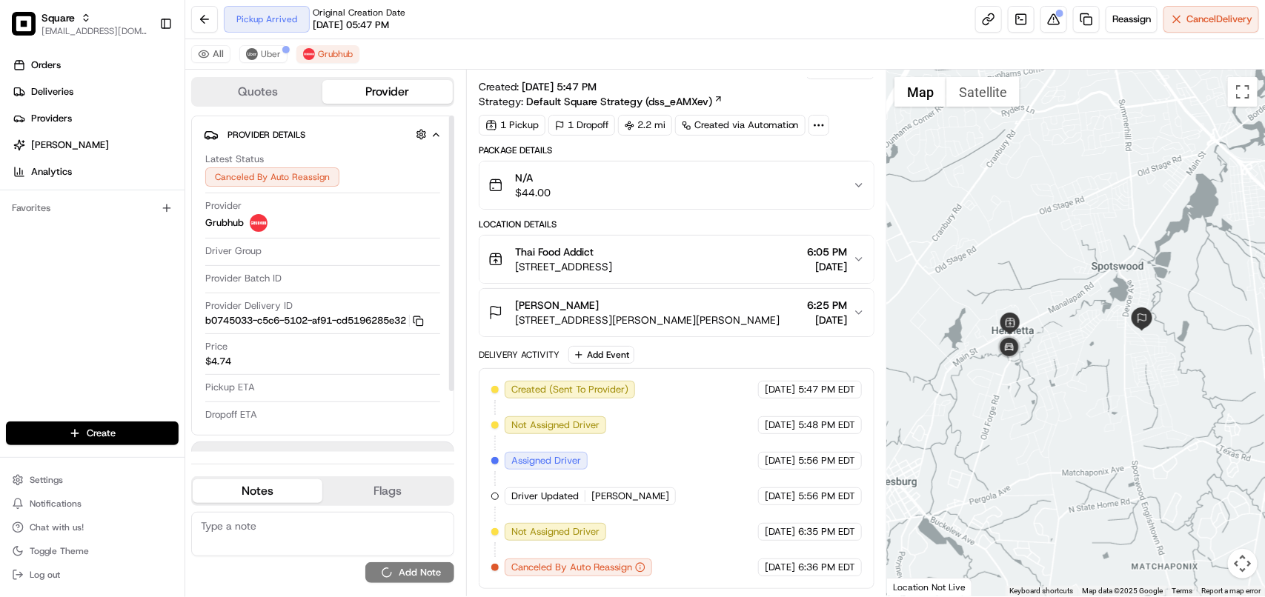
scroll to position [0, 0]
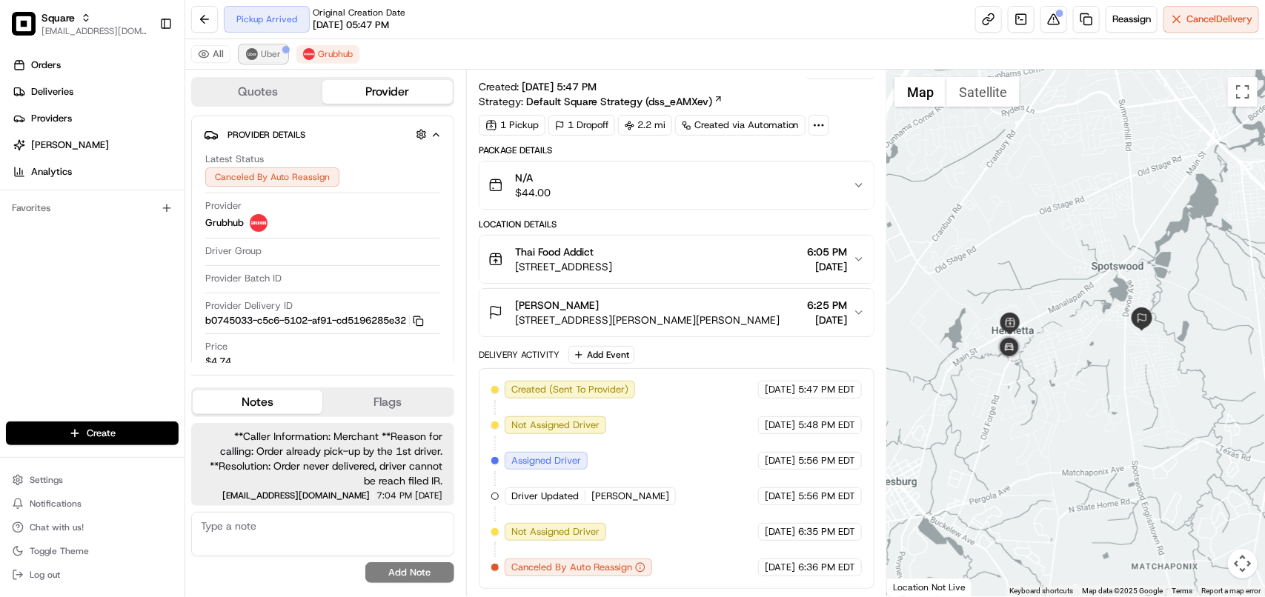
click at [274, 53] on span "Uber" at bounding box center [271, 54] width 20 height 12
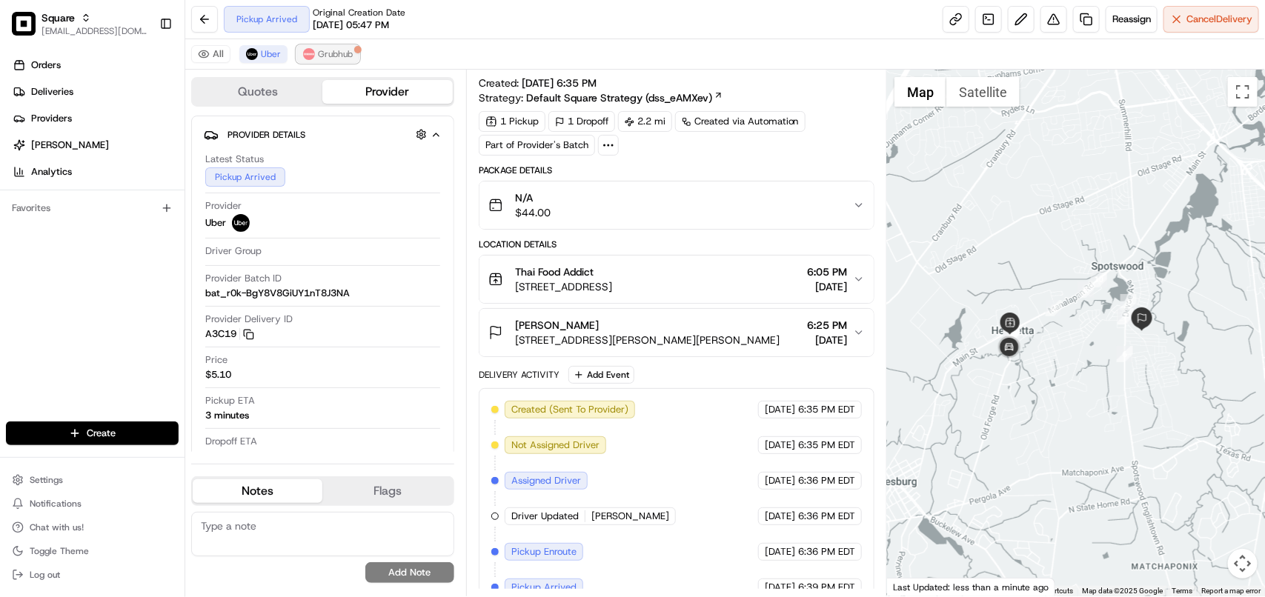
click at [328, 54] on span "Grubhub" at bounding box center [335, 54] width 35 height 12
